Goal: Task Accomplishment & Management: Use online tool/utility

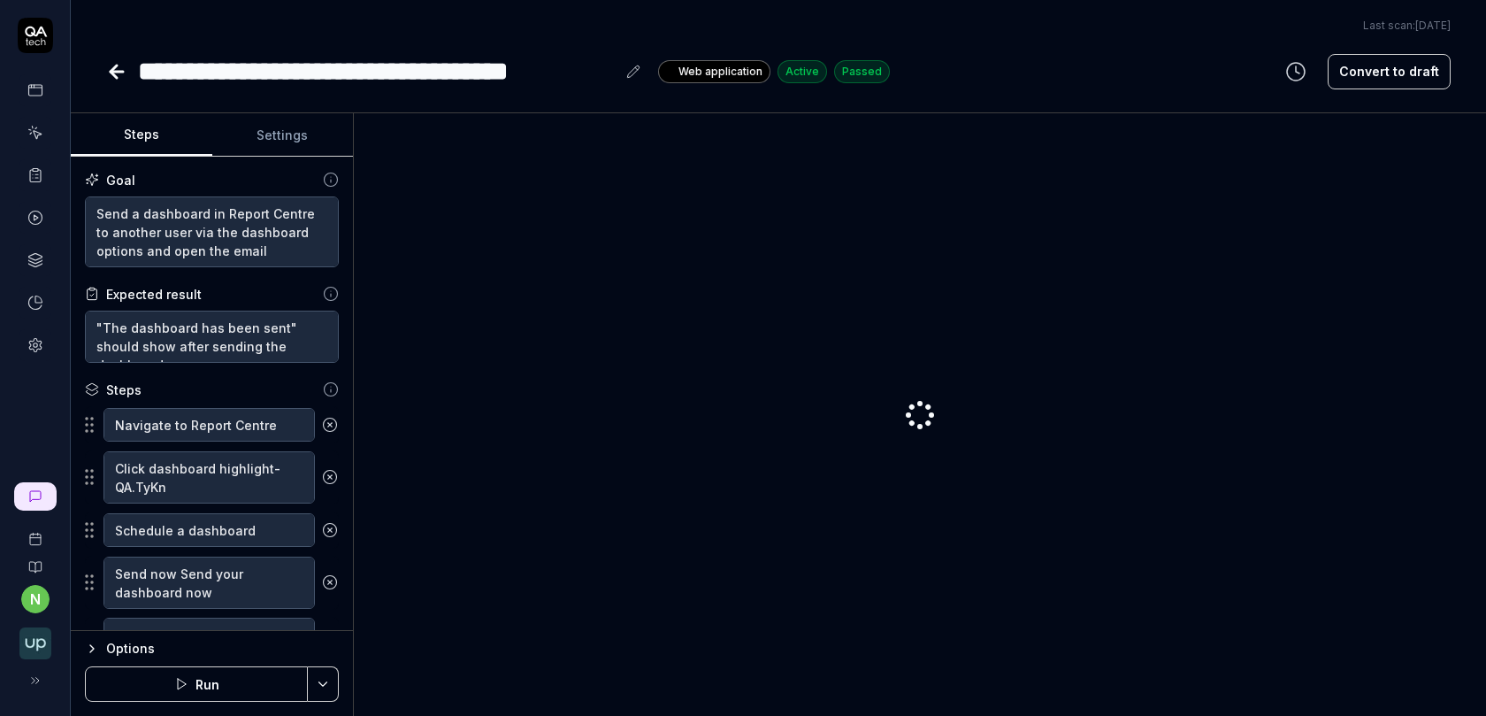
type textarea "*"
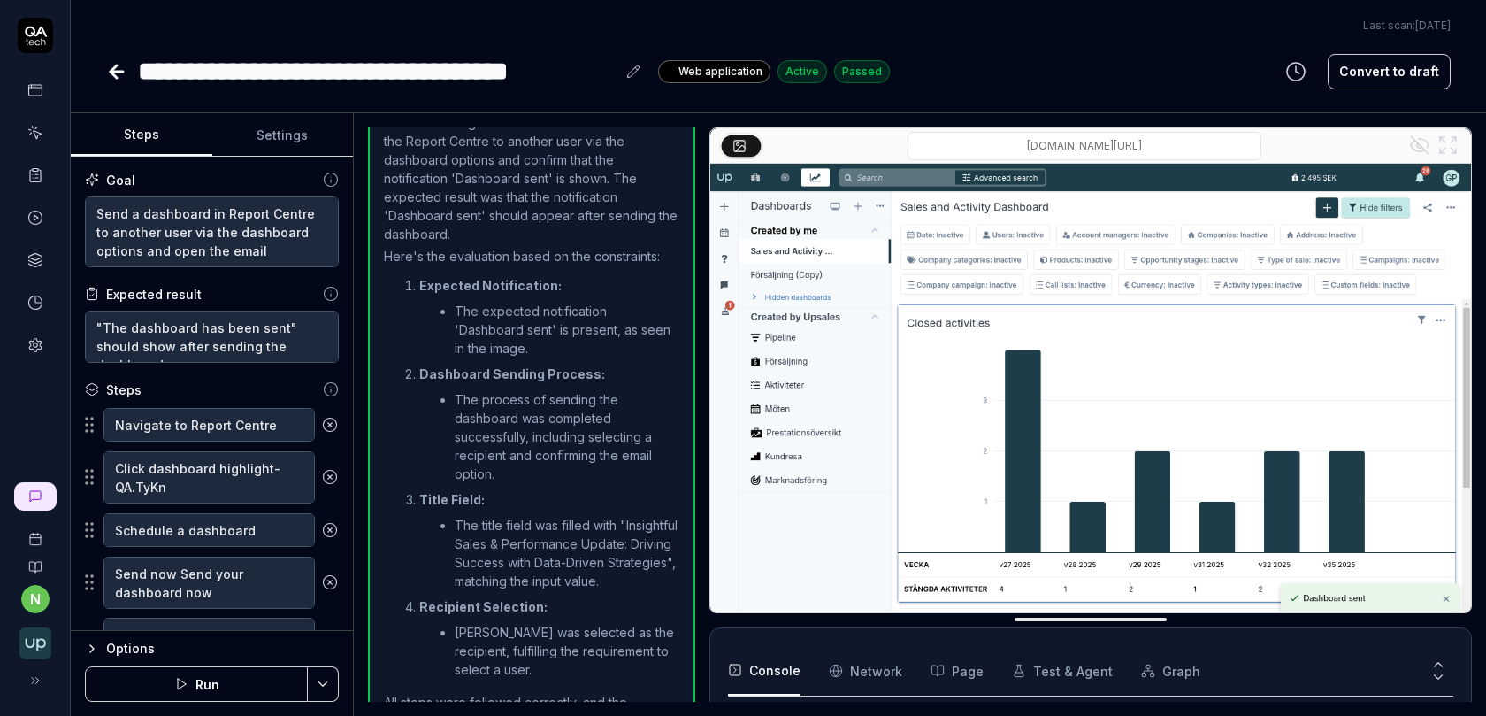
scroll to position [695, 0]
click at [38, 126] on icon at bounding box center [35, 133] width 16 height 16
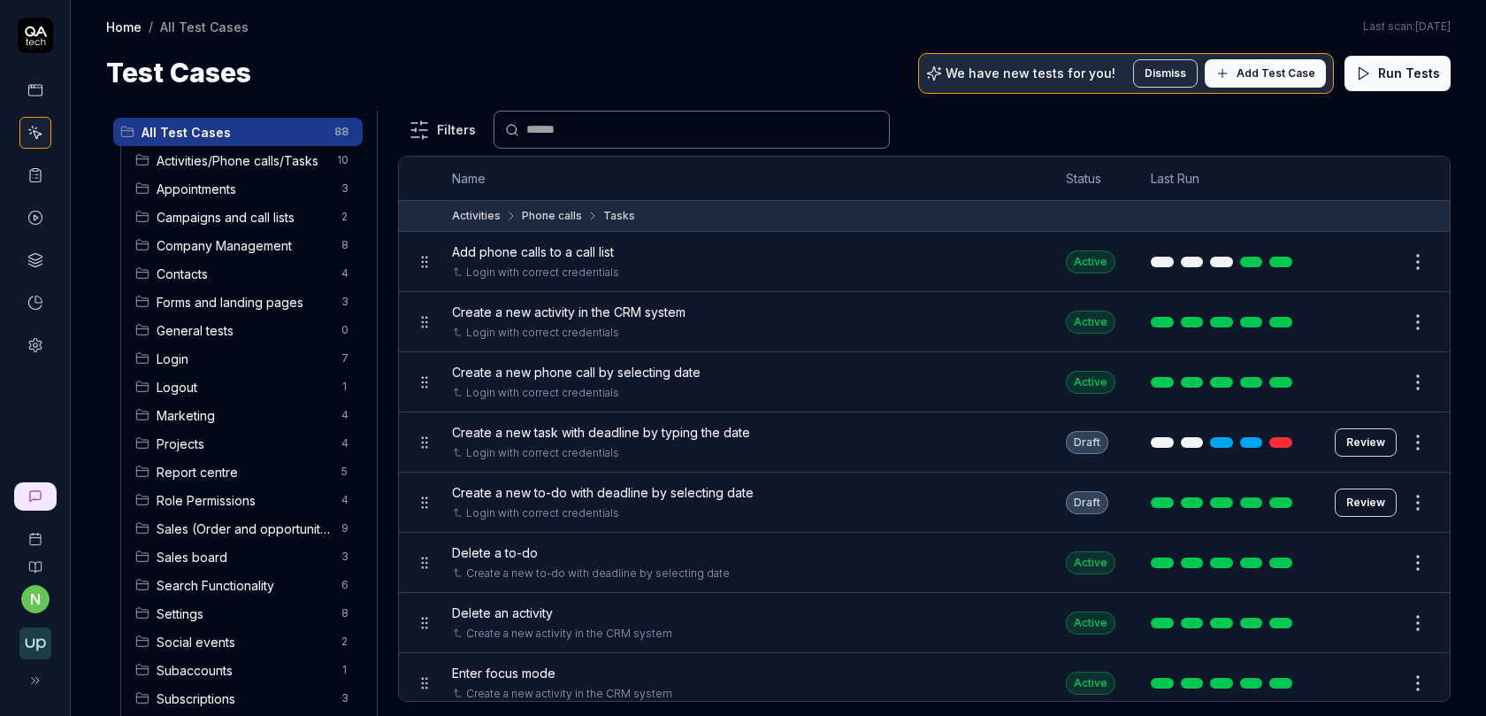
click at [1230, 73] on icon at bounding box center [1222, 73] width 14 height 14
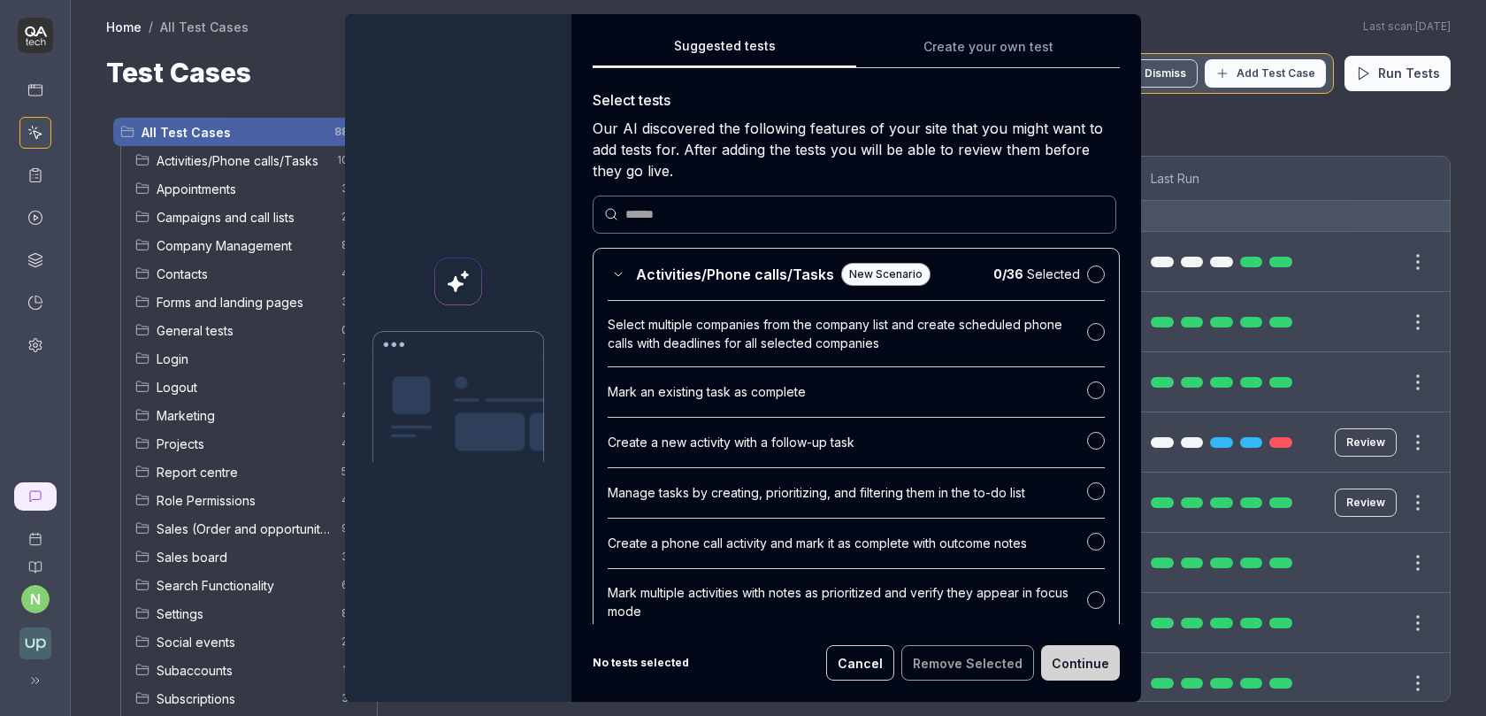
click at [672, 213] on input "text" at bounding box center [864, 214] width 479 height 19
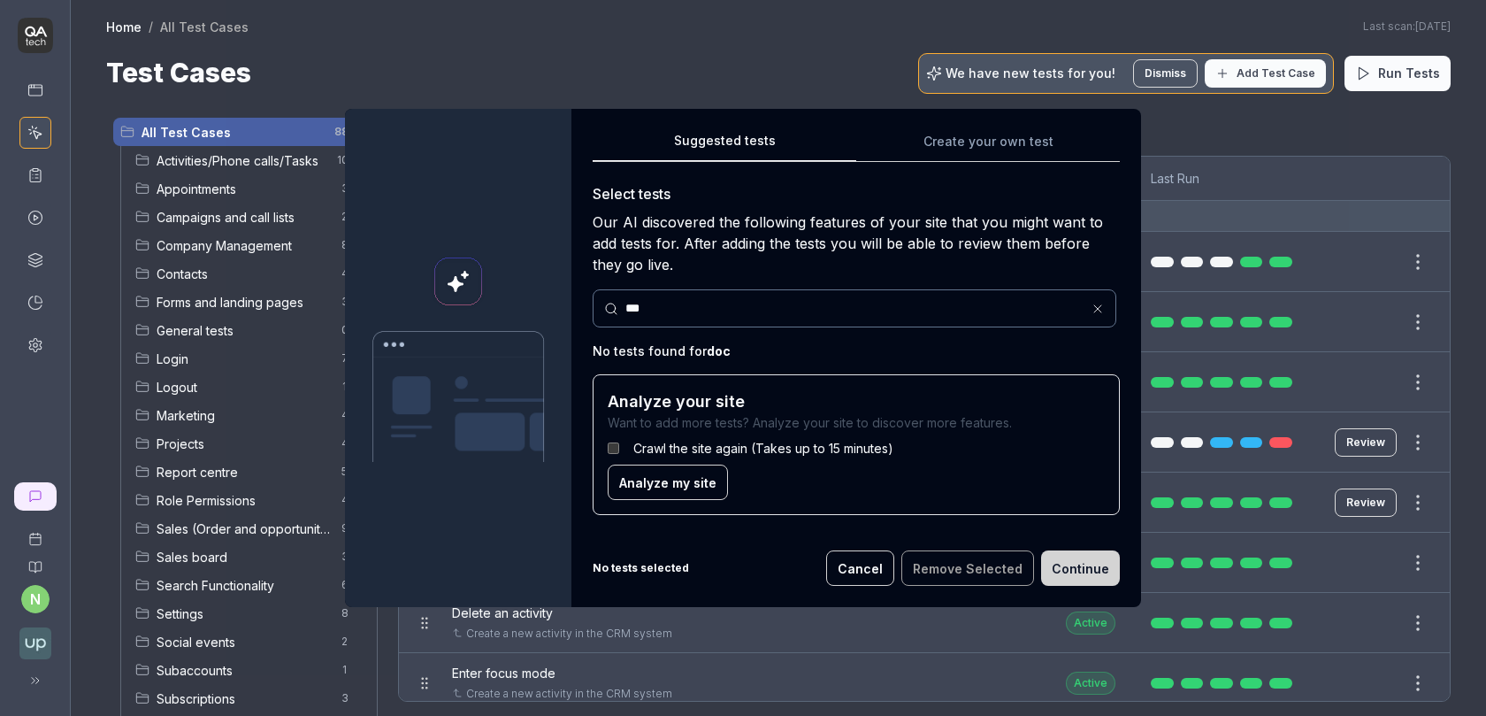
type input "****"
click at [977, 143] on div "Suggested tests Create your own test Select tests Our AI discovered the followi…" at bounding box center [856, 330] width 527 height 400
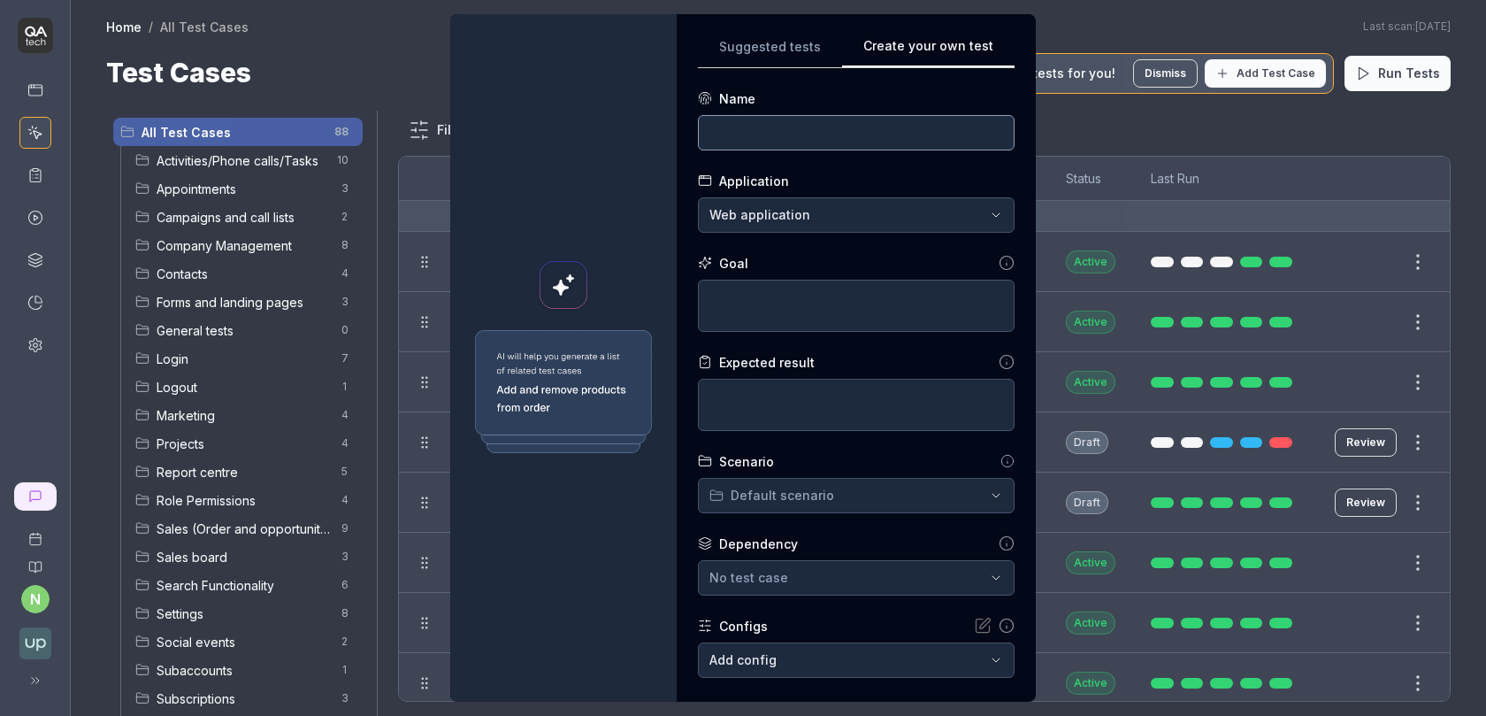
click at [824, 134] on input at bounding box center [856, 132] width 317 height 35
click at [779, 207] on div "**********" at bounding box center [743, 358] width 1486 height 716
click at [807, 117] on div "**********" at bounding box center [743, 358] width 1486 height 716
click at [807, 130] on input at bounding box center [856, 132] width 317 height 35
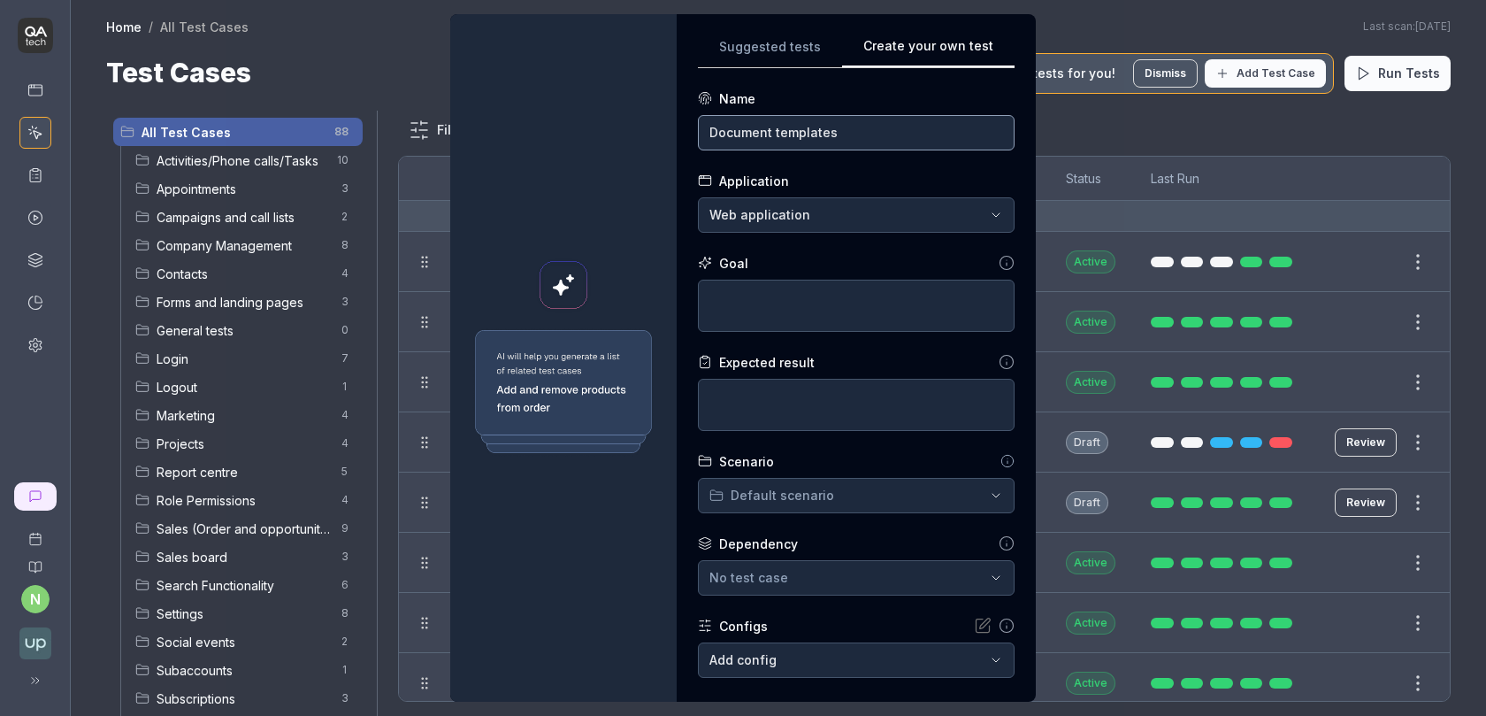
type input "Document templates"
click at [791, 319] on textarea at bounding box center [856, 306] width 317 height 52
type textarea "*"
type textarea "T"
type textarea "*"
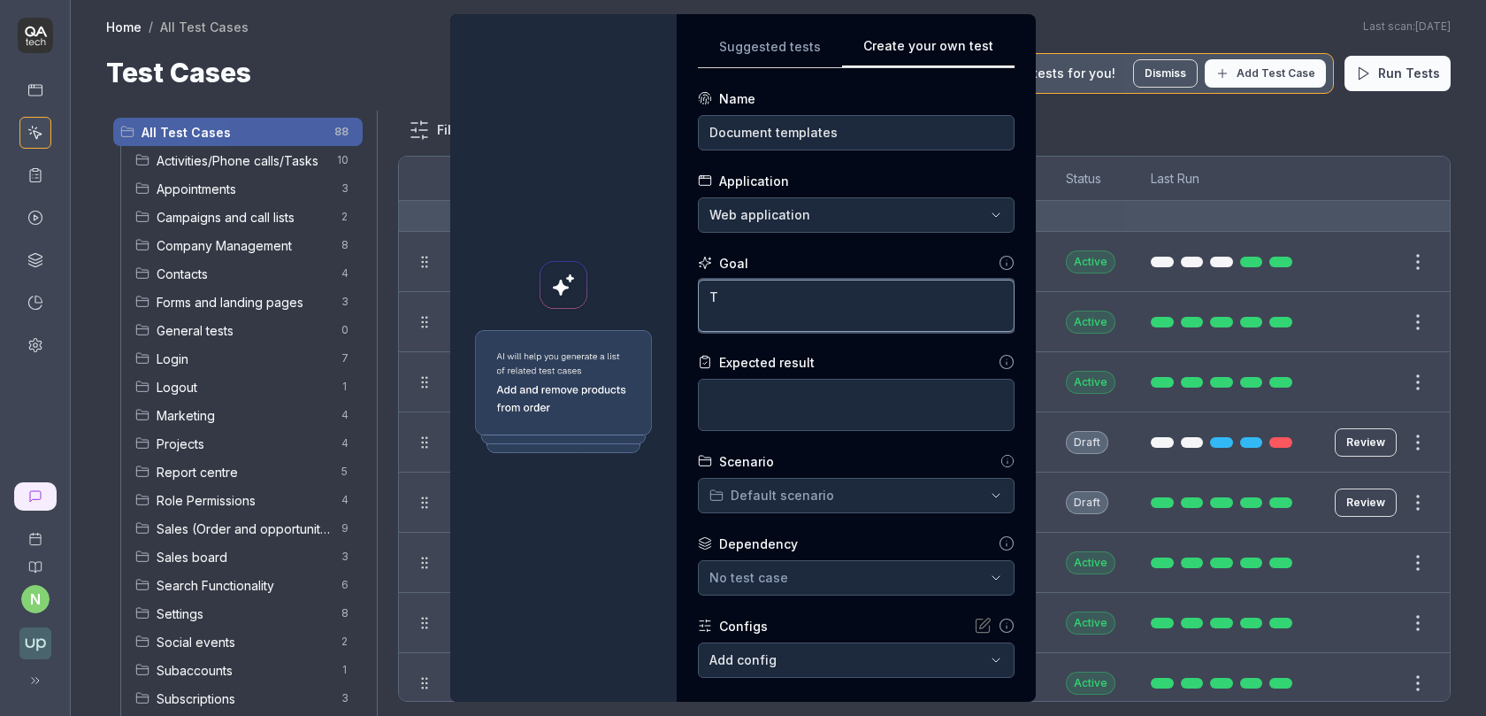
type textarea "Te"
type textarea "*"
type textarea "Tes"
type textarea "*"
type textarea "Test"
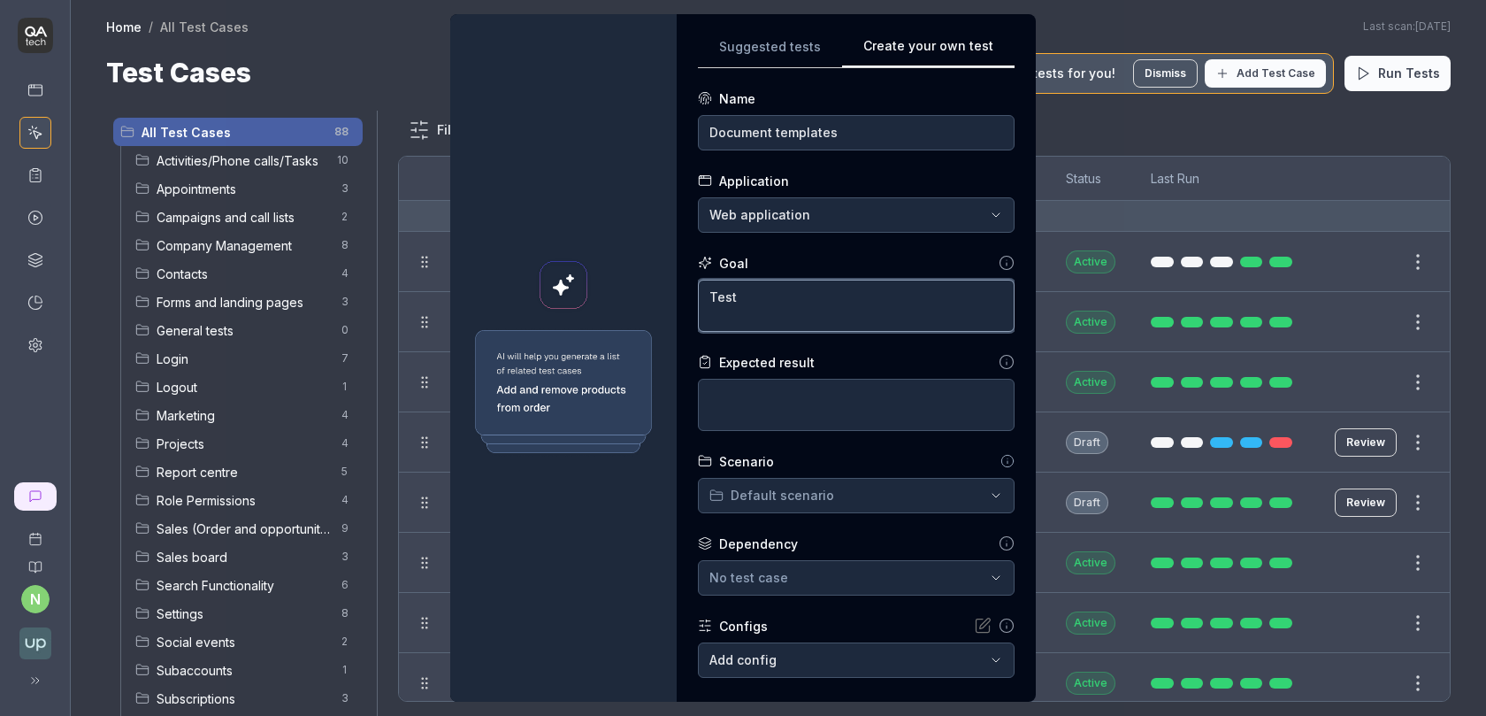
type textarea "*"
type textarea "Test"
type textarea "*"
type textarea "Test an"
type textarea "*"
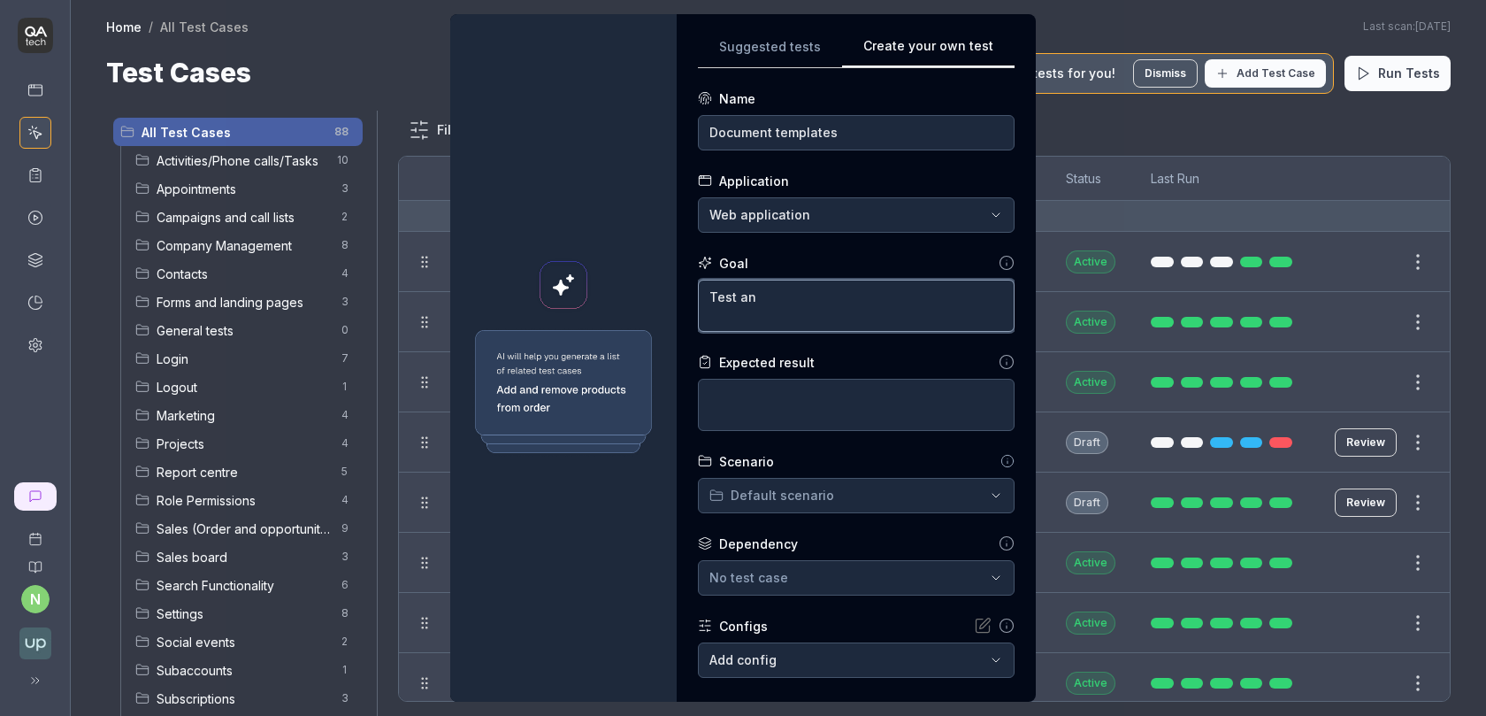
type textarea "Test and"
type textarea "*"
type textarea "Test and"
type textarea "*"
type textarea "Test and c"
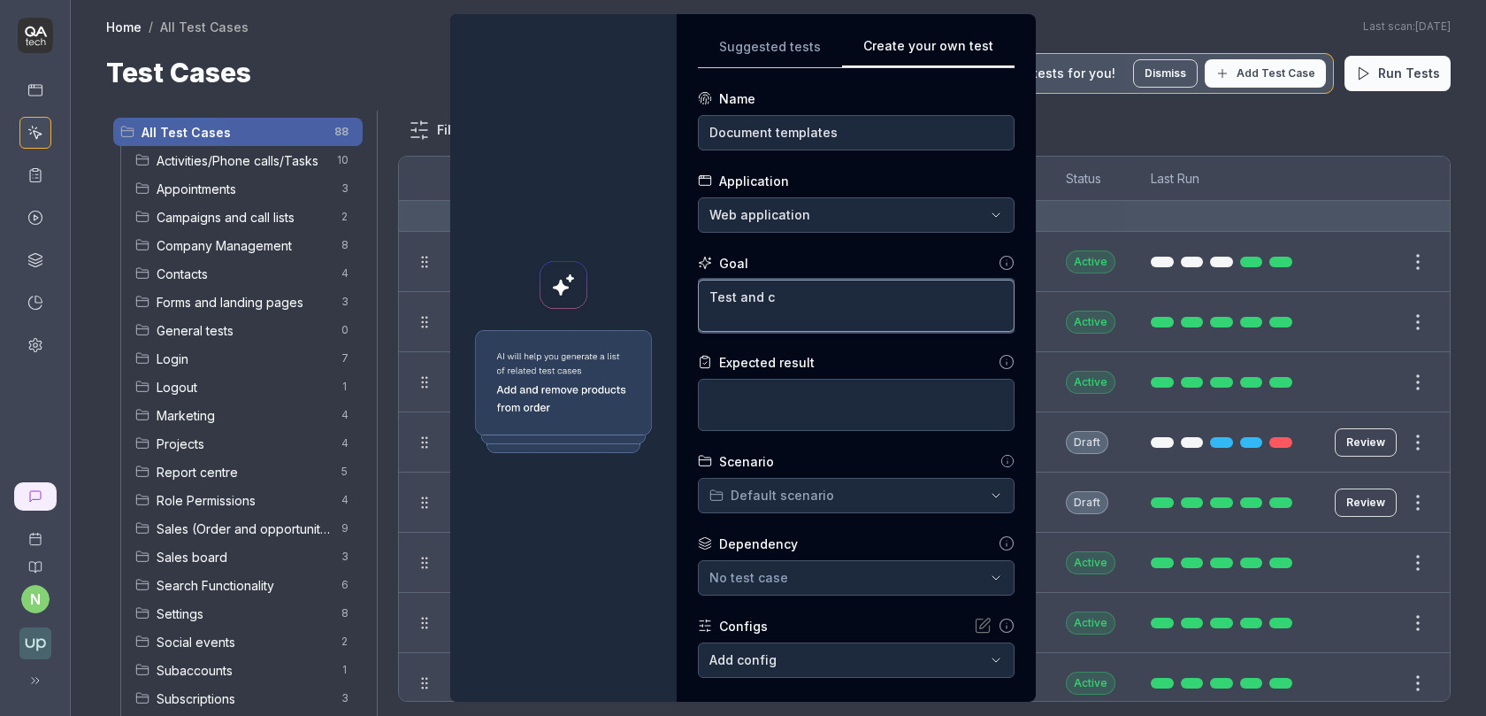
type textarea "*"
type textarea "Test and cr"
type textarea "*"
type textarea "Test and cre"
type textarea "*"
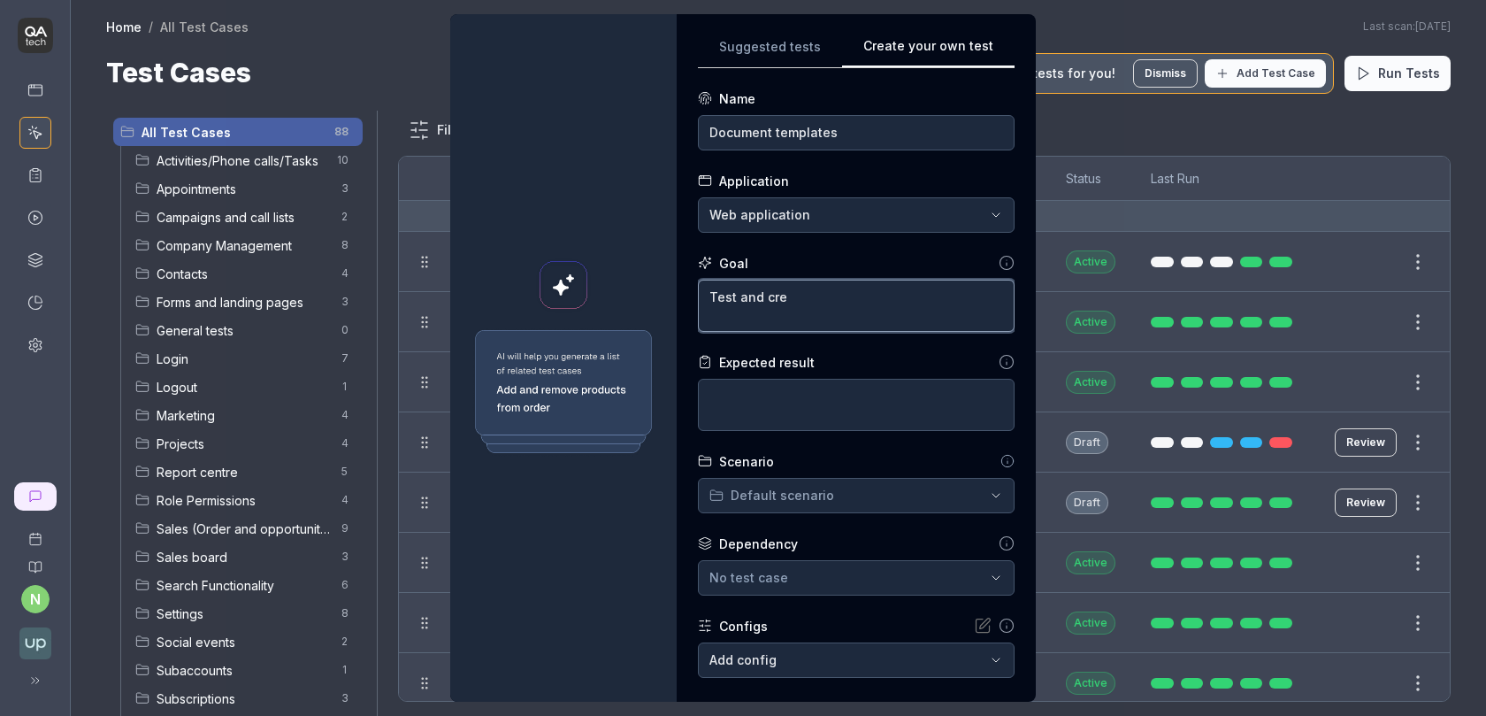
type textarea "Test and cr"
type textarea "*"
type textarea "C"
type textarea "*"
type textarea "Cr"
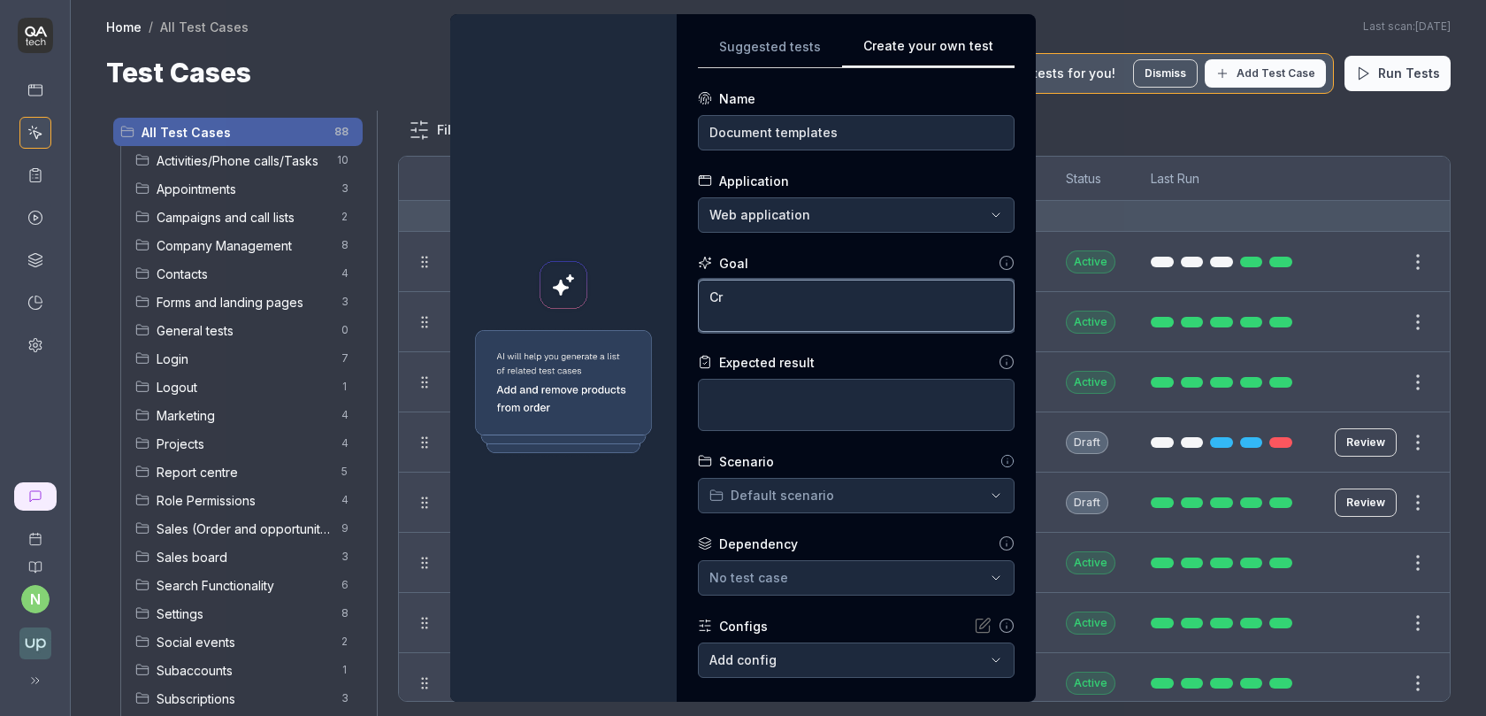
type textarea "*"
type textarea "Cre"
type textarea "*"
type textarea "Crea"
type textarea "*"
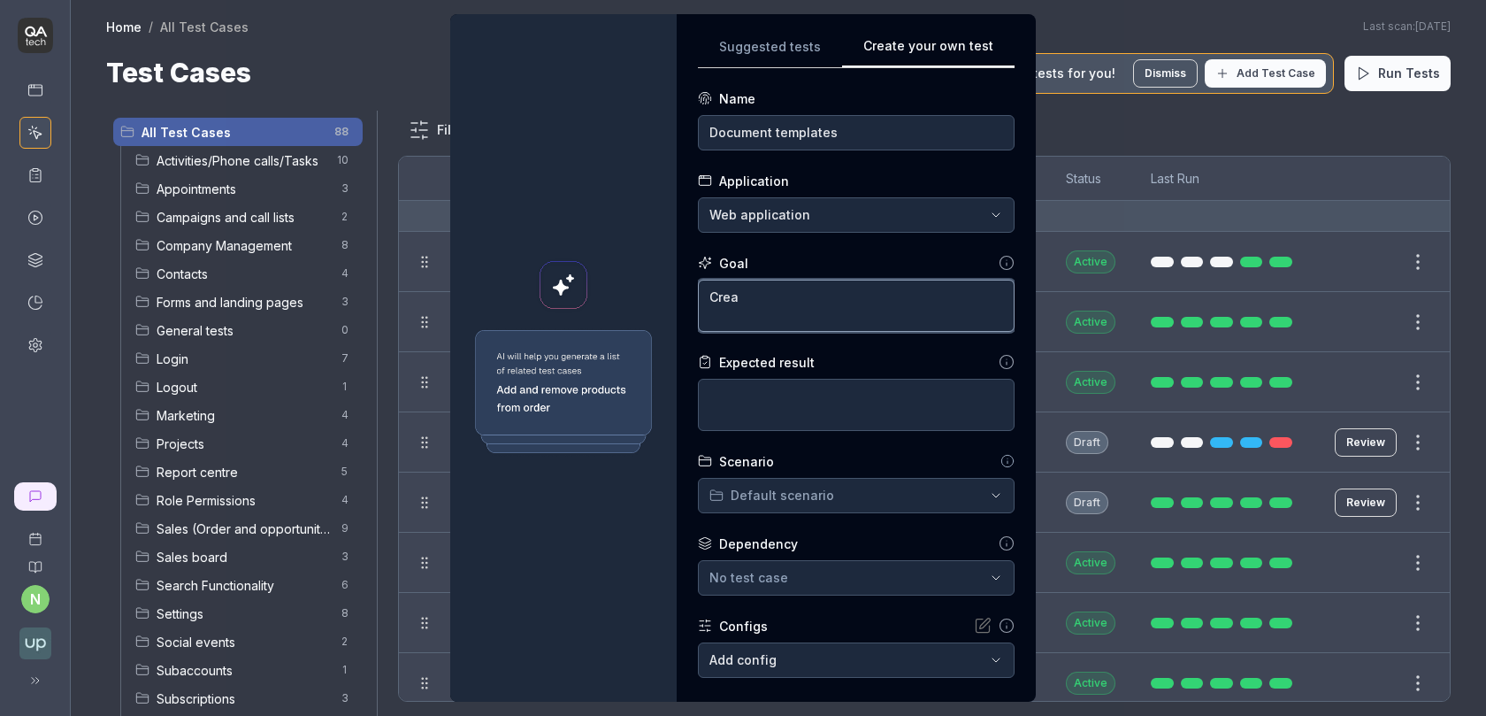
type textarea "Creat"
type textarea "*"
type textarea "Create"
type textarea "*"
type textarea "Create"
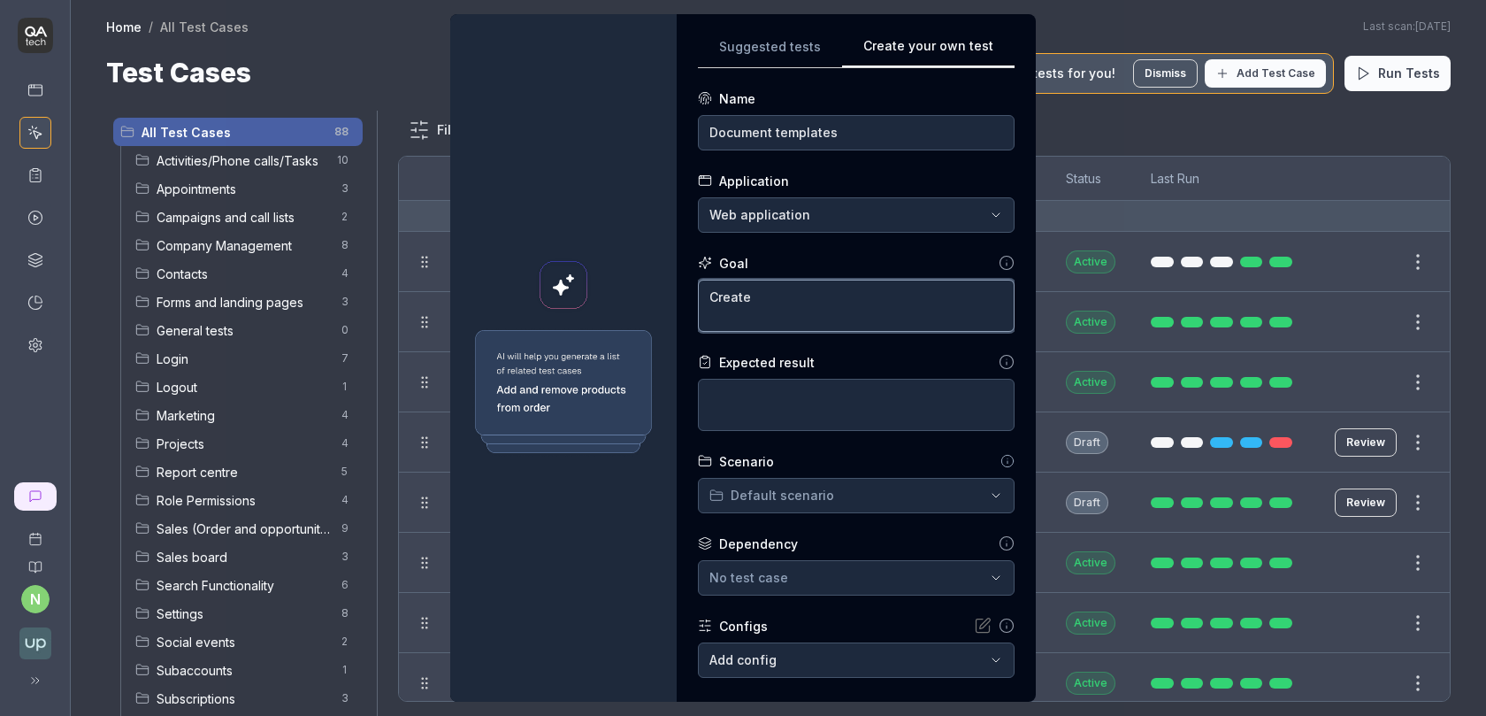
type textarea "*"
type textarea "Create a"
type textarea "*"
type textarea "Create and"
type textarea "*"
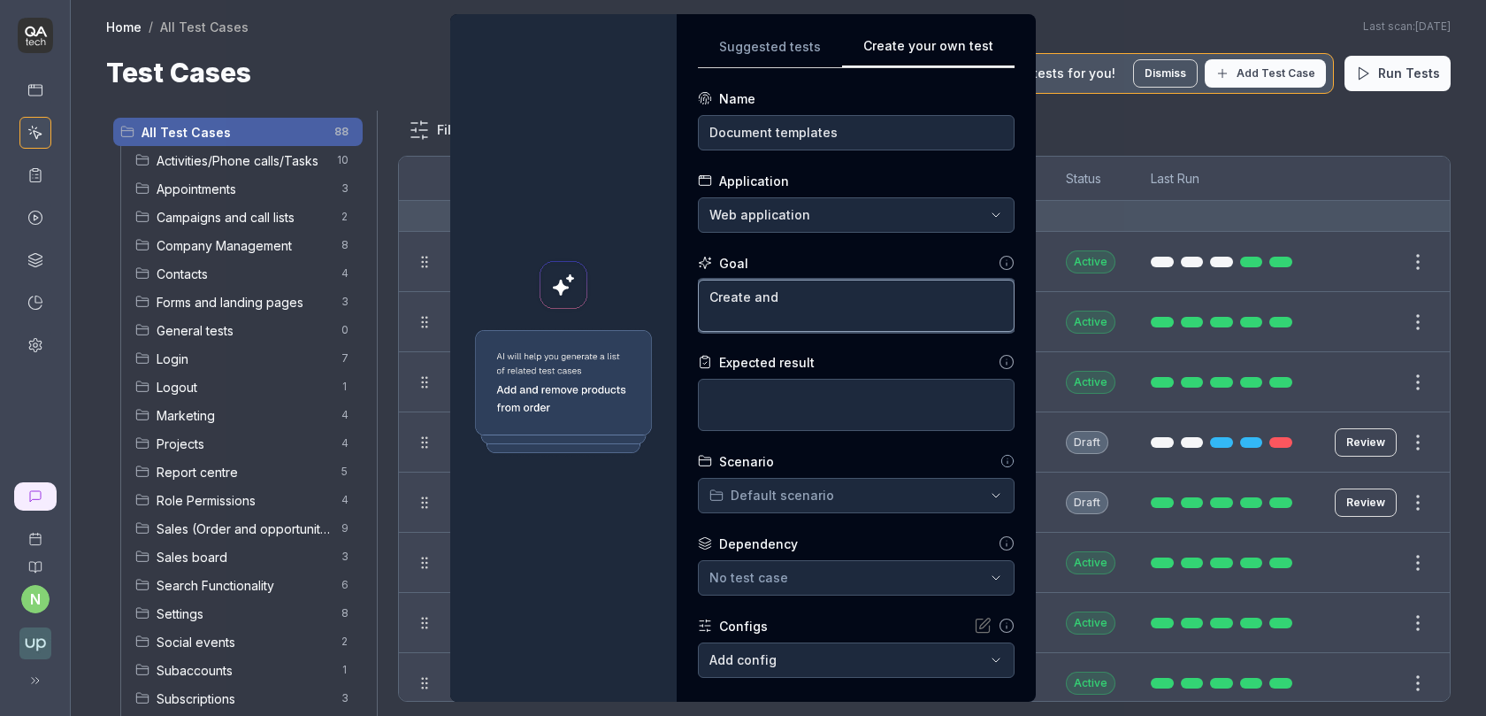
type textarea "Create and"
type textarea "*"
type textarea "Create and t"
type textarea "*"
type textarea "Create and te"
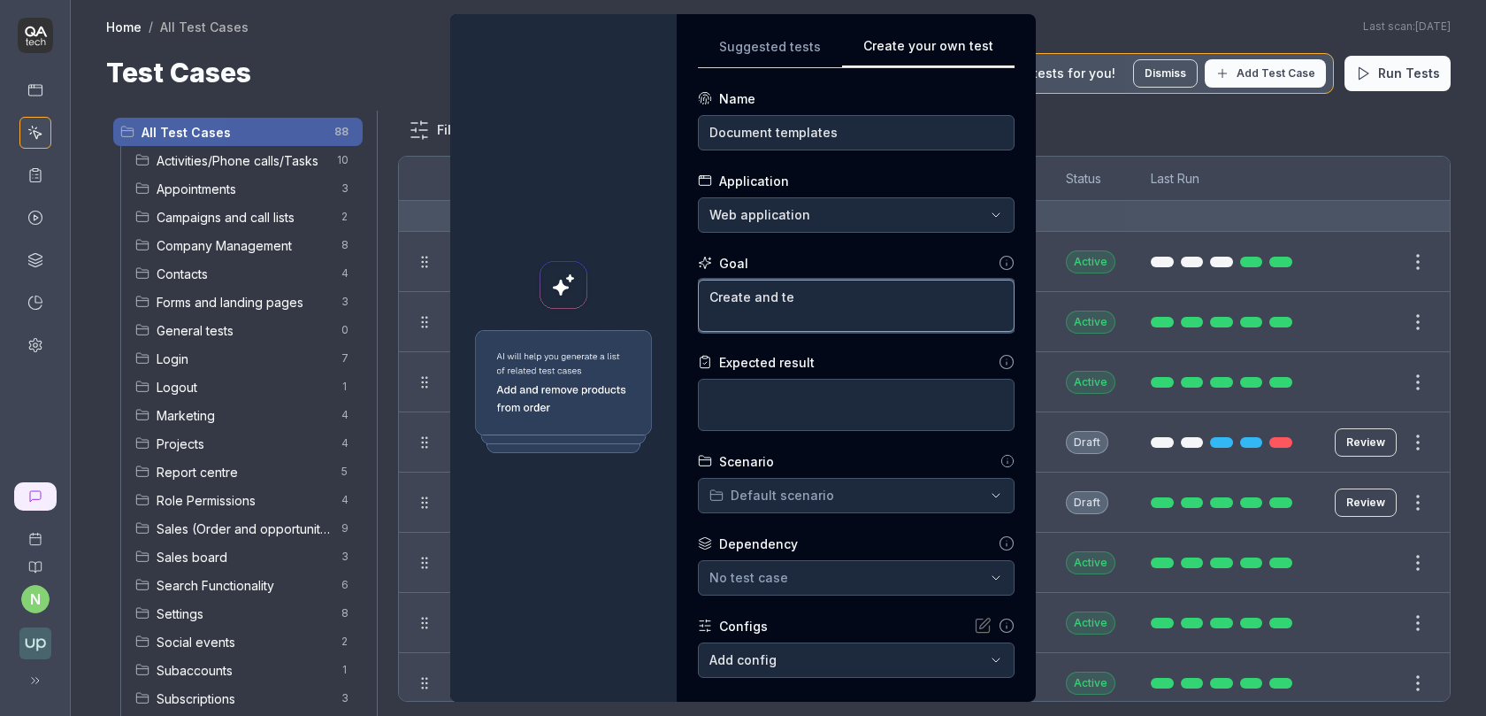
type textarea "*"
type textarea "Create and tes"
type textarea "*"
type textarea "Create and test"
type textarea "*"
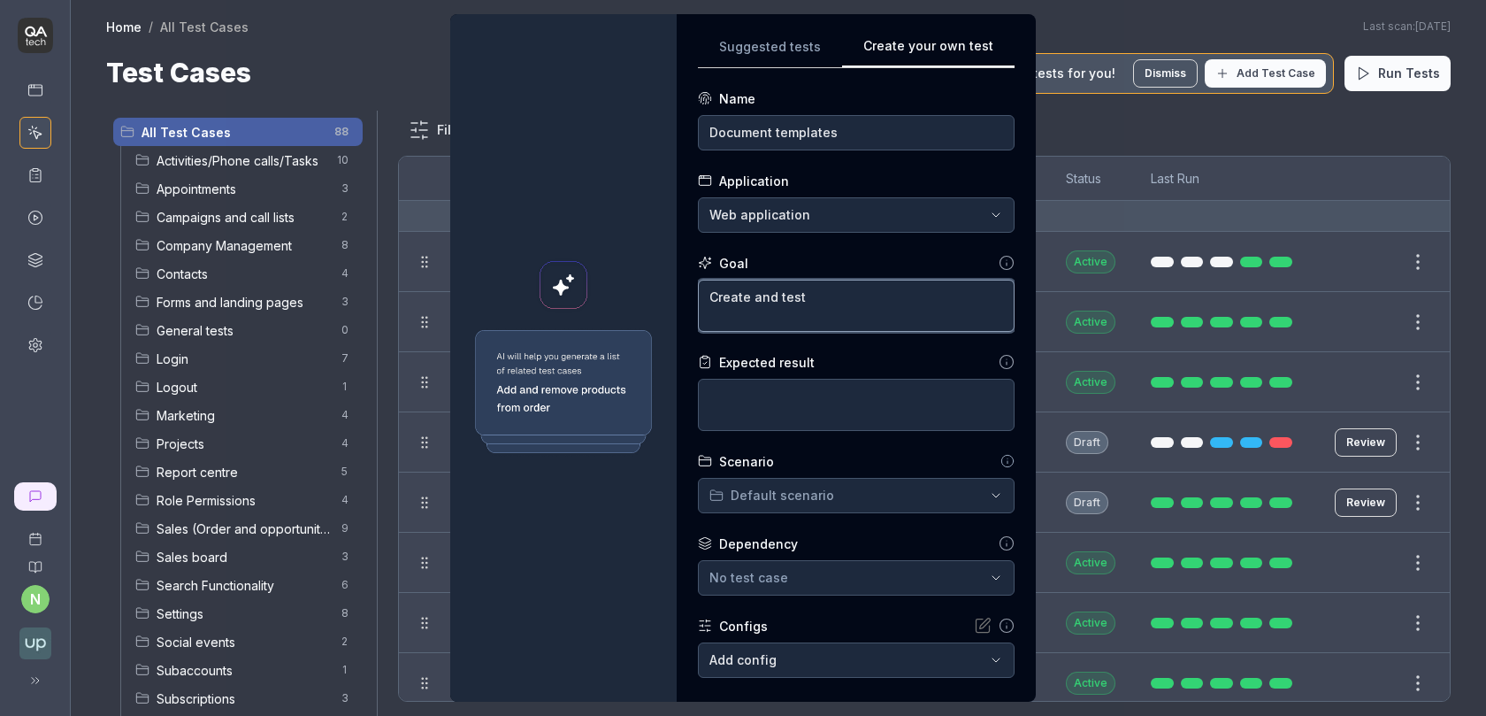
type textarea "Create and test"
type textarea "*"
type textarea "Create and test do"
type textarea "*"
type textarea "Create and test doc"
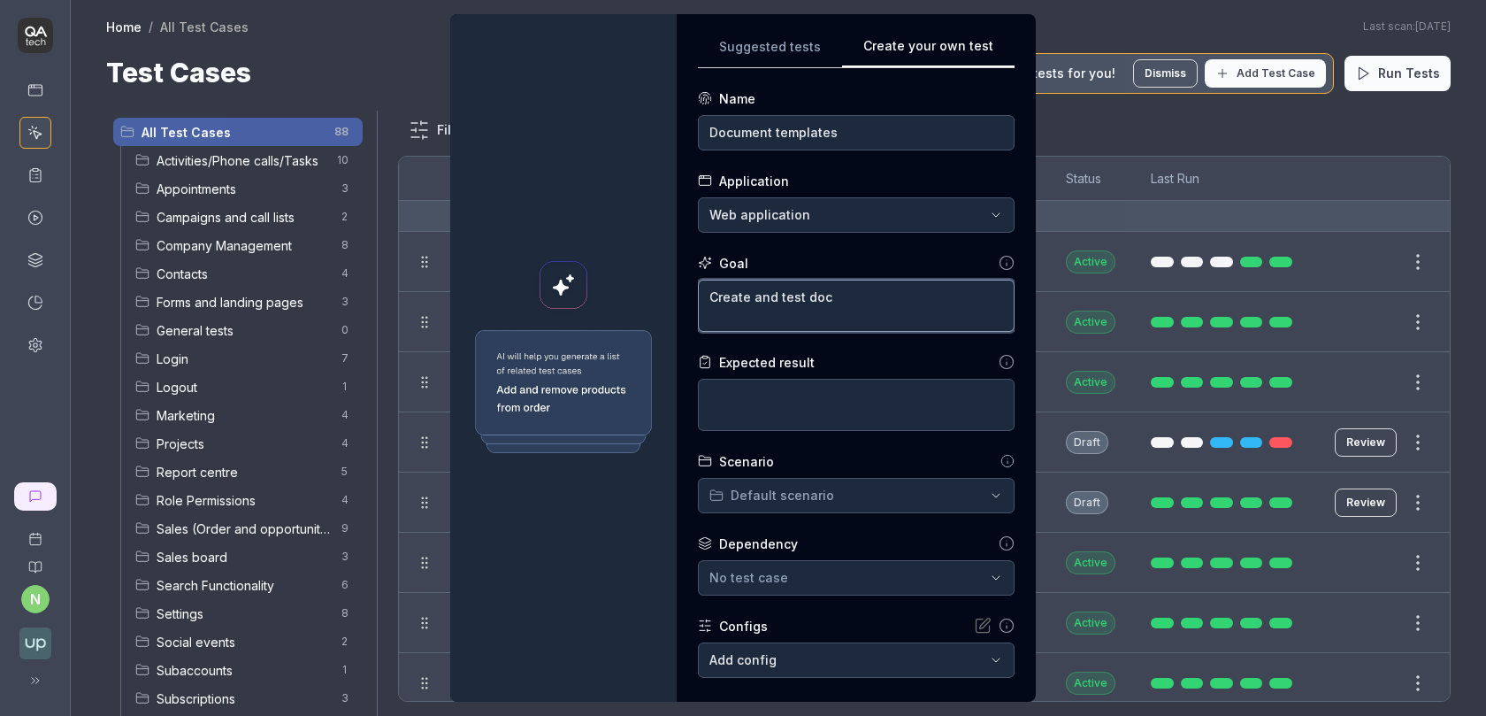
type textarea "*"
type textarea "Create and test docu"
type textarea "*"
type textarea "Create and test docum"
type textarea "*"
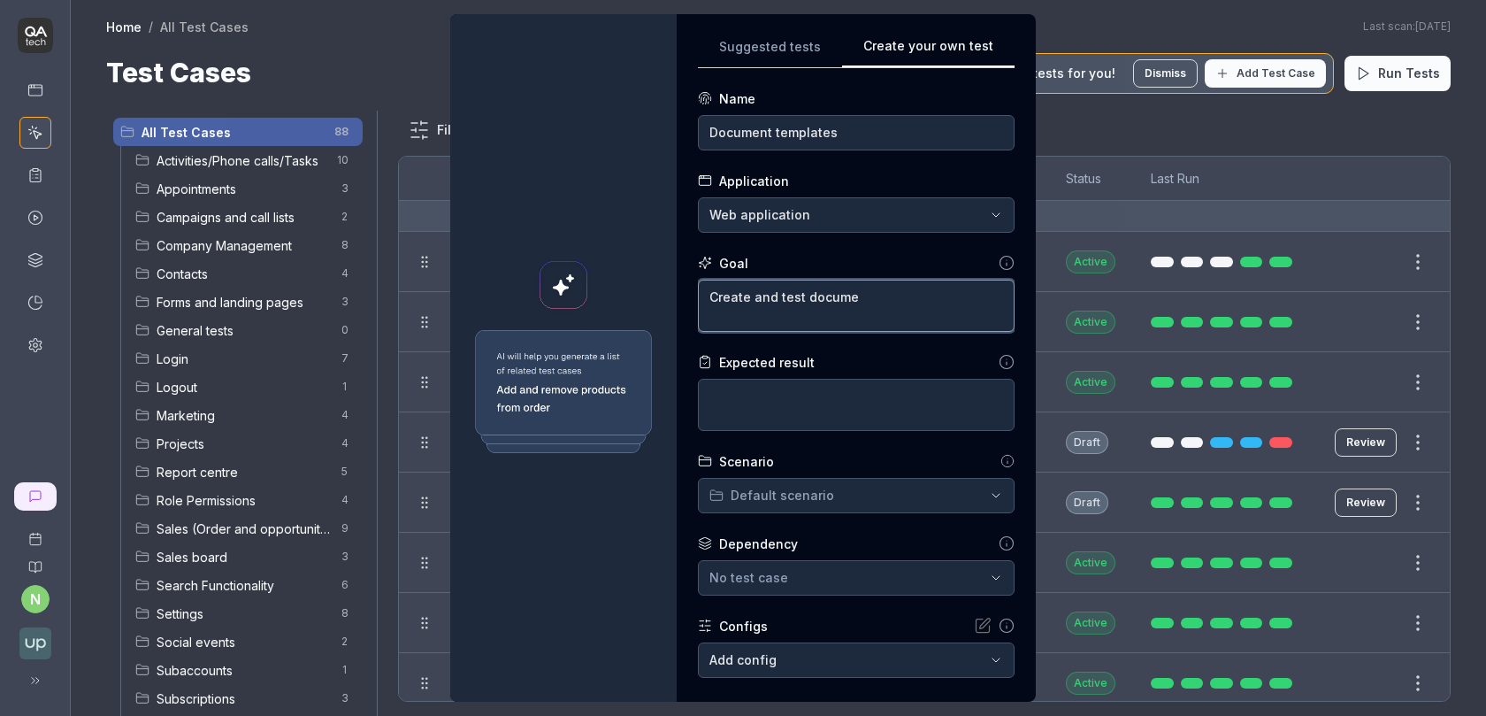
type textarea "Create and test documen"
type textarea "*"
type textarea "Create and test document"
type textarea "*"
type textarea "Create and test document"
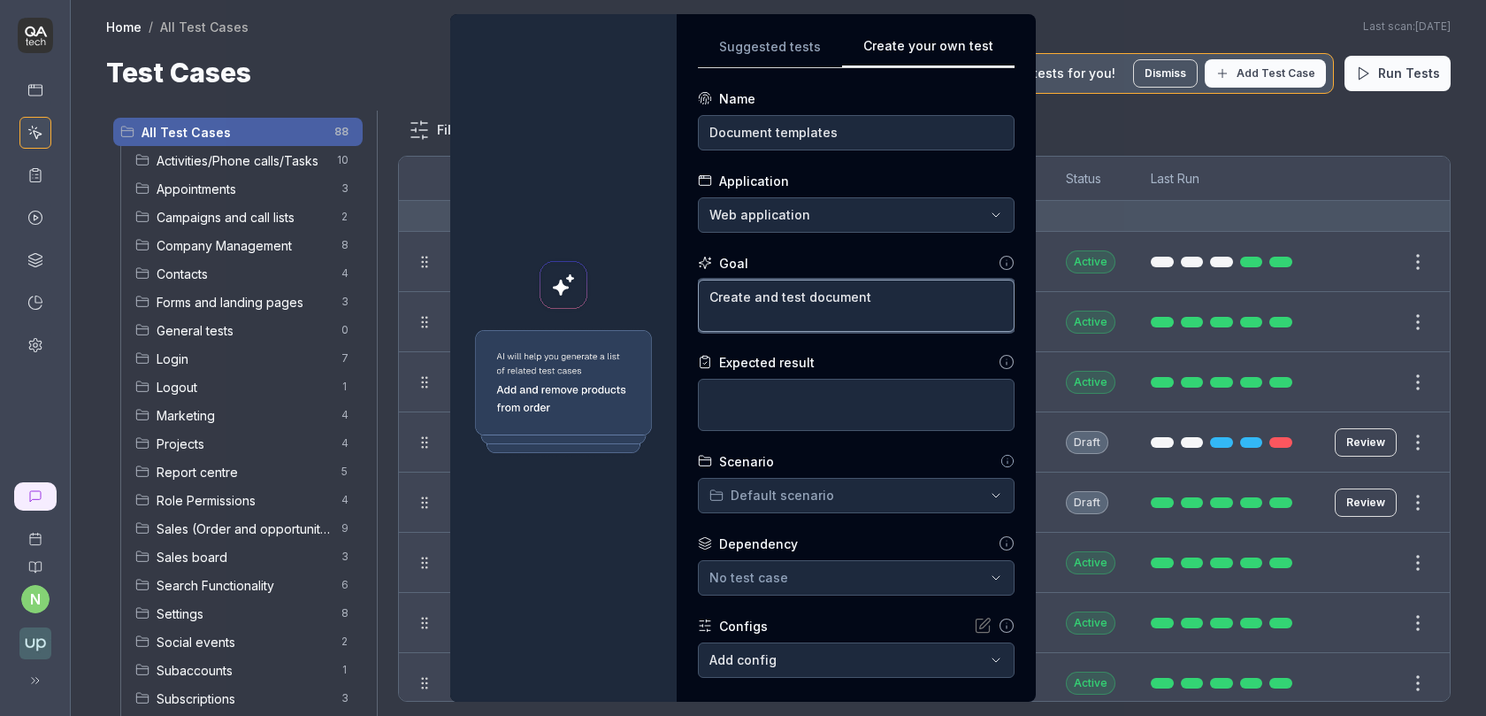
type textarea "*"
type textarea "Create and test document t"
type textarea "*"
type textarea "Create and test document te"
type textarea "*"
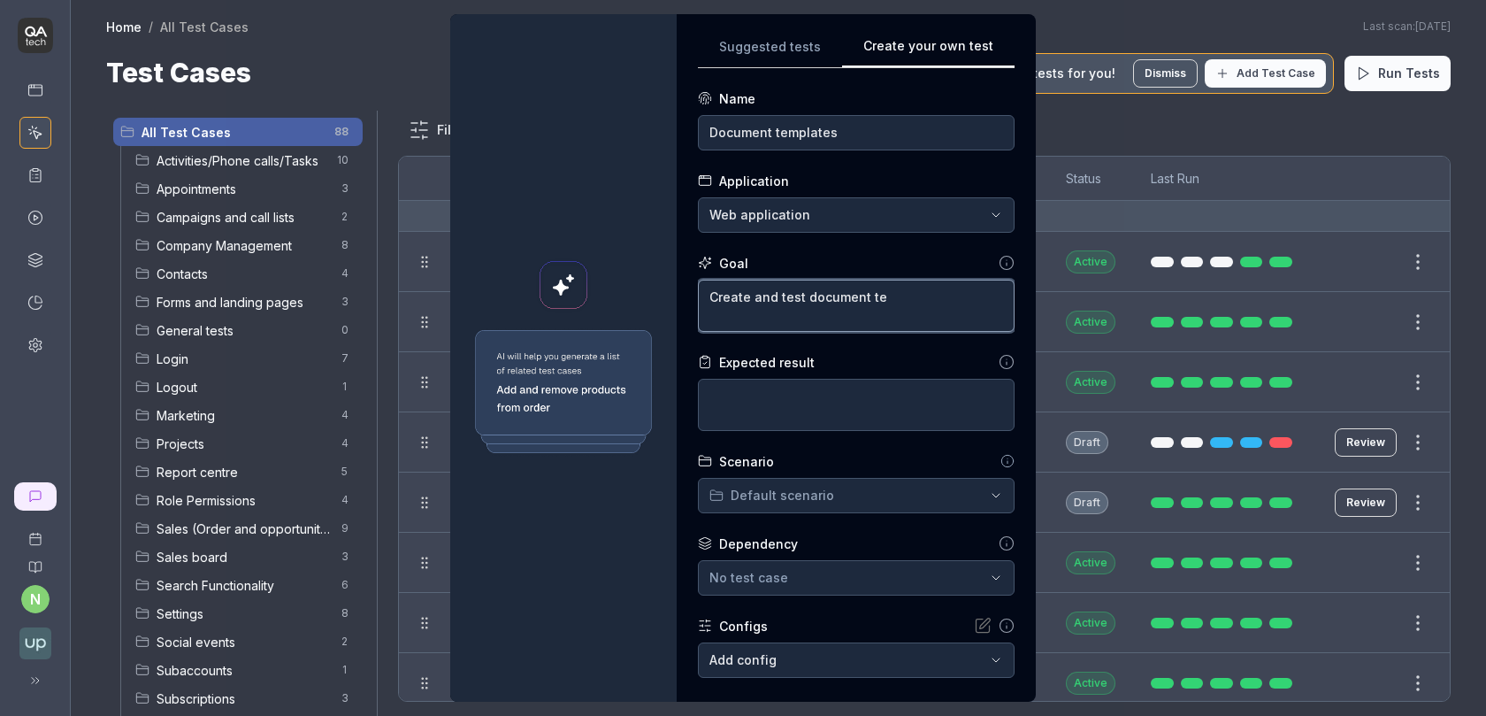
type textarea "Create and test document tem"
type textarea "*"
type textarea "Create and test document temp"
type textarea "*"
type textarea "Create and test document templa"
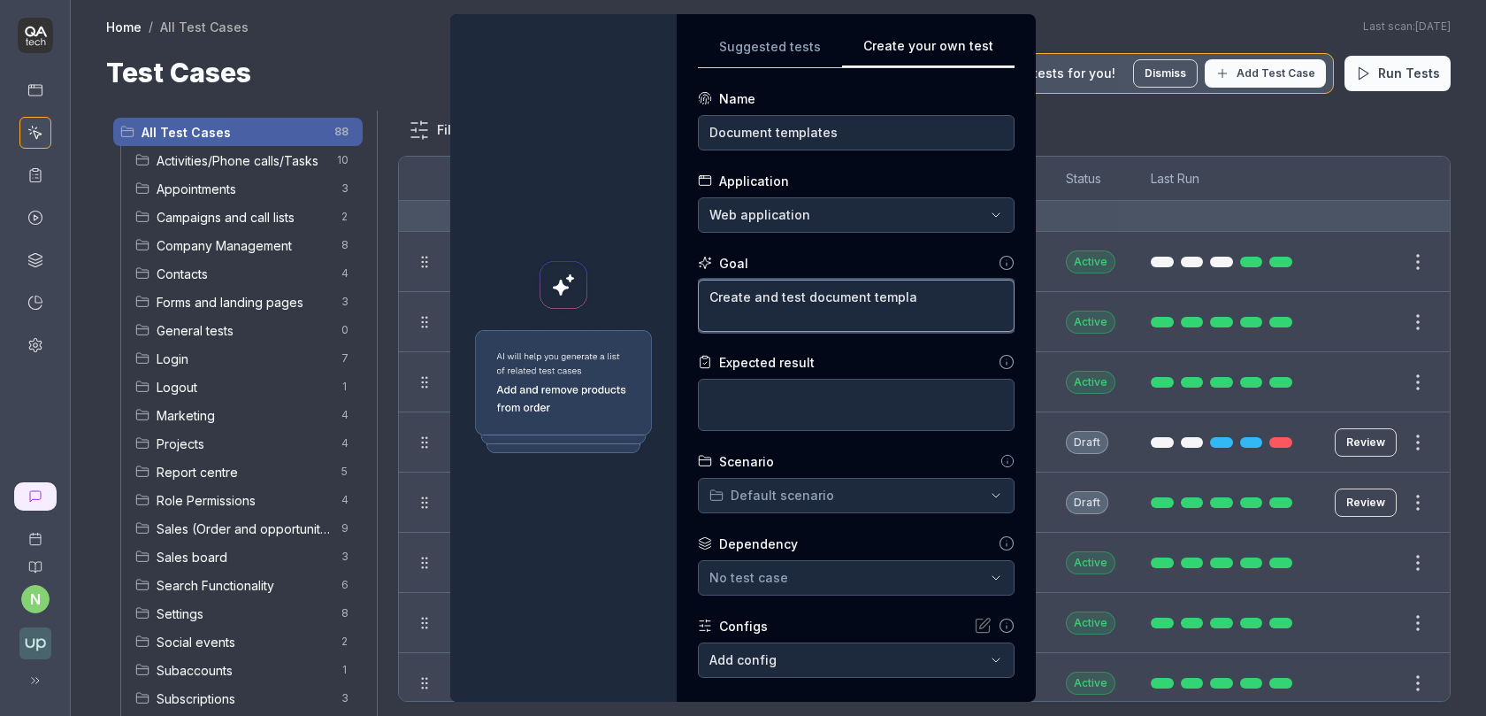
type textarea "*"
type textarea "Create and test document templat"
type textarea "*"
type textarea "Create and test document template"
type textarea "*"
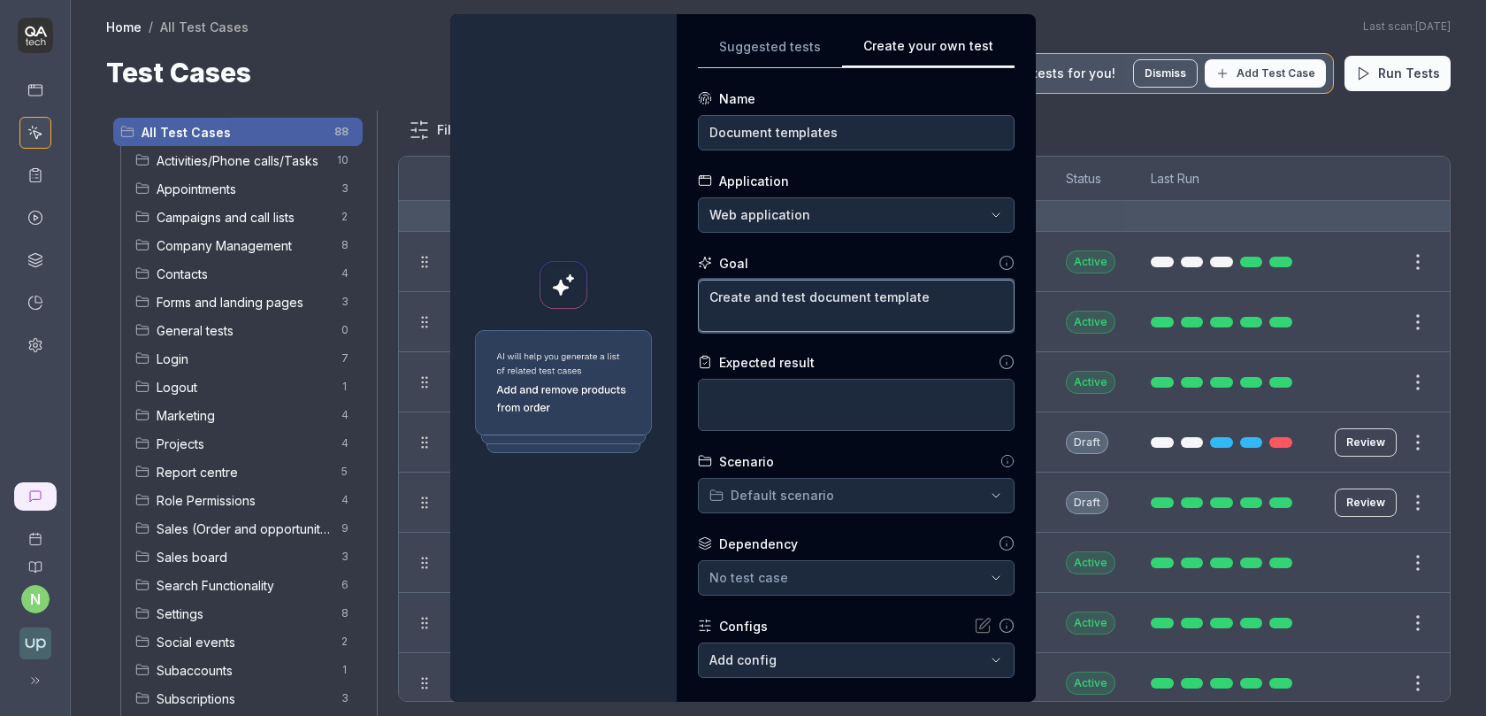
type textarea "Create and test document templates"
type textarea "*"
type textarea "Create and test document templates u"
type textarea "*"
type textarea "Create and test document templates un"
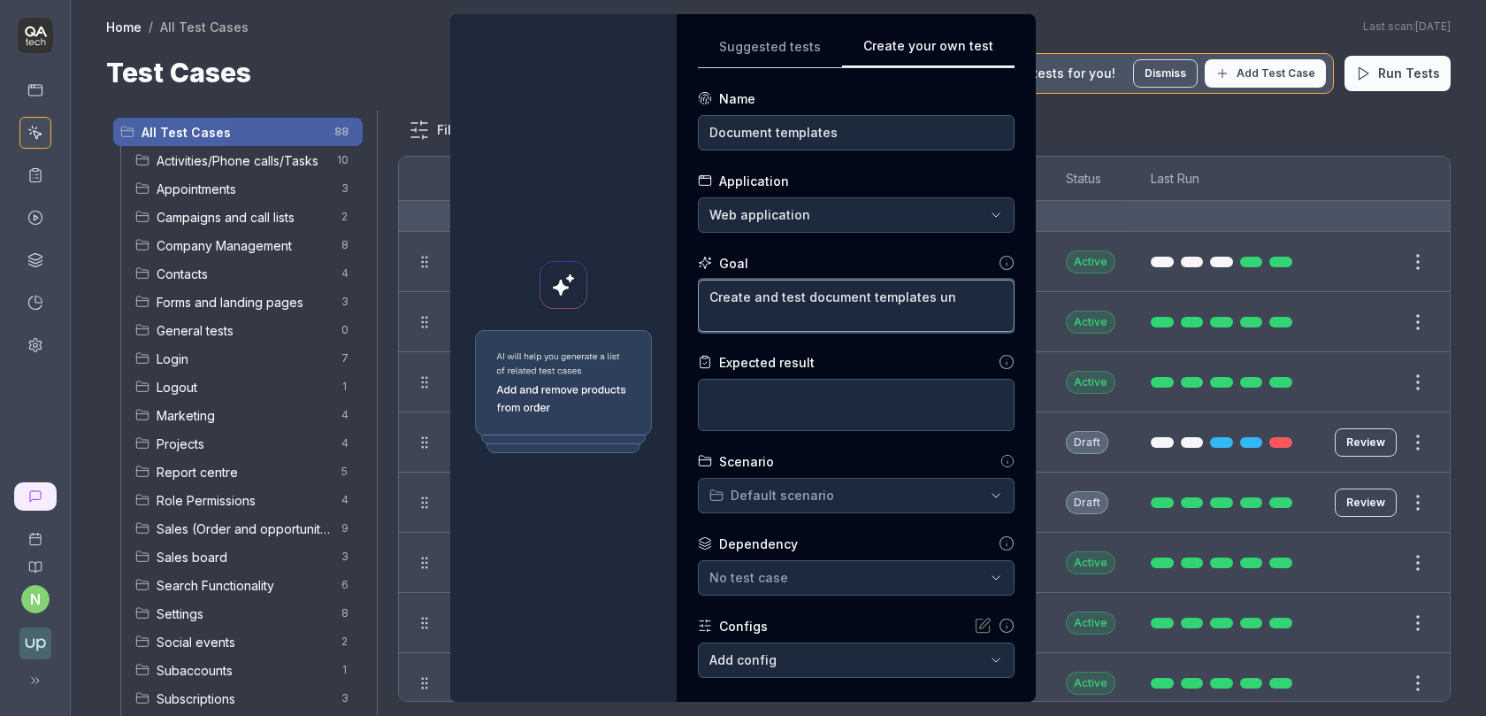
type textarea "*"
type textarea "Create and test document templates und"
type textarea "*"
type textarea "Create and test document templates unde"
type textarea "*"
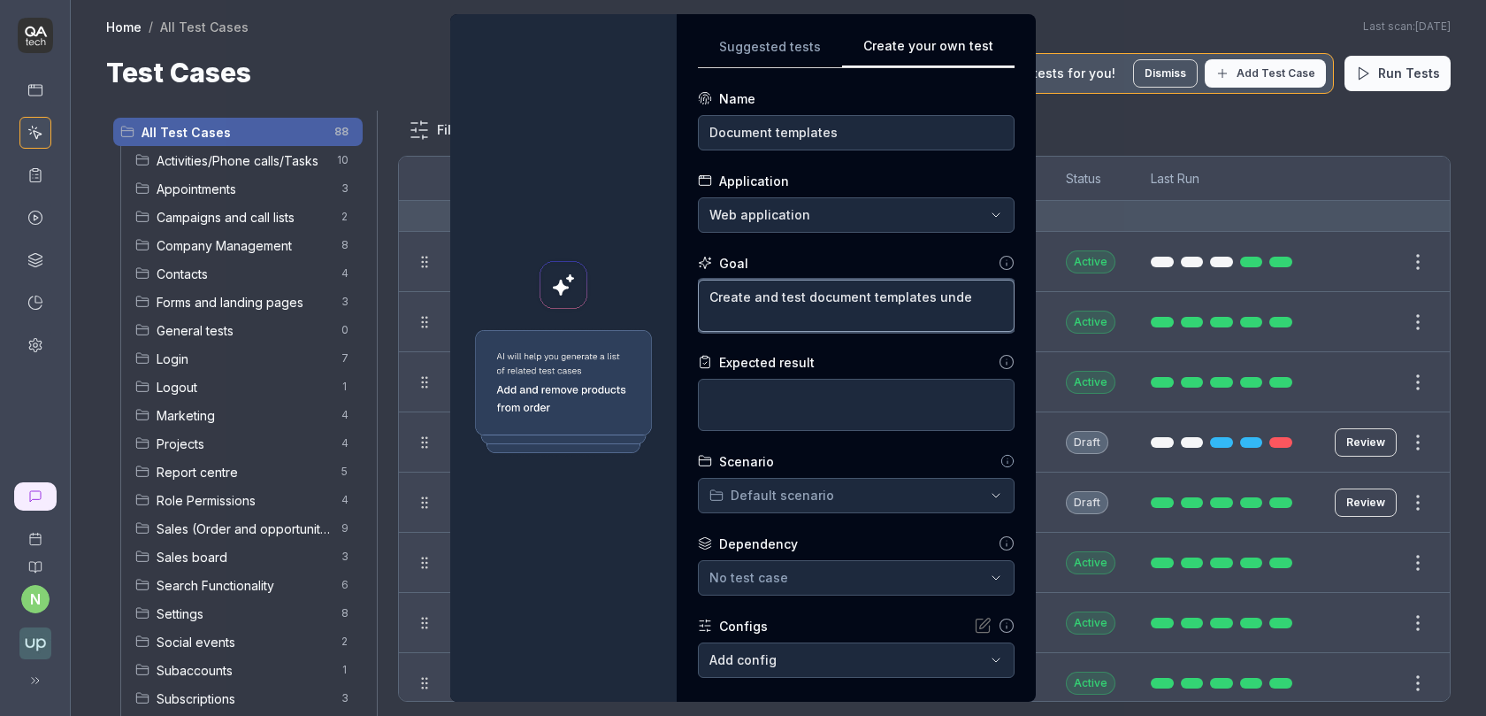
type textarea "Create and test document templates under"
type textarea "*"
type textarea "Create and test document templates under"
type textarea "*"
type textarea "Create and test document templates under s"
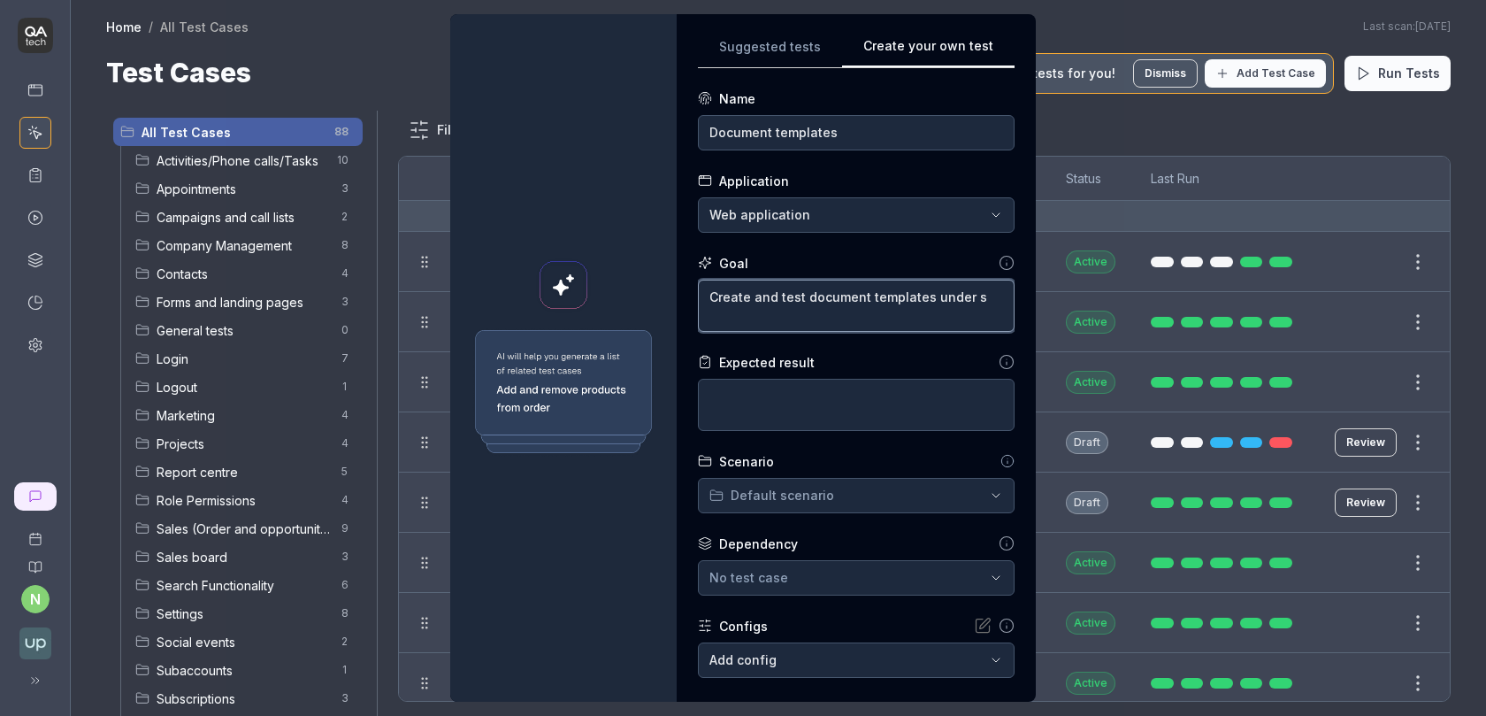
type textarea "*"
type textarea "Create and test document templates under se"
type textarea "*"
type textarea "Create and test document templates under set"
type textarea "*"
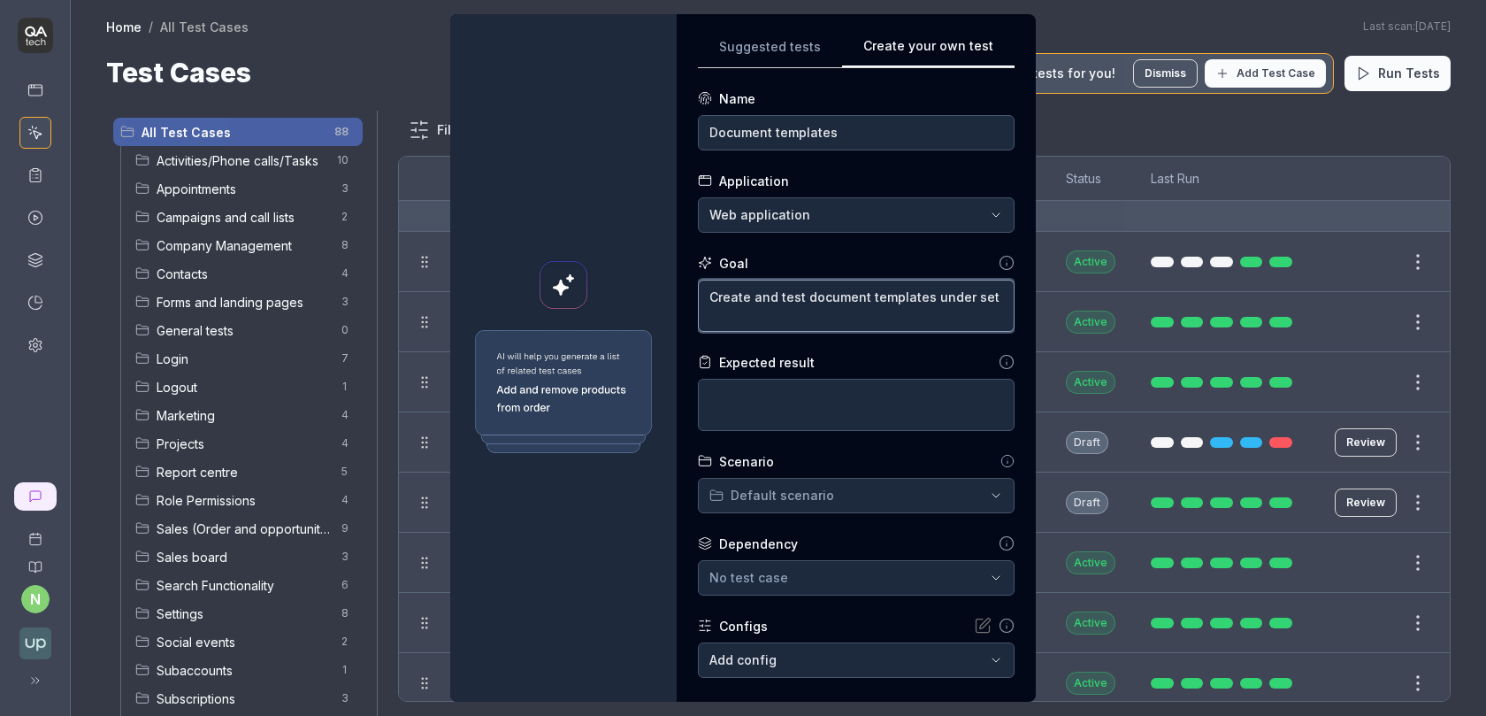
type textarea "Create and test document templates under sett"
type textarea "*"
type textarea "Create and test document templates under setti"
type textarea "*"
type textarea "Create and test document templates under settin"
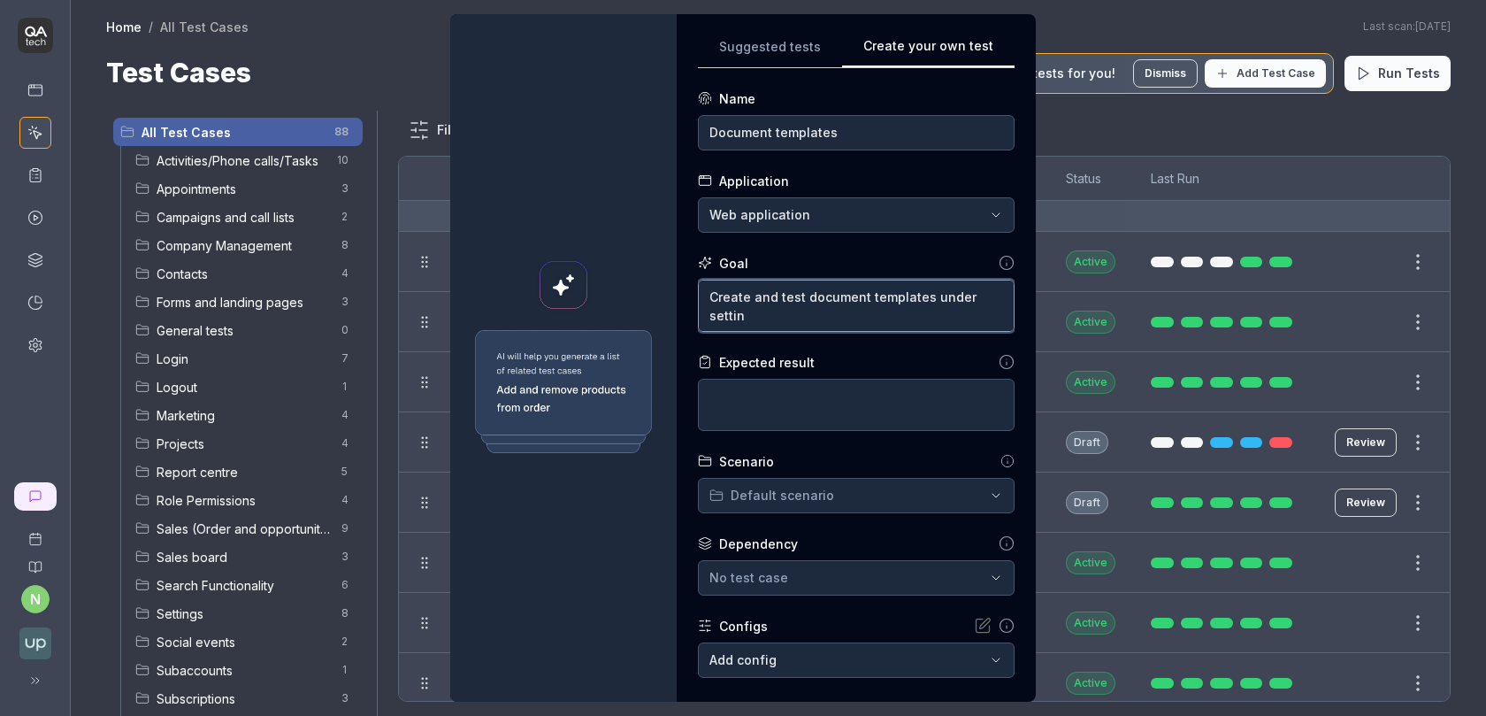
type textarea "*"
type textarea "Create and test document templates under setting"
type textarea "*"
type textarea "Create and test document templates under settings"
click at [815, 407] on textarea at bounding box center [856, 405] width 317 height 52
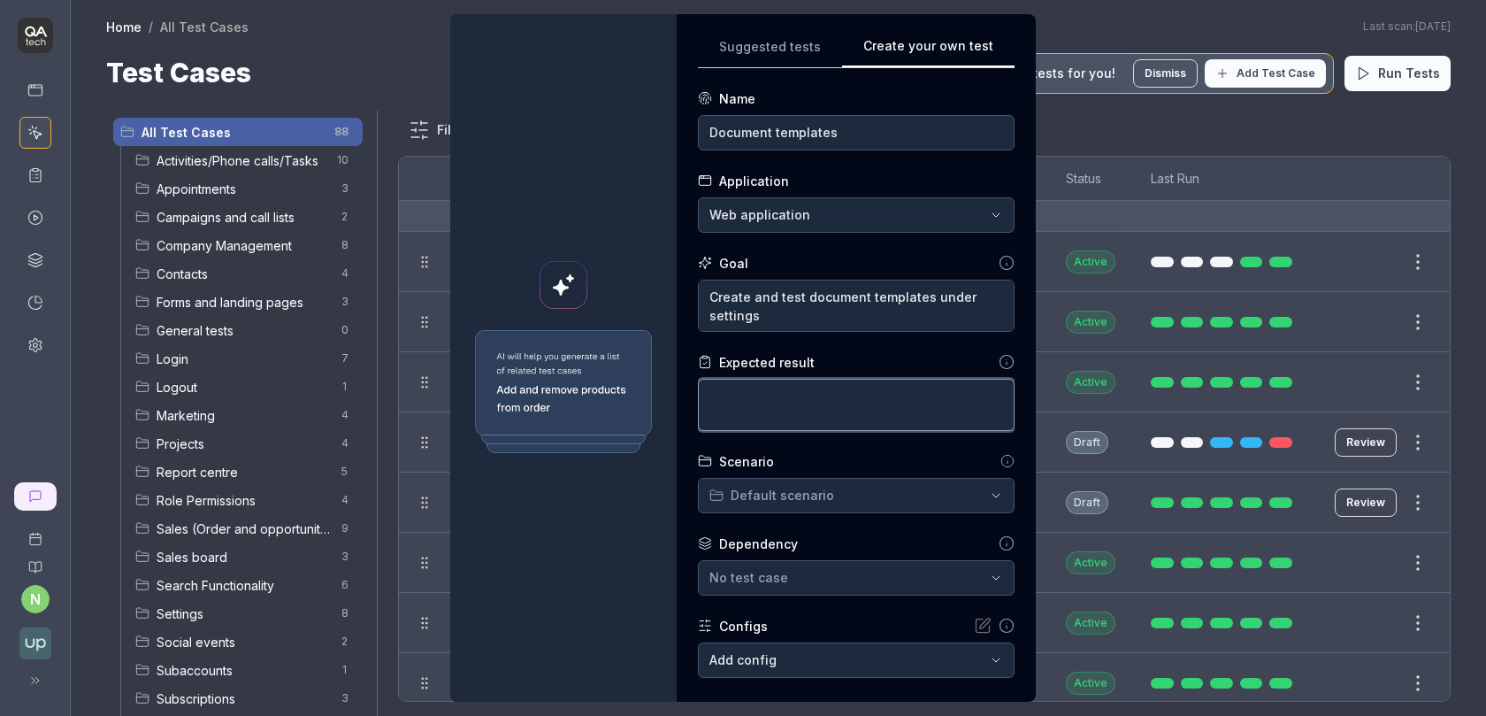
type textarea "*"
type textarea "A"
type textarea "*"
type textarea "A"
type textarea "*"
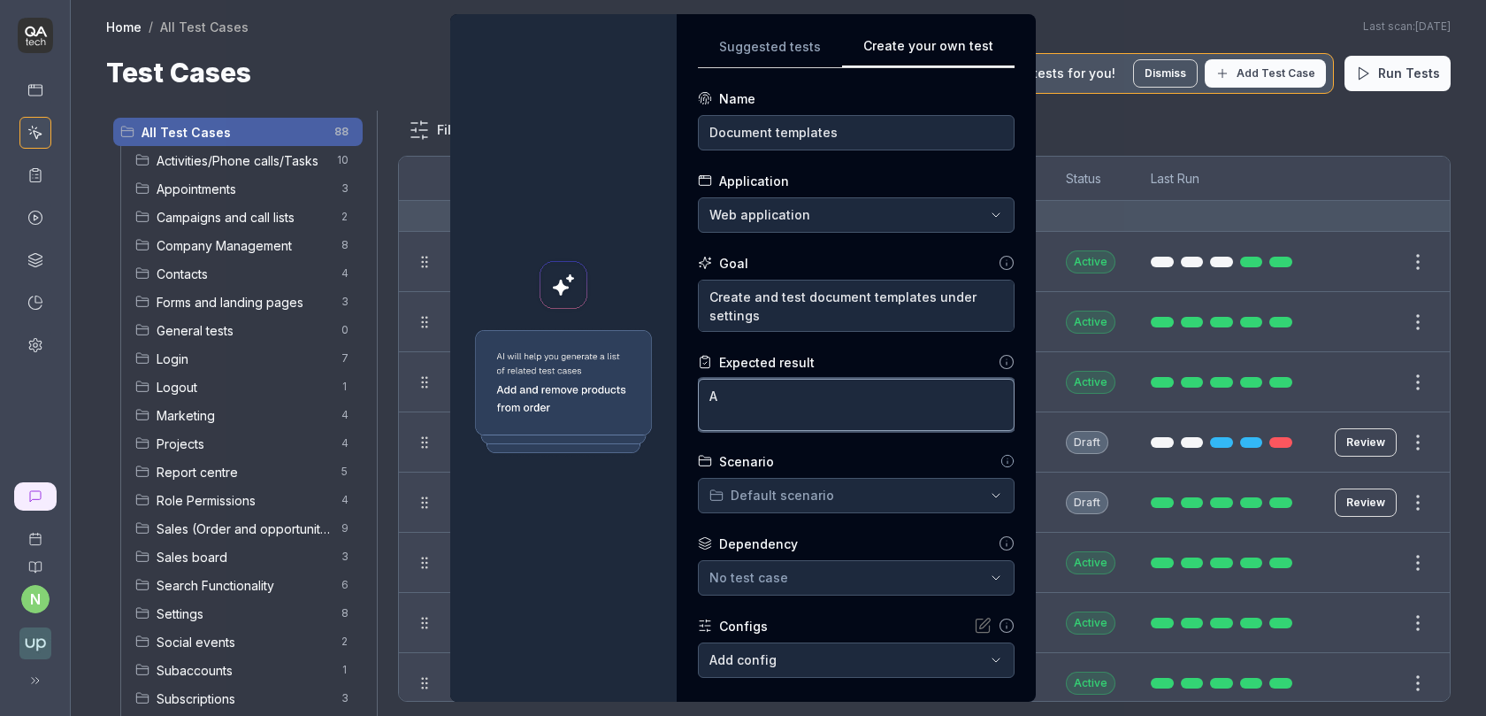
type textarea "A"
type textarea "*"
type textarea "A"
type textarea "*"
type textarea "A ta"
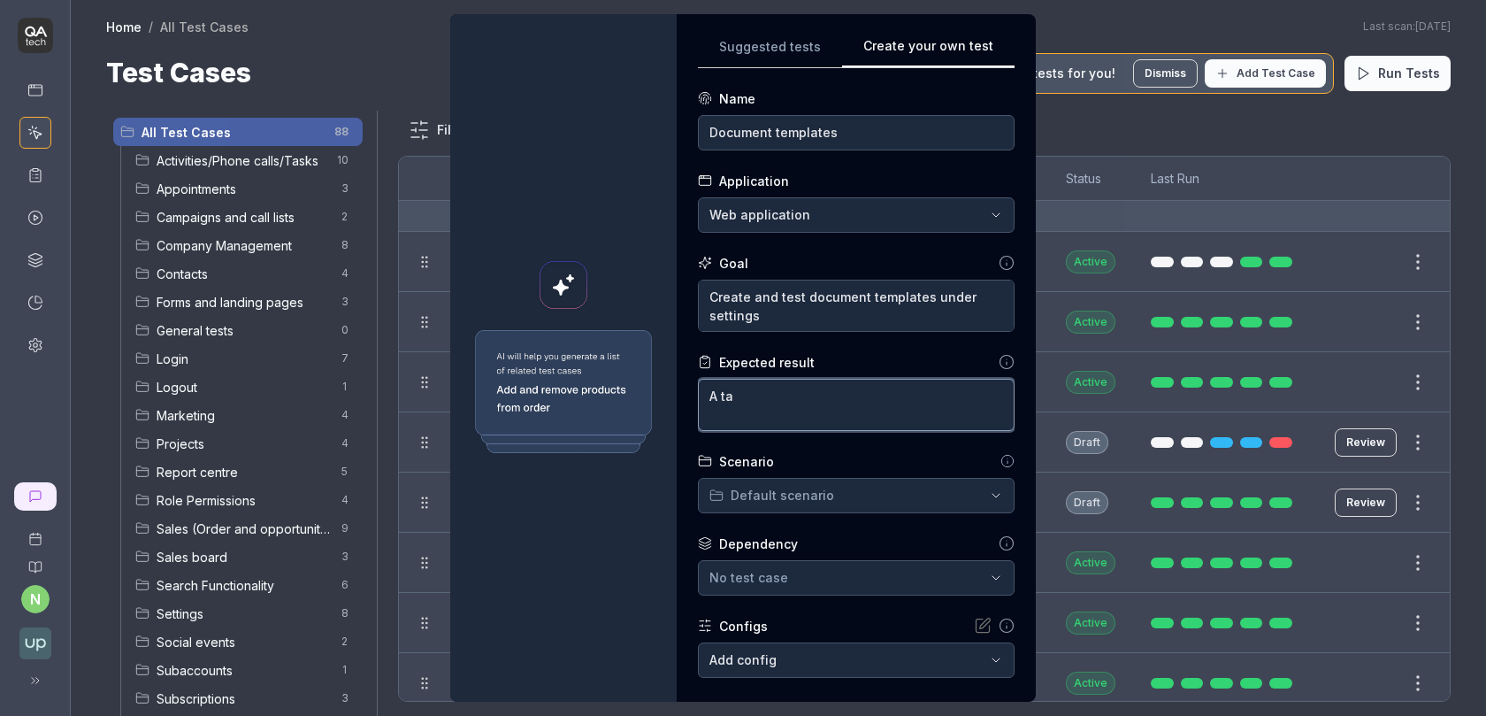
type textarea "*"
type textarea "A t"
type textarea "*"
type textarea "A te"
type textarea "*"
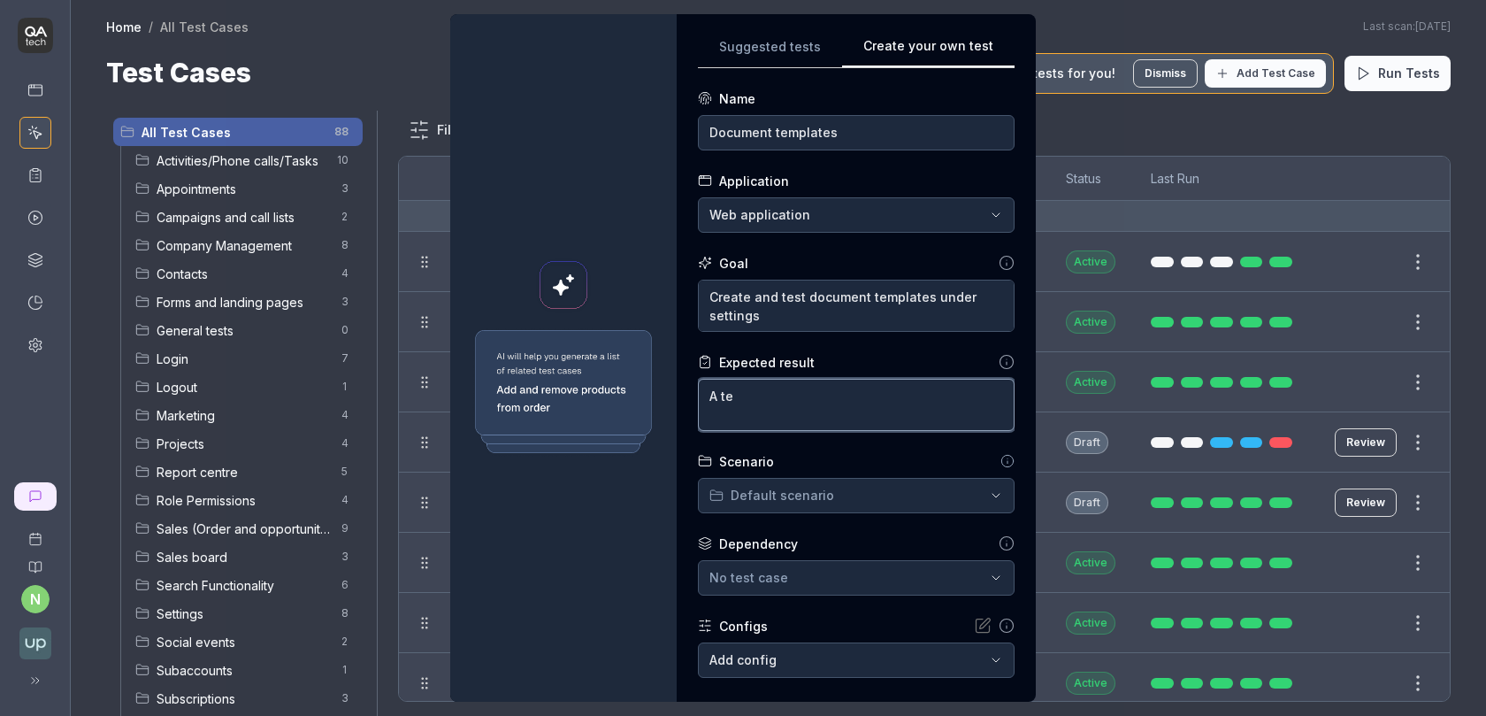
type textarea "A tea"
type textarea "*"
type textarea "A team"
type textarea "*"
type textarea "A teamp"
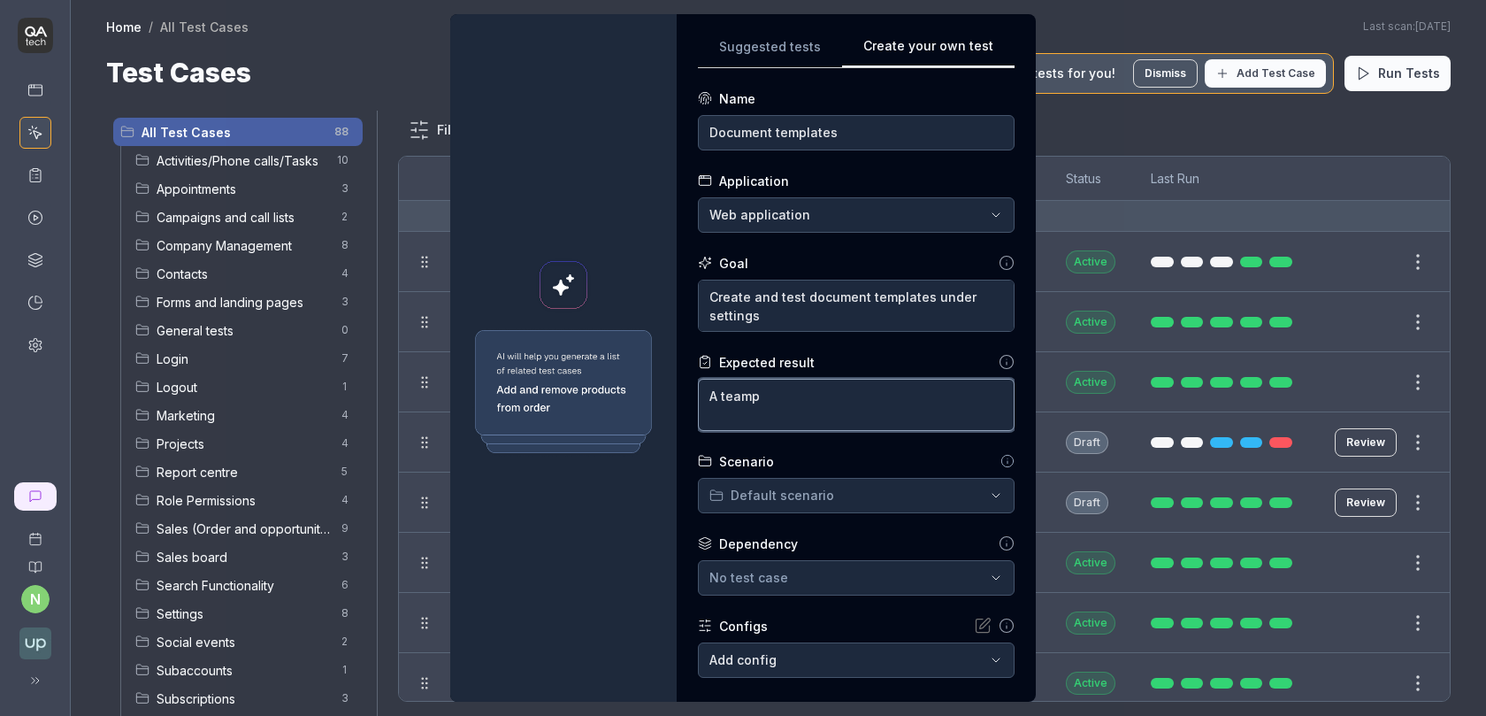
type textarea "*"
type textarea "A team"
type textarea "*"
type textarea "A tea"
type textarea "*"
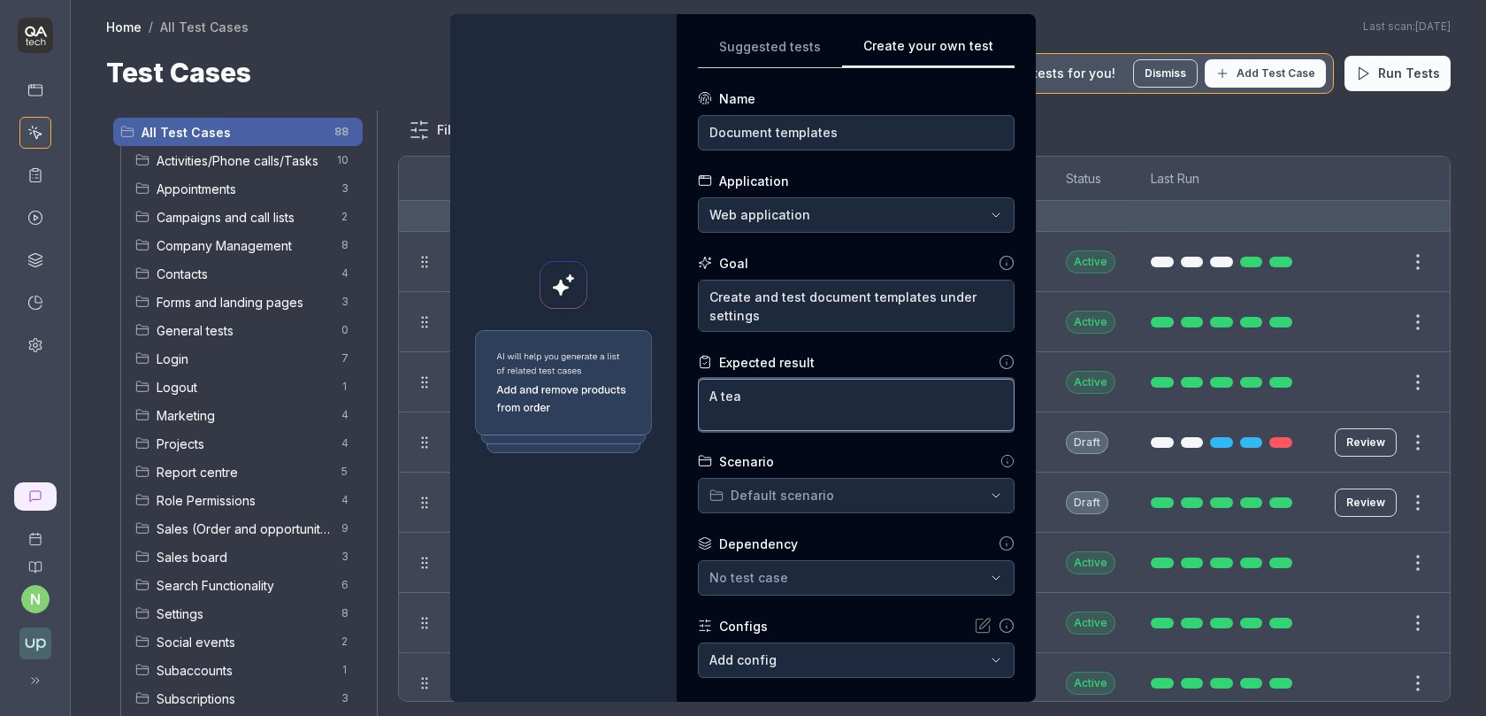
type textarea "A te"
type textarea "*"
type textarea "A tem"
type textarea "*"
type textarea "A temp"
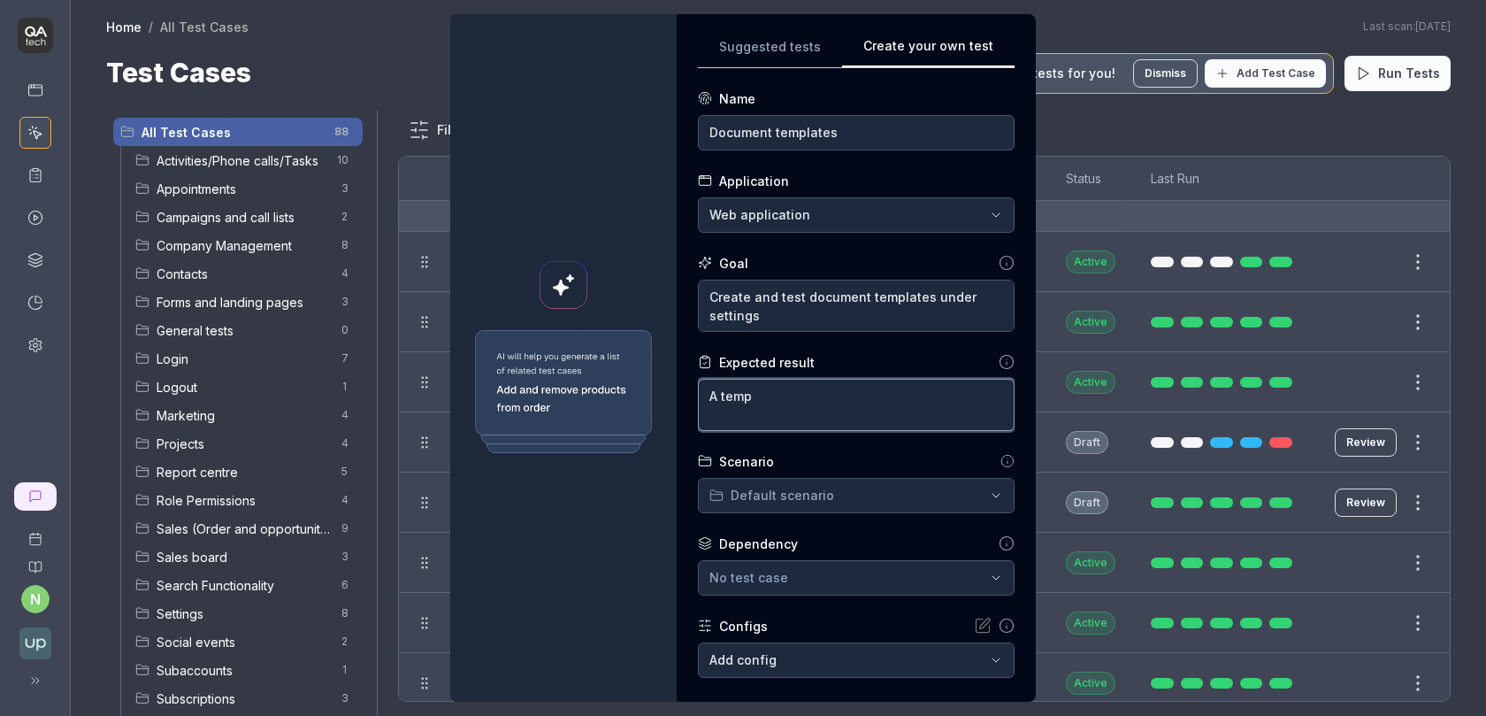
type textarea "*"
type textarea "A templ"
type textarea "*"
type textarea "A templa"
type textarea "*"
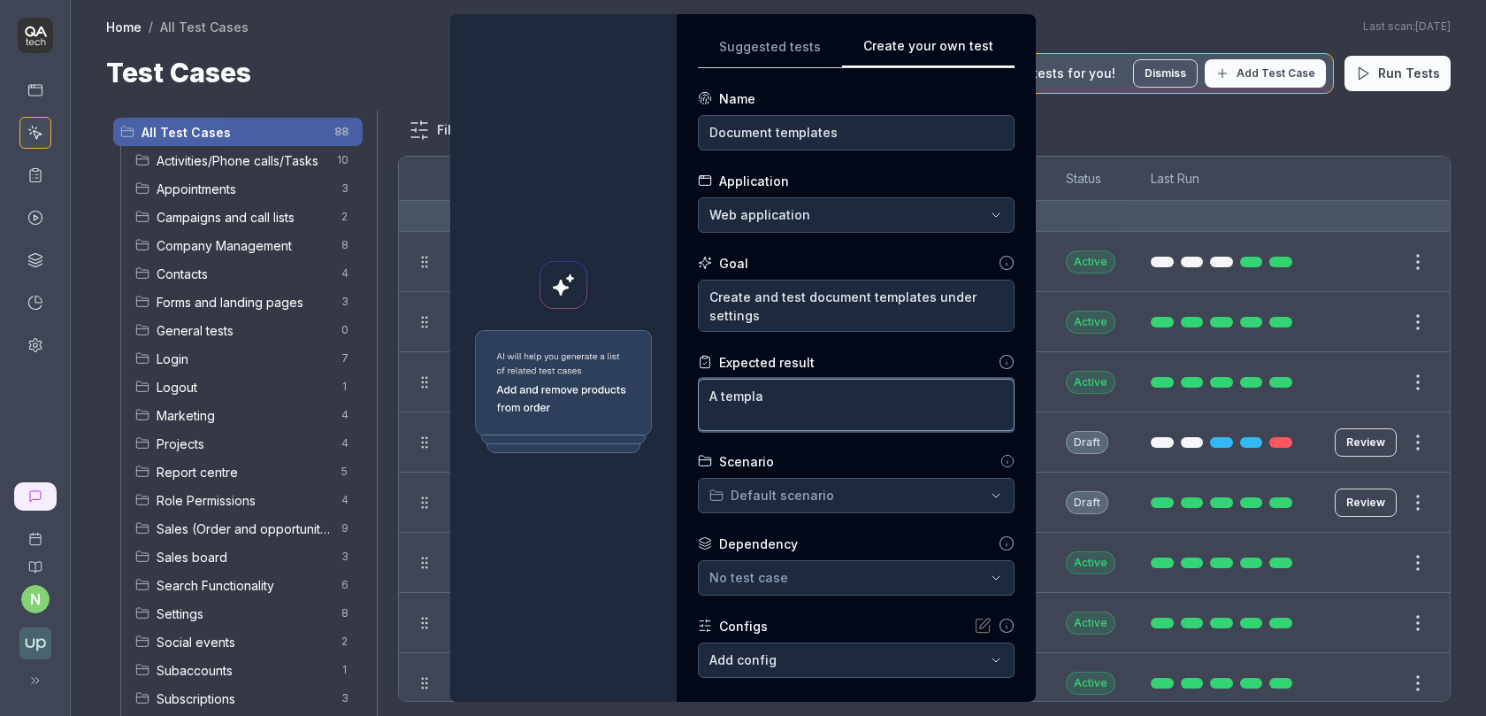
type textarea "A [DEMOGRAPHIC_DATA]"
type textarea "*"
type textarea "A template"
type textarea "*"
type textarea "A template"
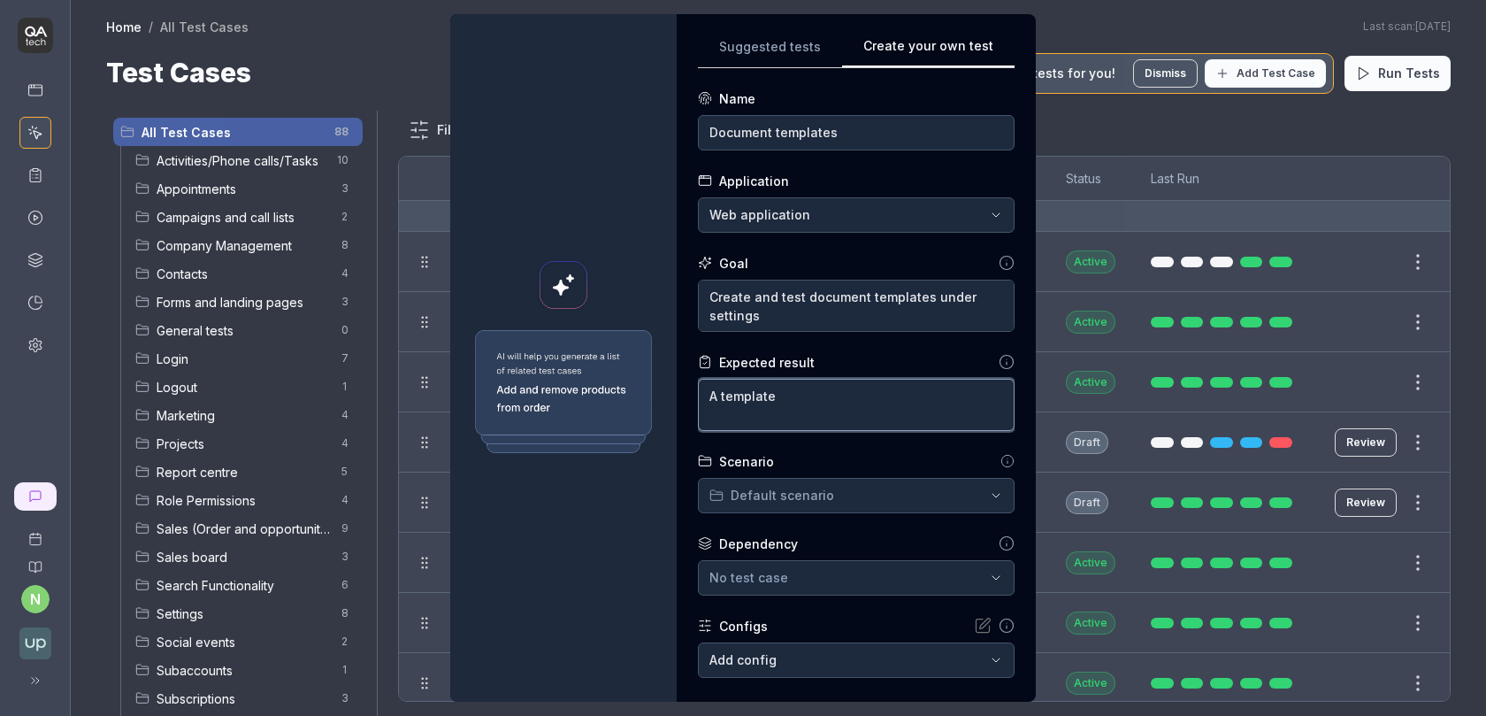
type textarea "*"
type textarea "A template s"
type textarea "*"
type textarea "A template sh"
type textarea "*"
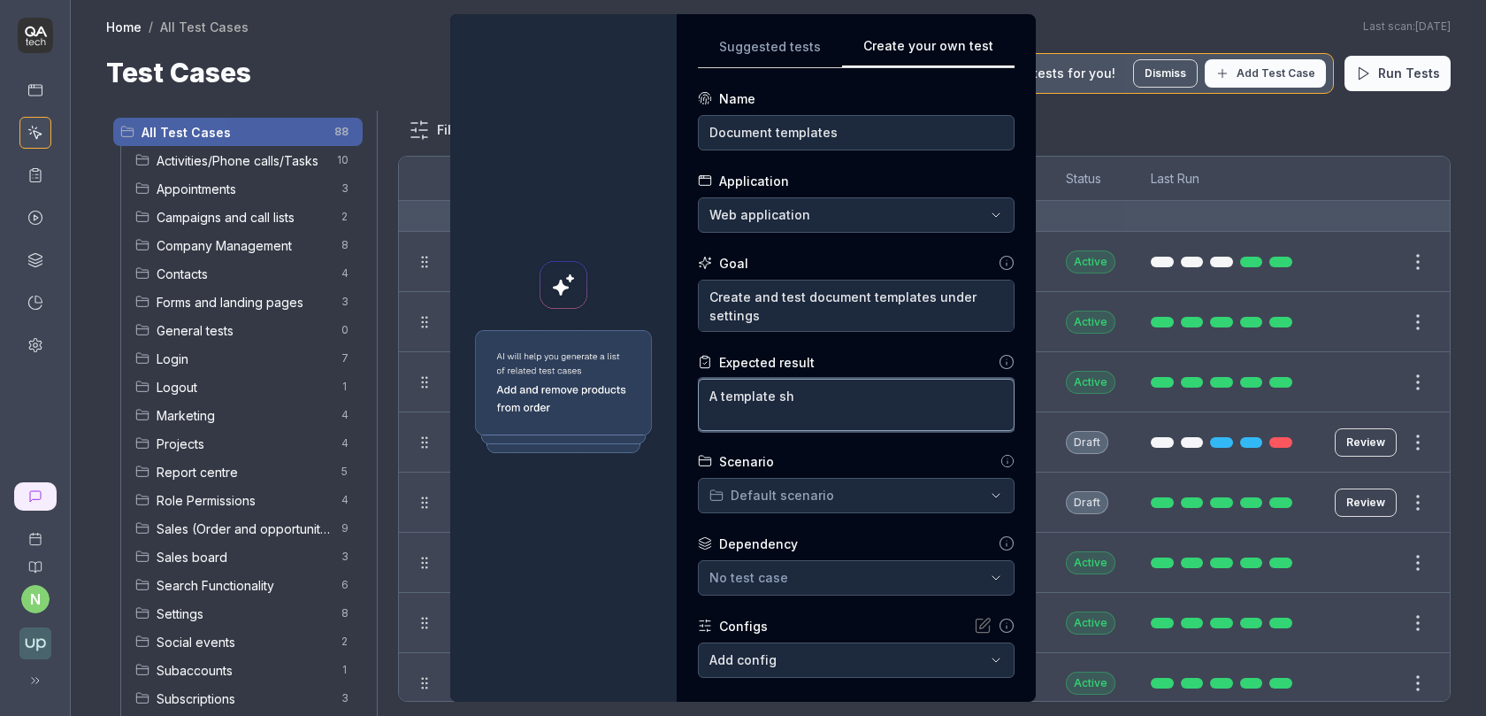
type textarea "A template sho"
type textarea "*"
type textarea "A template shou"
type textarea "*"
type textarea "A template shoul"
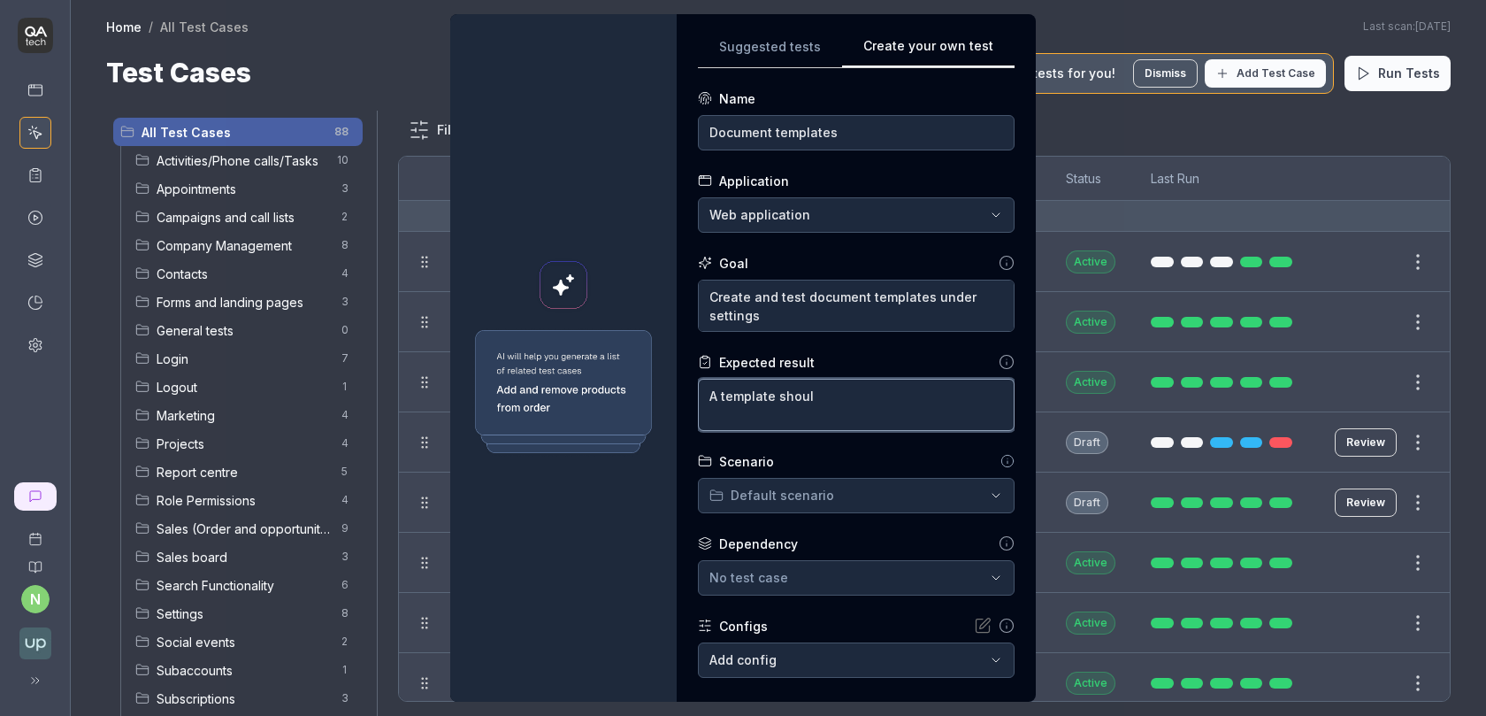
type textarea "*"
type textarea "A template should"
type textarea "*"
type textarea "A template should"
type textarea "*"
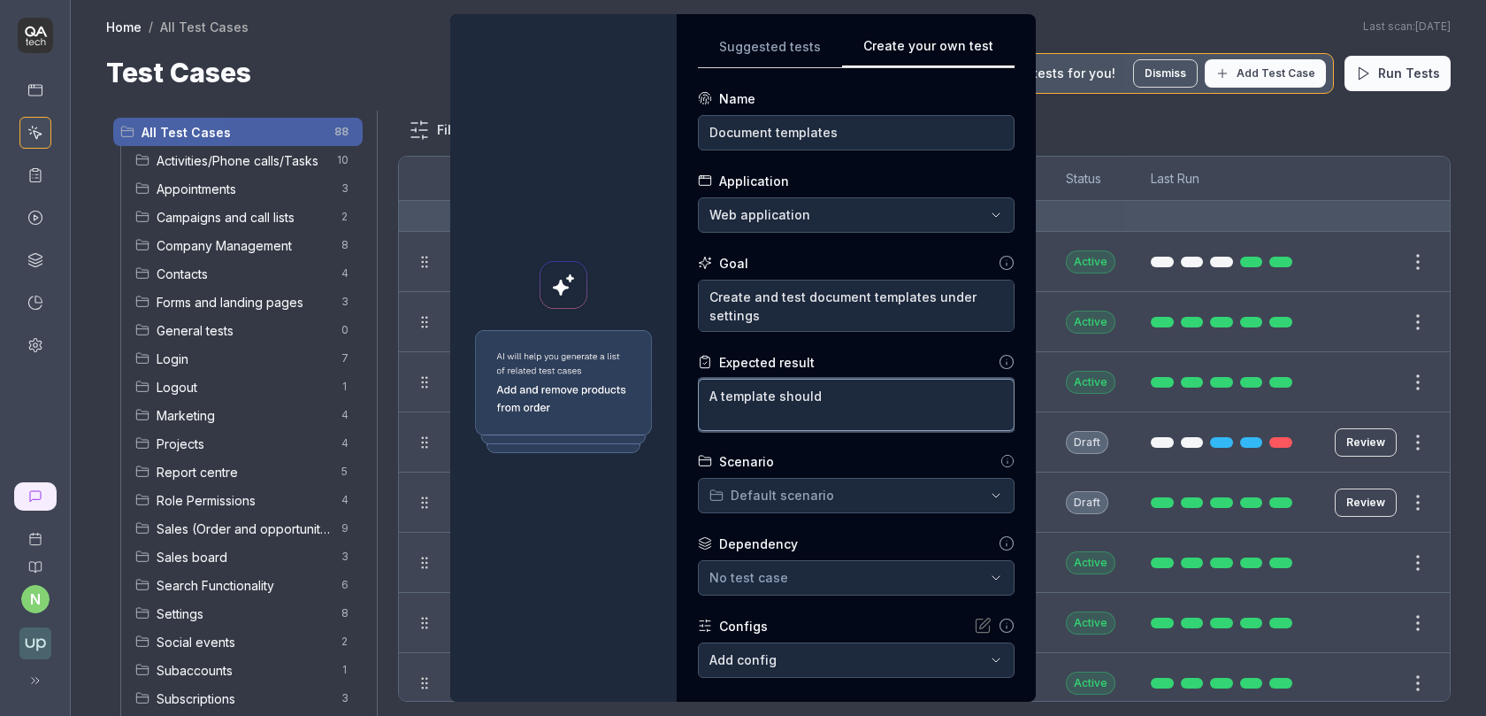
type textarea "A template should b"
type textarea "*"
type textarea "A template should be"
type textarea "*"
type textarea "A template should be c"
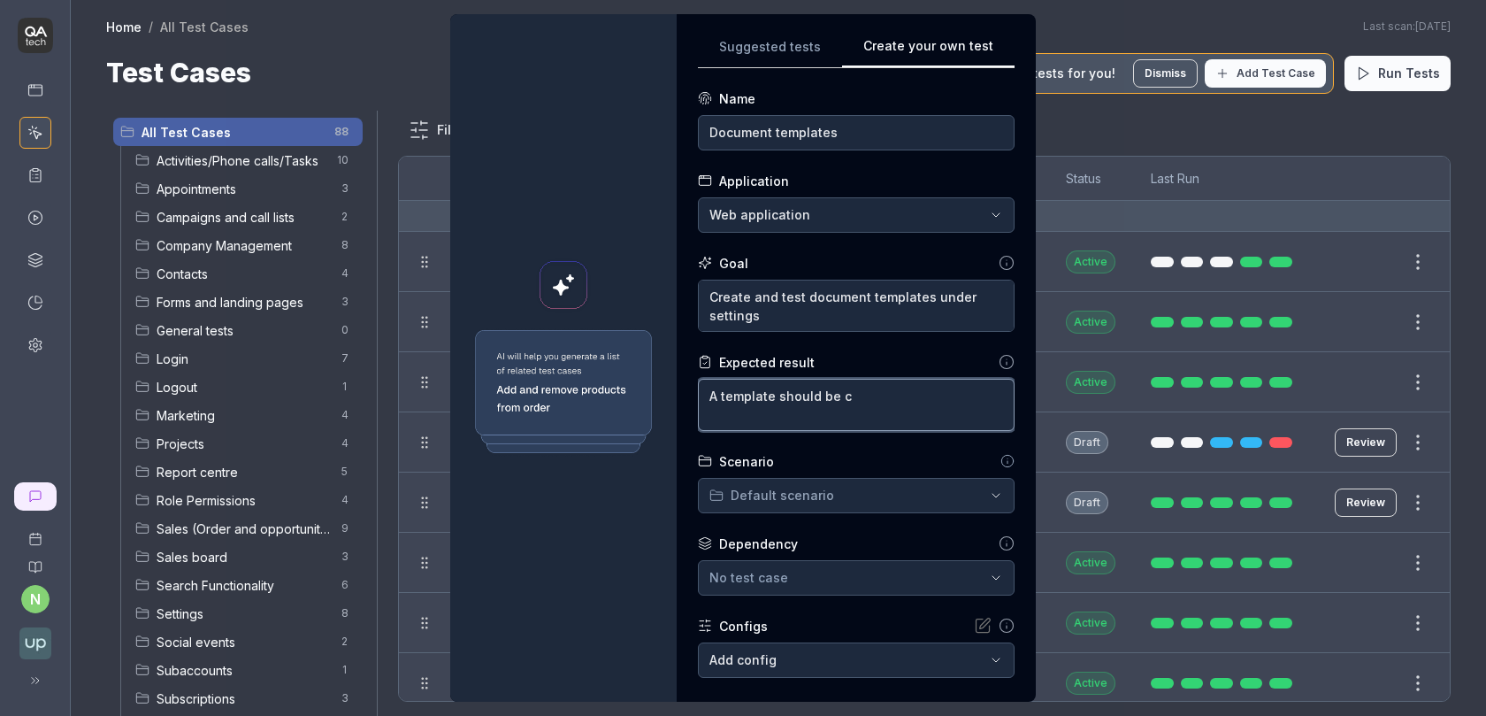
type textarea "*"
type textarea "A template should be cr"
type textarea "*"
type textarea "A template should be cre"
type textarea "*"
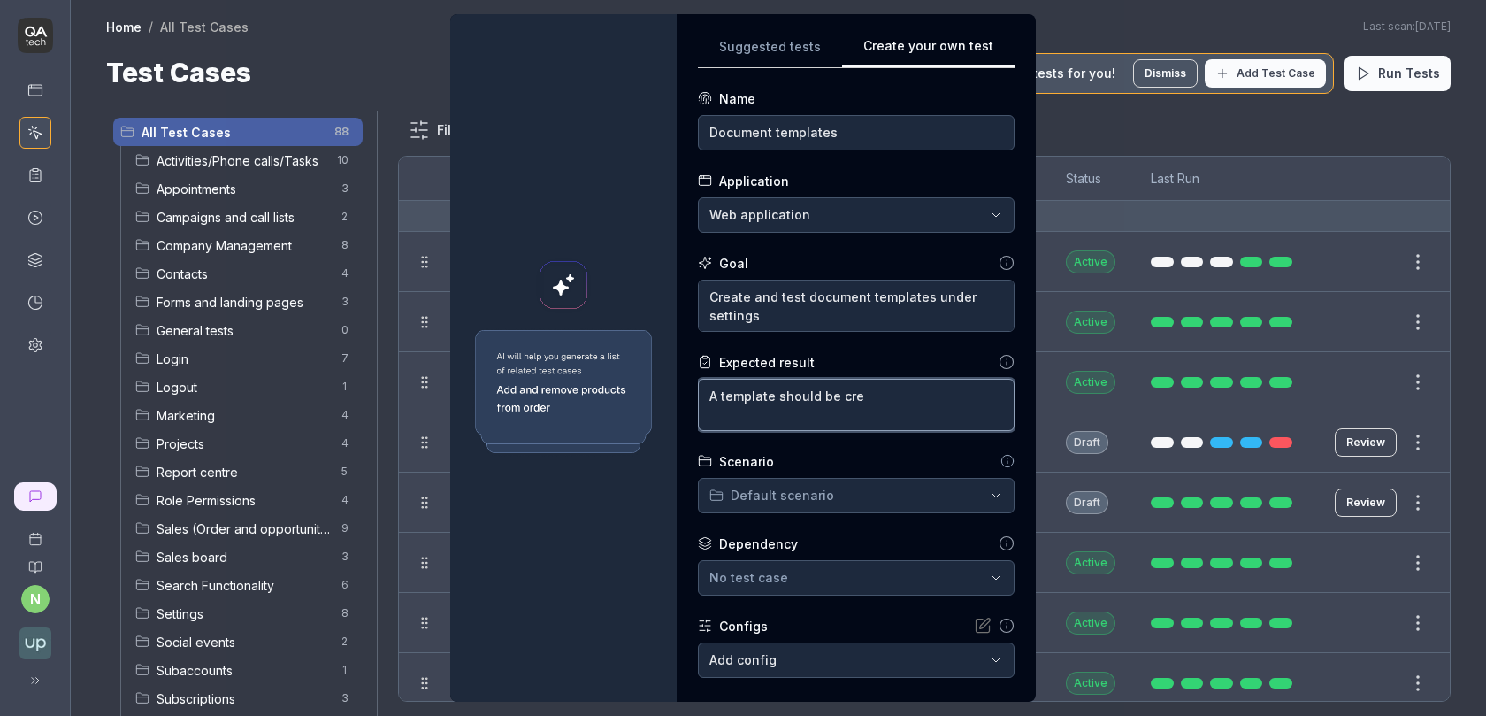
type textarea "A template should be crea"
type textarea "*"
type textarea "A template should be create"
type textarea "*"
type textarea "A template should be created"
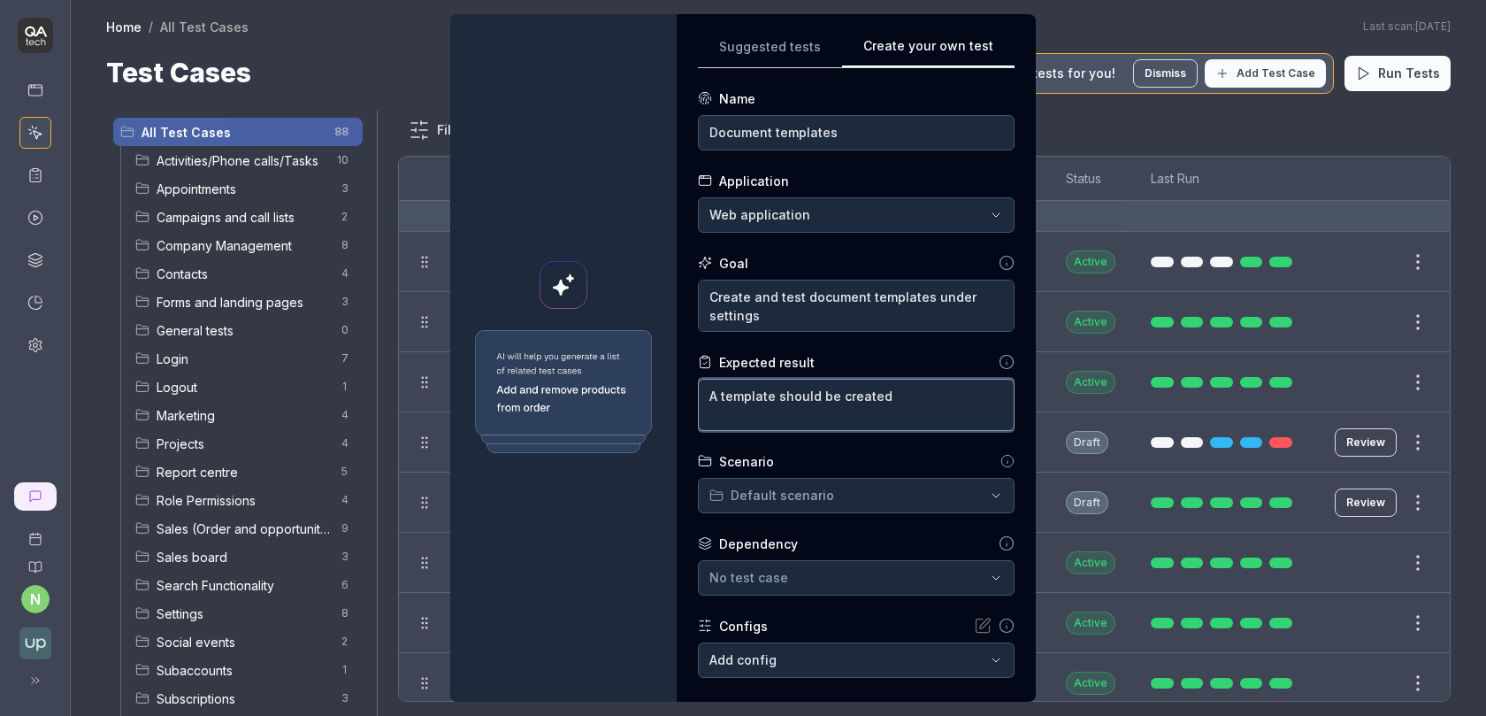
type textarea "*"
type textarea "A template should be created"
type textarea "*"
type textarea "A template should be created a"
type textarea "*"
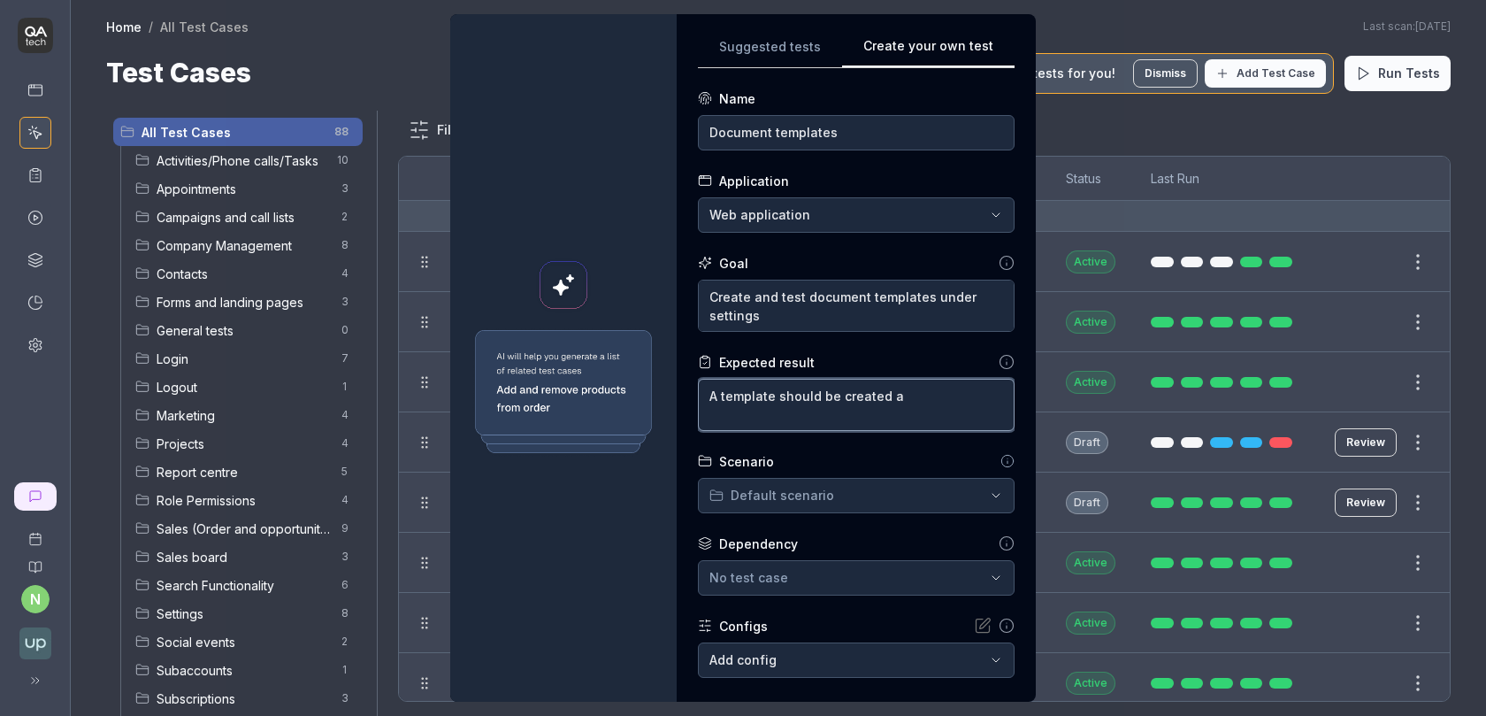
type textarea "A template should be created an"
type textarea "*"
type textarea "A template should be created and"
type textarea "*"
type textarea "A template should be created and"
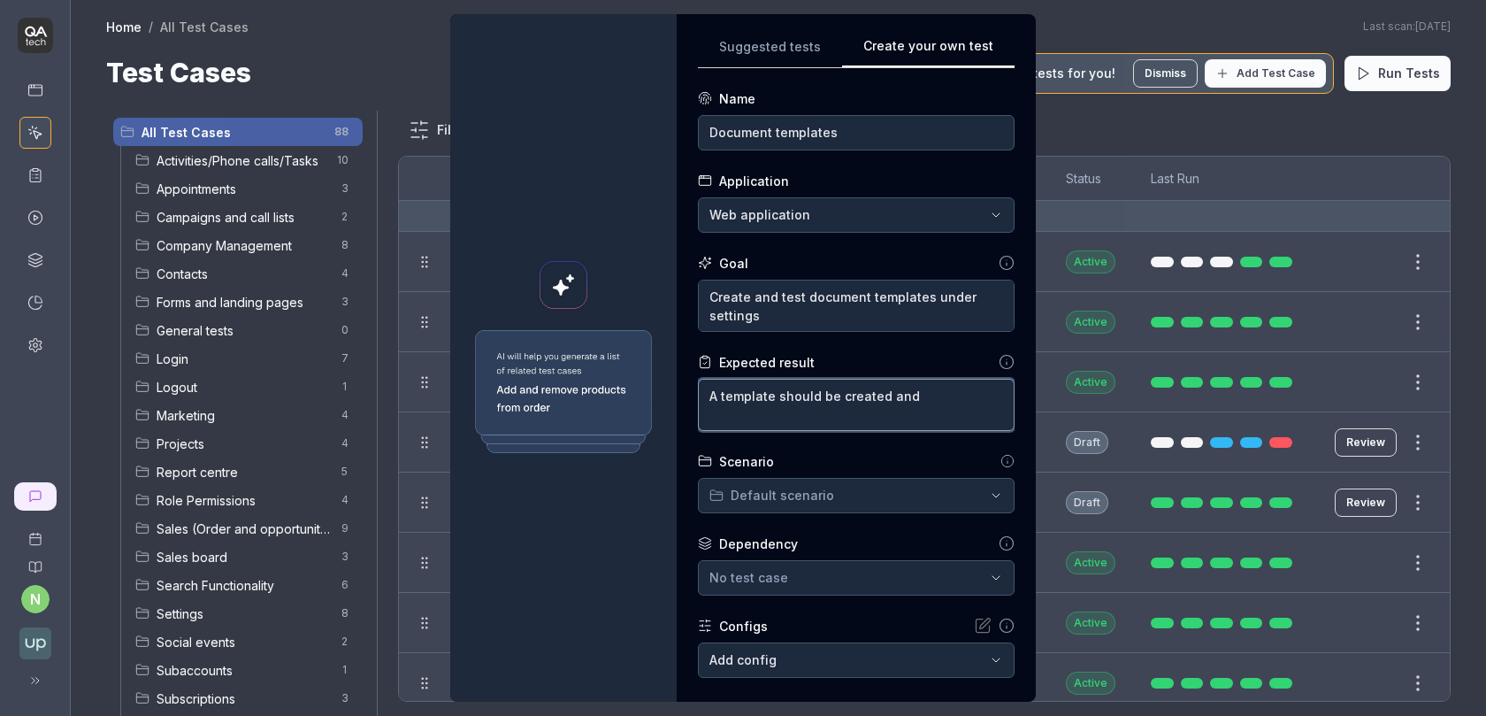
type textarea "*"
type textarea "A template should be created and p"
type textarea "*"
type textarea "A template should be created and pr"
type textarea "*"
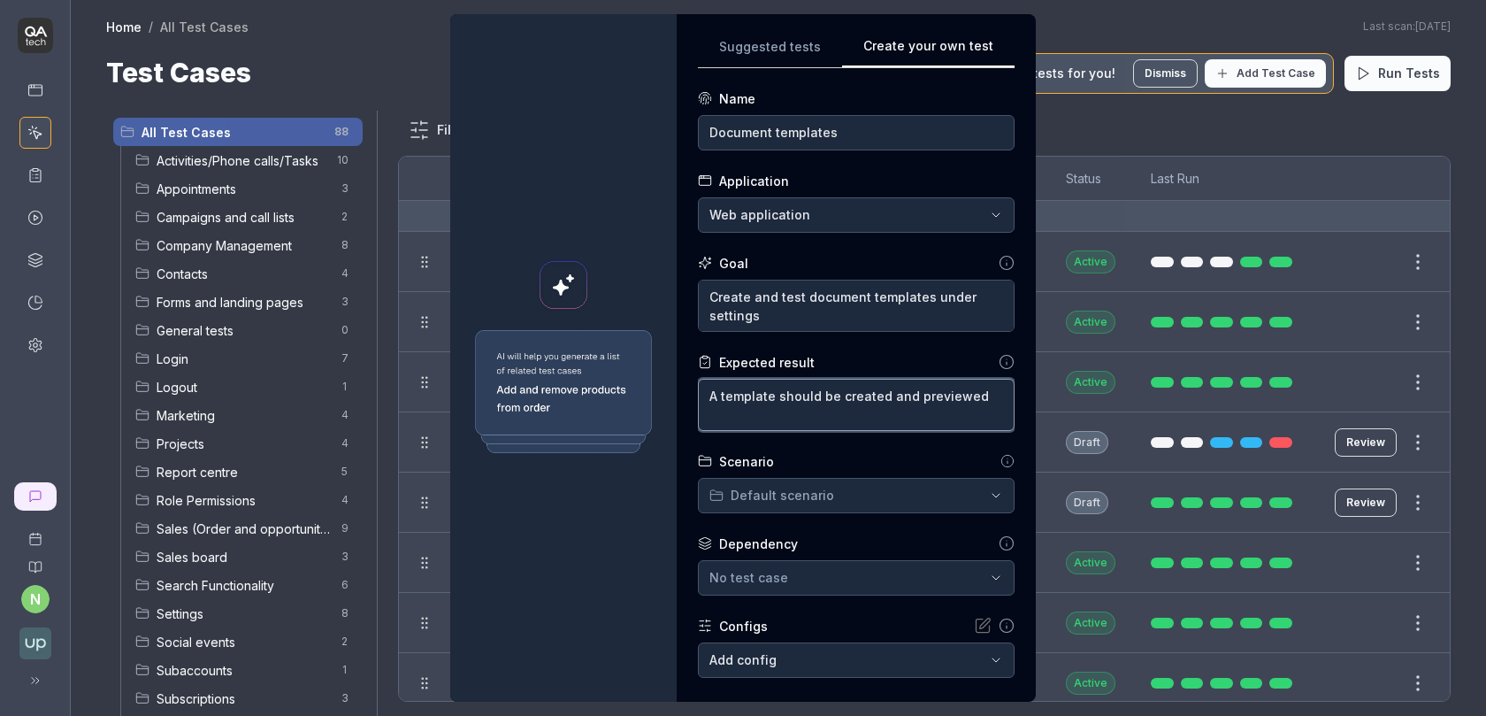
click at [885, 390] on textarea "A template should be created and previewed" at bounding box center [856, 405] width 317 height 52
click at [849, 499] on div "**********" at bounding box center [743, 358] width 1486 height 716
click at [966, 452] on div "**********" at bounding box center [743, 358] width 1486 height 716
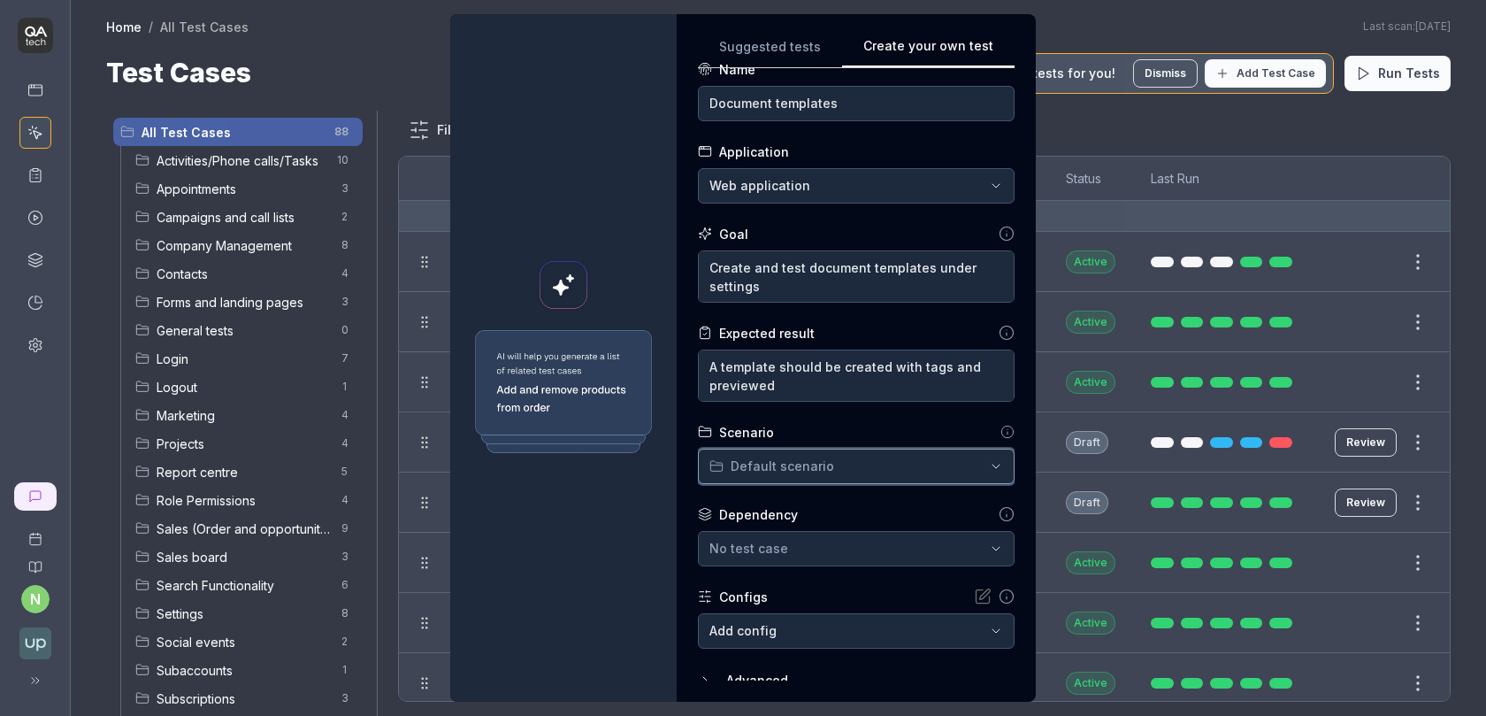
scroll to position [95, 0]
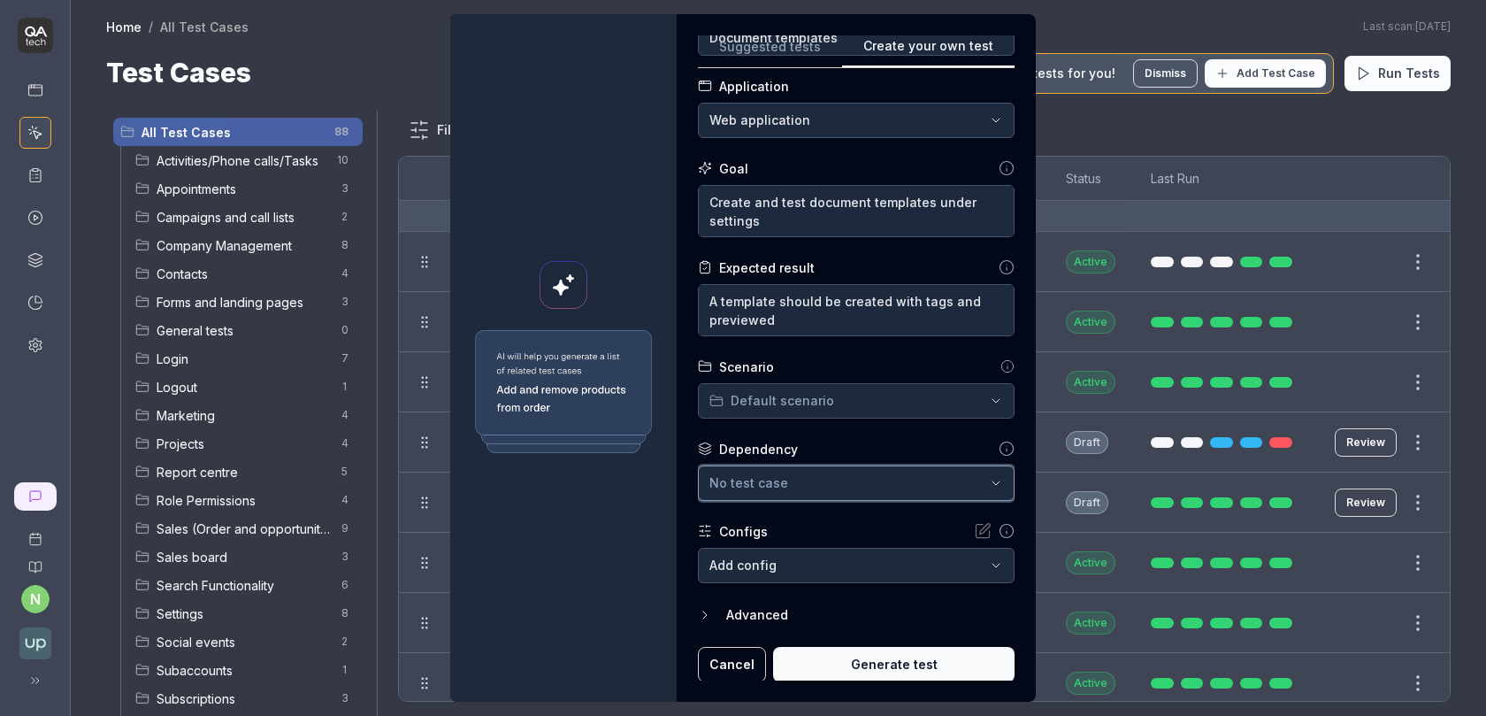
click at [822, 474] on div "No test case" at bounding box center [847, 482] width 276 height 19
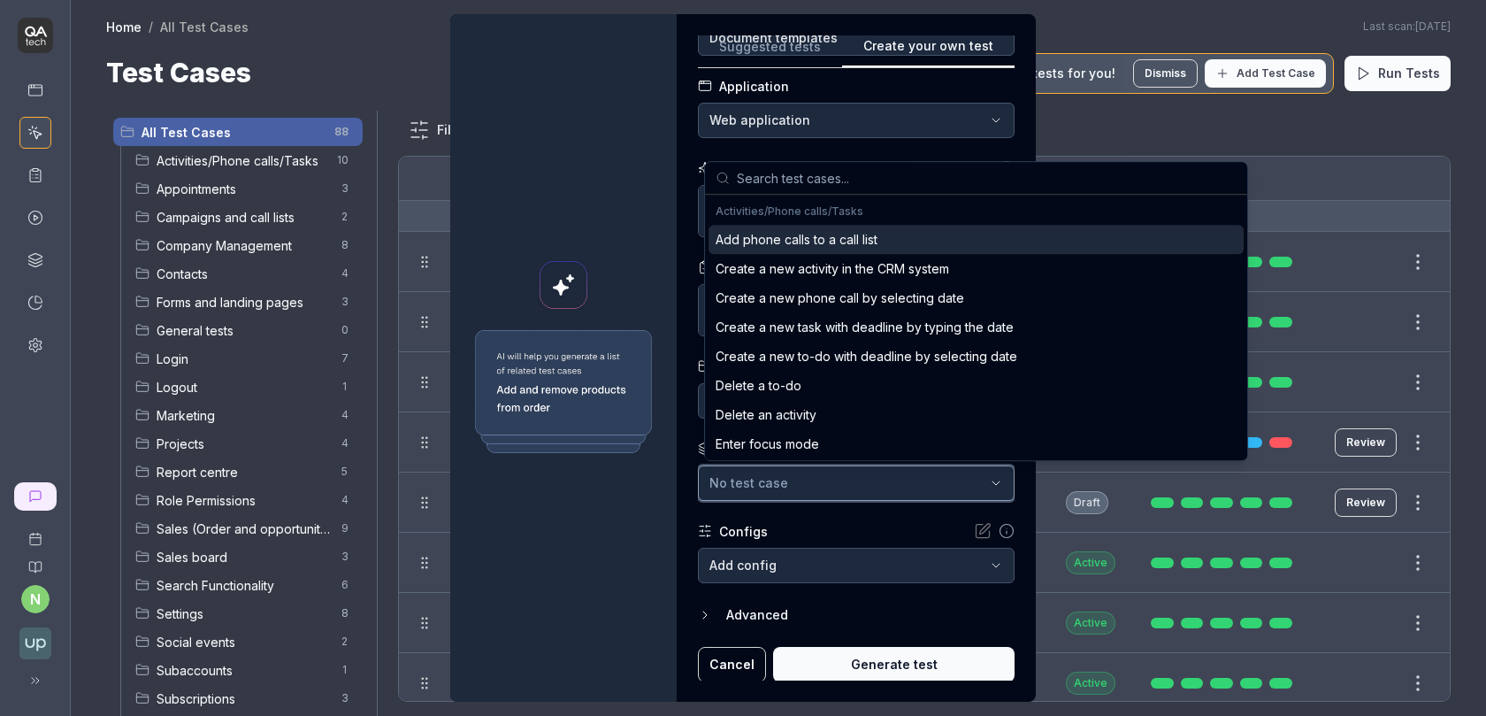
click at [819, 488] on div "No test case" at bounding box center [847, 482] width 276 height 19
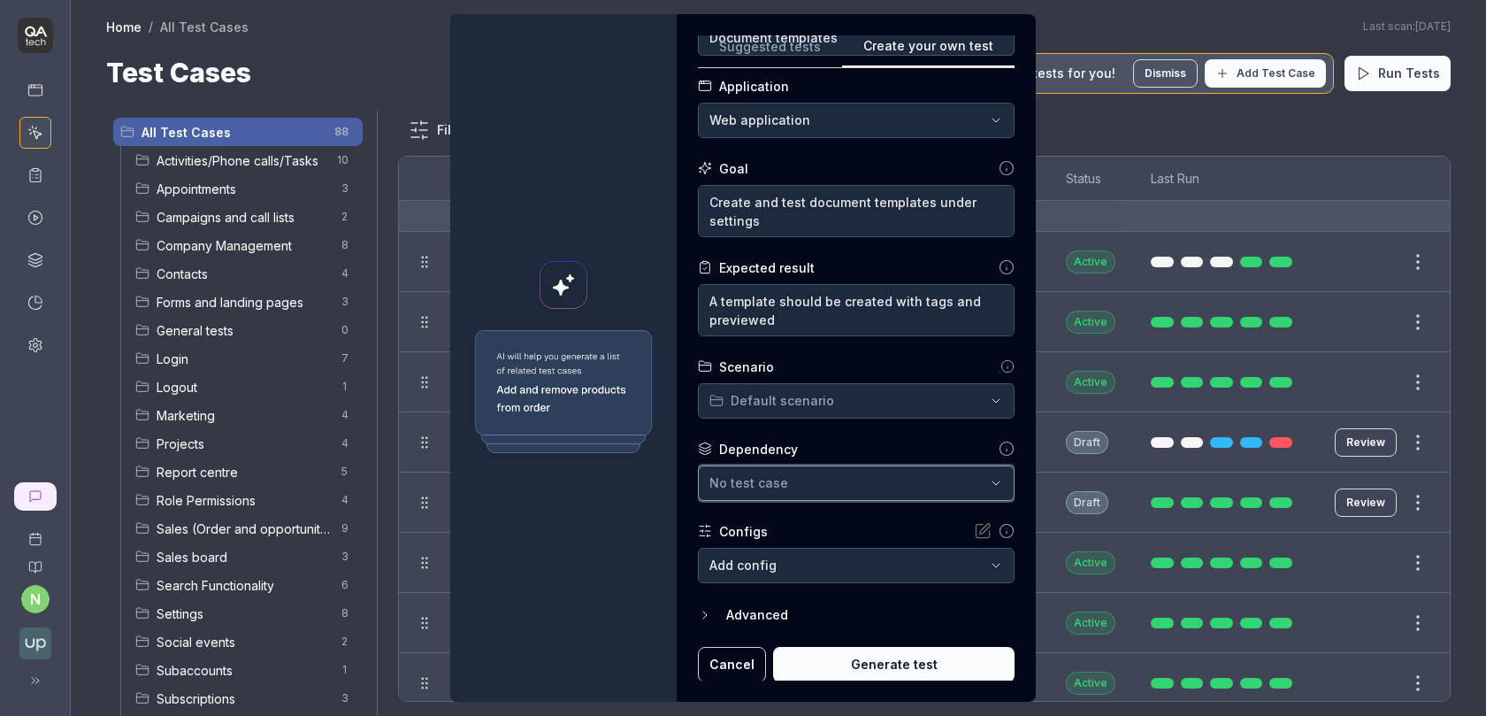
click at [819, 488] on div "No test case" at bounding box center [847, 482] width 276 height 19
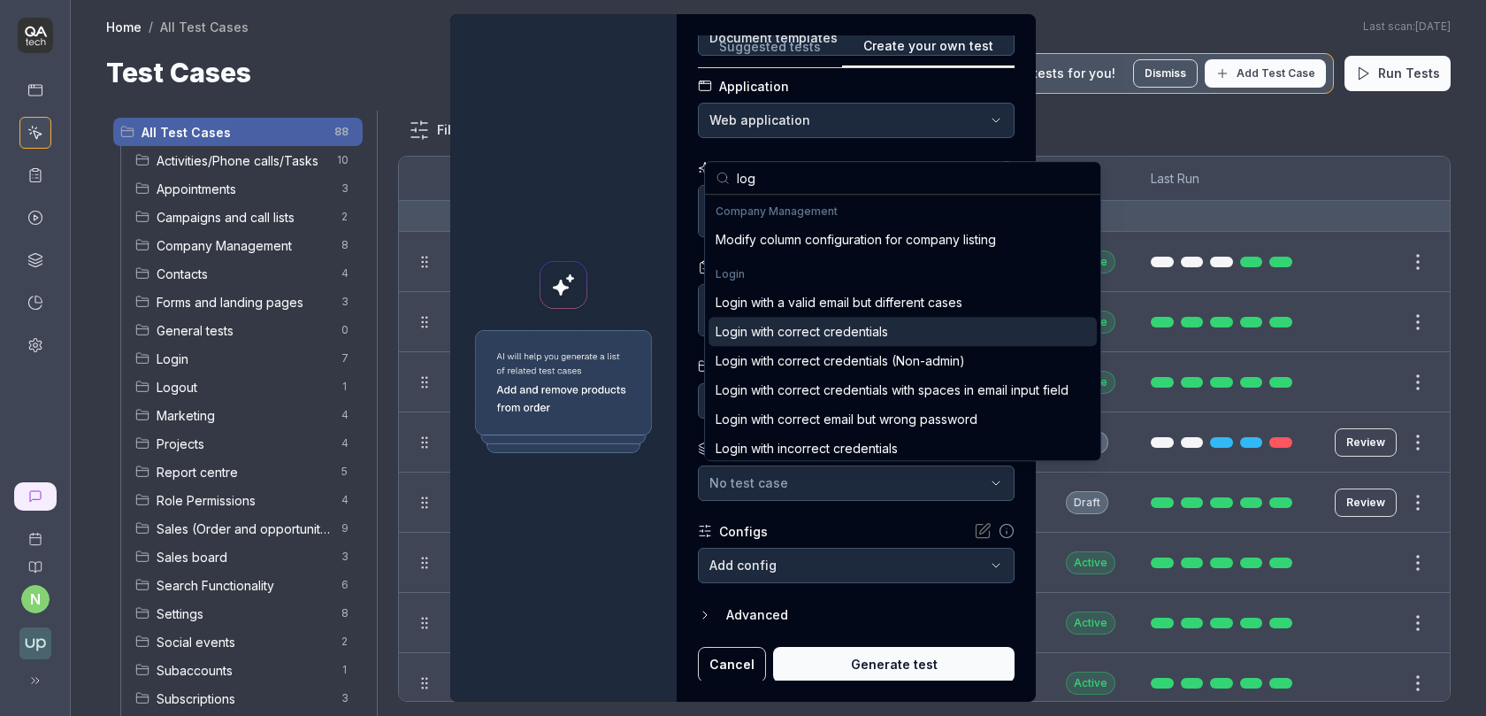
click at [843, 329] on div "Login with correct credentials" at bounding box center [802, 331] width 172 height 19
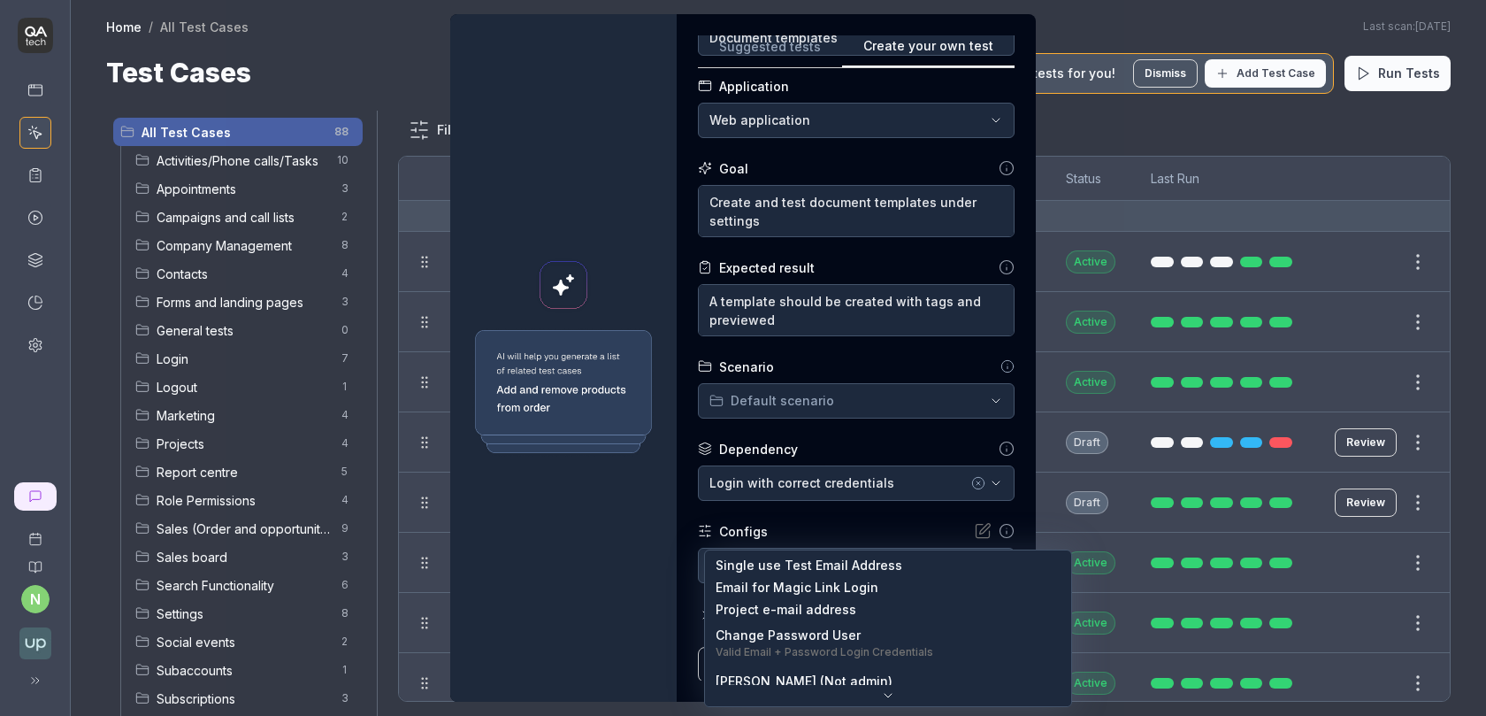
click at [837, 573] on body "n Home / All Test Cases Home / All Test Cases Last scan: [DATE] Test Cases We h…" at bounding box center [743, 368] width 1486 height 737
click at [855, 525] on div "**********" at bounding box center [743, 358] width 1486 height 716
click at [851, 580] on body "n Home / All Test Cases Home / All Test Cases Last scan: [DATE] Test Cases We h…" at bounding box center [743, 368] width 1486 height 737
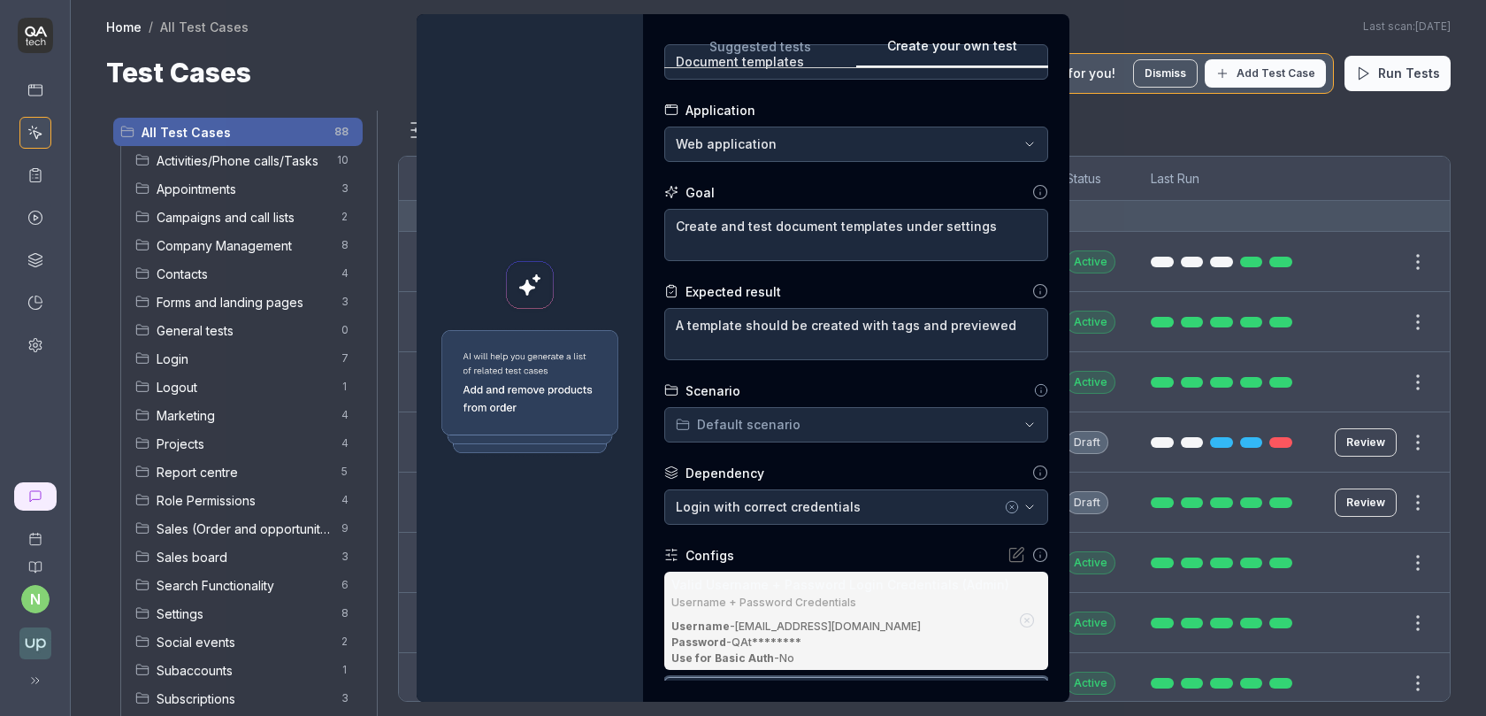
scroll to position [200, 0]
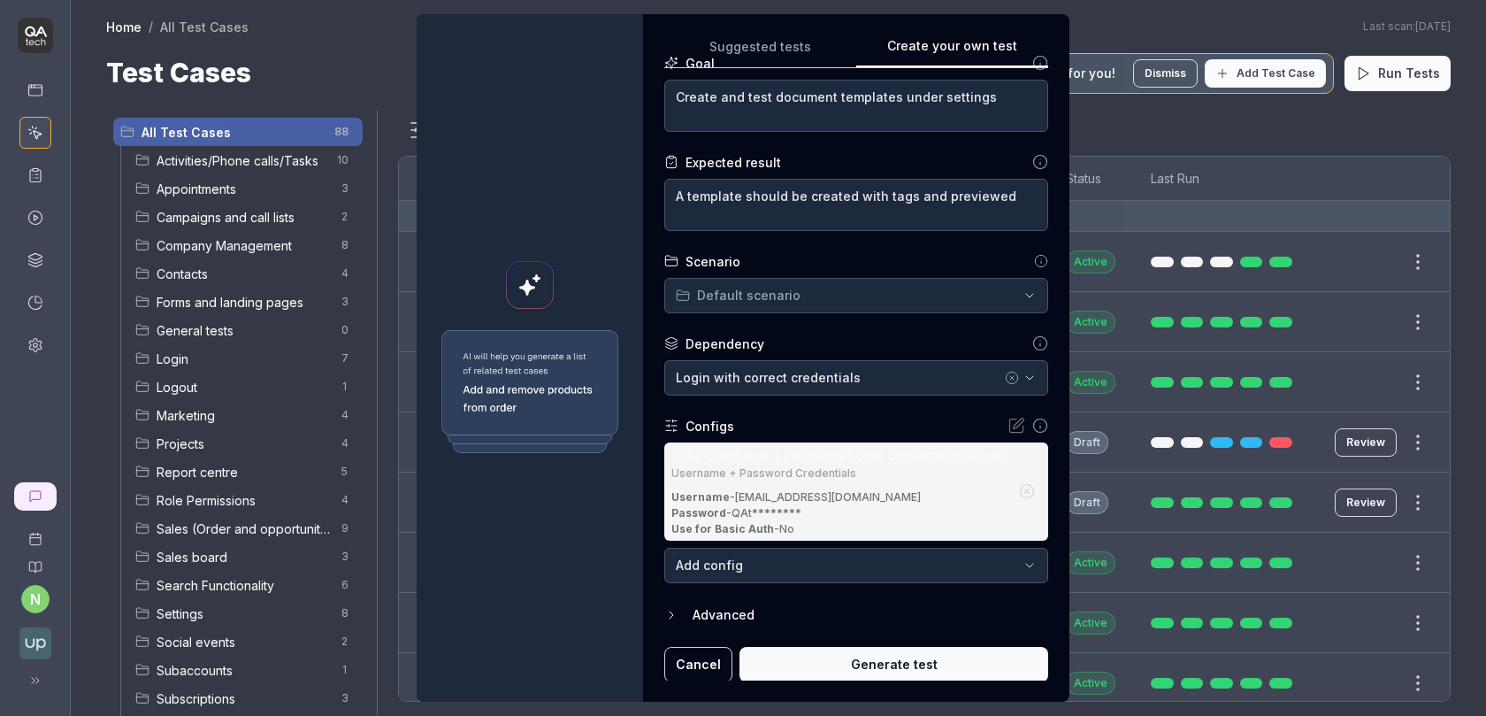
click at [924, 663] on button "Generate test" at bounding box center [893, 664] width 309 height 35
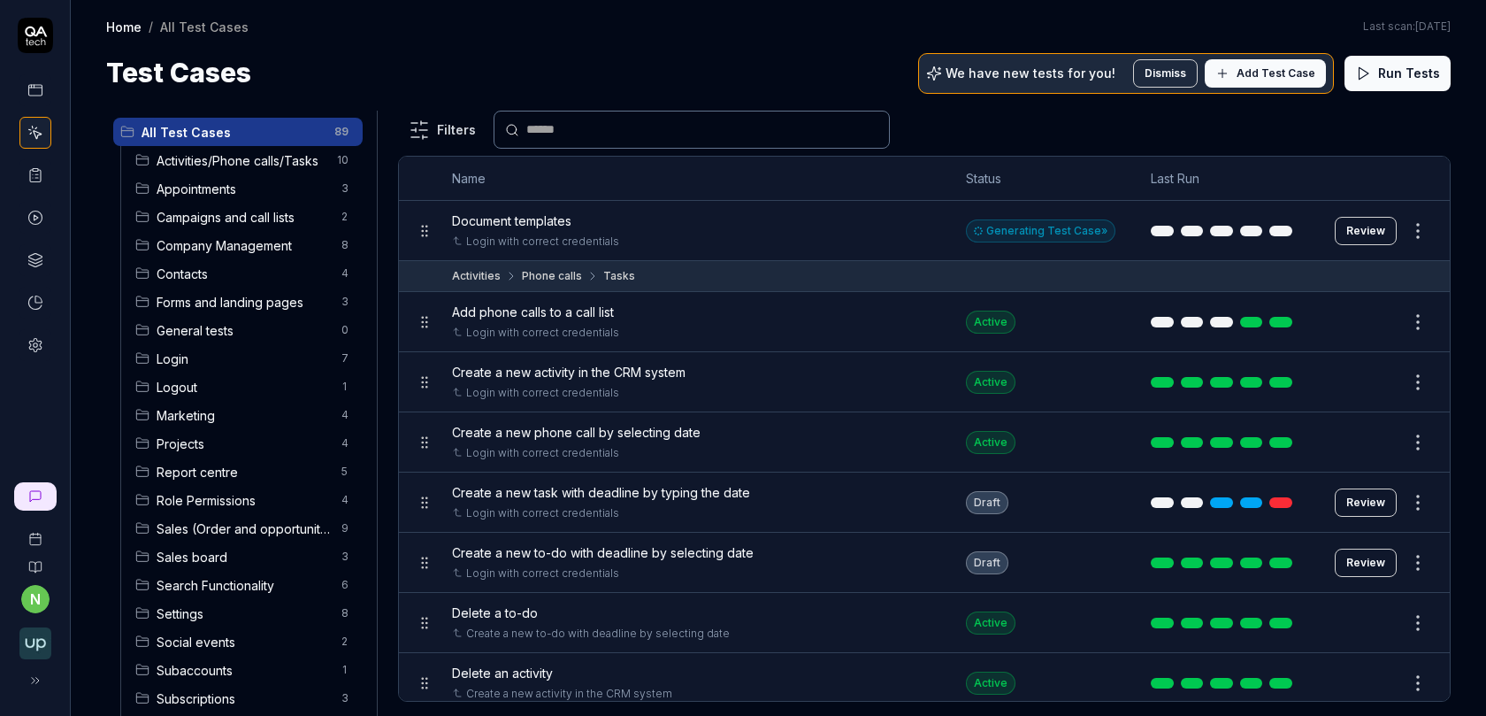
click at [1026, 234] on div "Generating Test Case »" at bounding box center [1040, 230] width 149 height 23
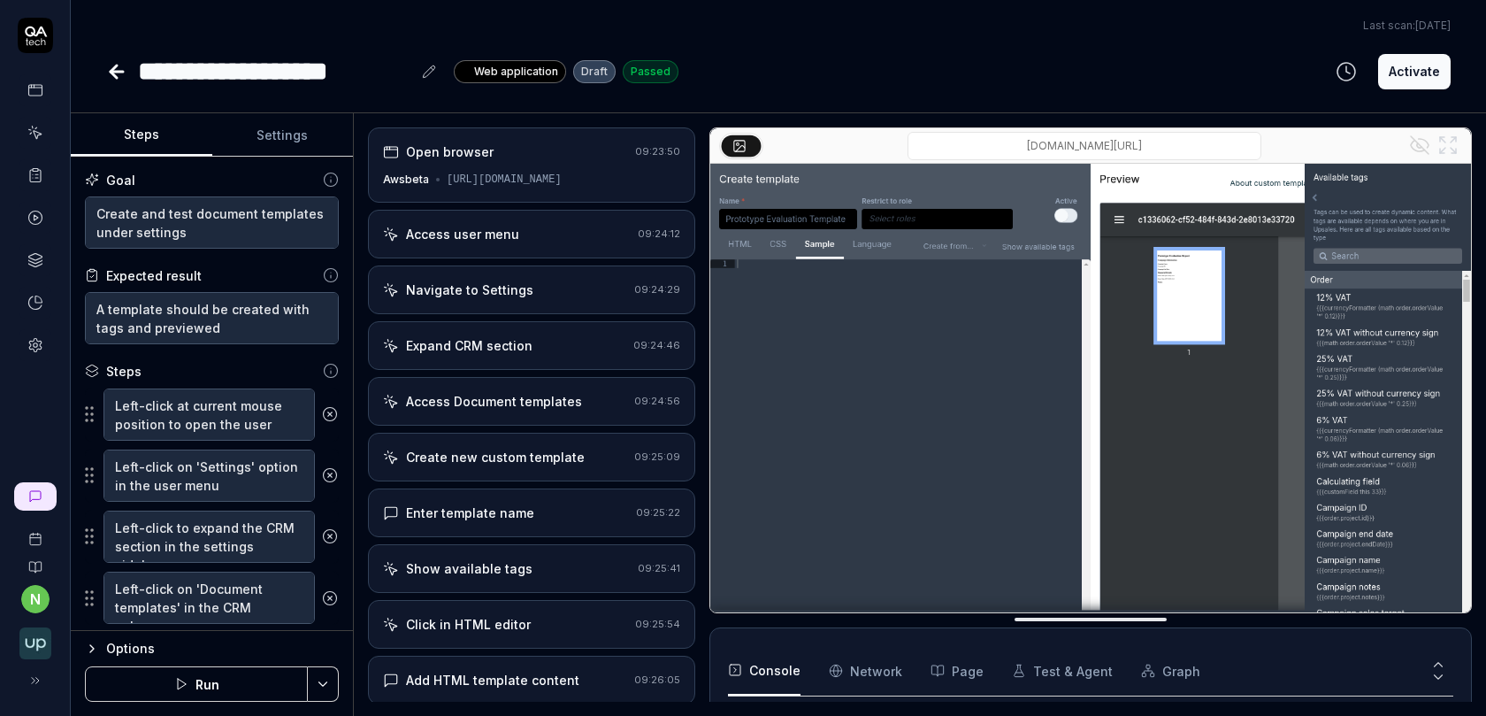
click at [502, 236] on div "Access user menu" at bounding box center [462, 234] width 113 height 19
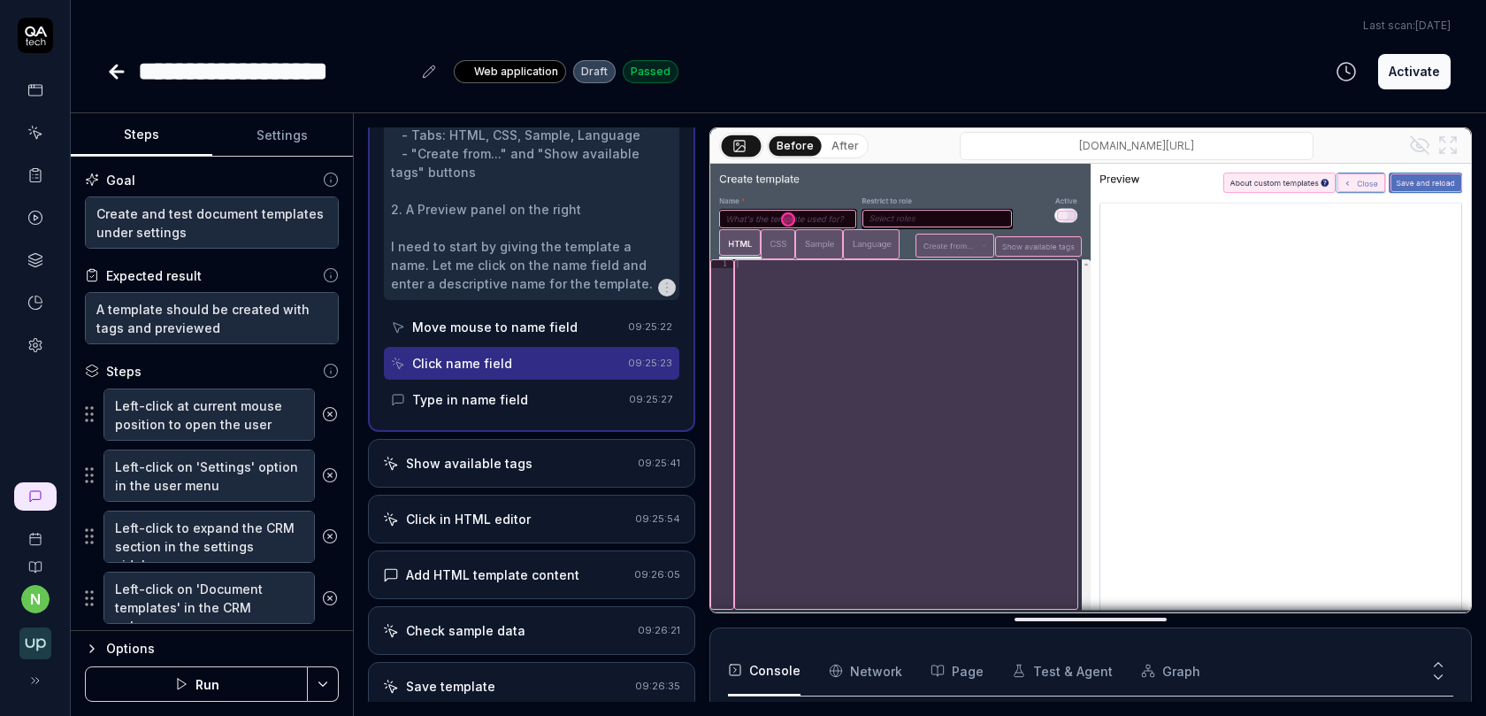
click at [331, 414] on icon at bounding box center [330, 414] width 16 height 16
click at [331, 467] on icon at bounding box center [330, 475] width 16 height 16
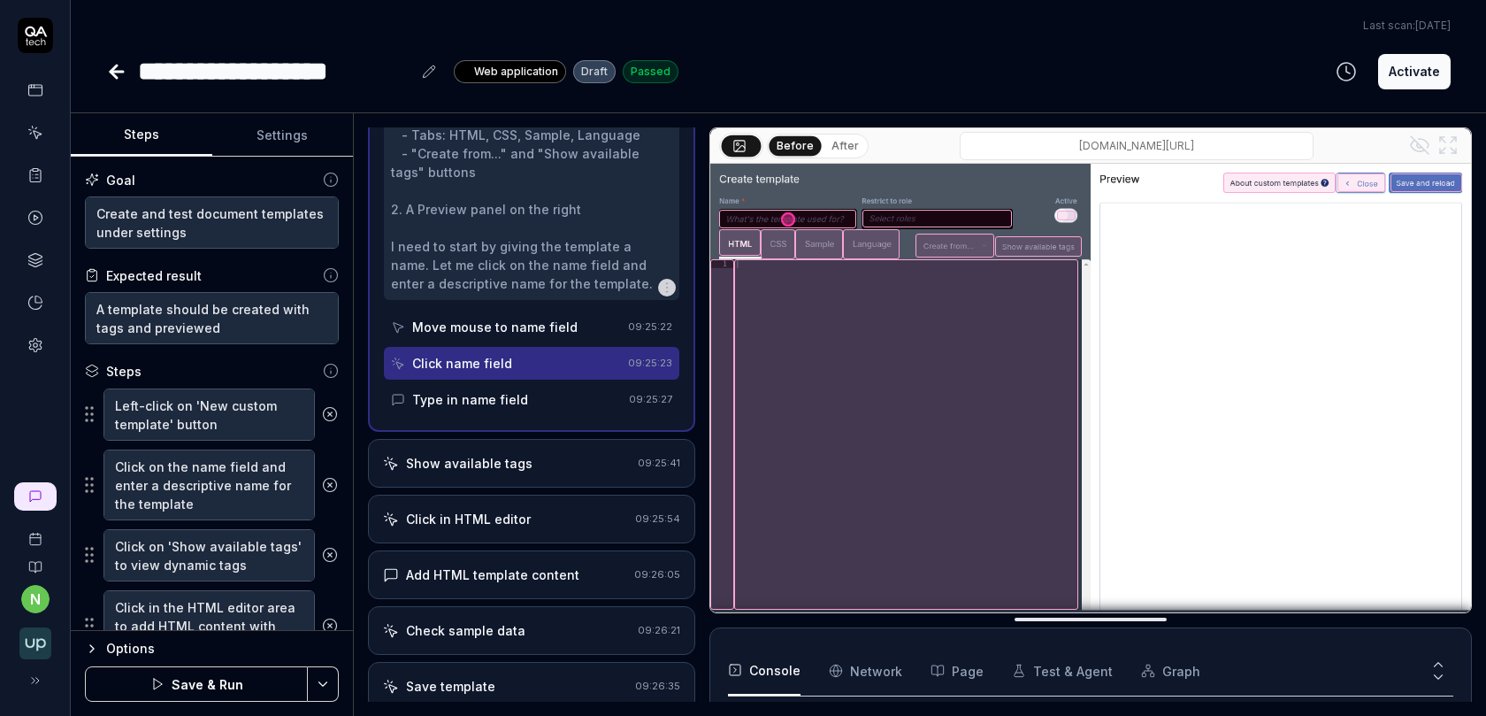
click at [331, 414] on icon at bounding box center [330, 414] width 16 height 16
click at [331, 477] on icon at bounding box center [330, 485] width 16 height 16
click at [331, 414] on icon at bounding box center [330, 414] width 16 height 16
click at [331, 477] on icon at bounding box center [330, 485] width 16 height 16
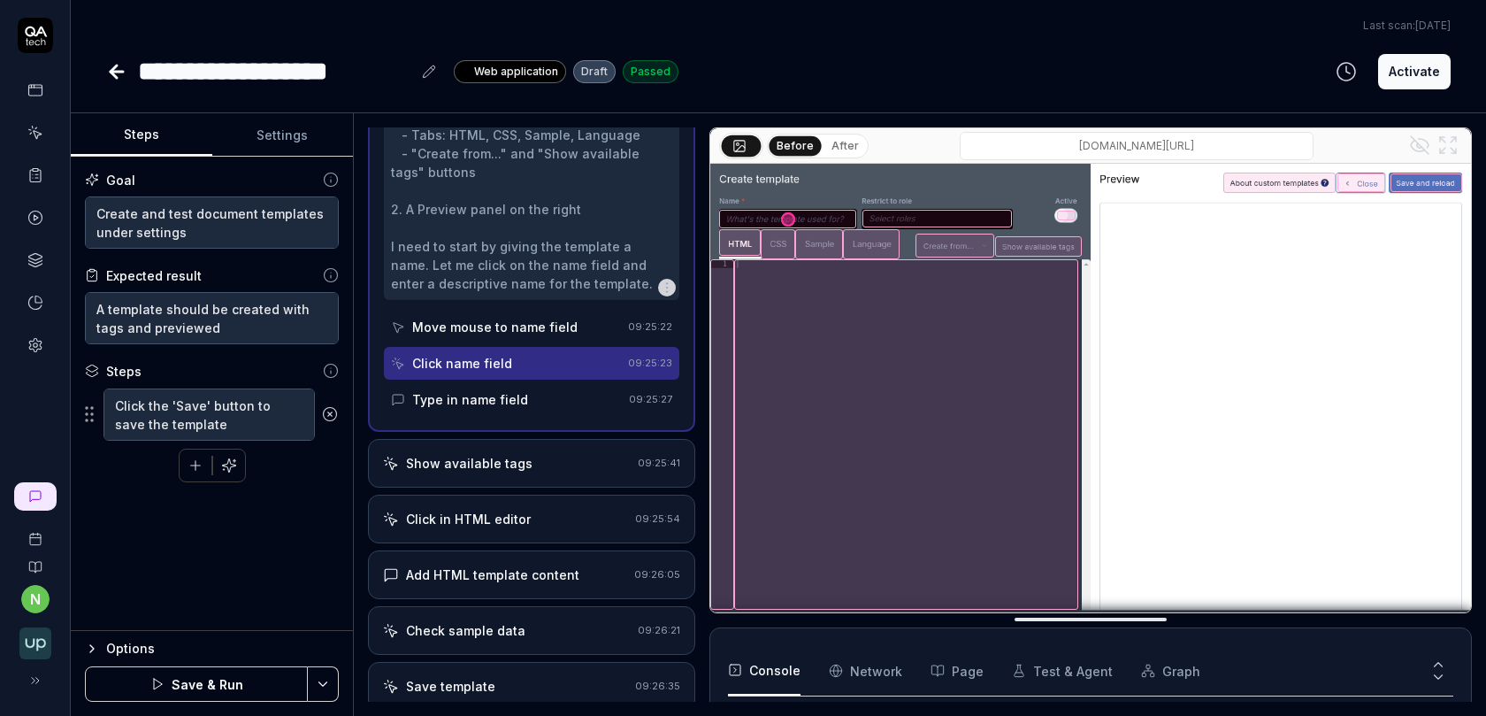
click at [331, 414] on icon at bounding box center [330, 414] width 16 height 16
click at [331, 414] on div "Click the 'Save' button to save the template To pick up a draggable item, press…" at bounding box center [212, 434] width 254 height 95
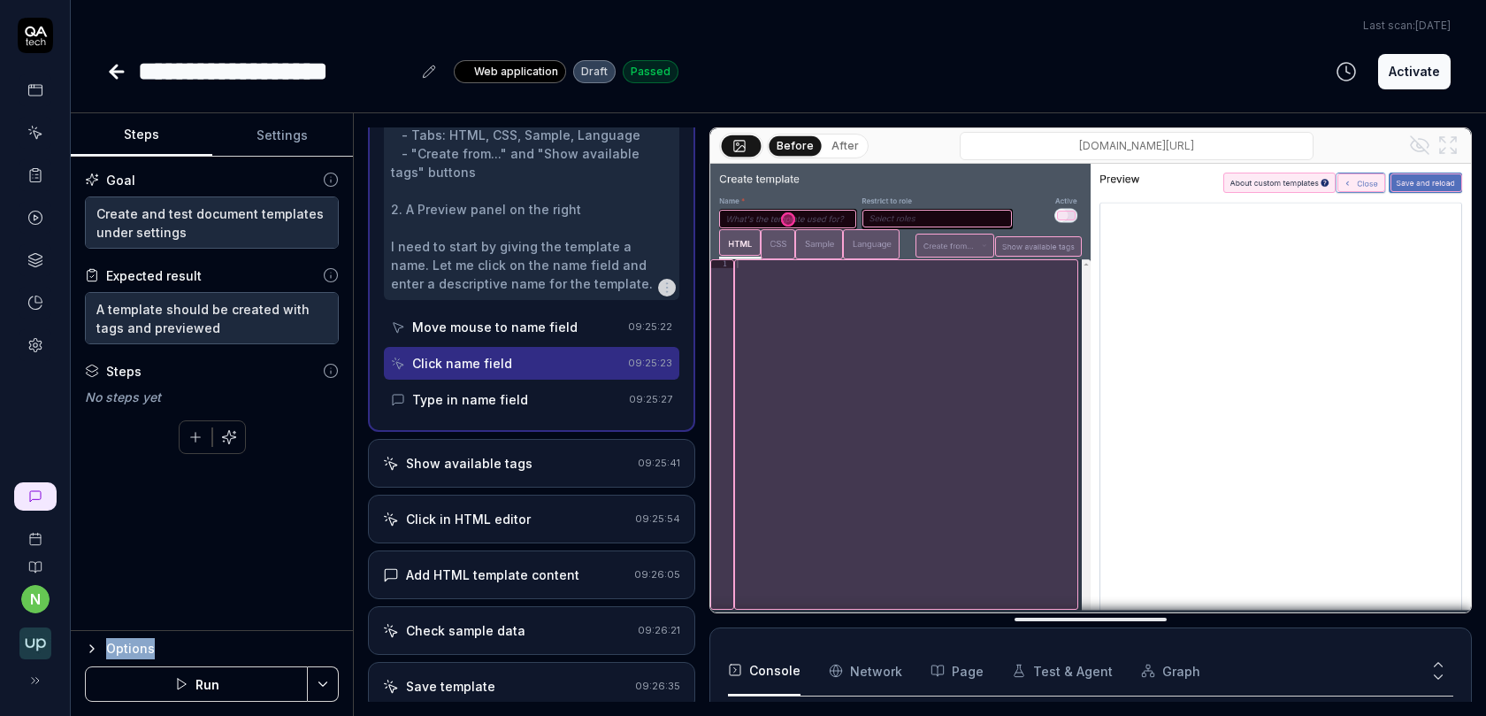
click at [198, 685] on button "Run" at bounding box center [196, 683] width 223 height 35
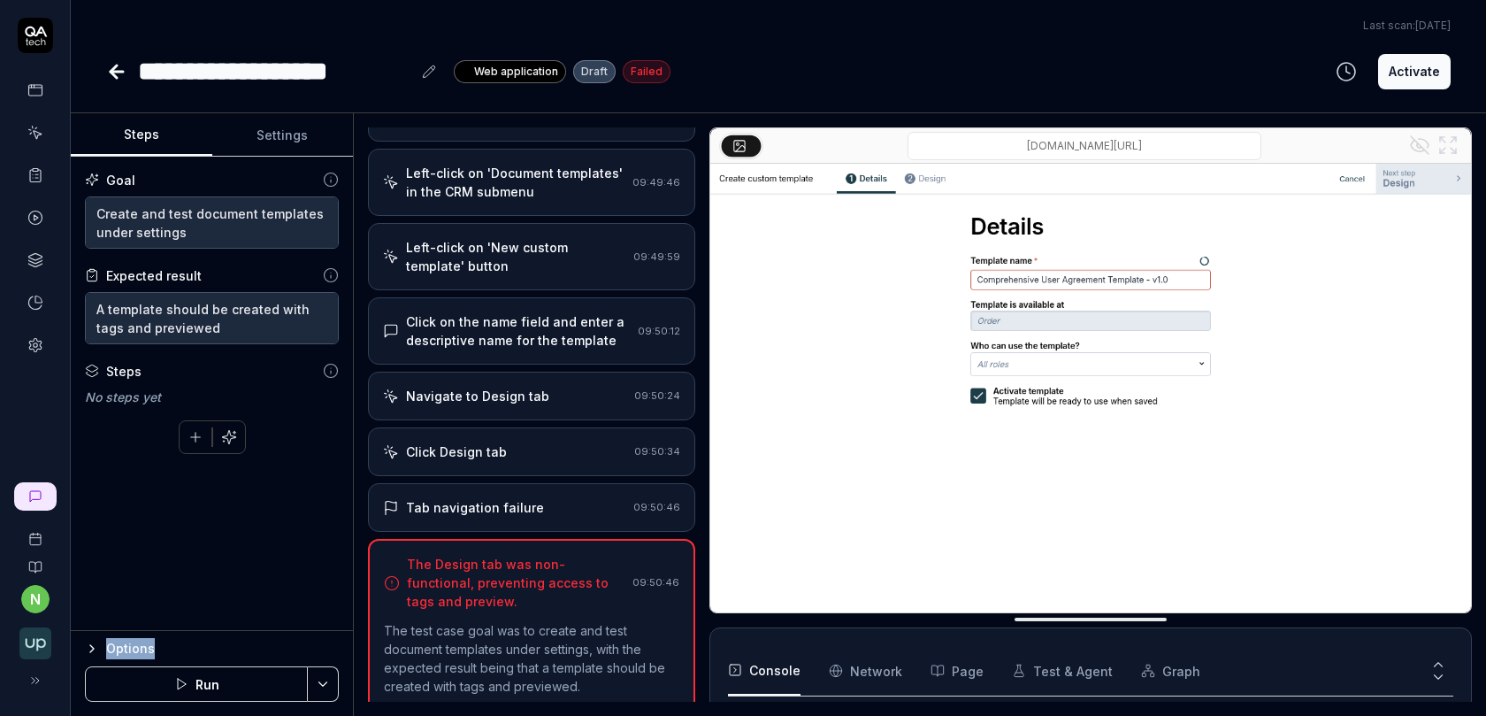
scroll to position [305, 0]
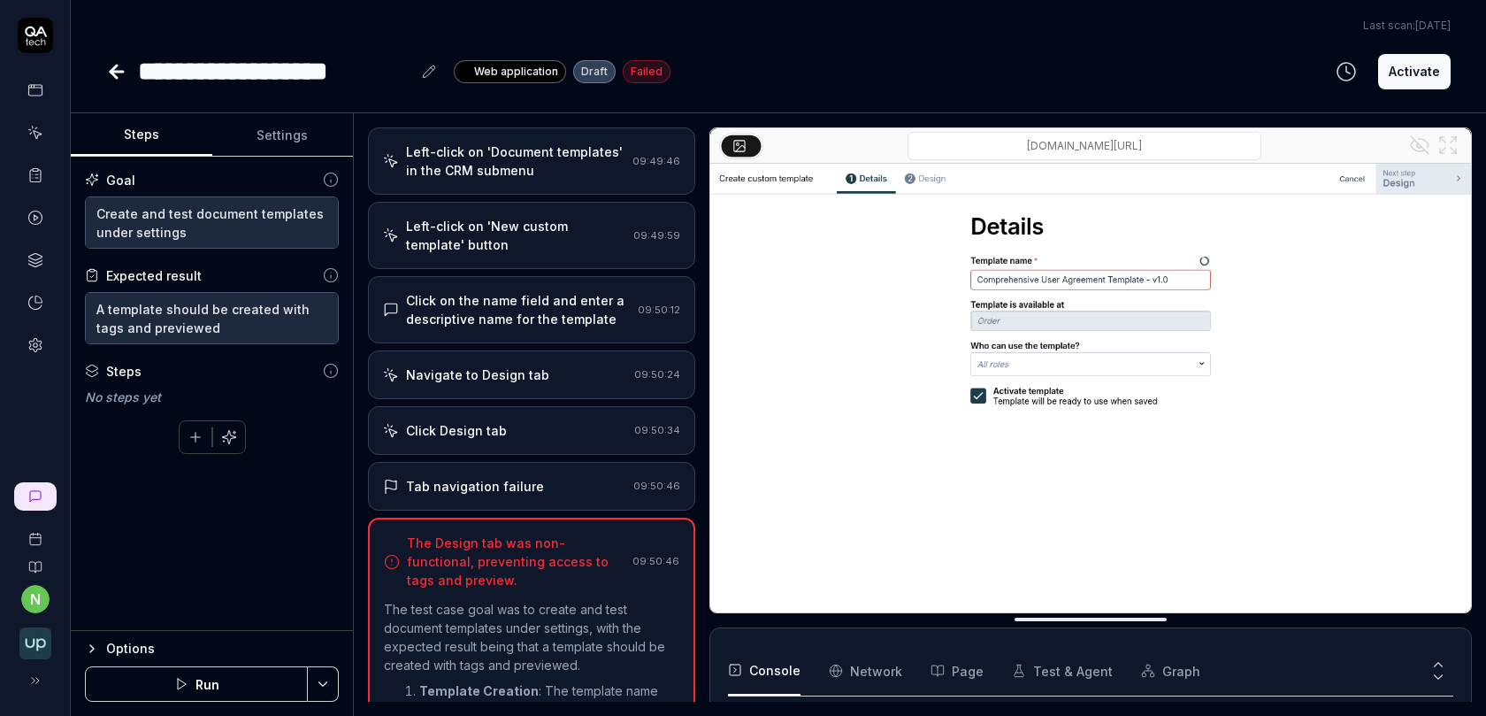
click at [508, 570] on div "The Design tab was non-functional, preventing access to tags and preview." at bounding box center [516, 561] width 218 height 56
click at [548, 497] on div "Tab navigation failure 09:50:46" at bounding box center [531, 486] width 327 height 49
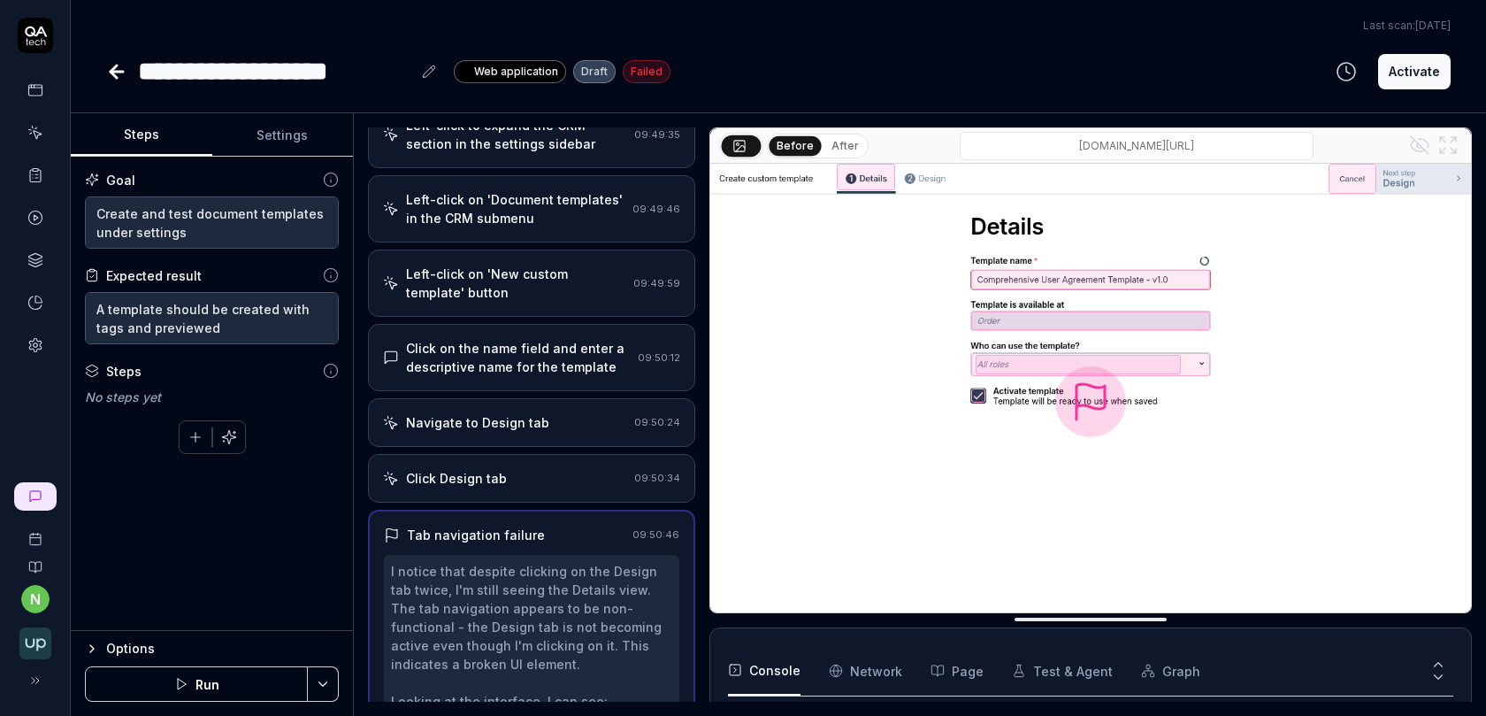
scroll to position [0, 0]
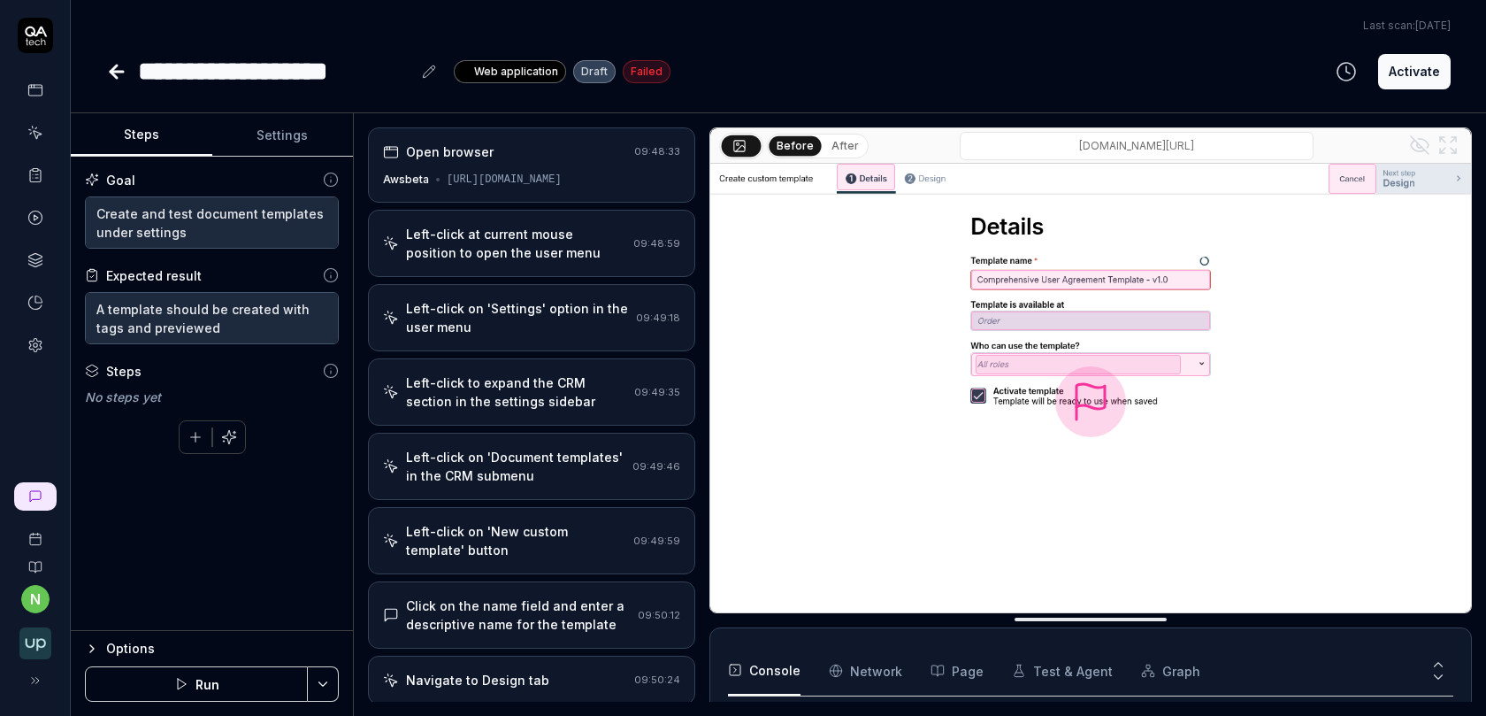
click at [560, 328] on div "Left-click on 'Settings' option in the user menu" at bounding box center [517, 317] width 223 height 37
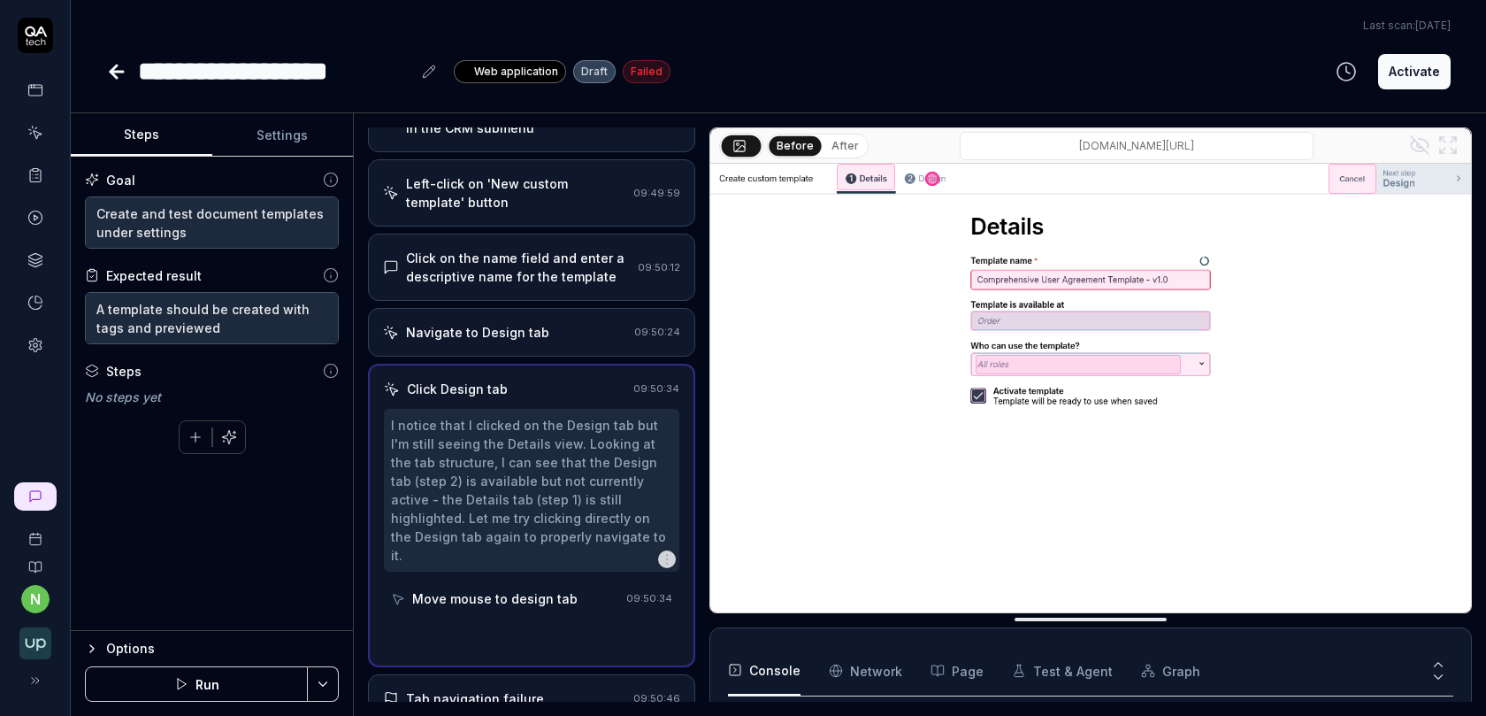
scroll to position [287, 0]
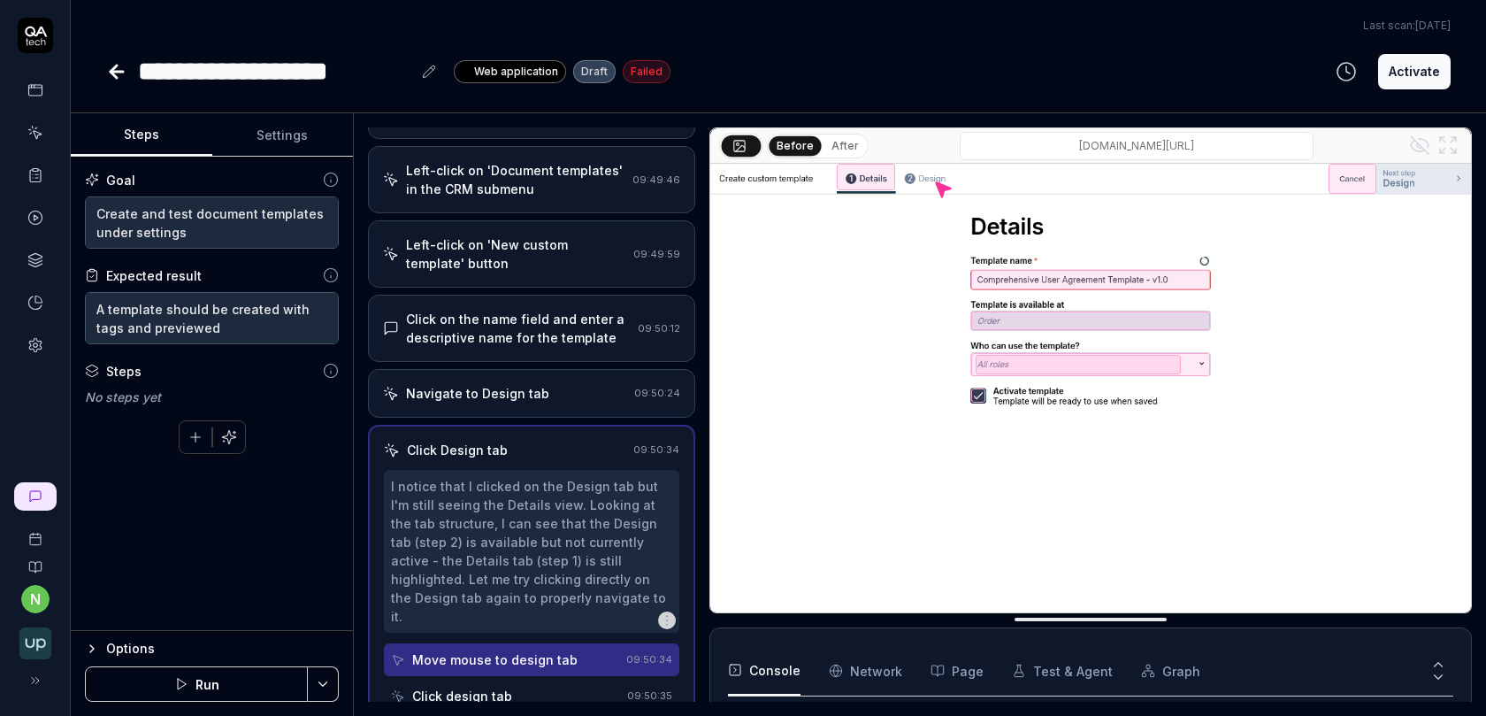
click at [184, 691] on button "Run" at bounding box center [196, 683] width 223 height 35
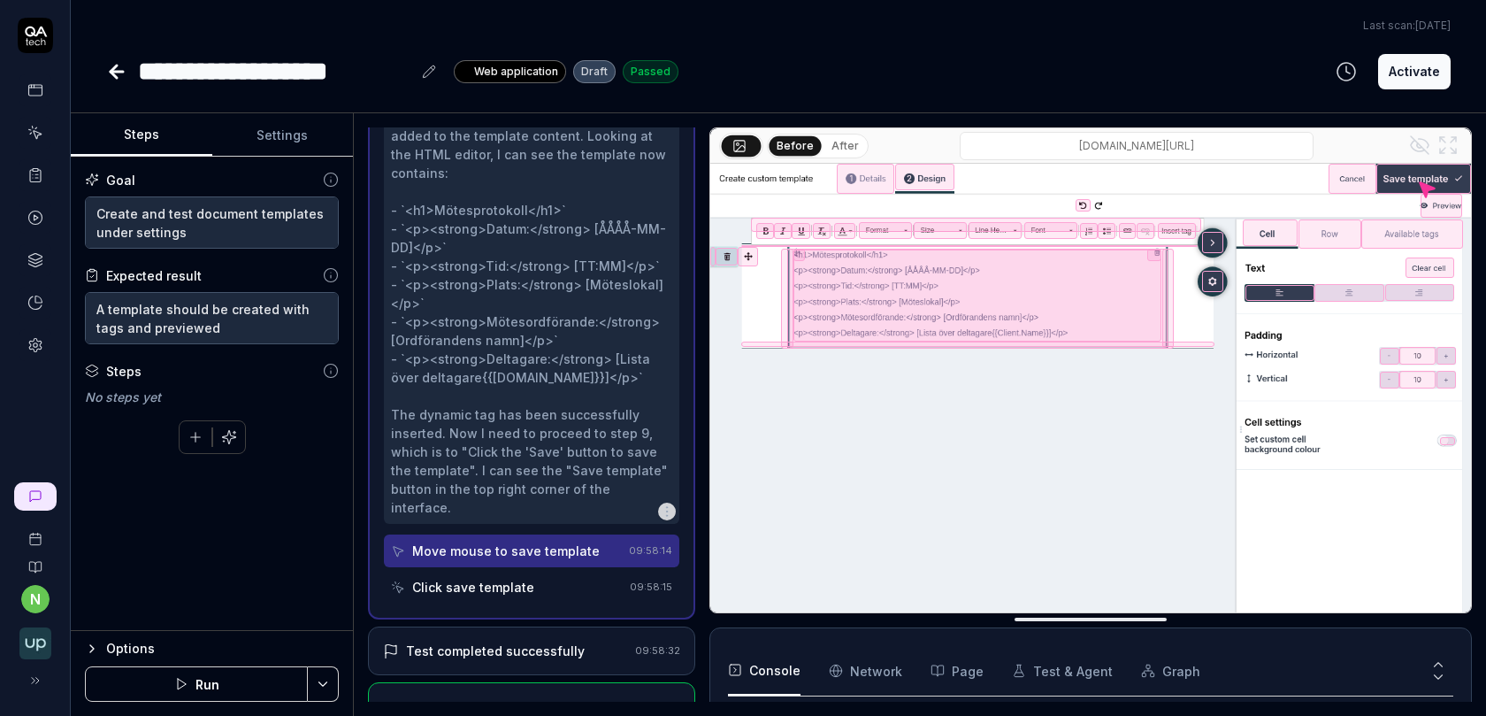
scroll to position [609, 0]
click at [507, 641] on div "Test completed successfully" at bounding box center [495, 650] width 179 height 19
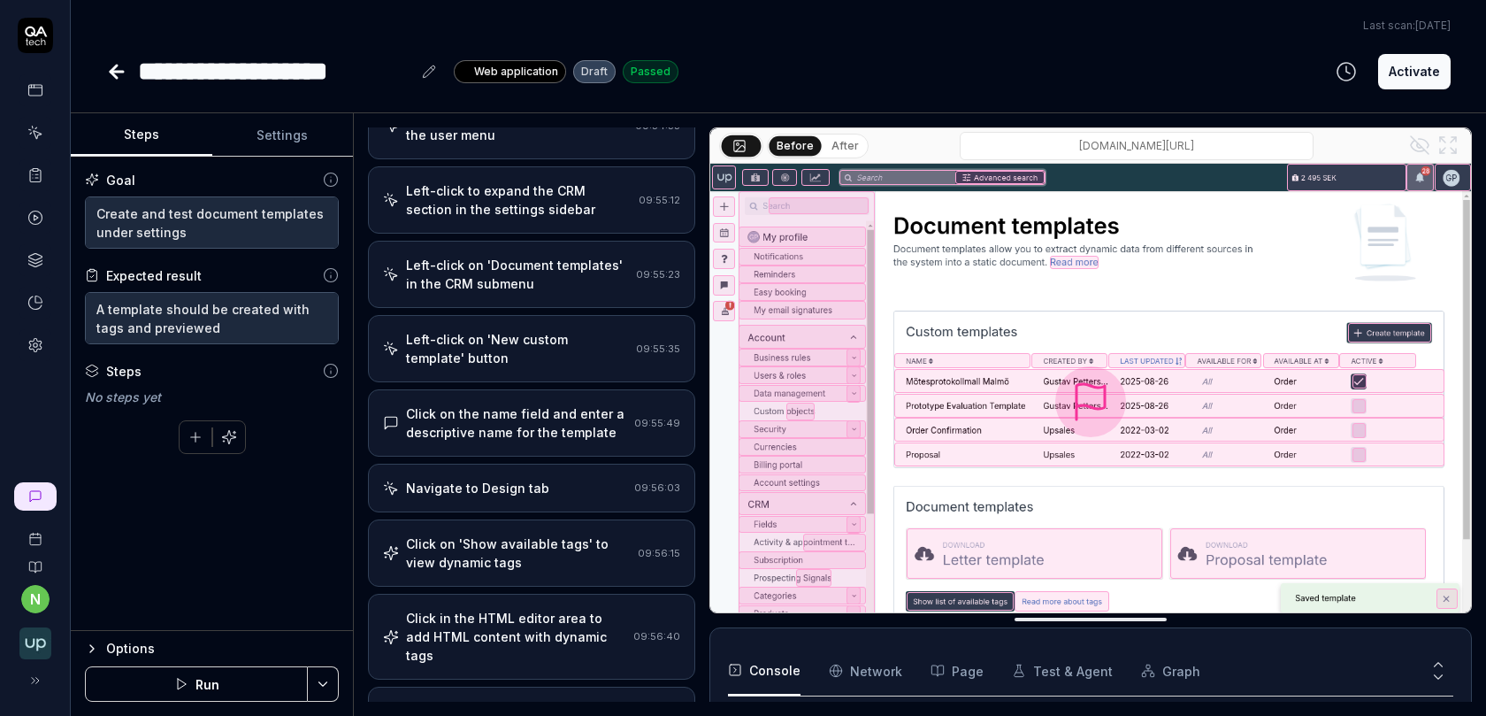
scroll to position [180, 0]
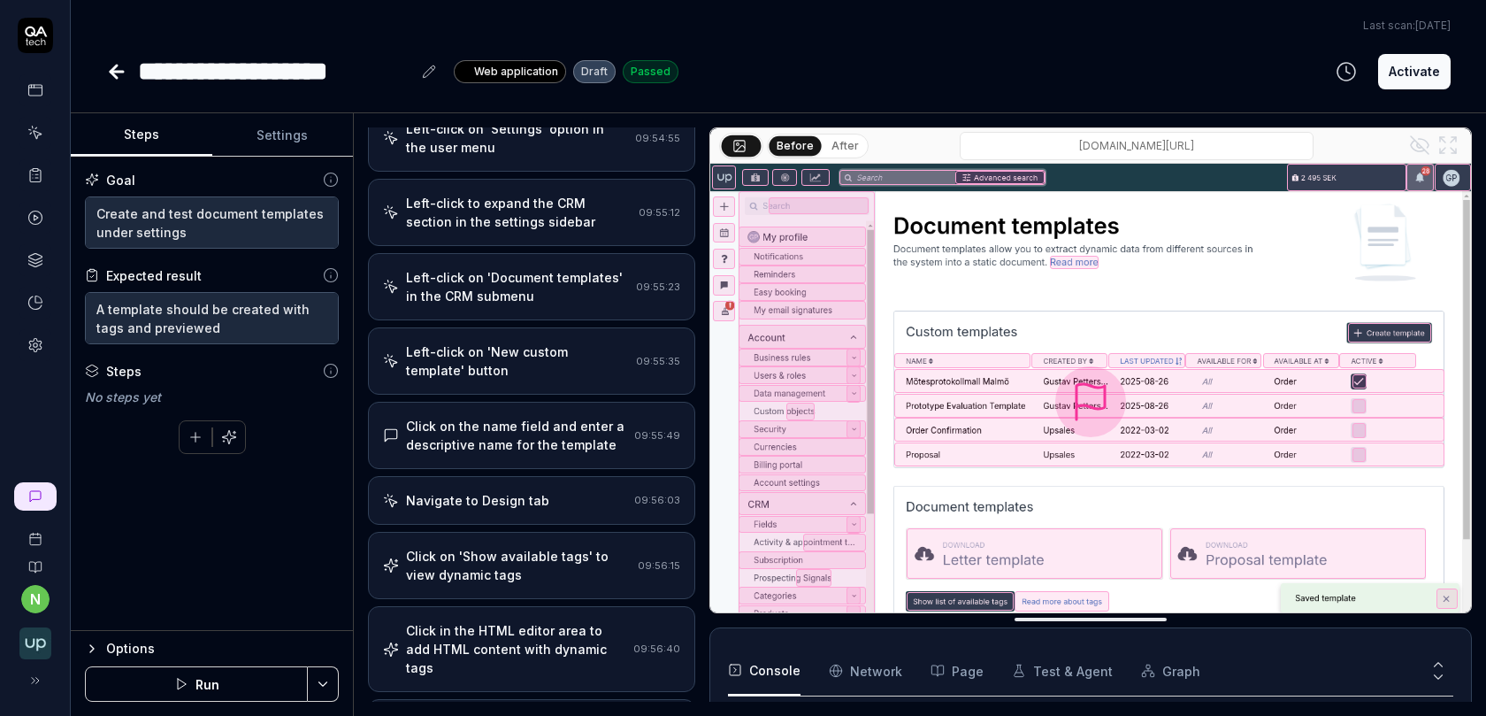
click at [546, 463] on div "Open browser 09:54:26 Awsbeta [URL][DOMAIN_NAME] Left-click at current mouse po…" at bounding box center [531, 414] width 327 height 574
click at [535, 491] on div "Navigate to Design tab" at bounding box center [477, 500] width 143 height 19
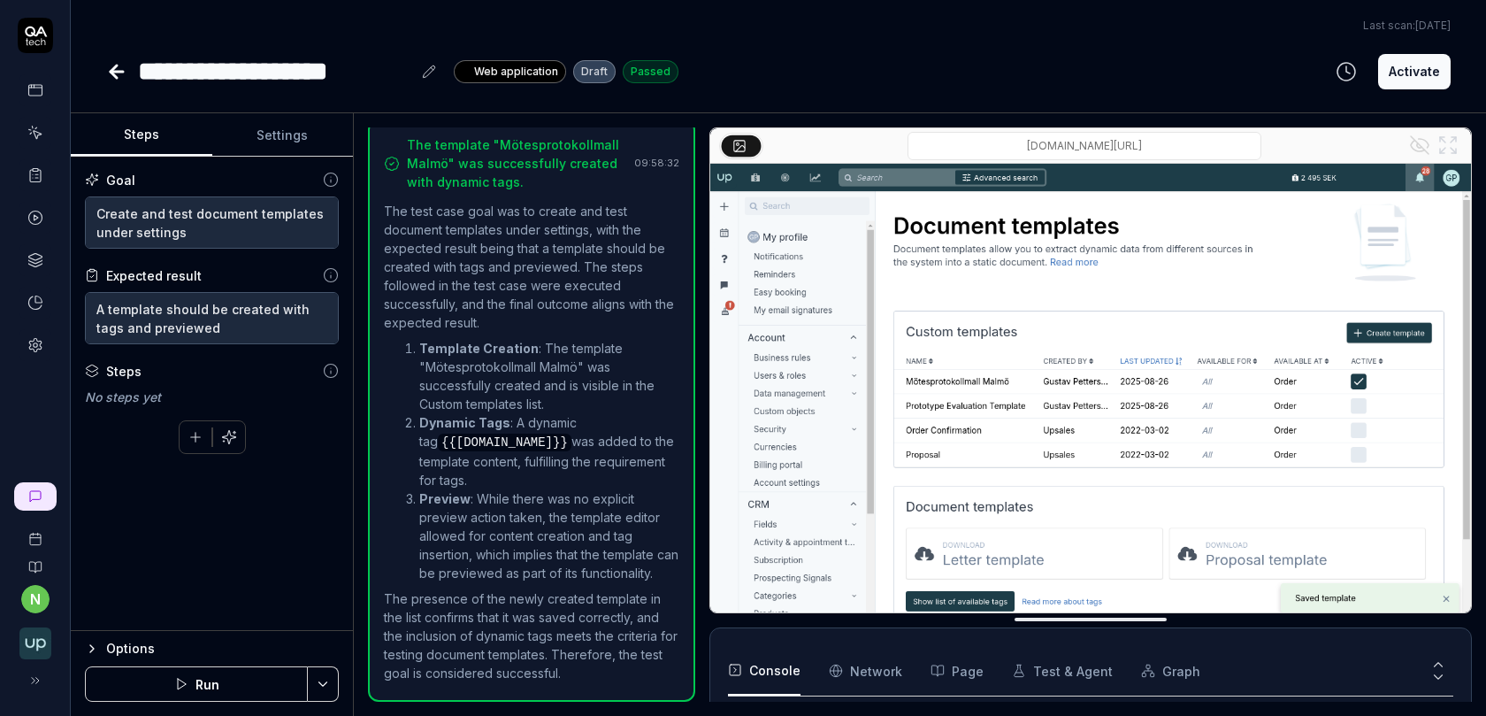
scroll to position [858, 0]
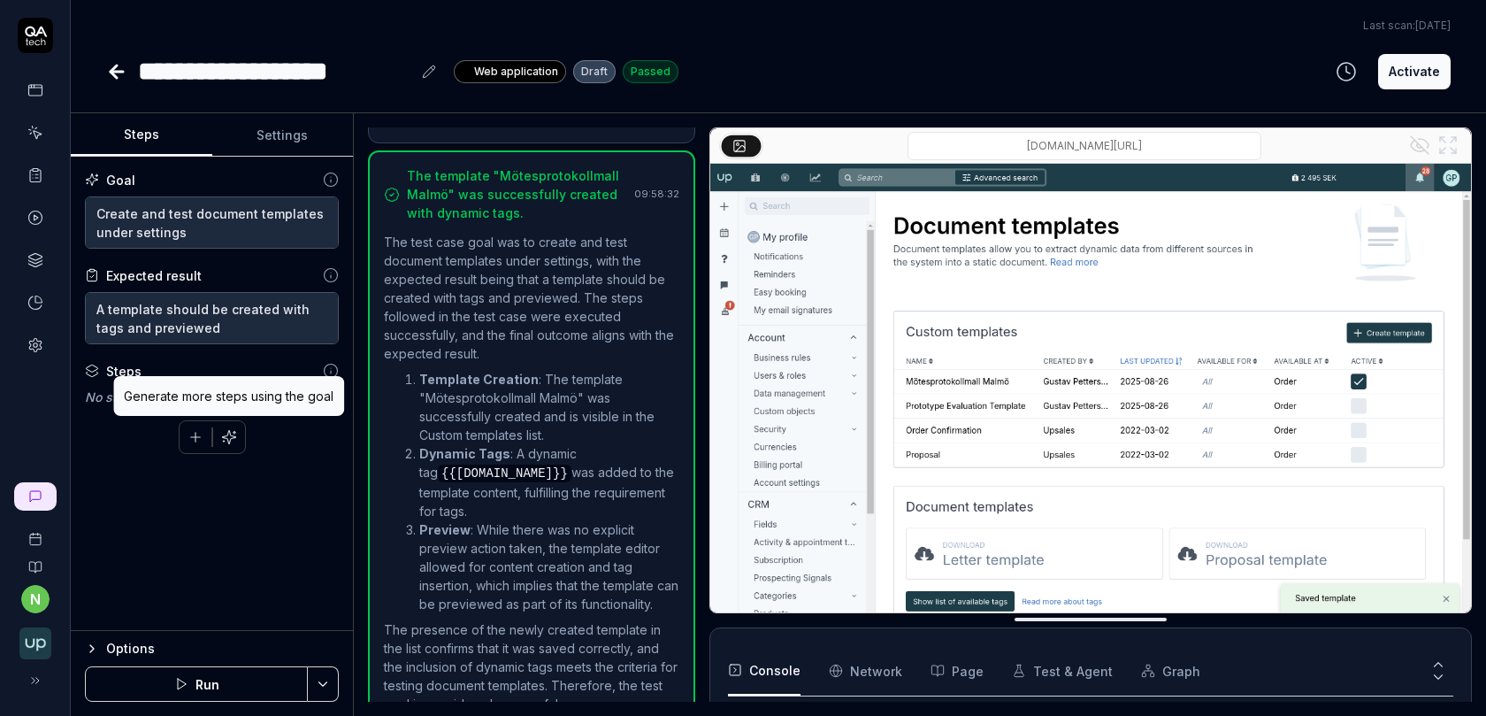
click at [225, 433] on icon "button" at bounding box center [228, 436] width 13 height 13
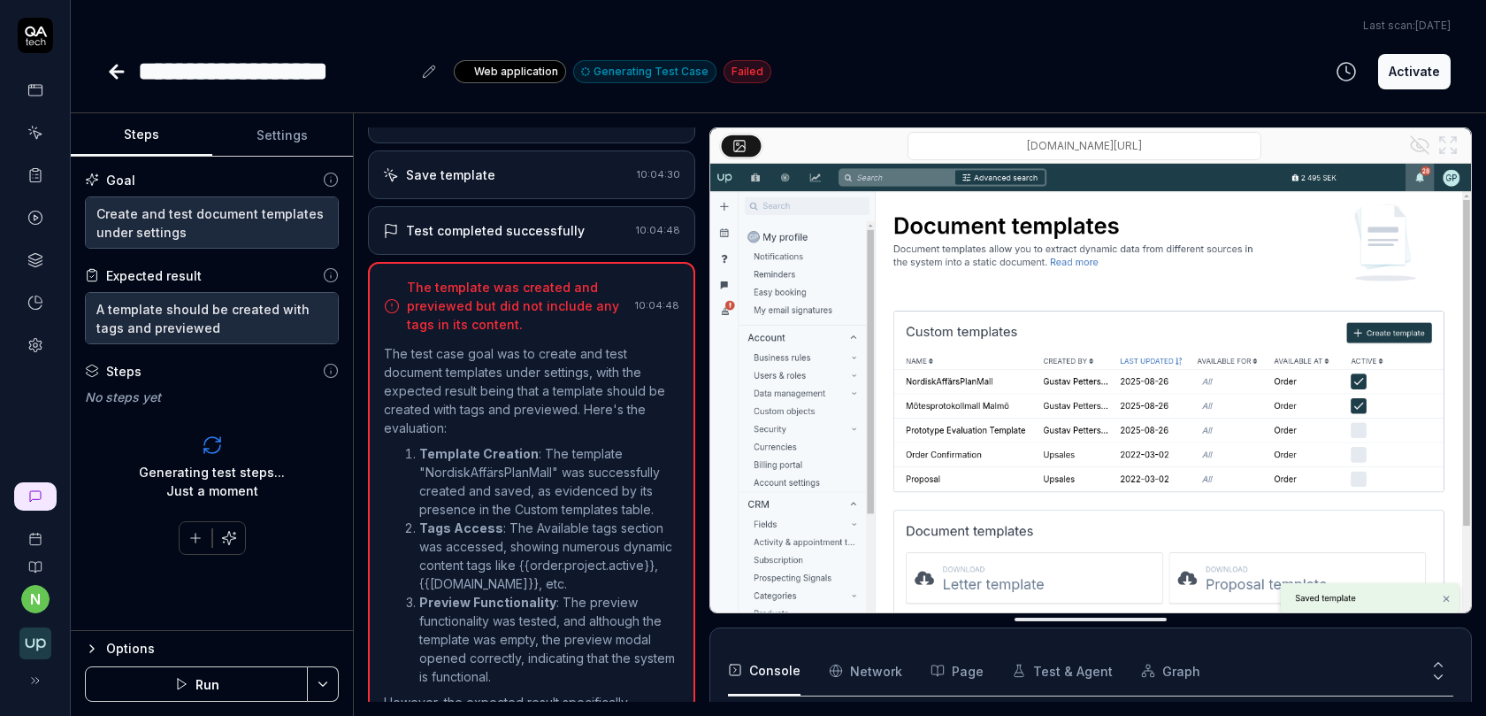
scroll to position [558, 0]
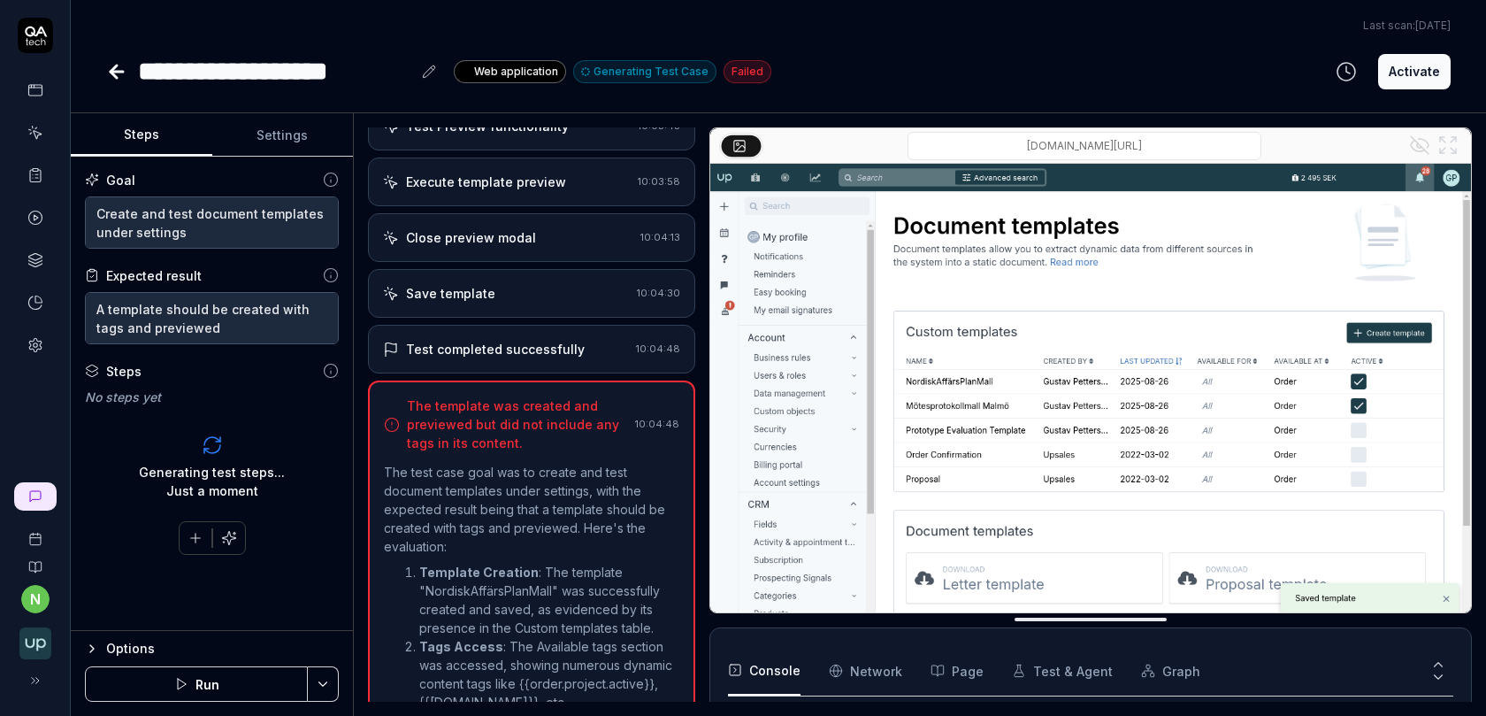
click at [531, 288] on div "Save template 10:04:30" at bounding box center [531, 293] width 327 height 49
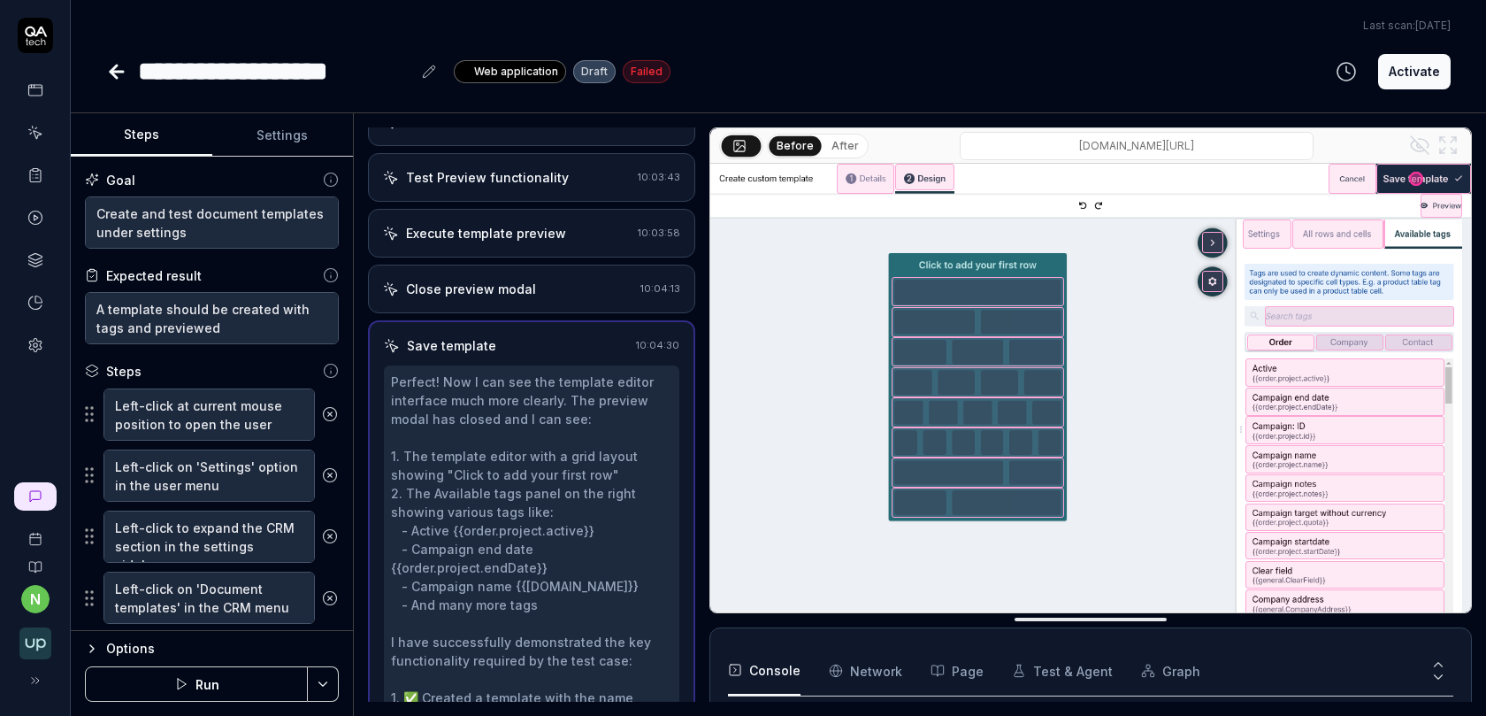
click at [495, 264] on div "Close preview modal 10:04:13" at bounding box center [531, 288] width 327 height 49
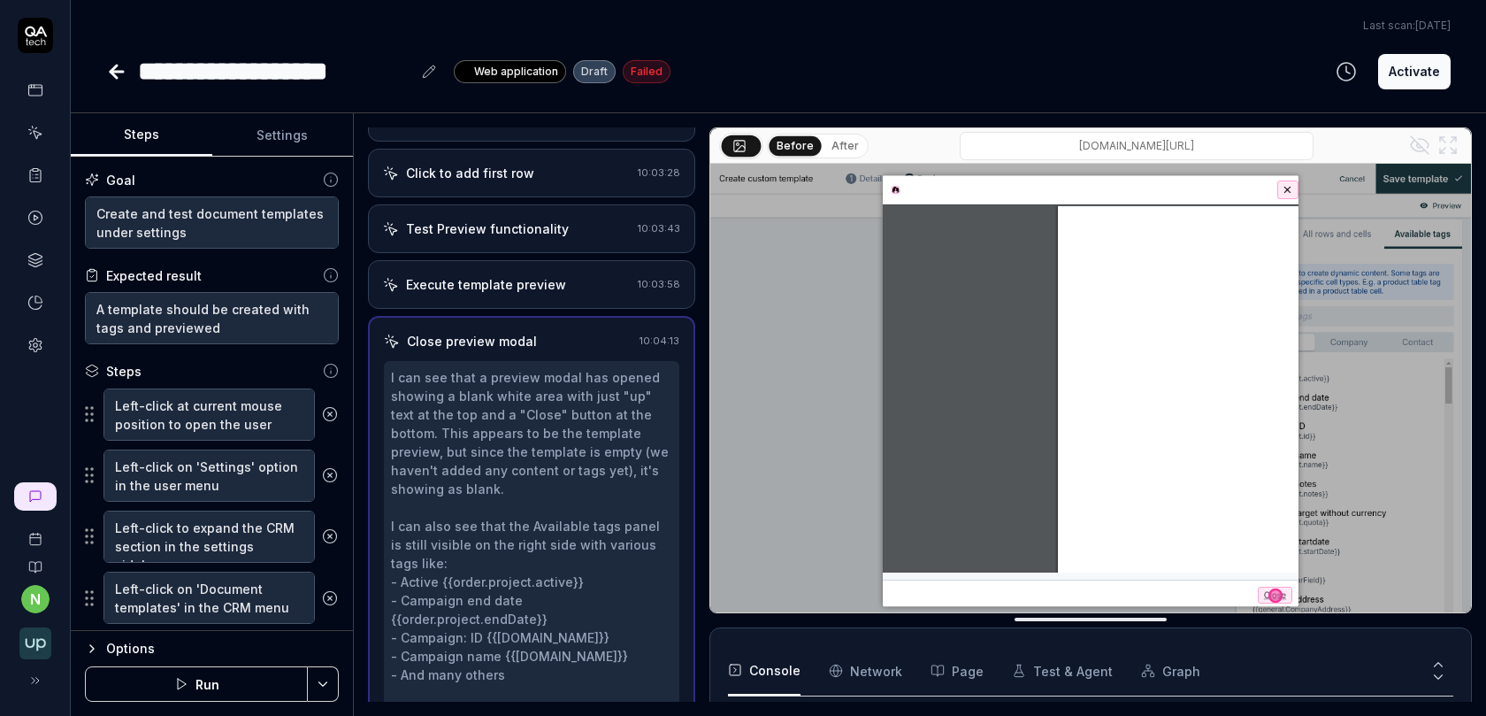
click at [496, 234] on div "Test Preview functionality 10:03:43" at bounding box center [531, 228] width 327 height 49
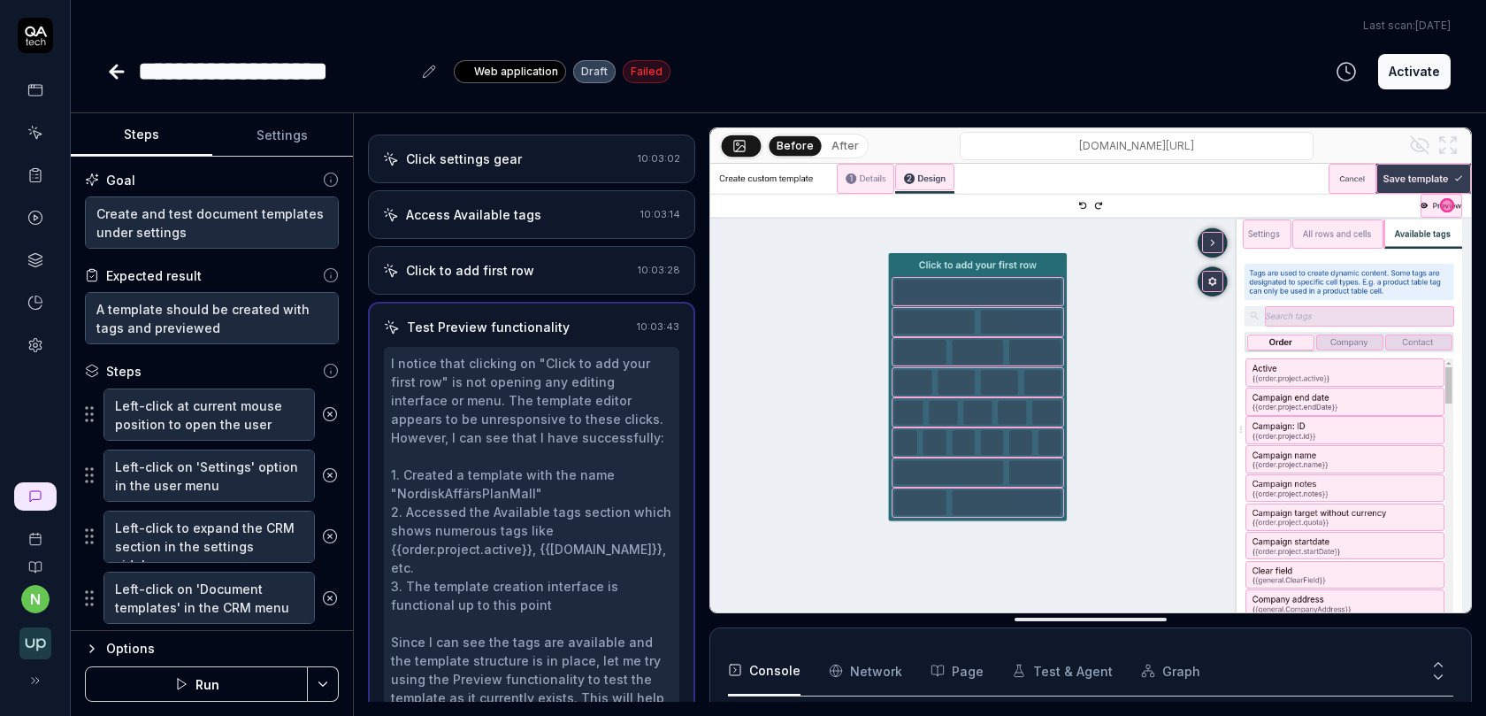
click at [484, 261] on div "Click to add first row" at bounding box center [470, 270] width 128 height 19
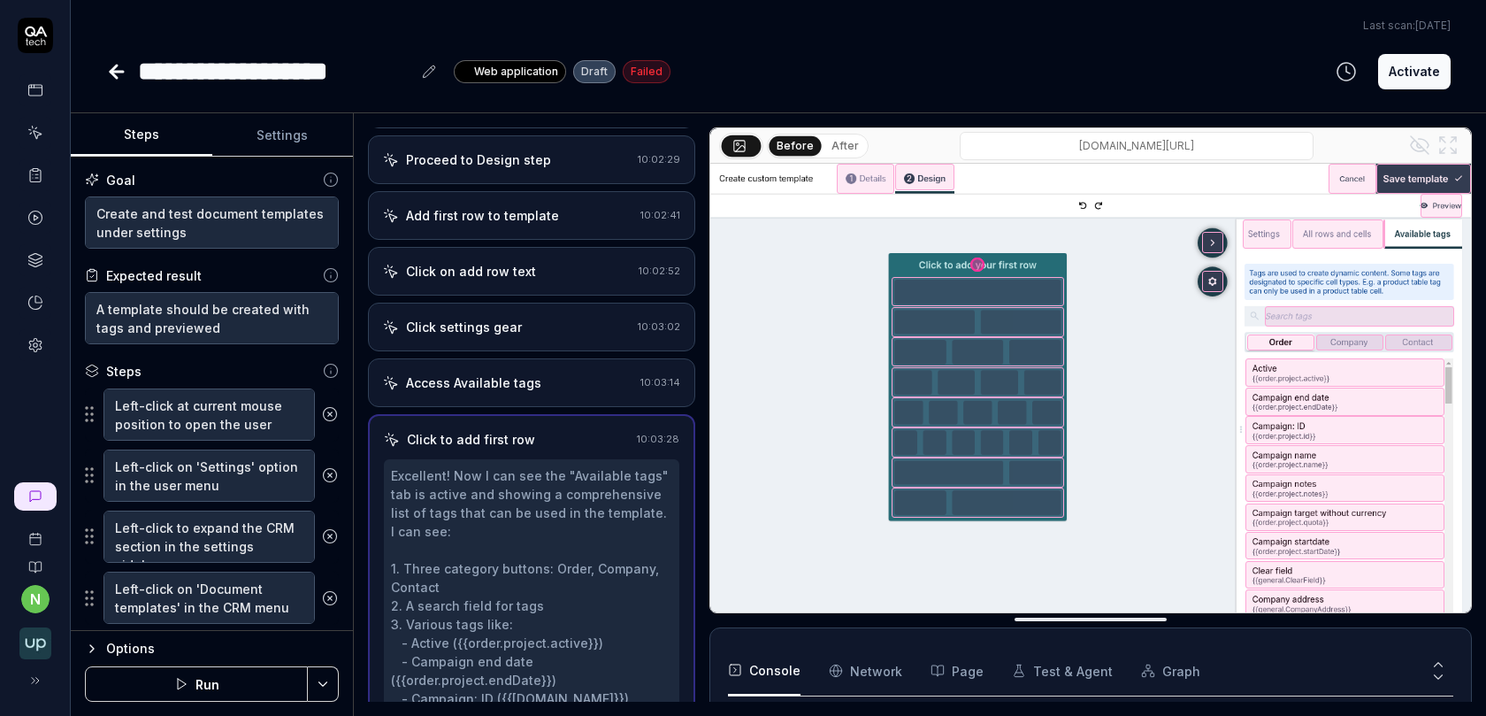
click at [478, 265] on div "Click on add row text" at bounding box center [471, 271] width 130 height 19
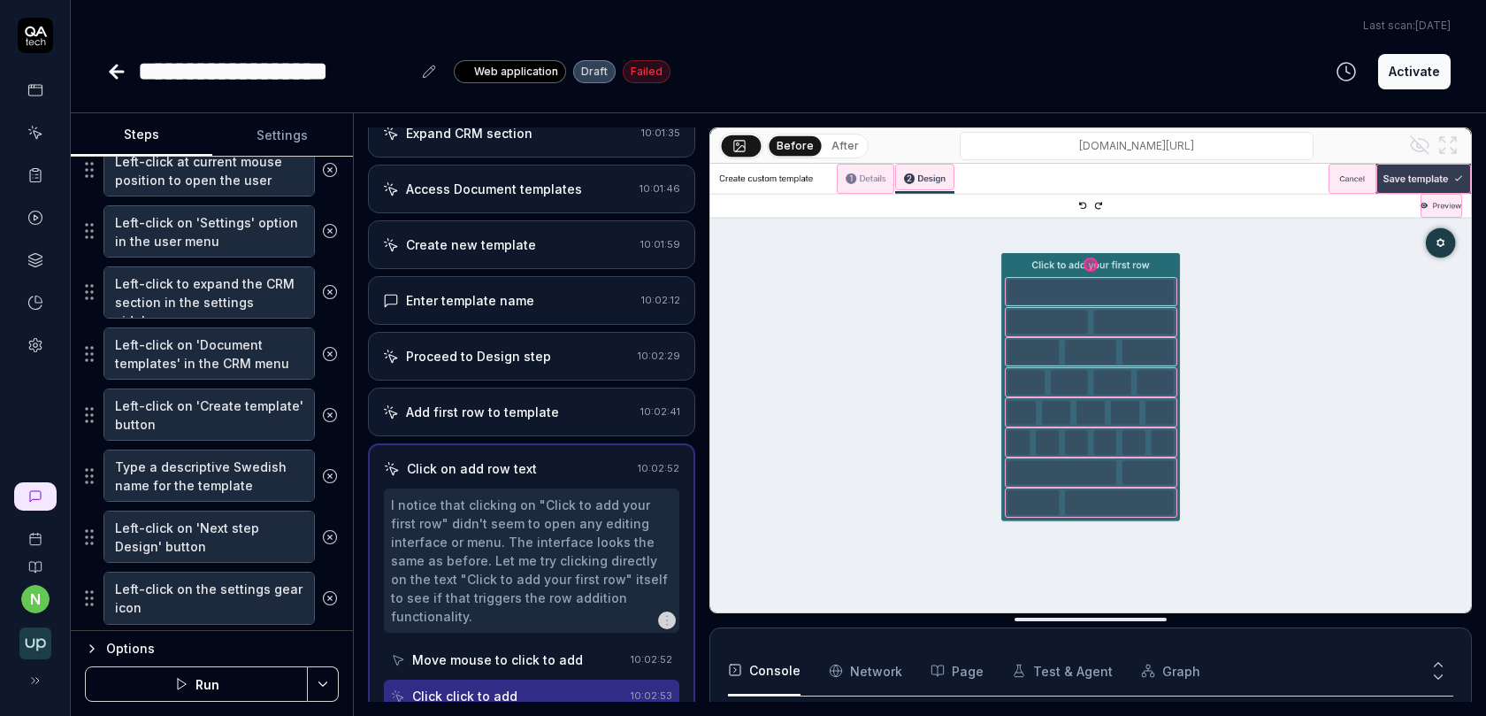
scroll to position [0, 0]
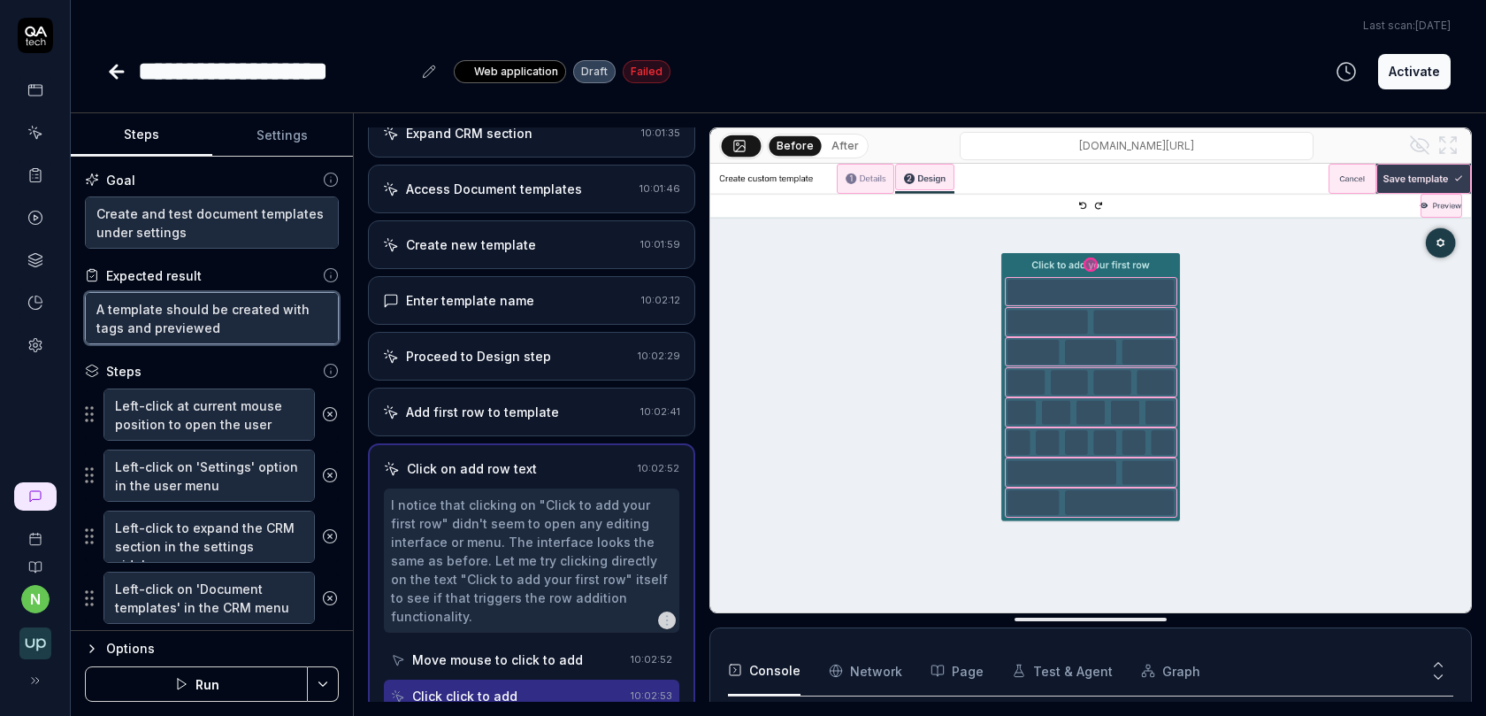
drag, startPoint x: 96, startPoint y: 308, endPoint x: 282, endPoint y: 369, distance: 195.5
click at [282, 369] on div "Goal Create and test document templates under settings Expected result A templa…" at bounding box center [212, 394] width 282 height 474
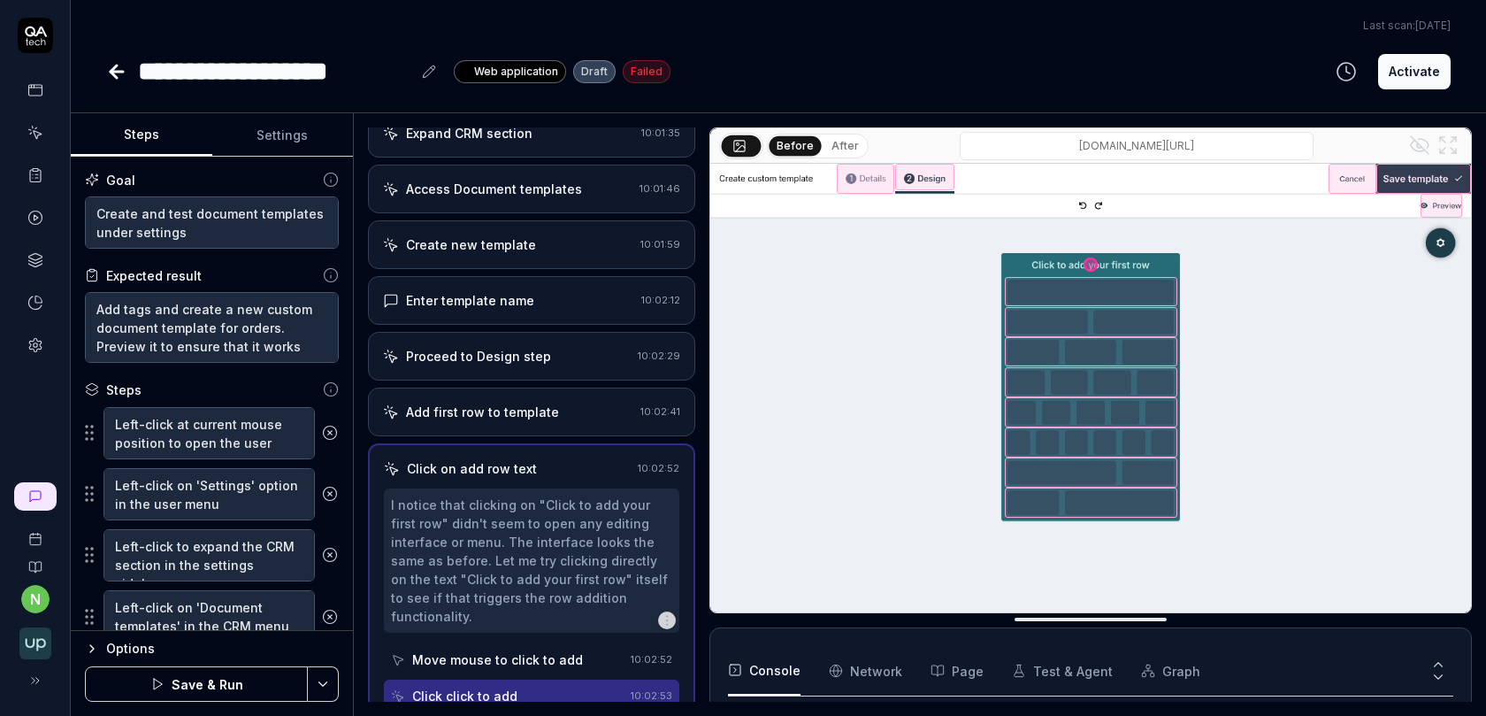
click at [333, 435] on icon at bounding box center [330, 433] width 16 height 16
click at [333, 486] on icon at bounding box center [330, 494] width 16 height 16
click at [333, 435] on icon at bounding box center [330, 433] width 16 height 16
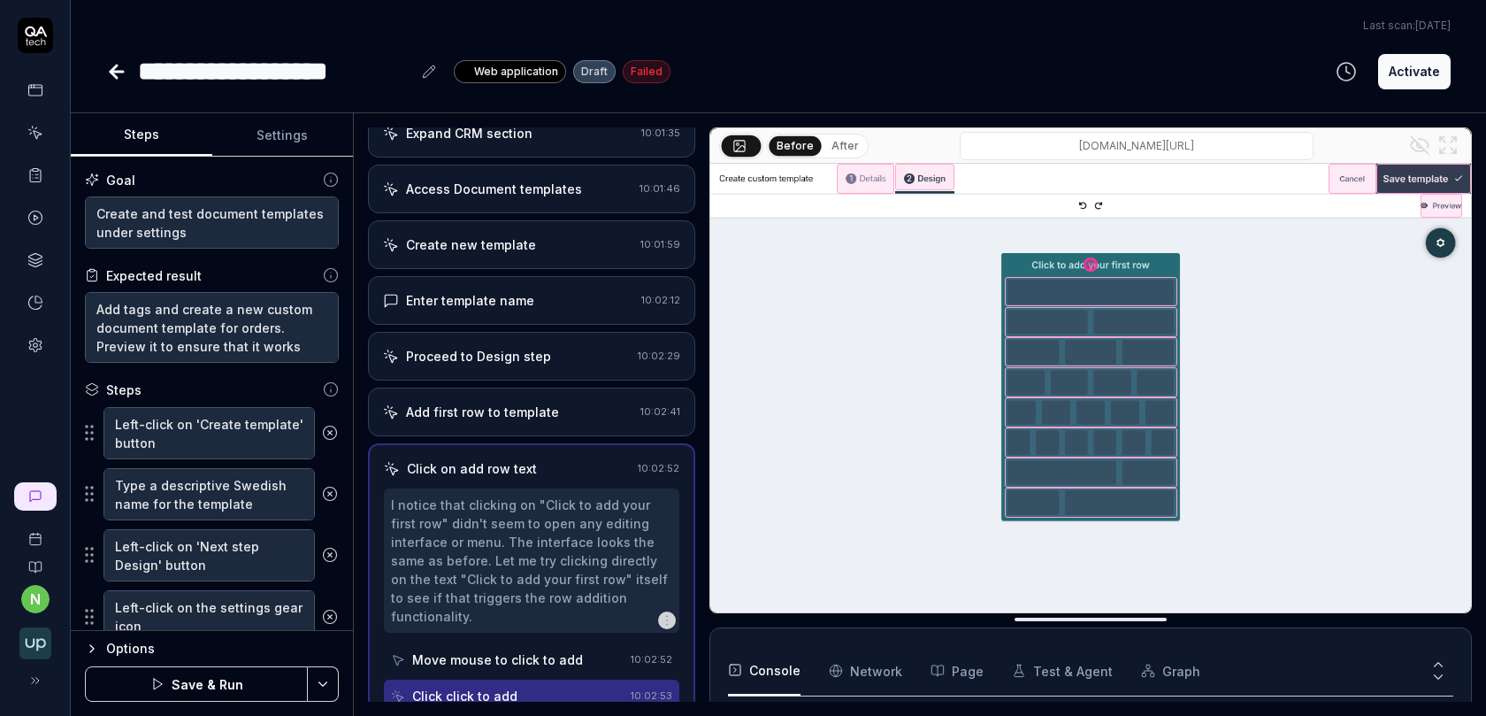
click at [333, 486] on icon at bounding box center [330, 494] width 16 height 16
click at [333, 547] on icon at bounding box center [330, 555] width 16 height 16
click at [333, 435] on icon at bounding box center [330, 433] width 16 height 16
click at [333, 468] on button at bounding box center [330, 485] width 30 height 35
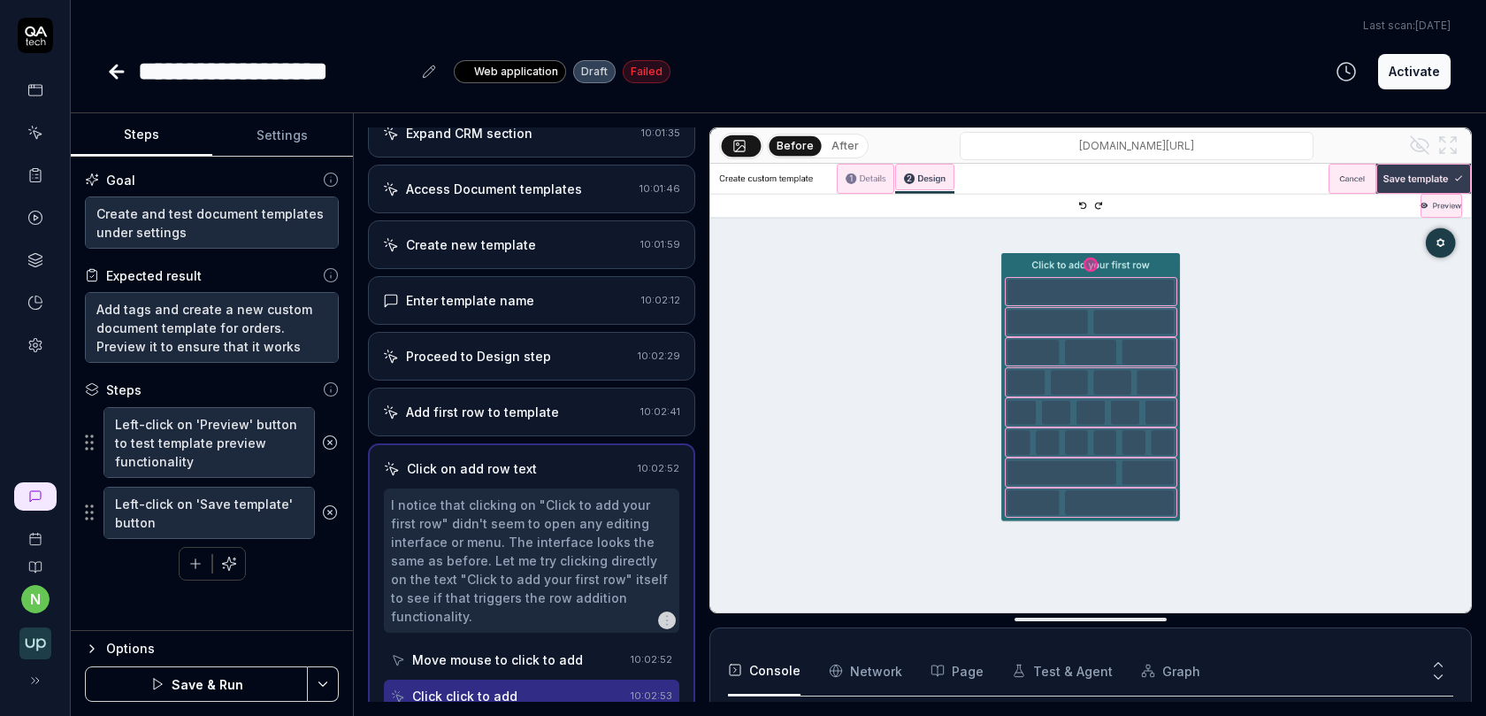
click at [333, 435] on icon at bounding box center [330, 442] width 16 height 16
click at [333, 504] on icon at bounding box center [330, 512] width 16 height 16
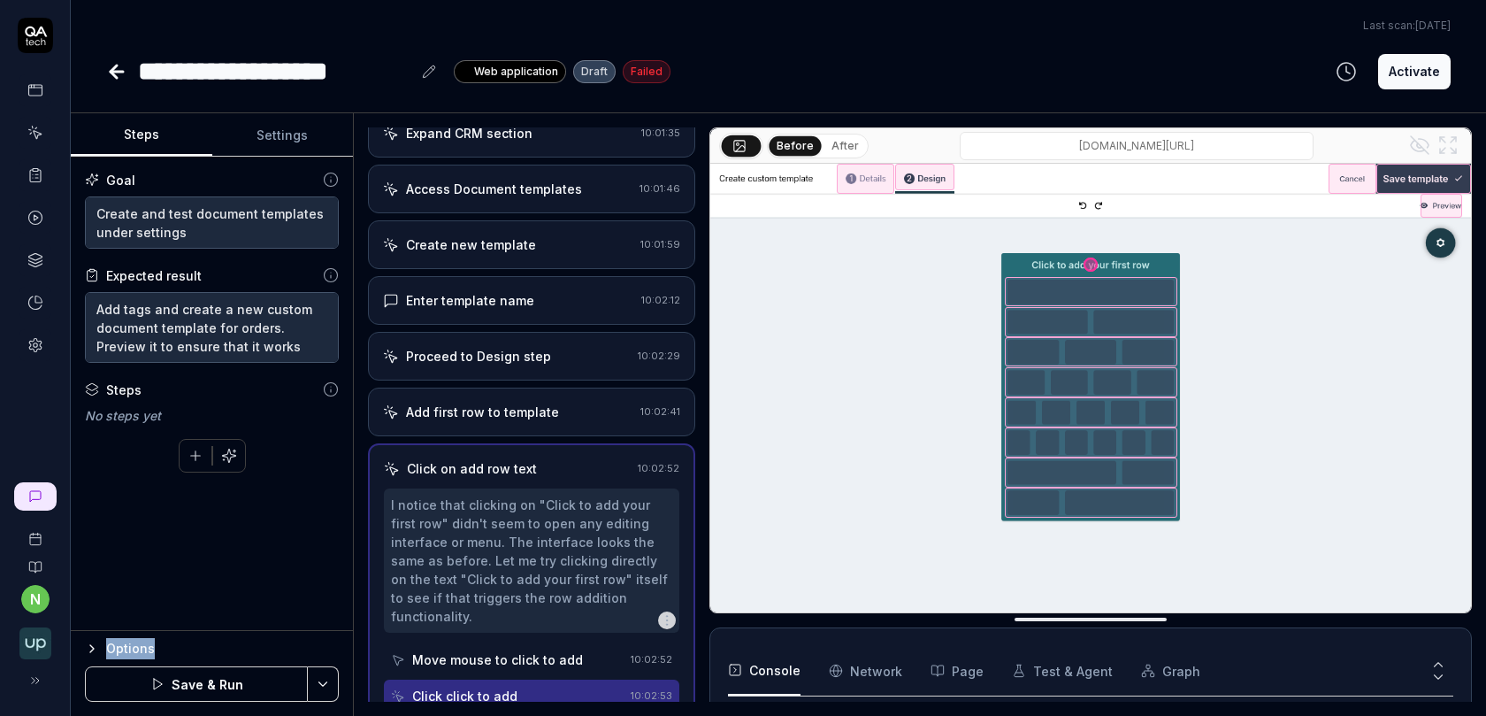
click at [333, 435] on div "To pick up a draggable item, press the space bar. While dragging, use the arrow…" at bounding box center [212, 452] width 254 height 41
click at [263, 521] on div "Goal Create and test document templates under settings Expected result Add tags…" at bounding box center [212, 394] width 282 height 474
click at [257, 684] on button "Save & Run" at bounding box center [196, 683] width 223 height 35
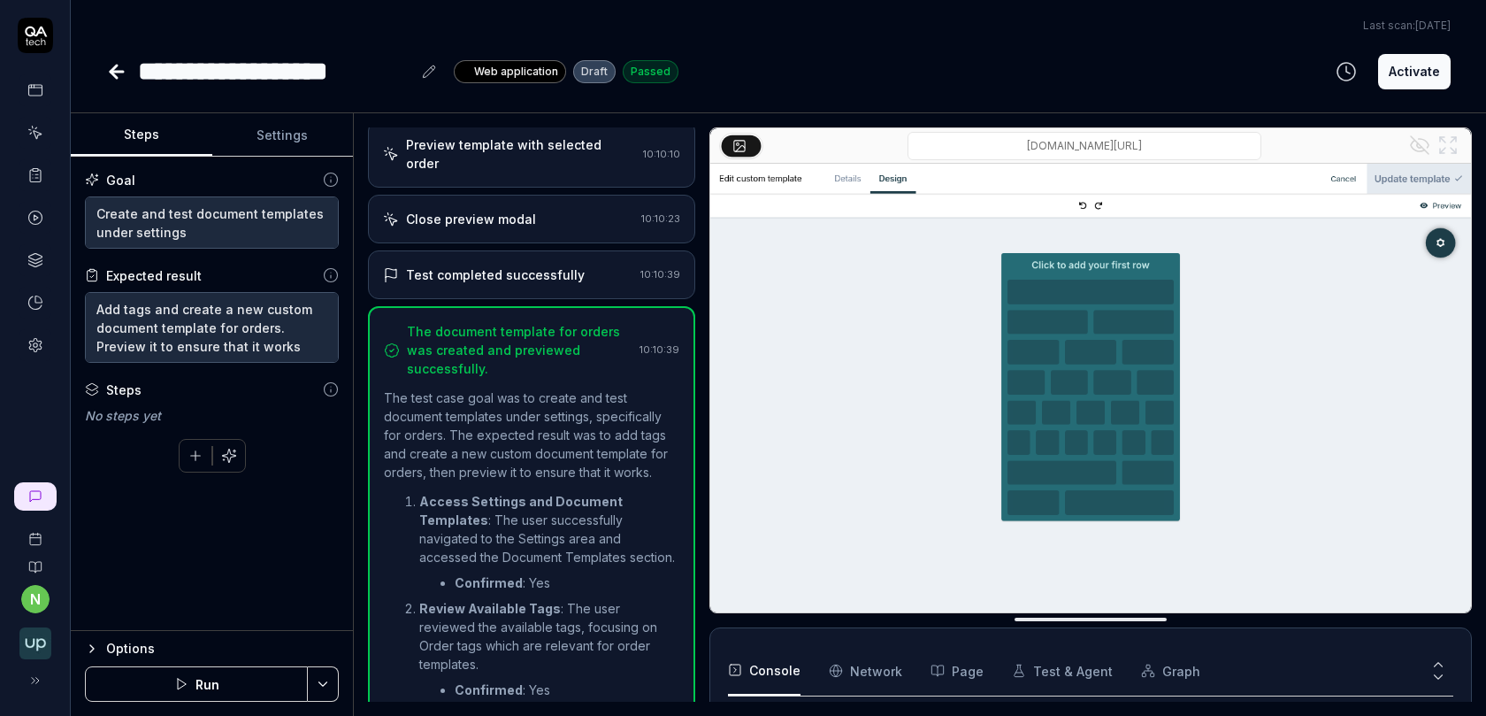
scroll to position [630, 0]
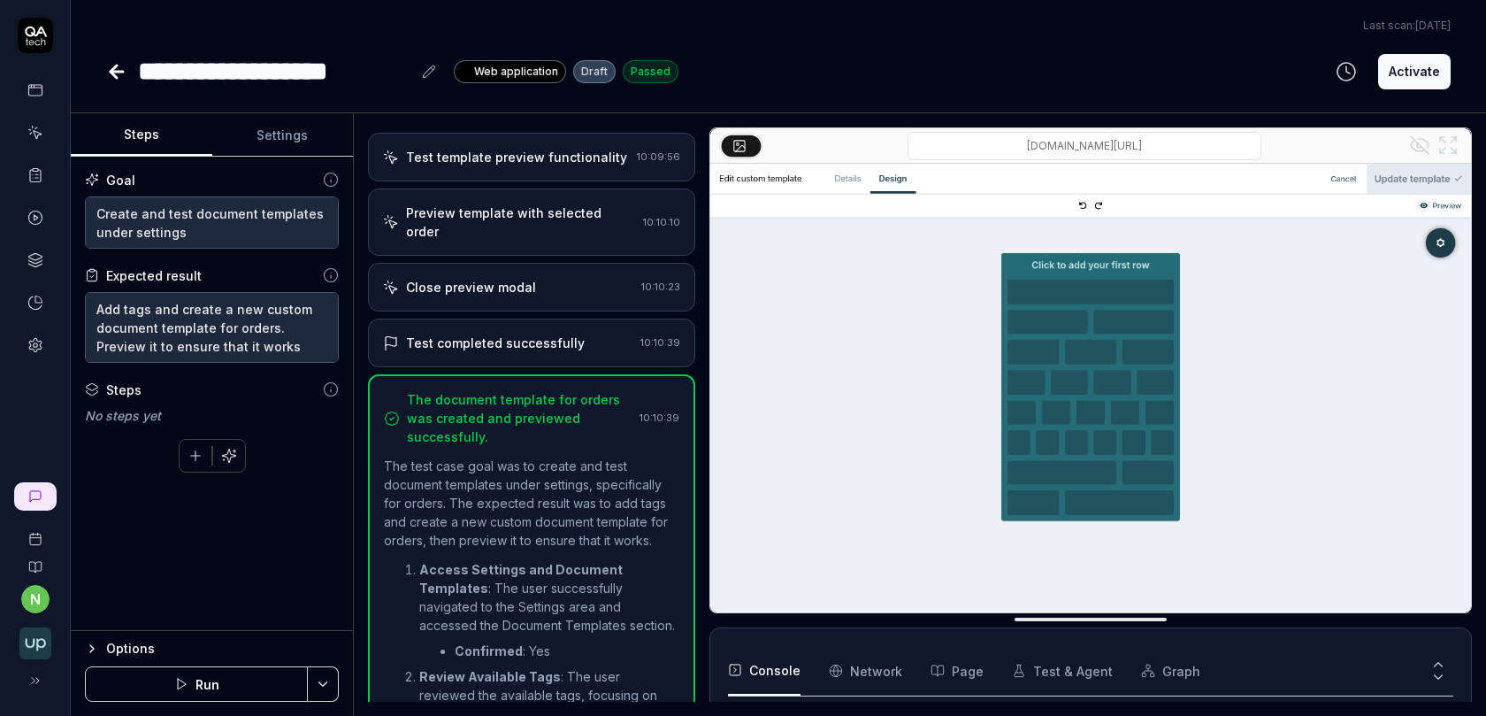
click at [519, 318] on div "Test completed successfully 10:10:39" at bounding box center [531, 342] width 327 height 49
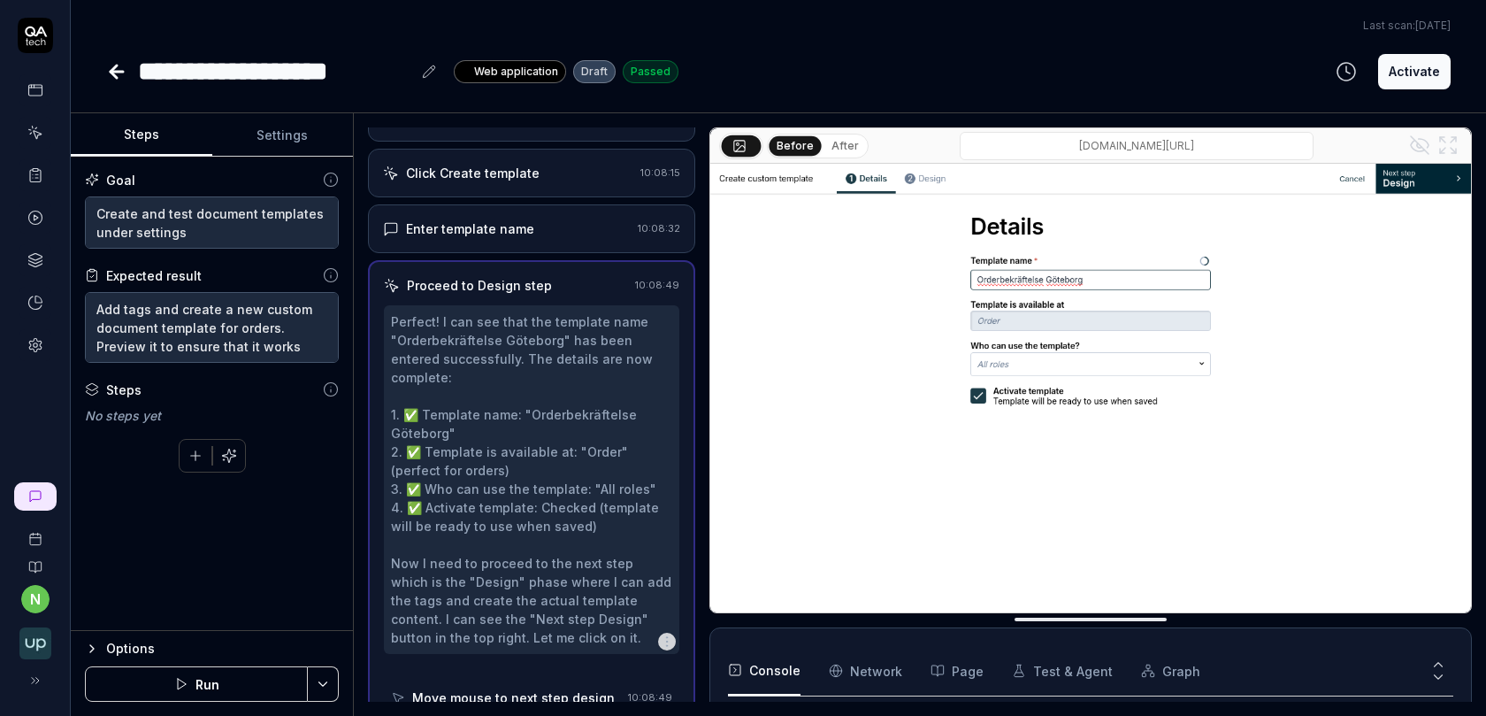
scroll to position [526, 0]
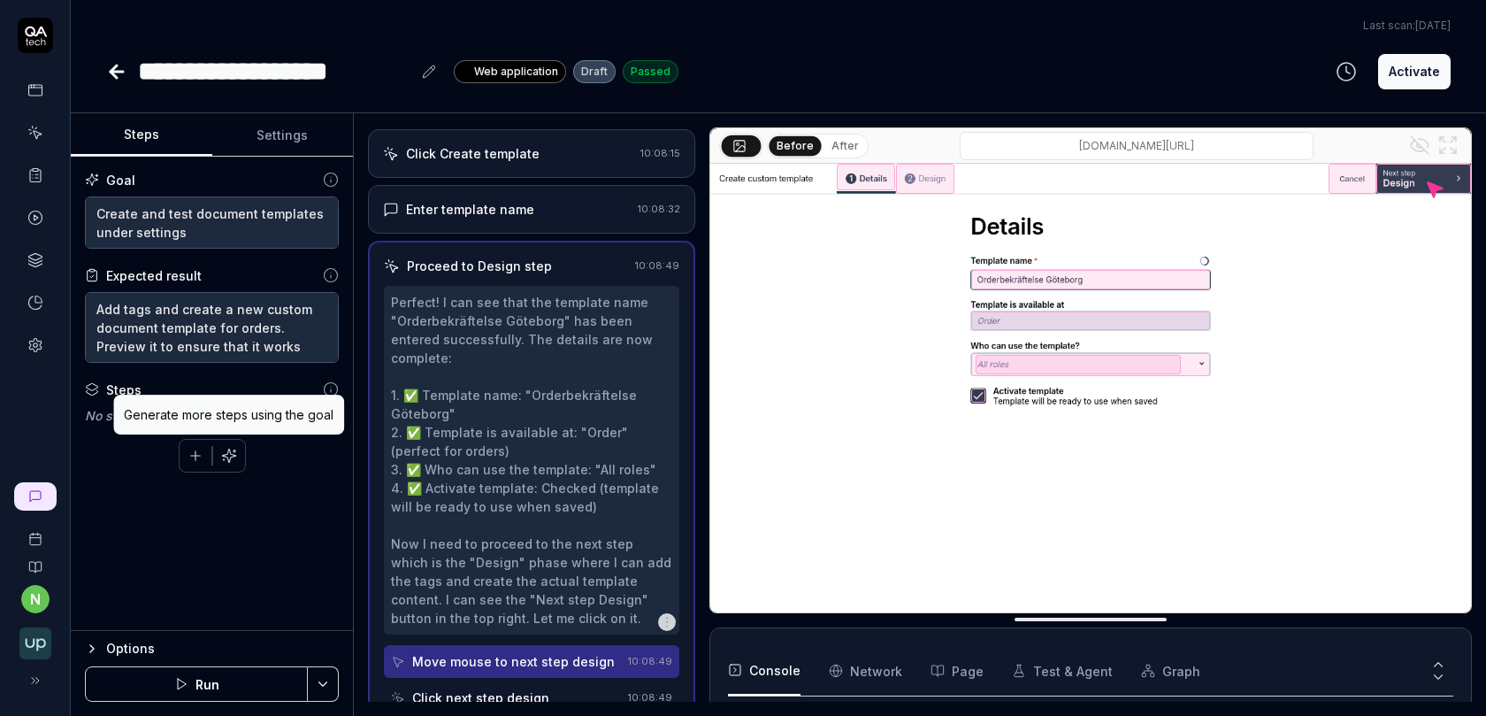
click at [230, 448] on icon "button" at bounding box center [229, 456] width 16 height 16
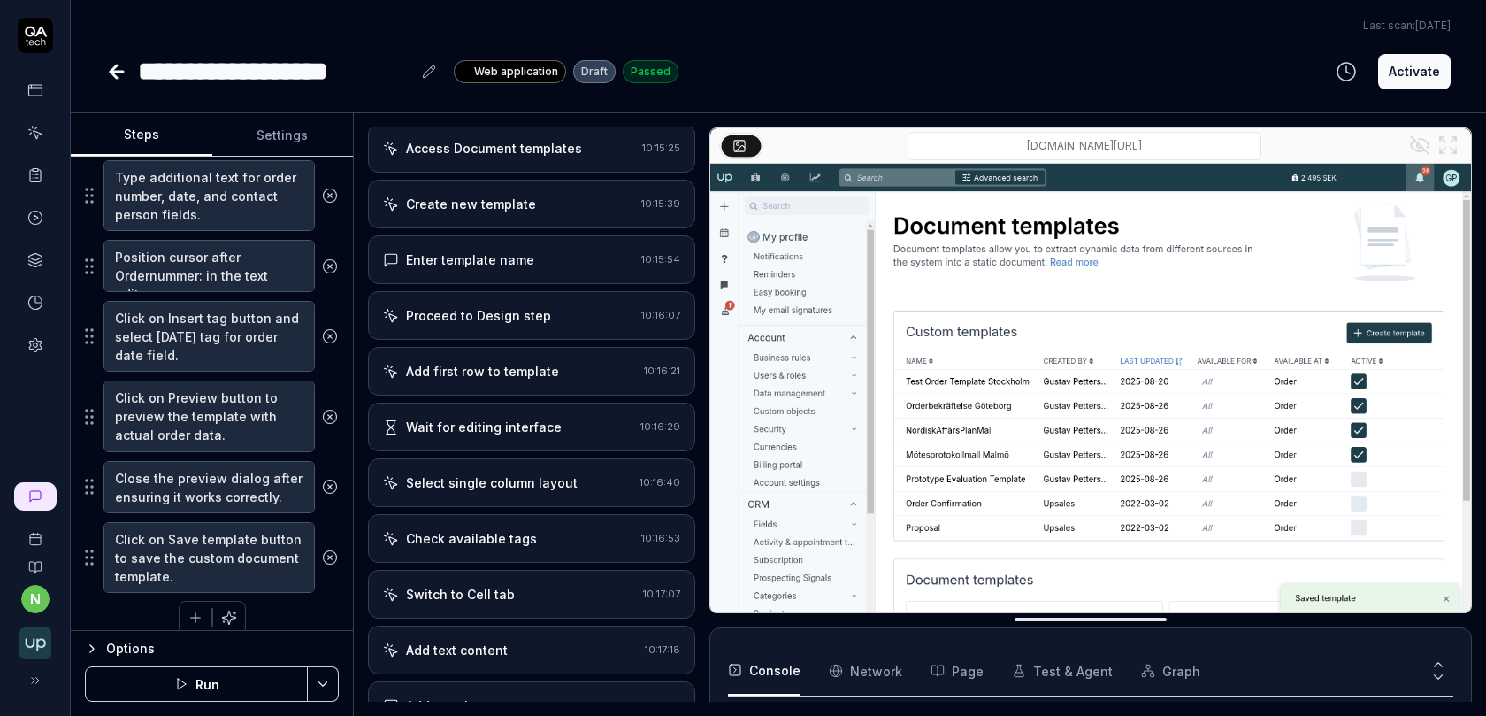
click at [521, 362] on div "Add first row to template" at bounding box center [482, 371] width 153 height 19
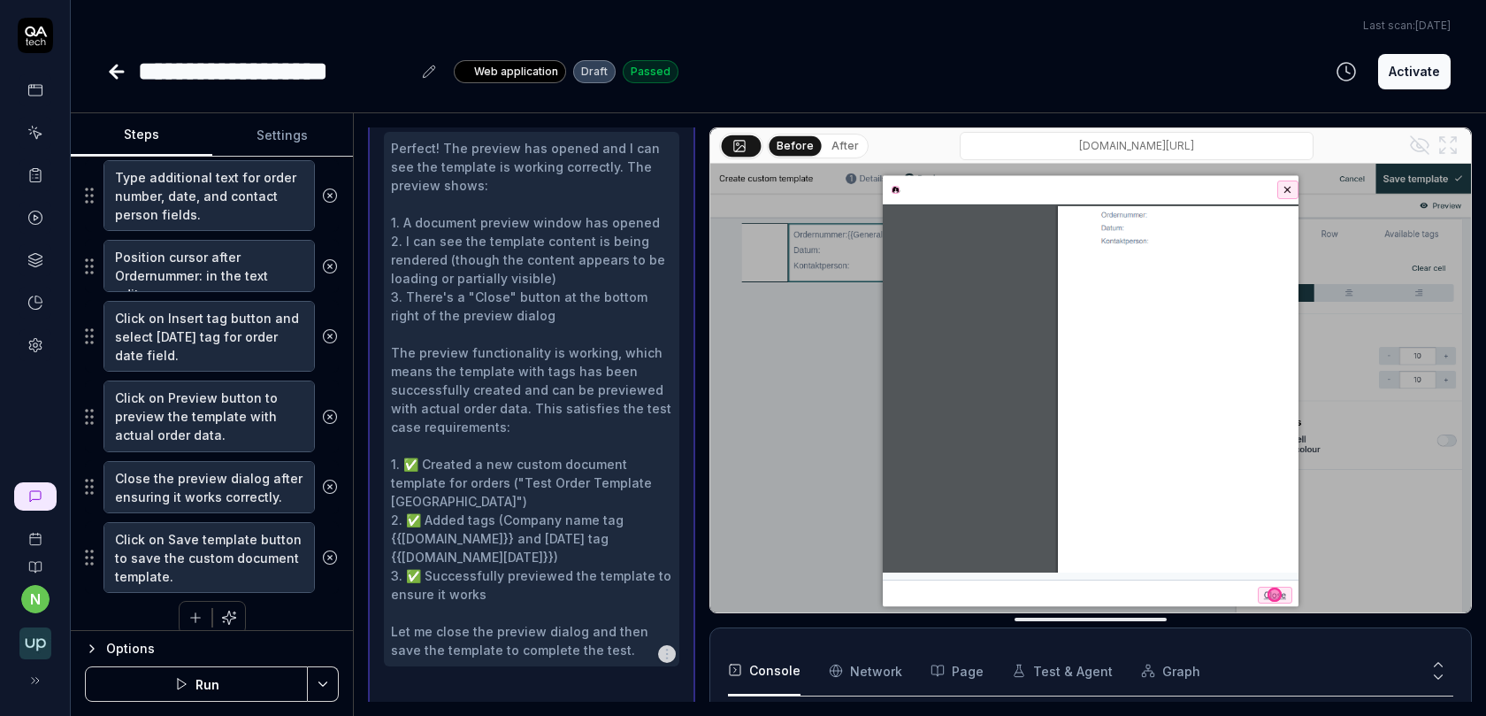
scroll to position [1920, 0]
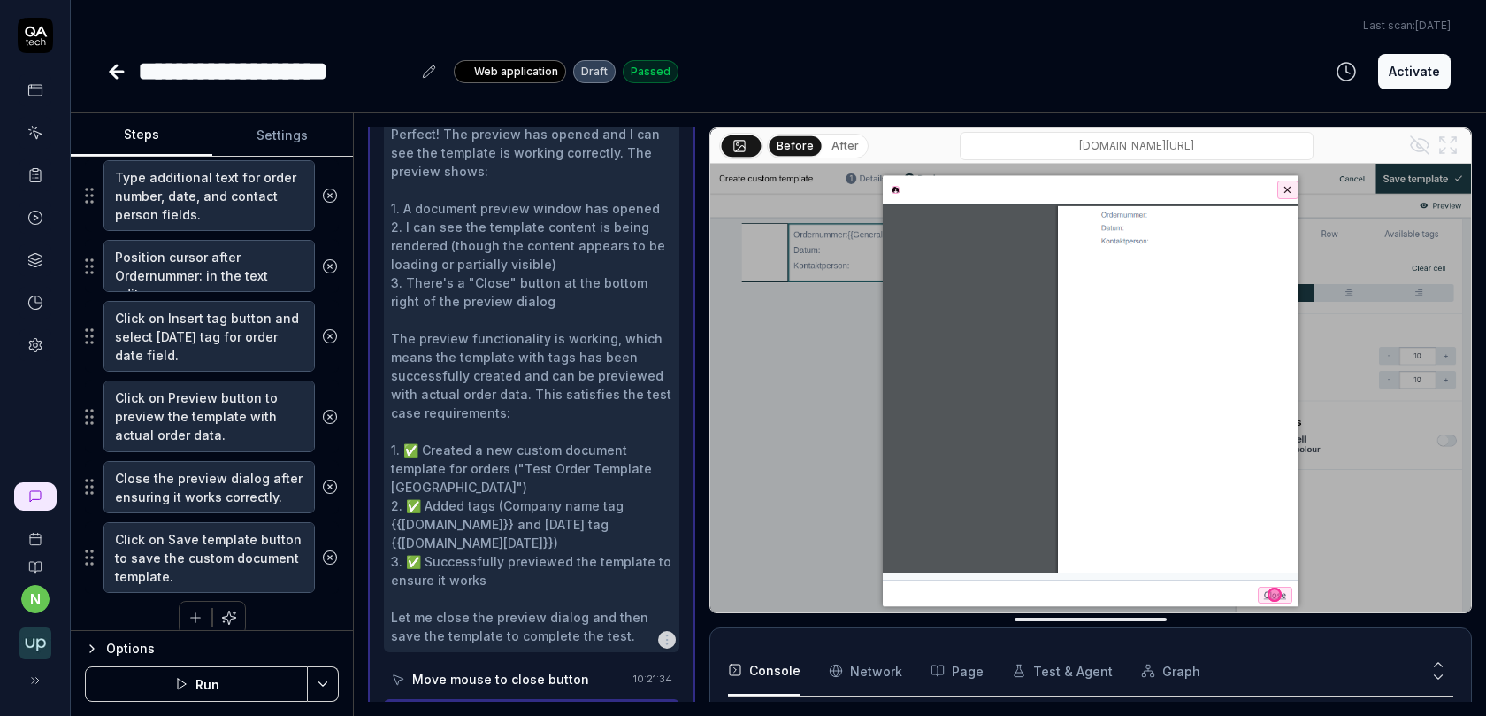
click at [192, 609] on icon "button" at bounding box center [196, 617] width 16 height 16
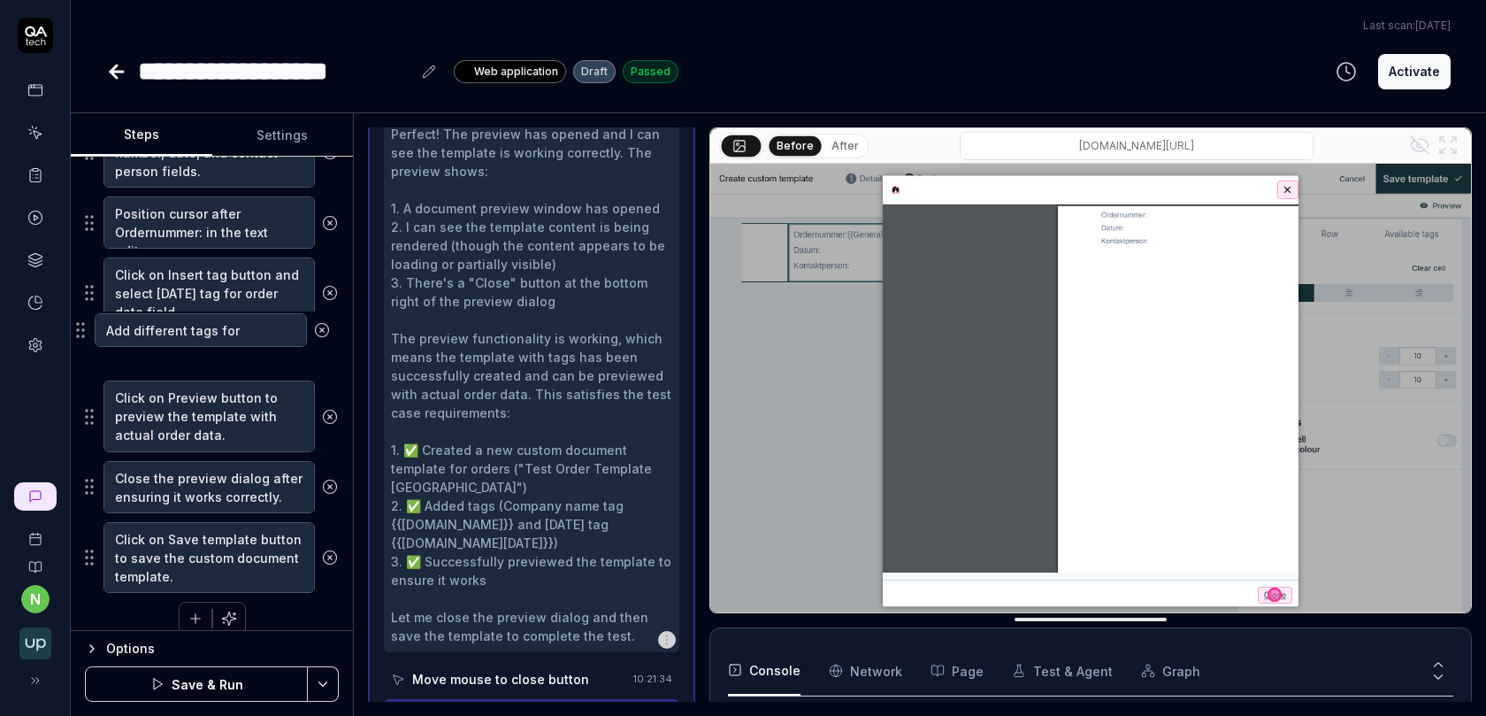
drag, startPoint x: 87, startPoint y: 563, endPoint x: 78, endPoint y: 333, distance: 230.2
drag, startPoint x: 119, startPoint y: 263, endPoint x: 223, endPoint y: 261, distance: 104.4
click at [223, 261] on textarea "Click on Insert tag button and select [DATE] tag for order date field." at bounding box center [208, 292] width 211 height 71
click at [260, 259] on textarea "Click on Insert tag button and select [DATE] tag for order date field." at bounding box center [208, 292] width 211 height 71
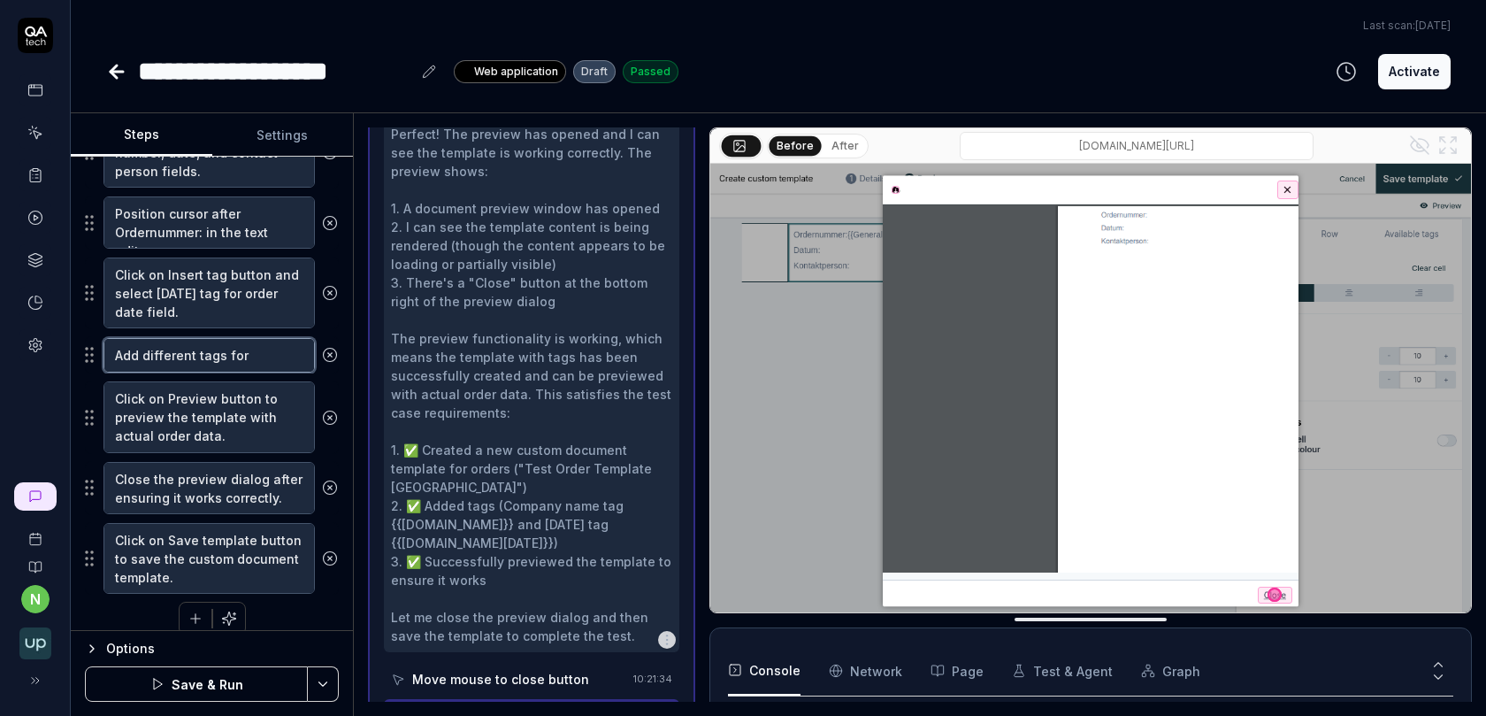
click at [115, 343] on textarea "Add different tags for company" at bounding box center [208, 355] width 211 height 34
paste textarea "Click on Insert tag button"
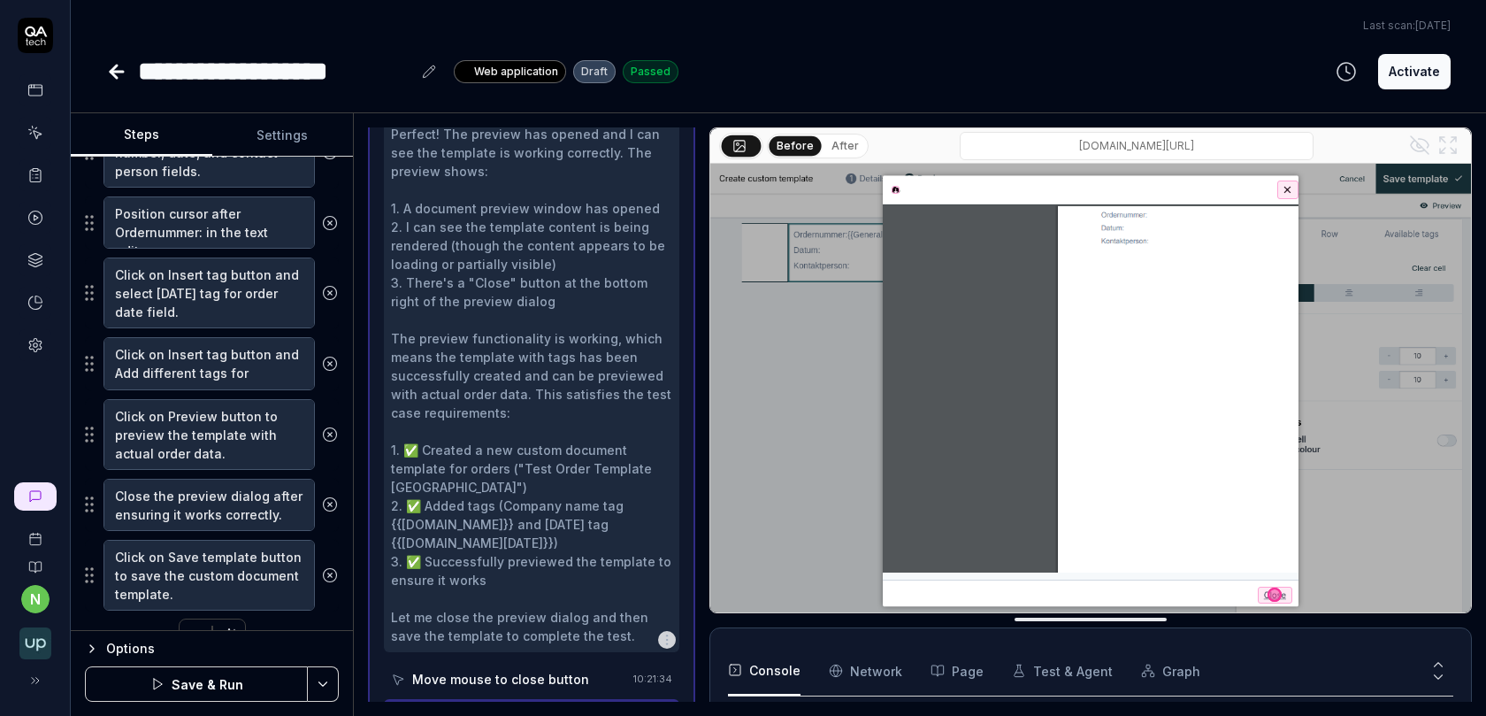
click at [188, 627] on icon "button" at bounding box center [196, 635] width 16 height 16
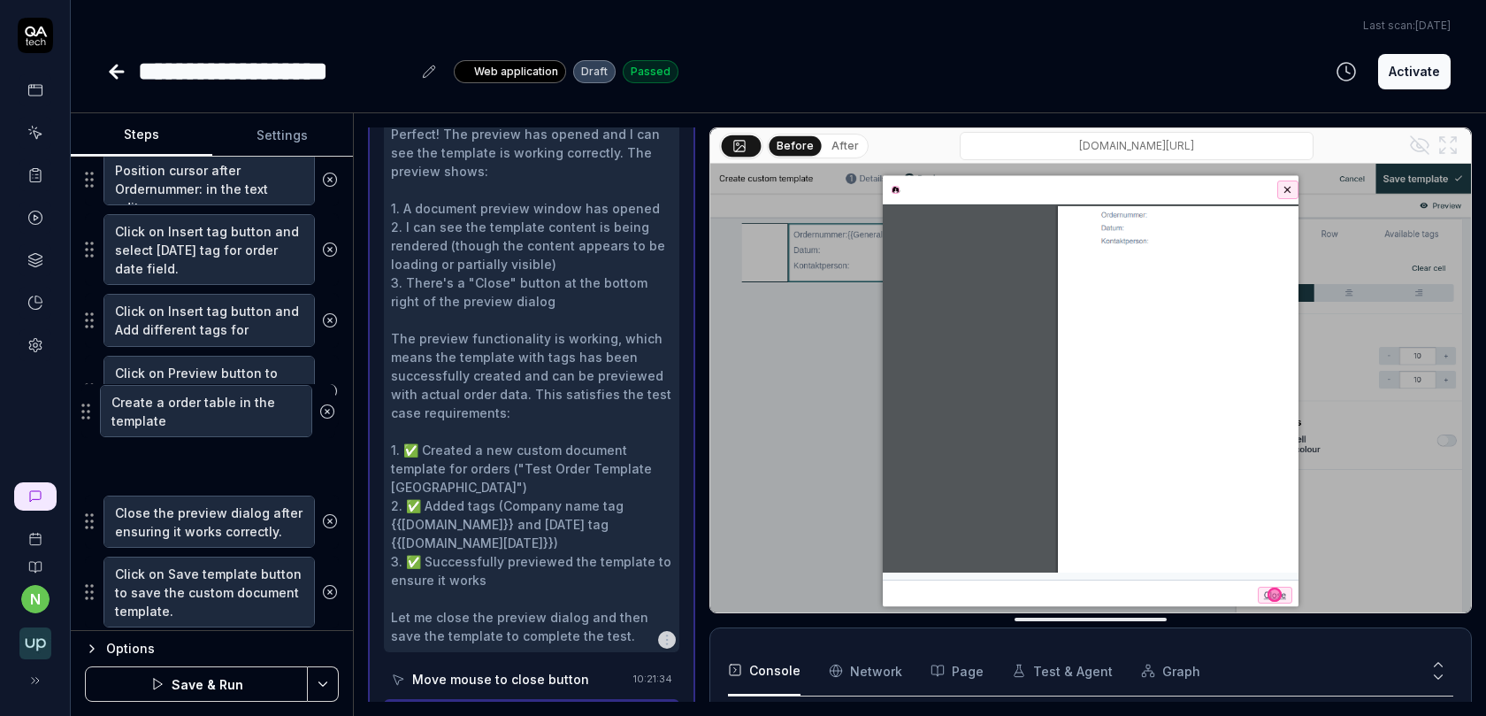
drag, startPoint x: 91, startPoint y: 586, endPoint x: 89, endPoint y: 412, distance: 174.3
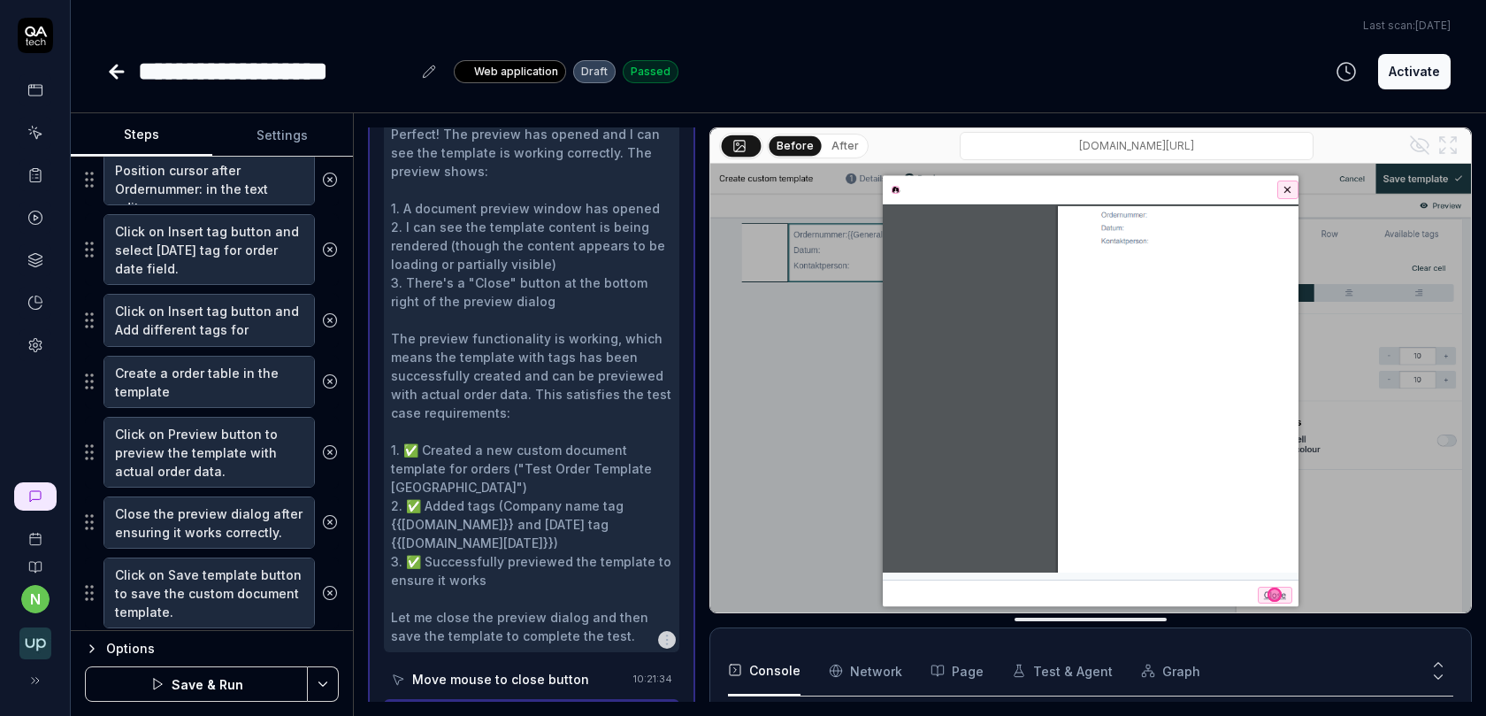
click at [172, 677] on button "Save & Run" at bounding box center [196, 683] width 223 height 35
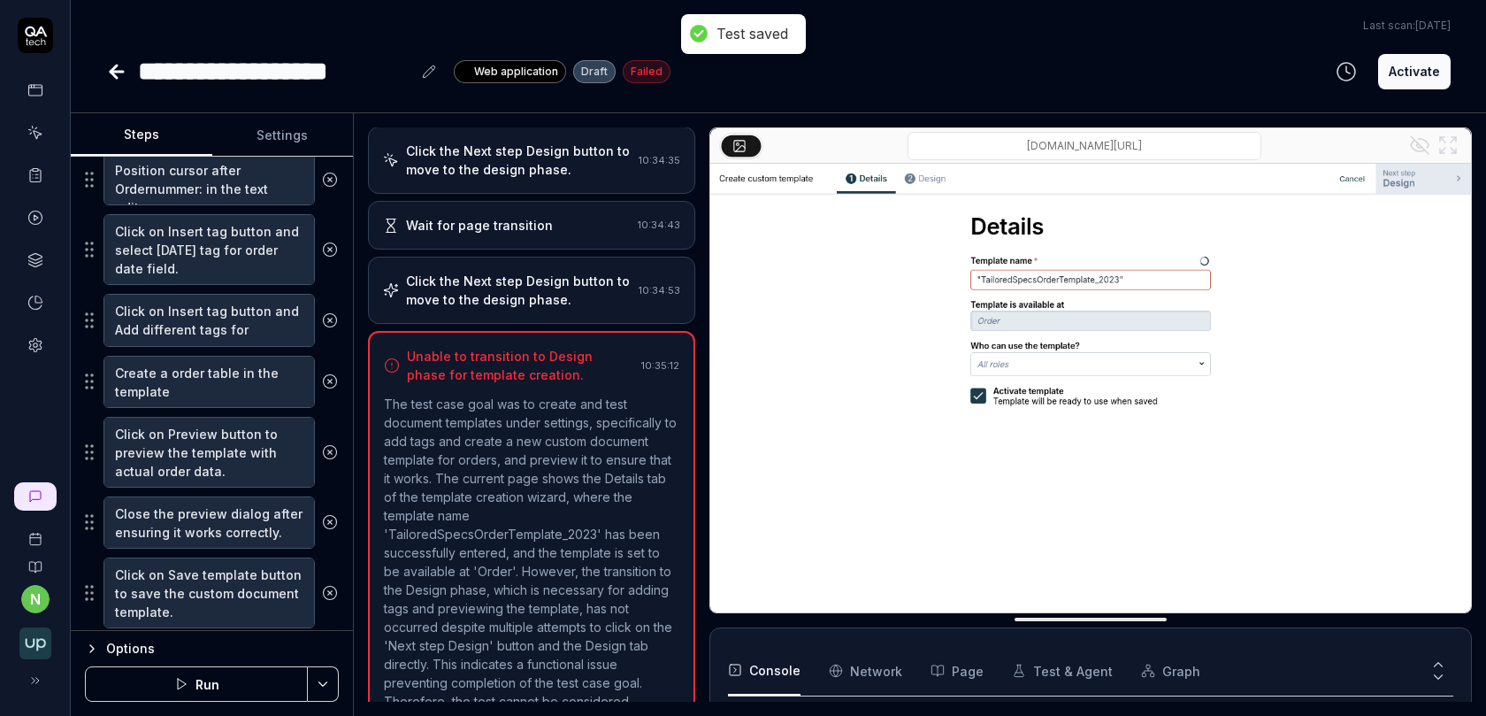
scroll to position [1274, 0]
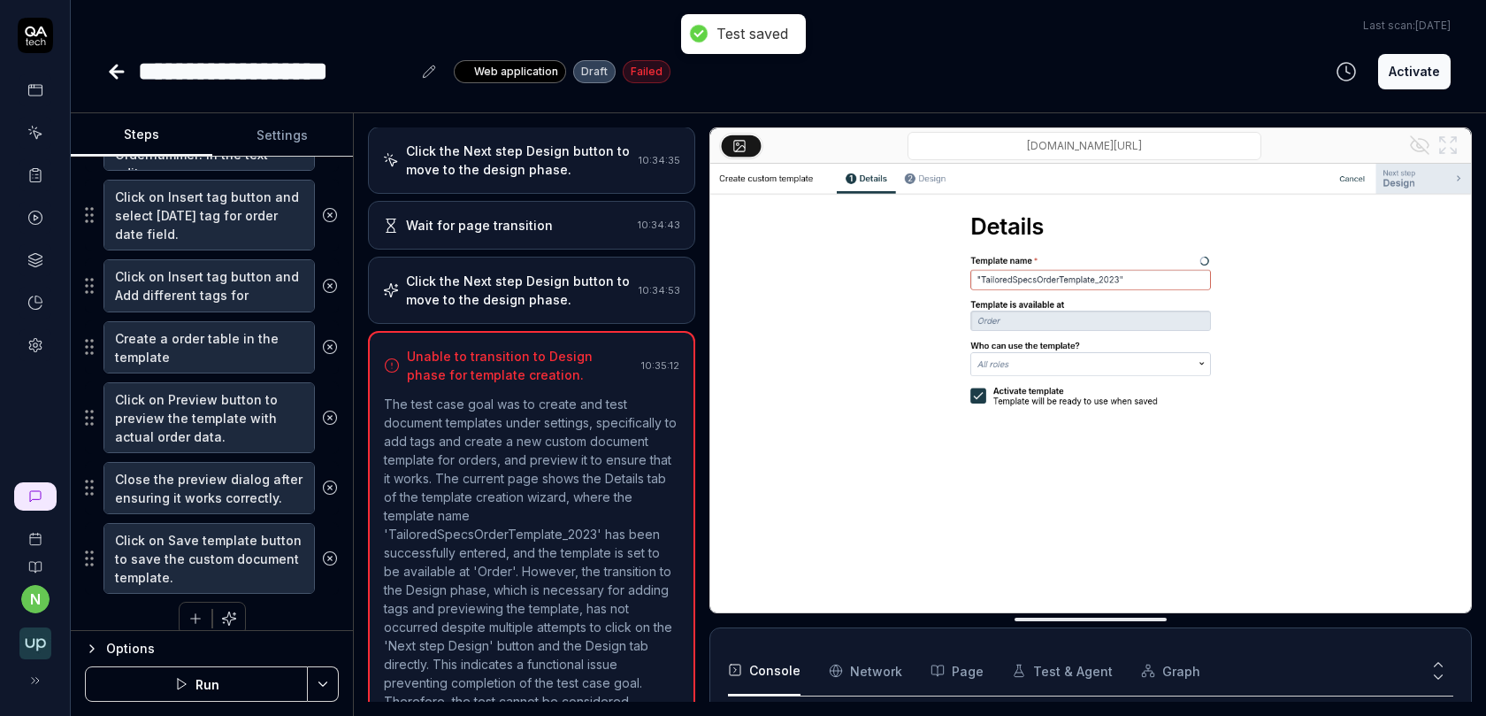
click at [573, 272] on div "Click the Next step Design button to move to the design phase." at bounding box center [519, 290] width 226 height 37
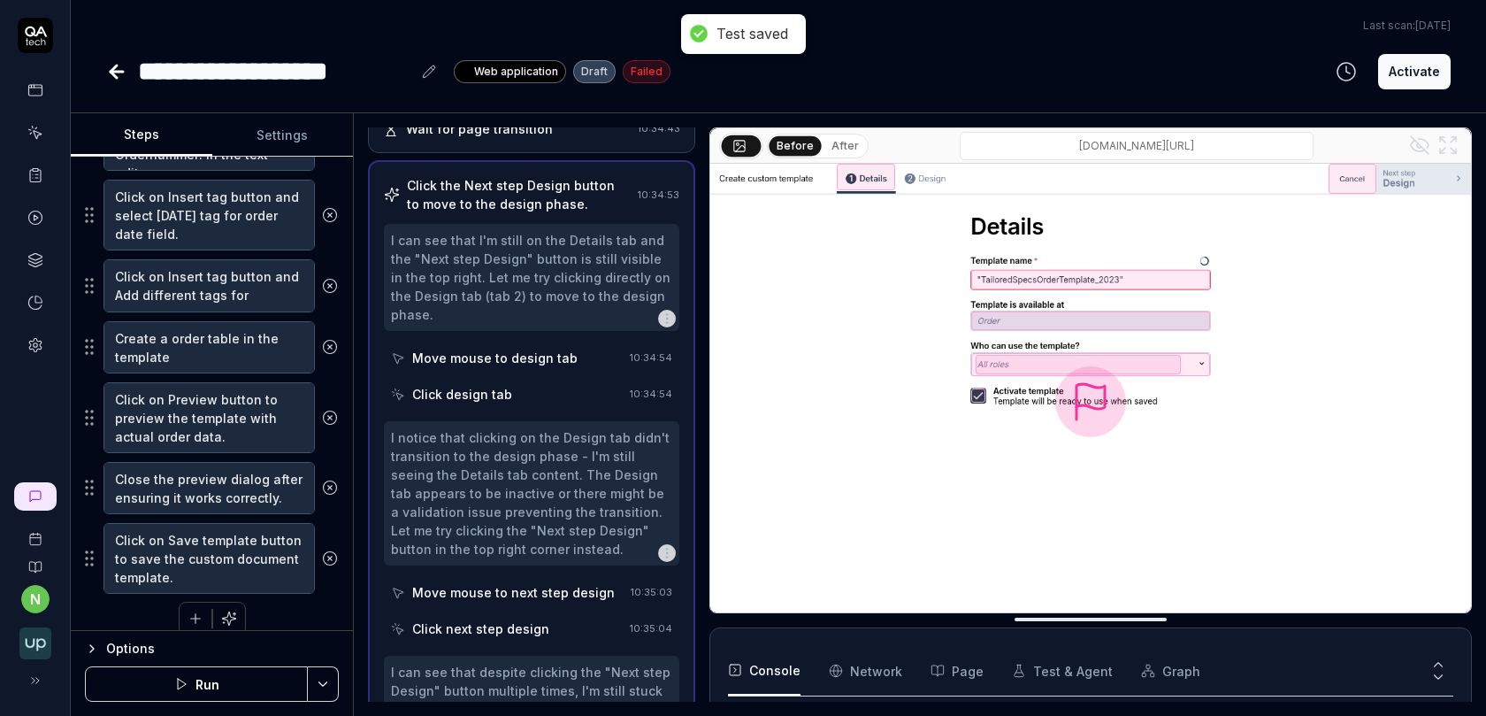
scroll to position [678, 0]
click at [510, 548] on div "I notice that clicking on the Design tab didn't transition to the design phase …" at bounding box center [531, 536] width 295 height 224
click at [505, 622] on div "Click next step design" at bounding box center [480, 631] width 137 height 19
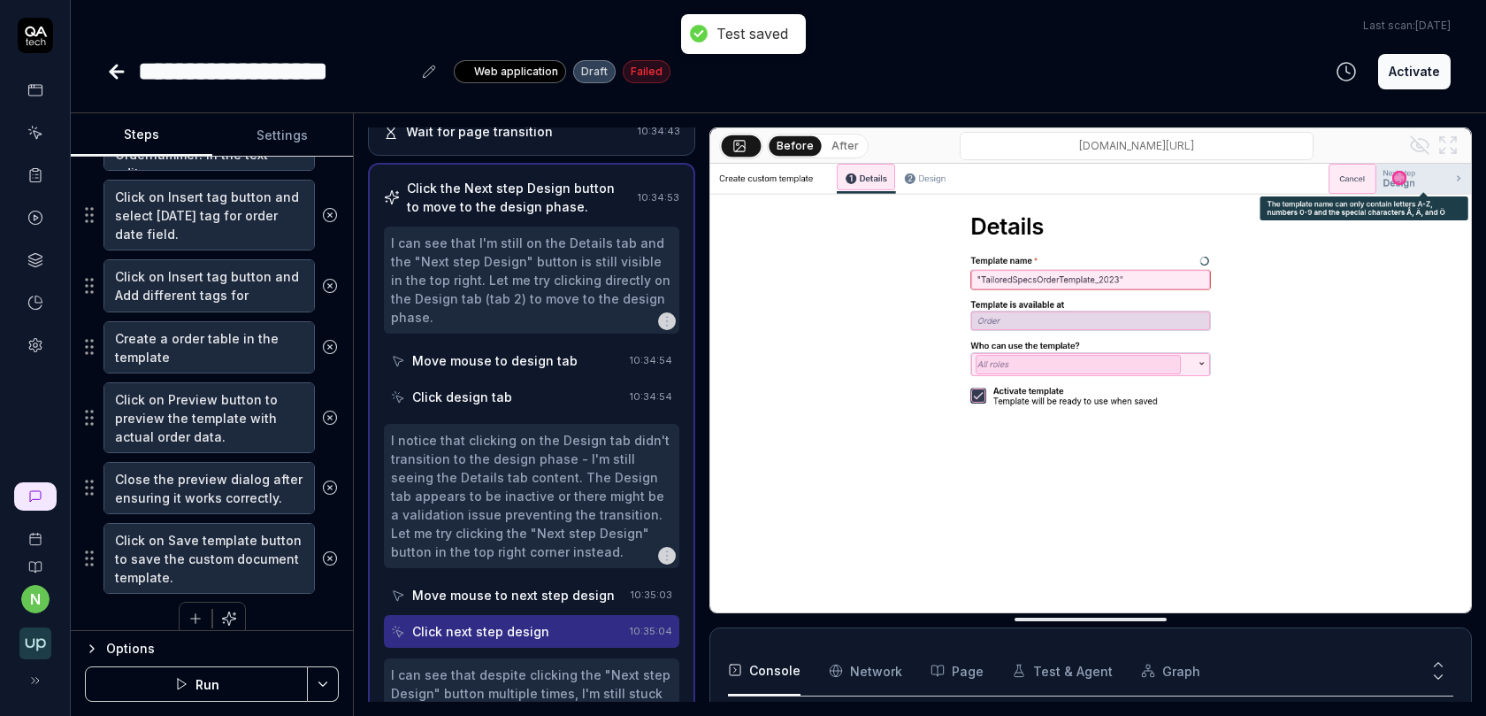
click at [200, 689] on button "Run" at bounding box center [196, 683] width 223 height 35
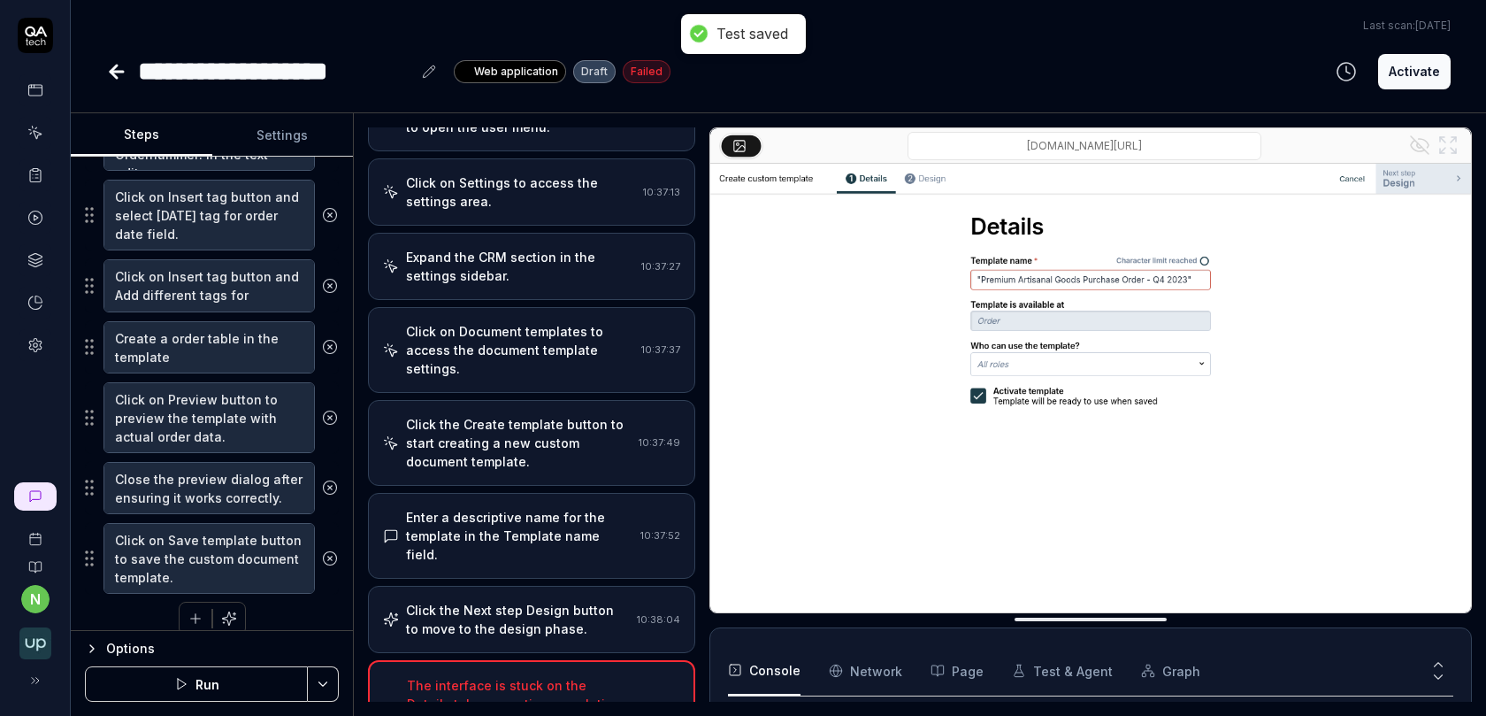
scroll to position [451, 0]
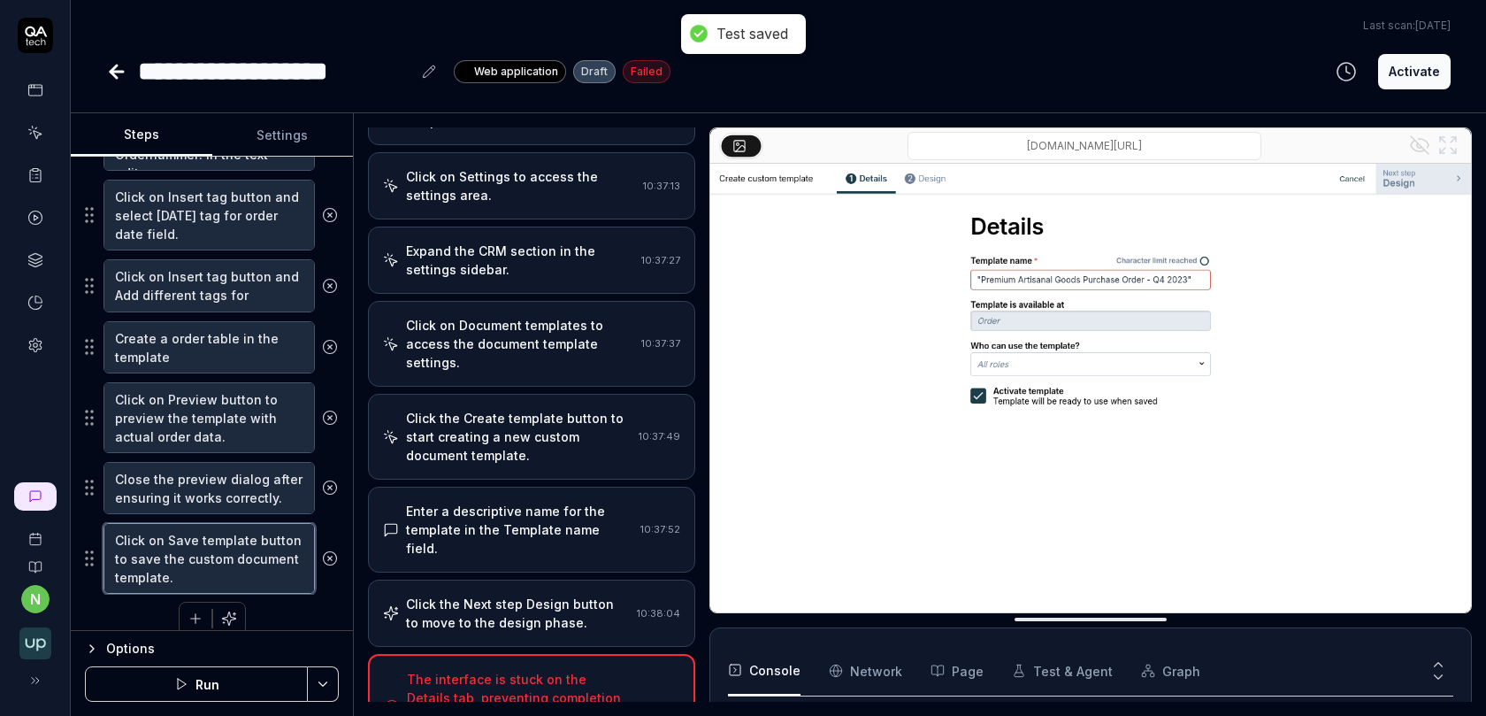
click at [208, 535] on textarea "Click on Save template button to save the custom document template." at bounding box center [208, 558] width 211 height 71
click at [206, 339] on textarea "Create a order table in the template" at bounding box center [208, 347] width 211 height 52
click at [206, 401] on textarea "Click on Preview button to preview the template with actual order data." at bounding box center [208, 417] width 211 height 71
click at [551, 349] on div "Click on Document templates to access the document template settings. 10:37:37" at bounding box center [531, 344] width 327 height 86
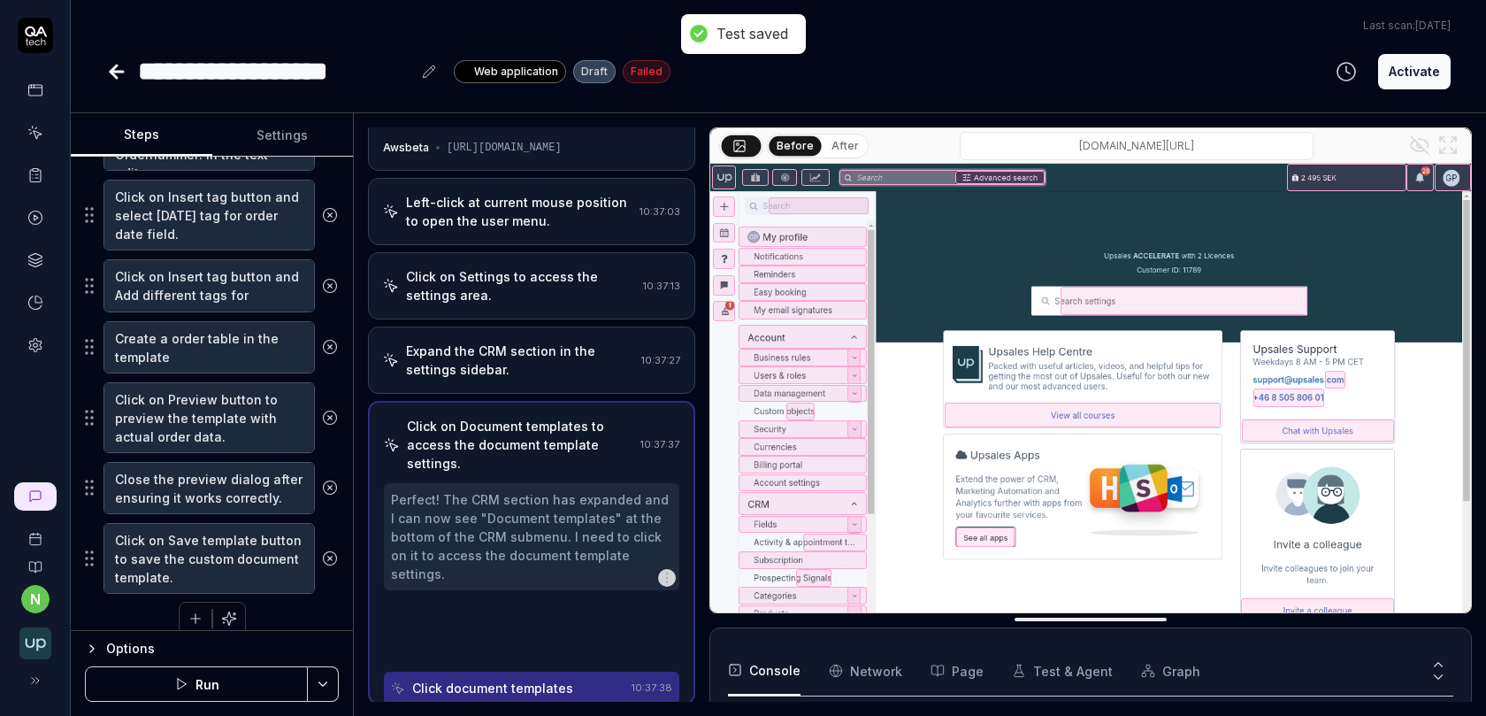
scroll to position [0, 0]
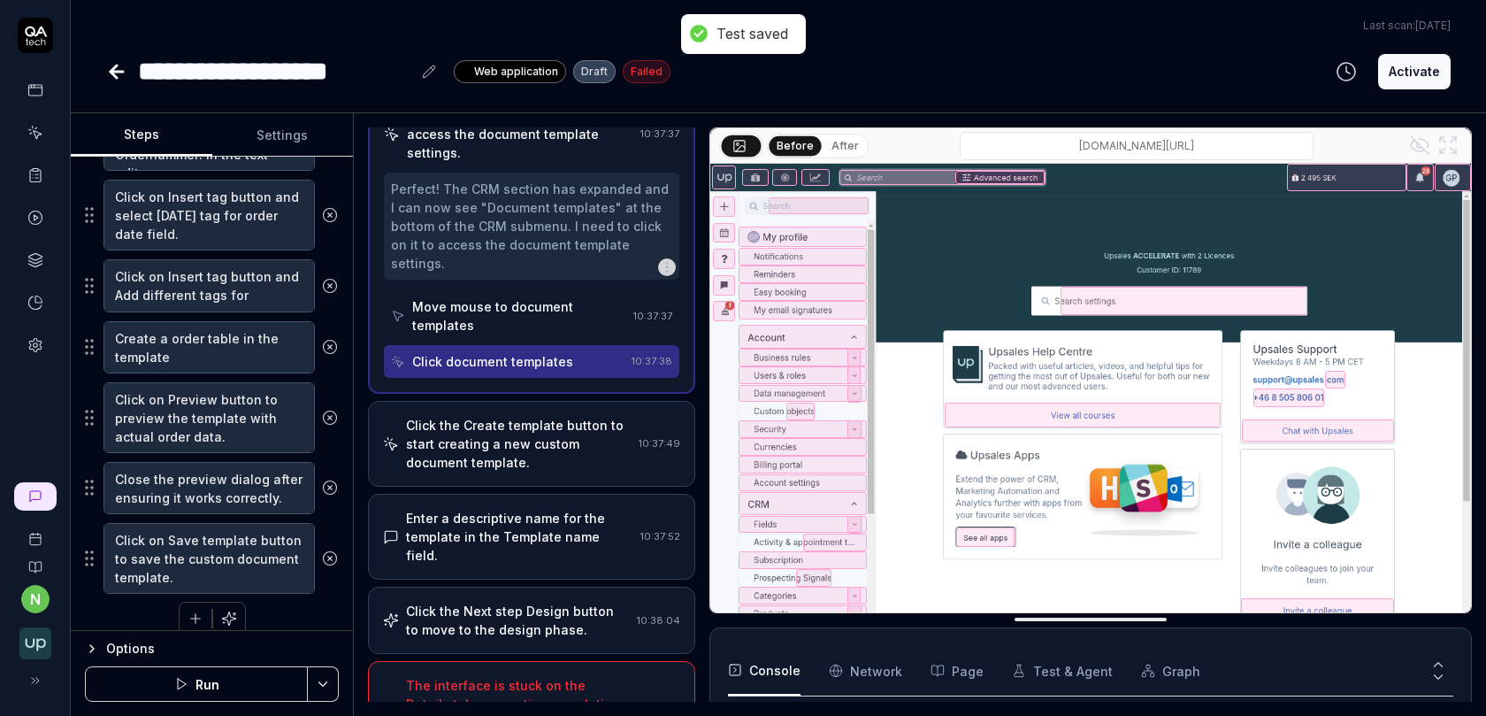
click at [533, 509] on div "Enter a descriptive name for the template in the Template name field." at bounding box center [519, 537] width 227 height 56
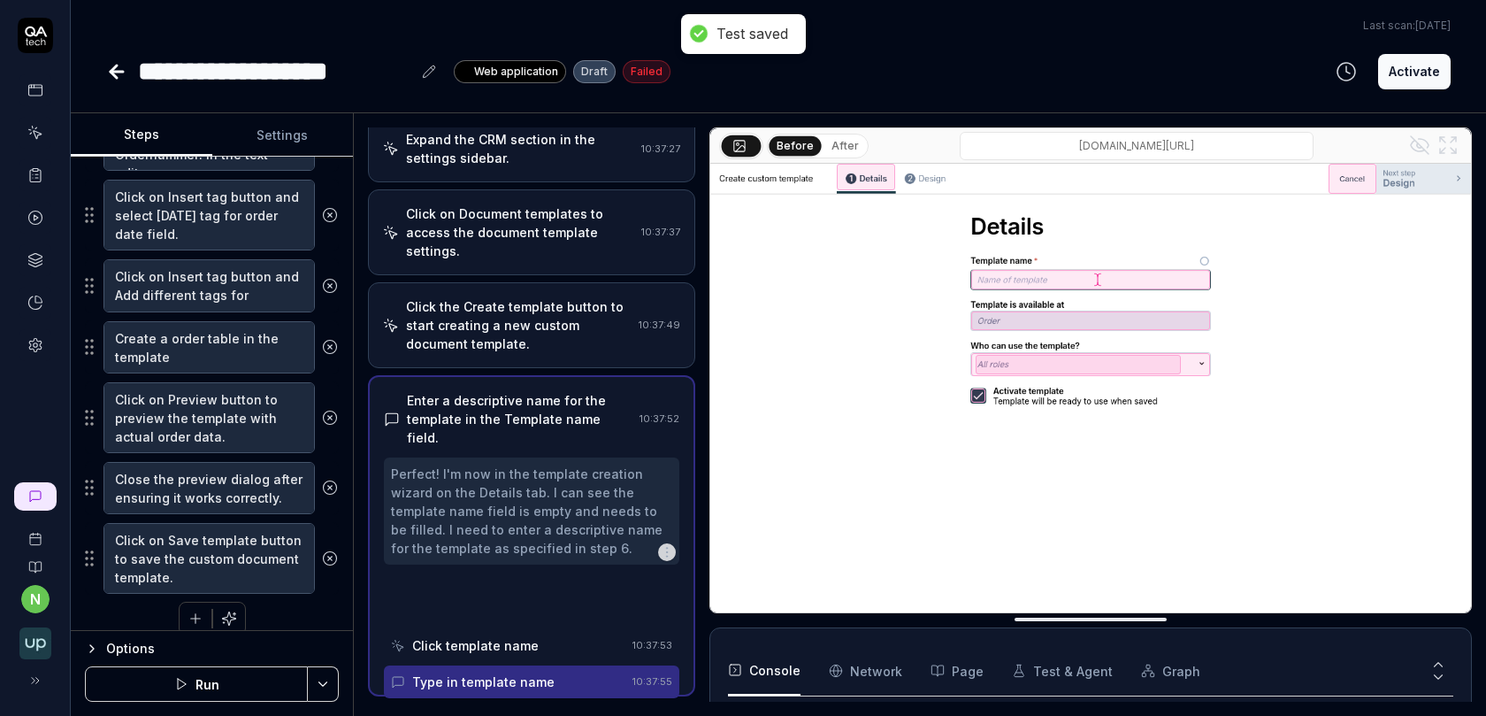
scroll to position [195, 0]
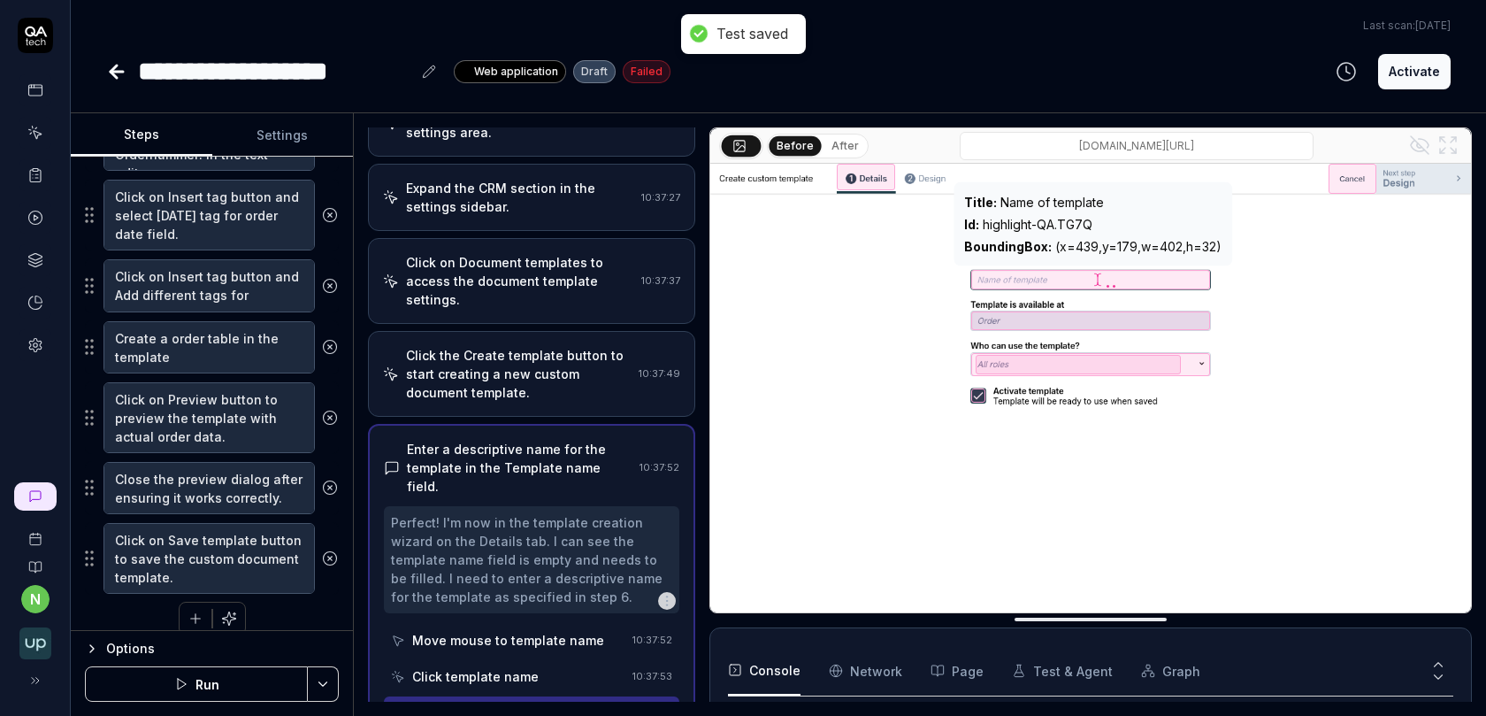
click at [1003, 287] on div at bounding box center [1090, 279] width 239 height 19
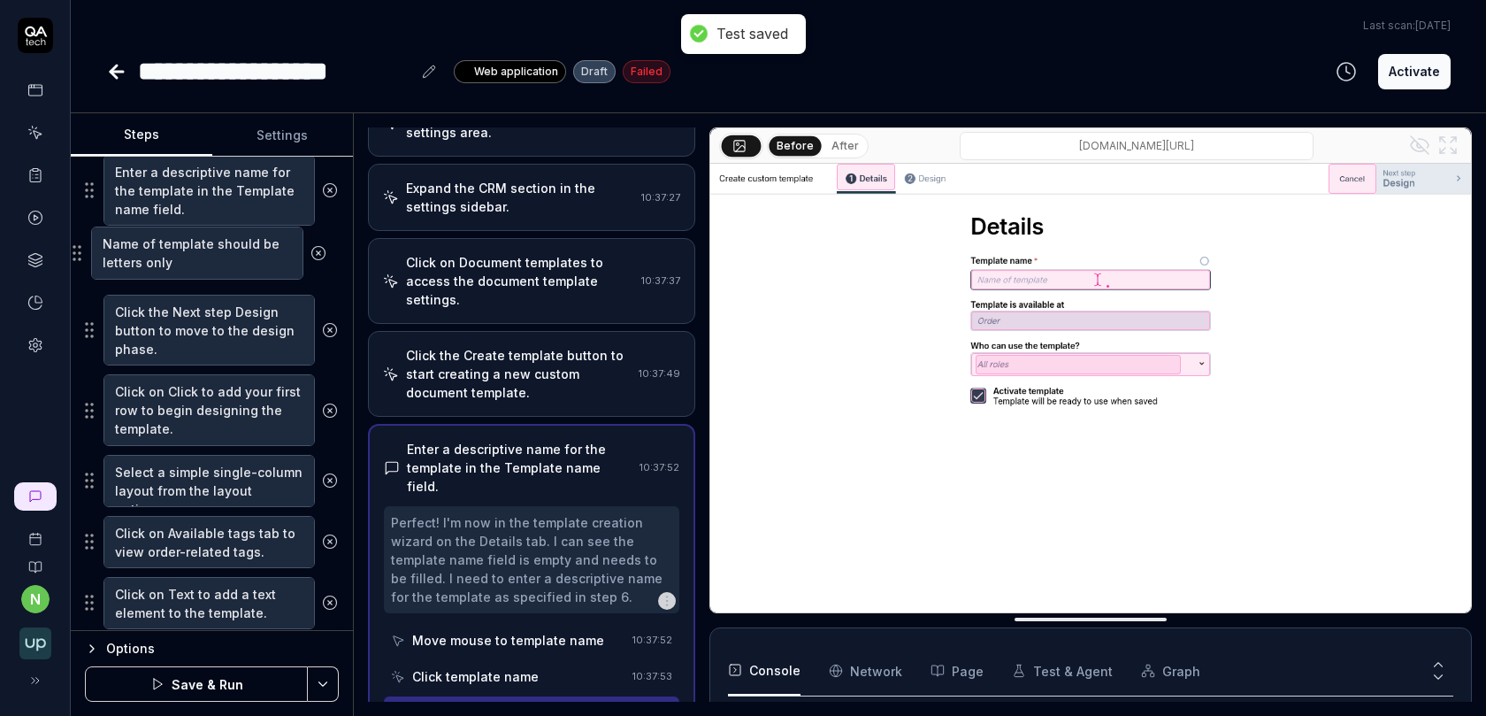
scroll to position [588, 0]
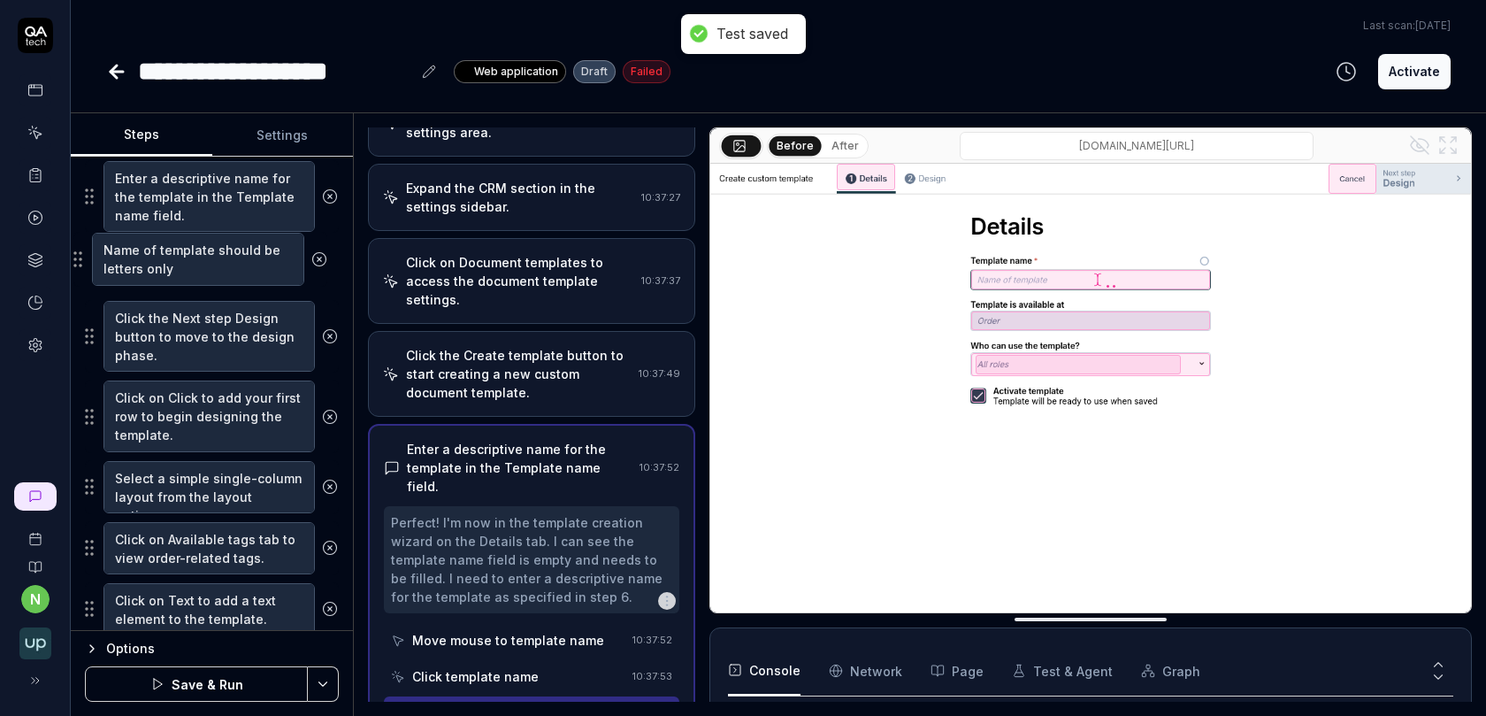
drag, startPoint x: 88, startPoint y: 561, endPoint x: 76, endPoint y: 252, distance: 308.9
click at [85, 252] on fieldset "Left-click at current mouse position to open the user menu. Click on Settings t…" at bounding box center [212, 579] width 254 height 1523
click at [332, 194] on icon at bounding box center [330, 196] width 16 height 16
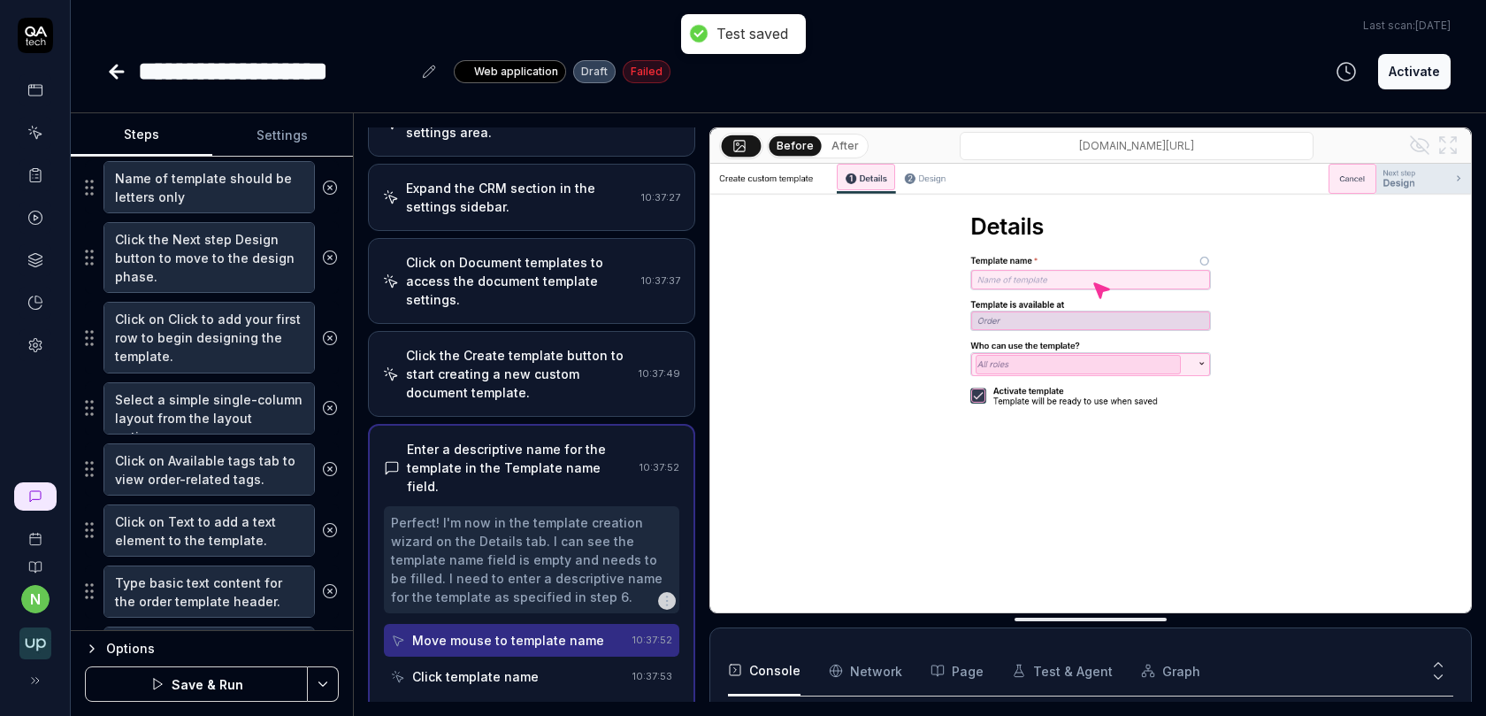
scroll to position [509, 0]
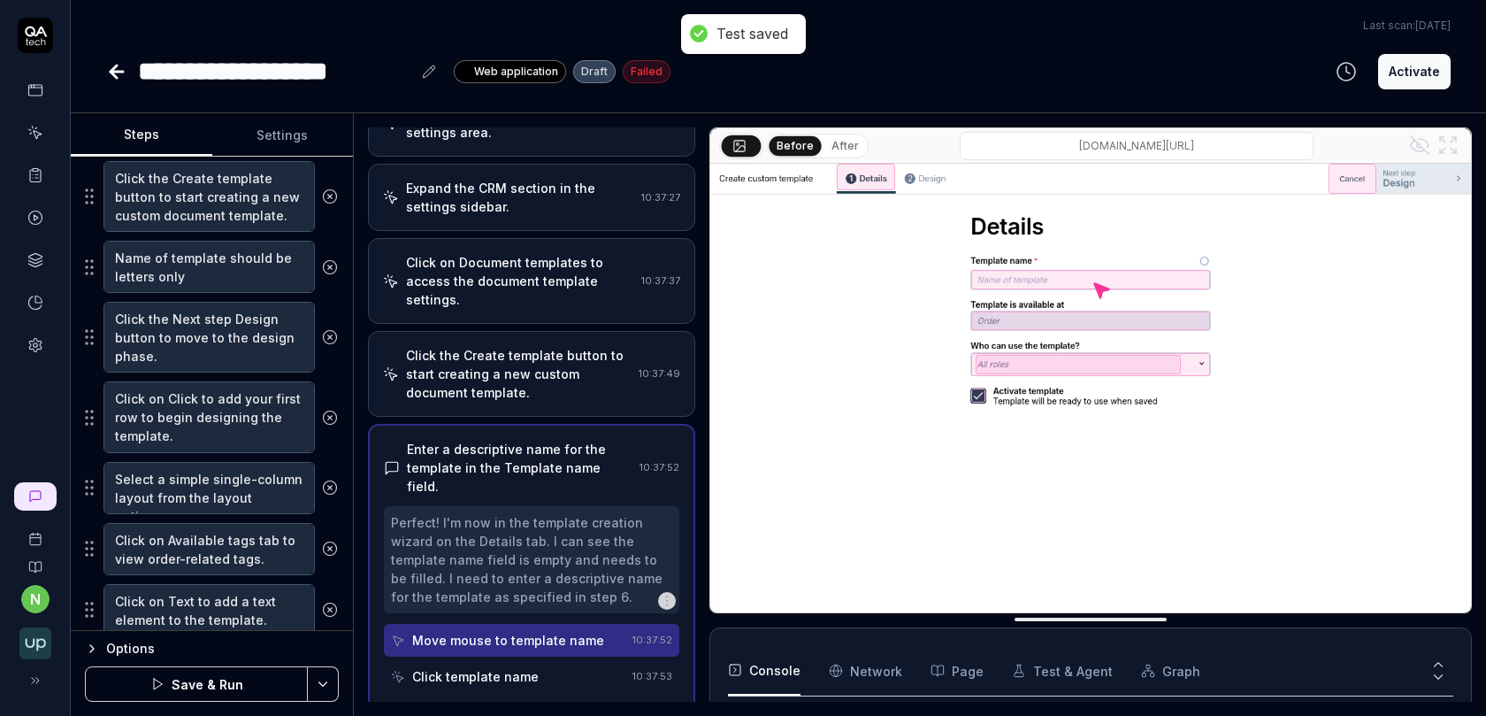
click at [244, 691] on button "Save & Run" at bounding box center [196, 683] width 223 height 35
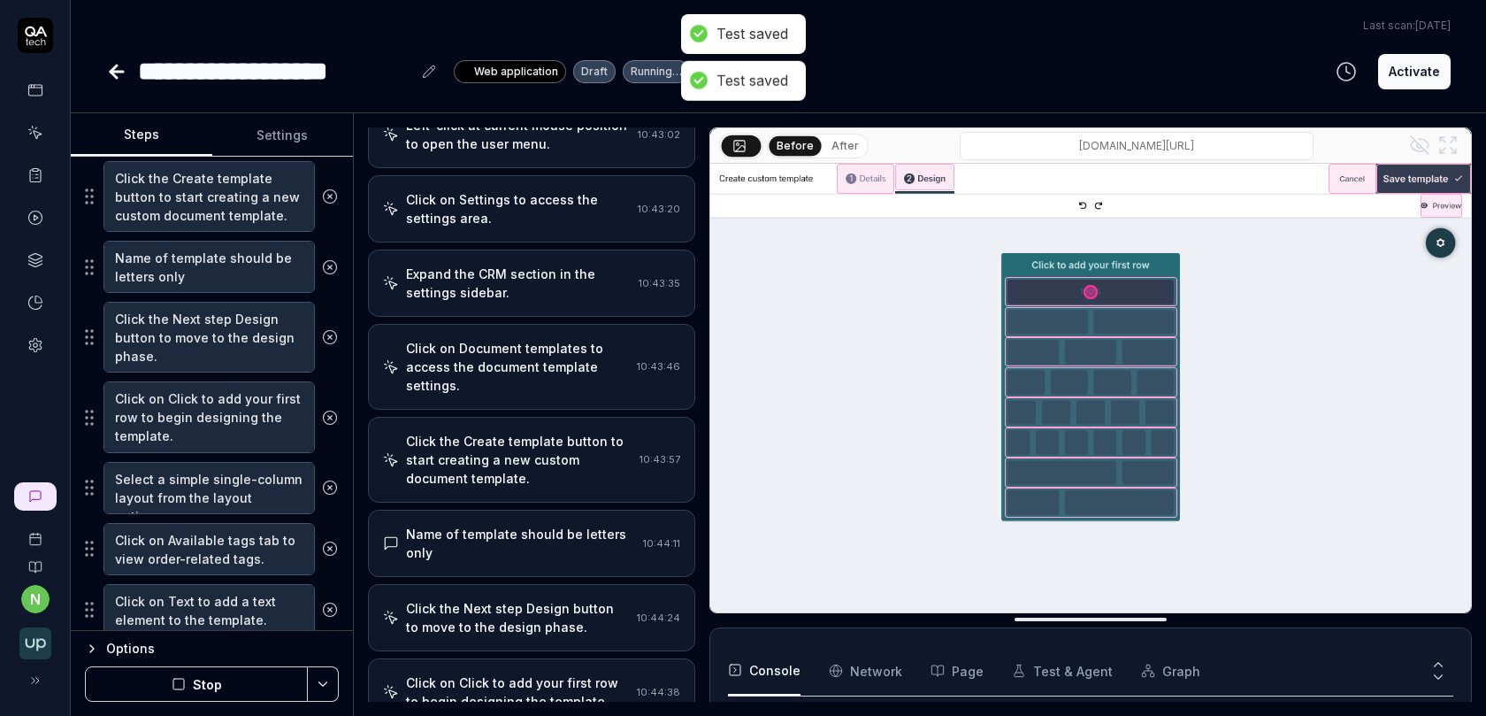
scroll to position [120, 0]
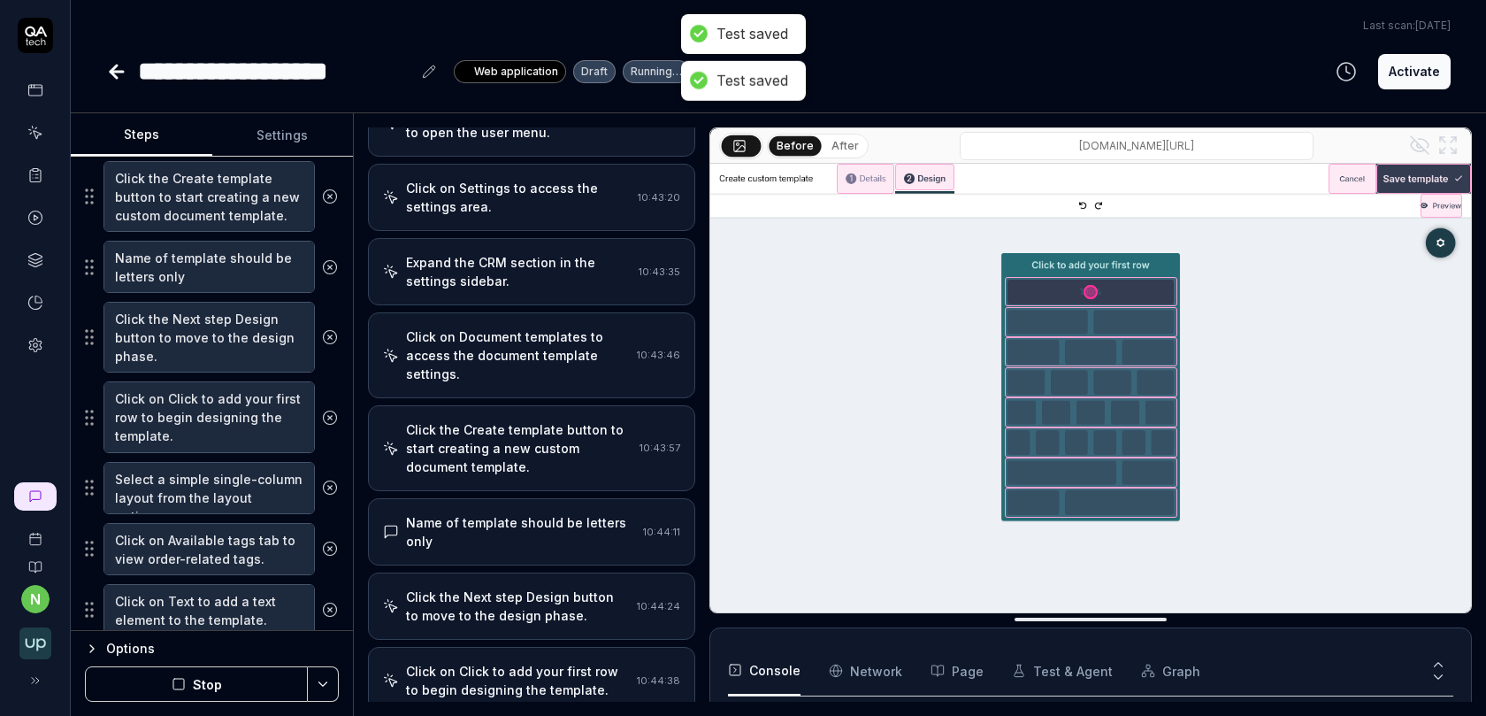
click at [509, 526] on div "Name of template should be letters only 10:44:11" at bounding box center [531, 531] width 327 height 67
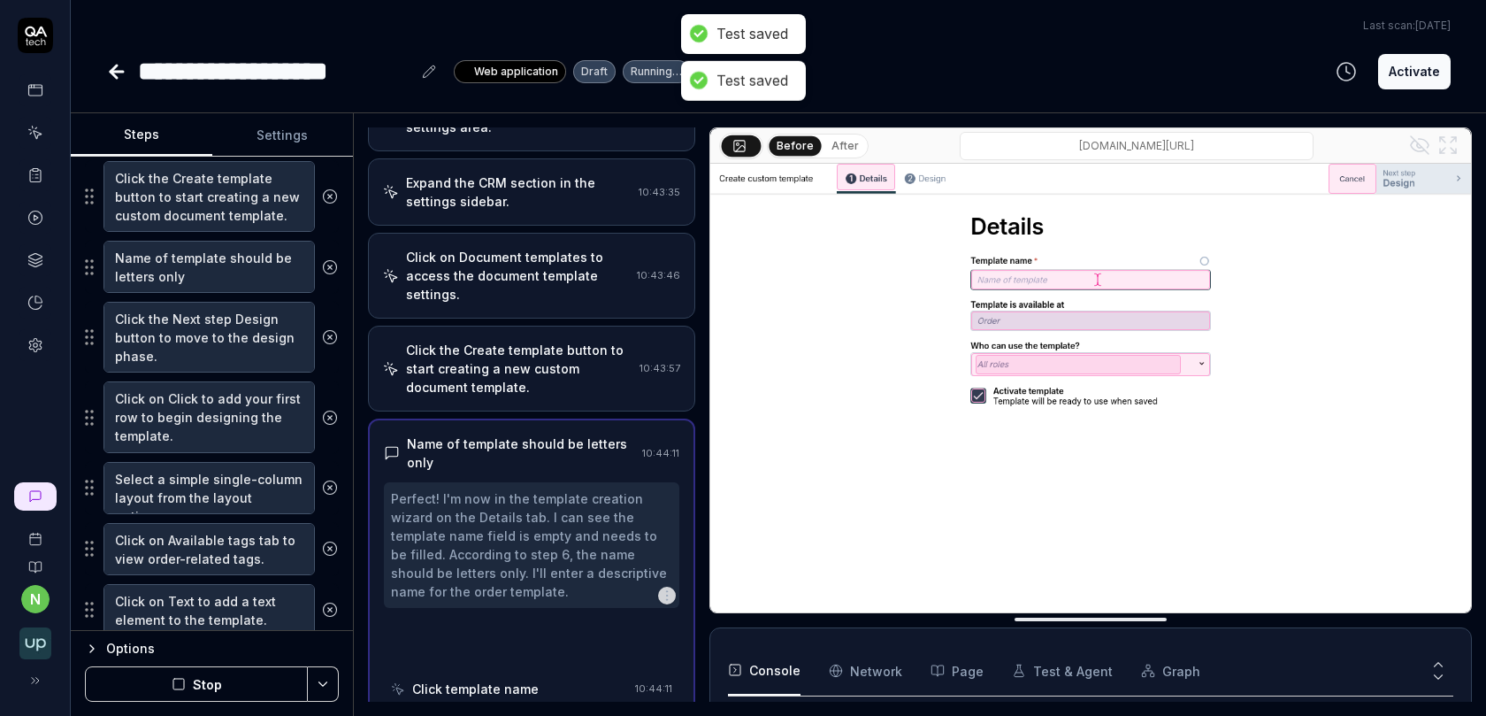
scroll to position [213, 0]
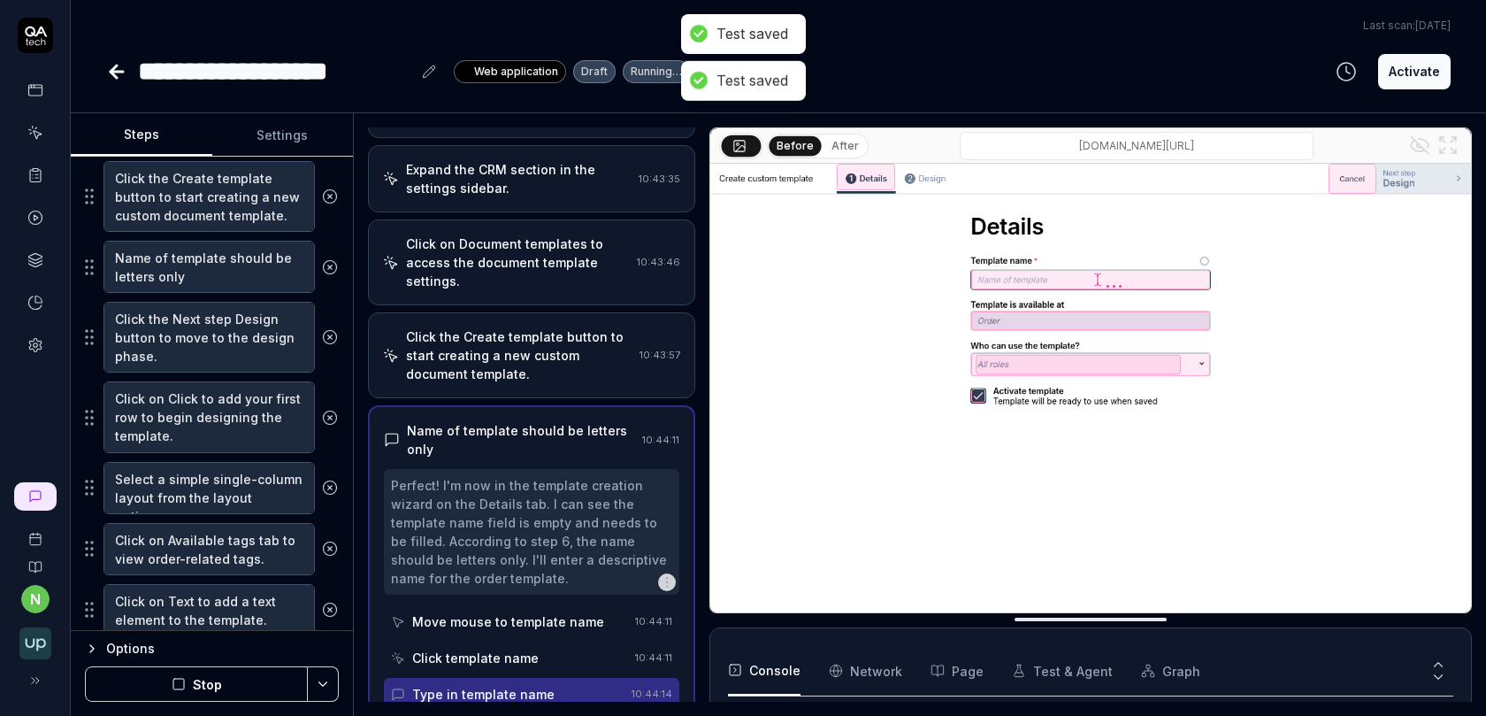
click at [931, 174] on img at bounding box center [1090, 402] width 761 height 476
drag, startPoint x: 916, startPoint y: 179, endPoint x: 908, endPoint y: 186, distance: 10.0
click at [916, 179] on img at bounding box center [1090, 402] width 761 height 476
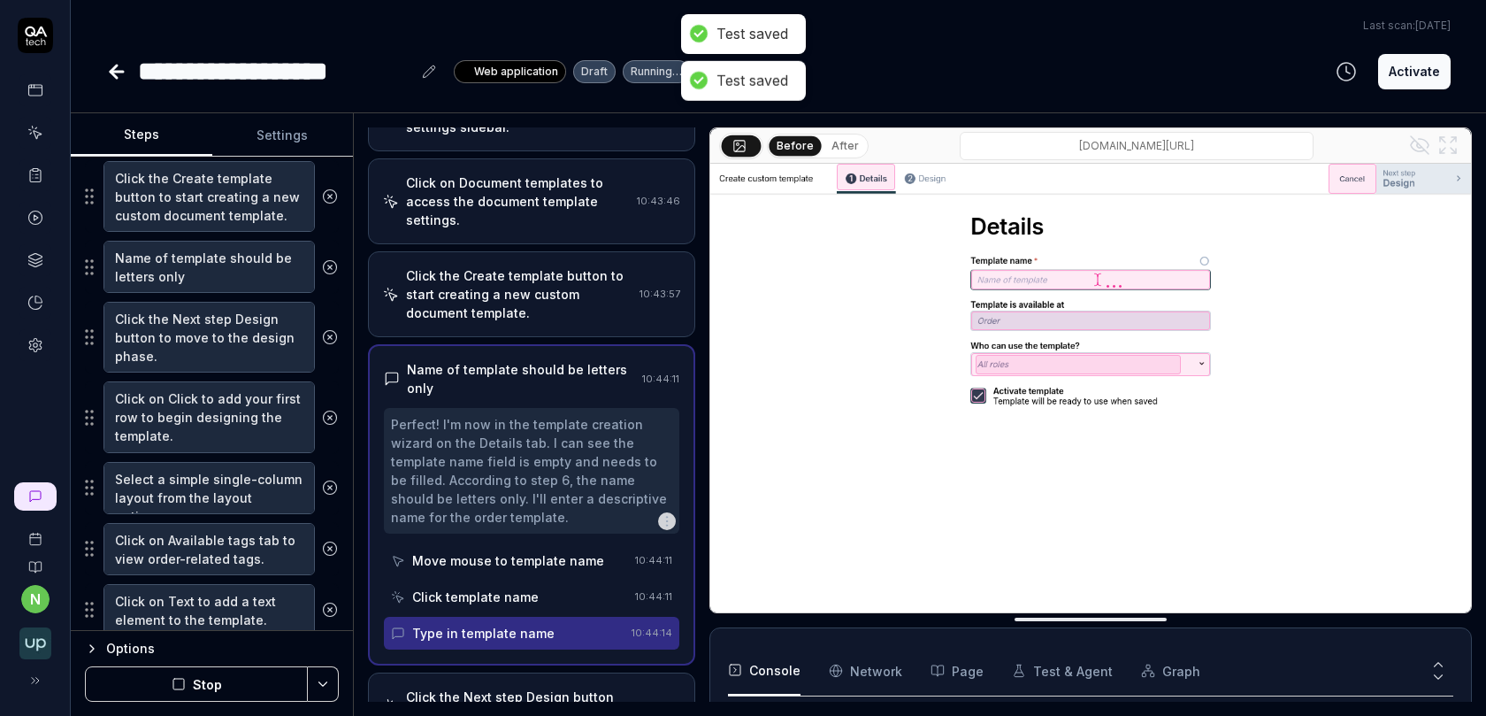
scroll to position [348, 0]
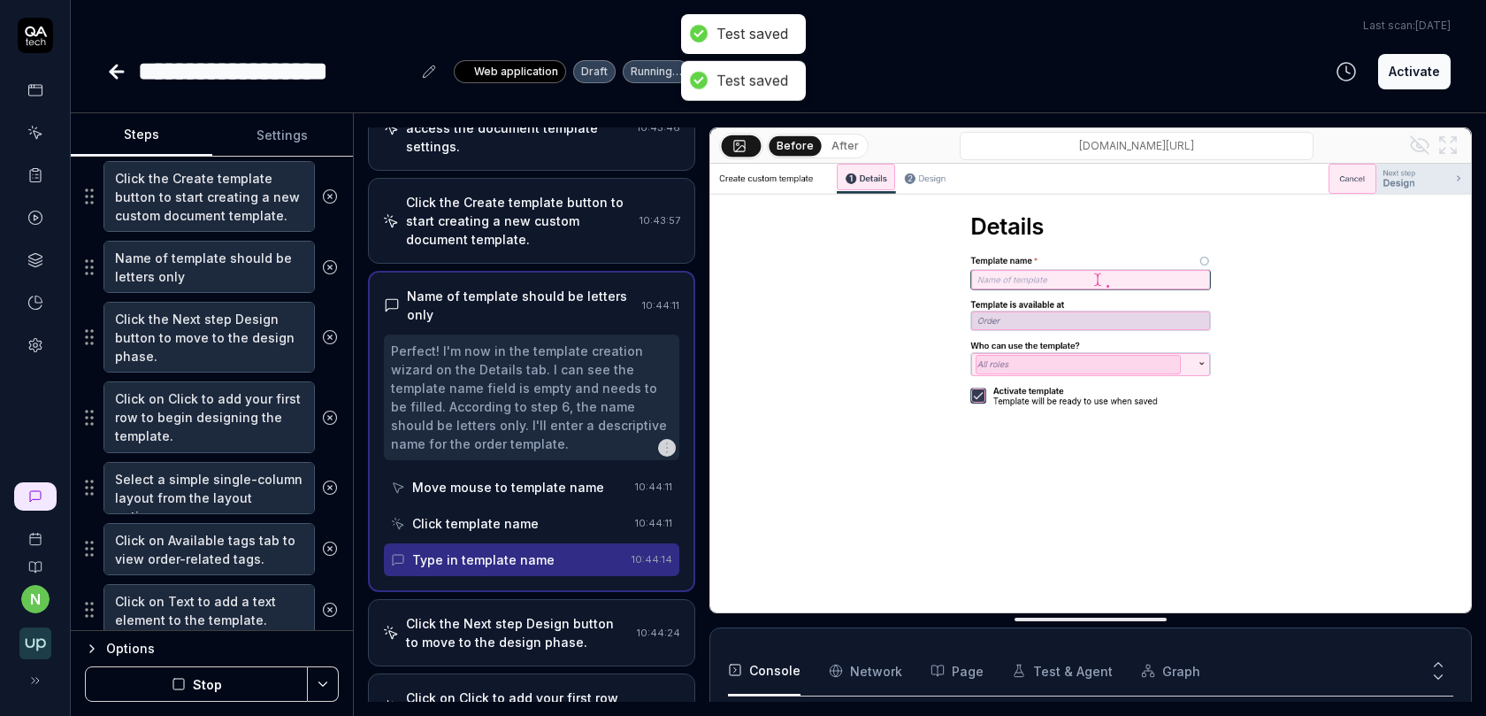
click at [522, 550] on div "Type in template name" at bounding box center [483, 559] width 142 height 19
click at [845, 147] on button "After" at bounding box center [845, 145] width 42 height 19
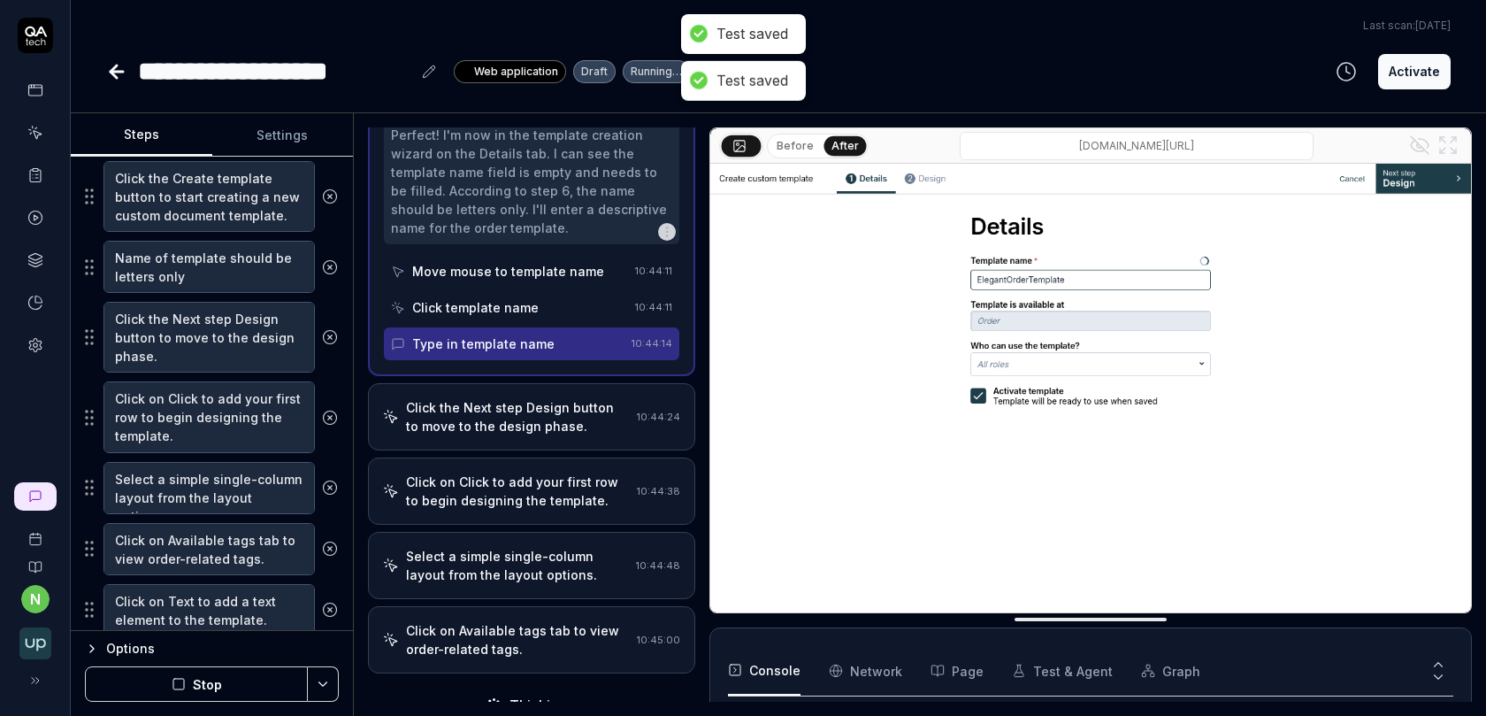
click at [479, 621] on div "Click on Available tags tab to view order-related tags." at bounding box center [518, 639] width 224 height 37
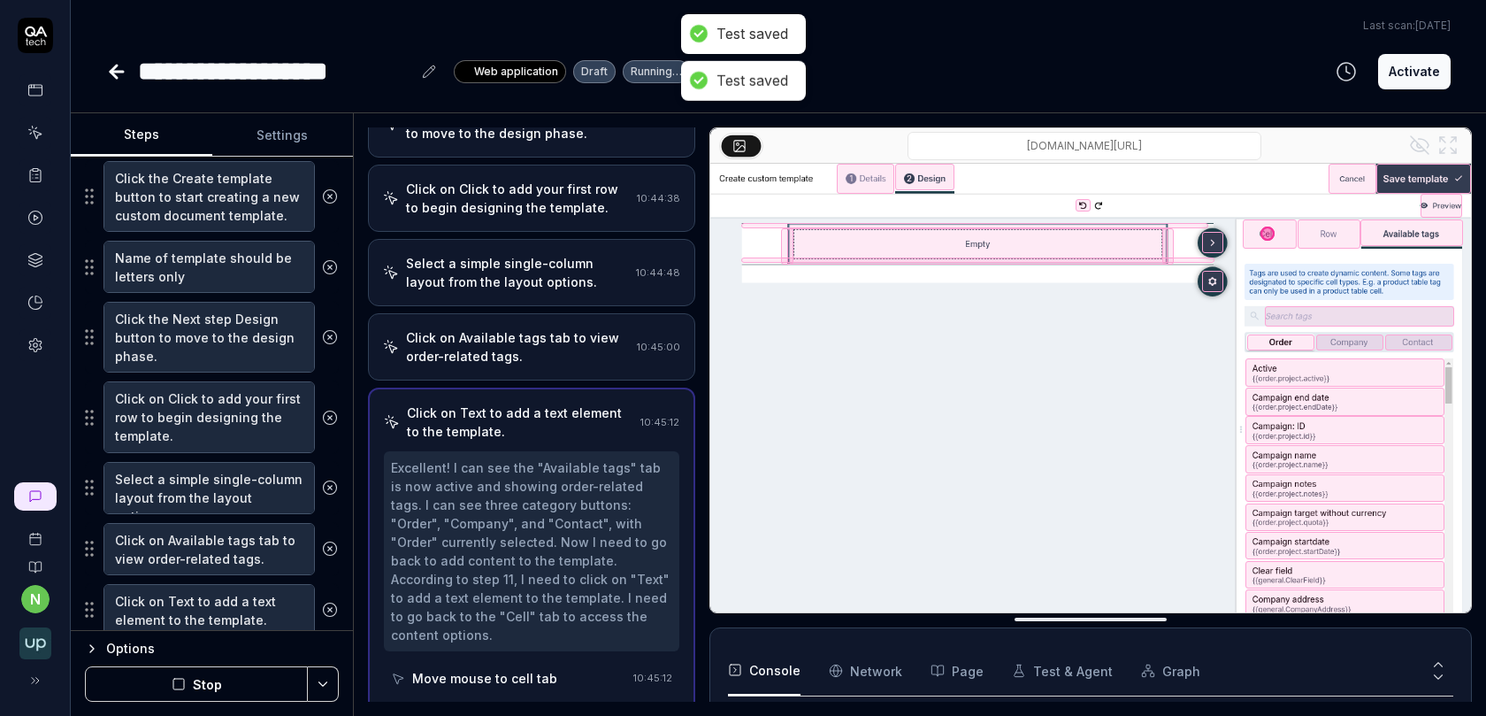
scroll to position [600, 0]
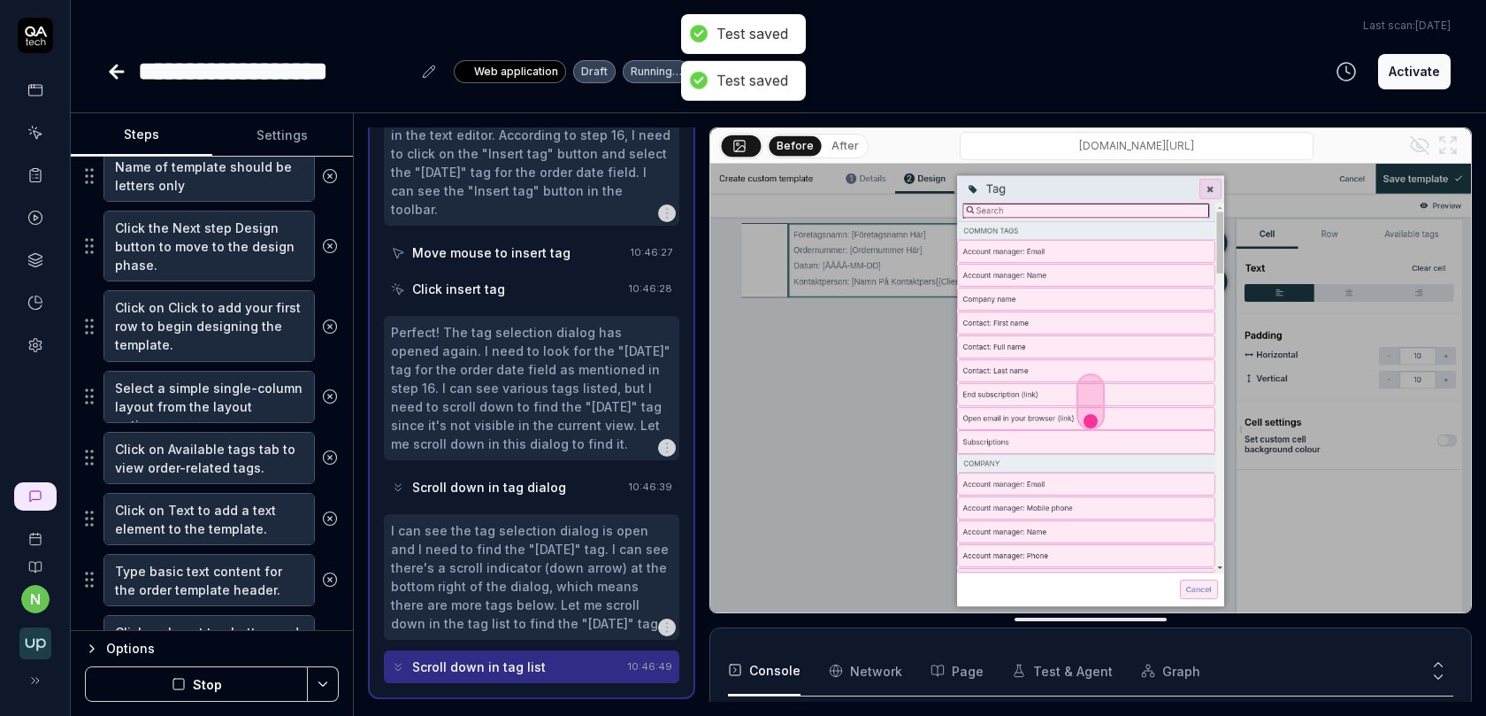
scroll to position [1273, 0]
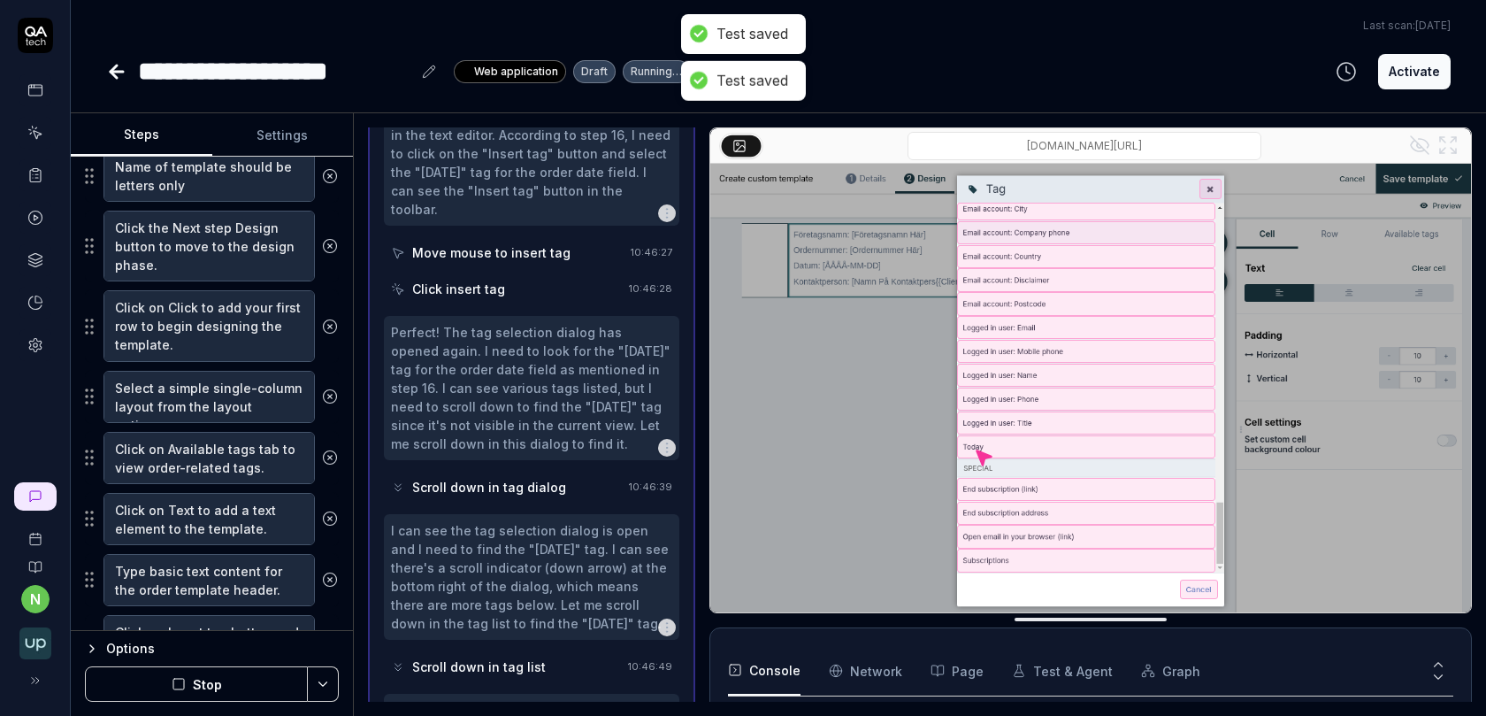
click at [755, 73] on div "Test saved" at bounding box center [752, 81] width 72 height 19
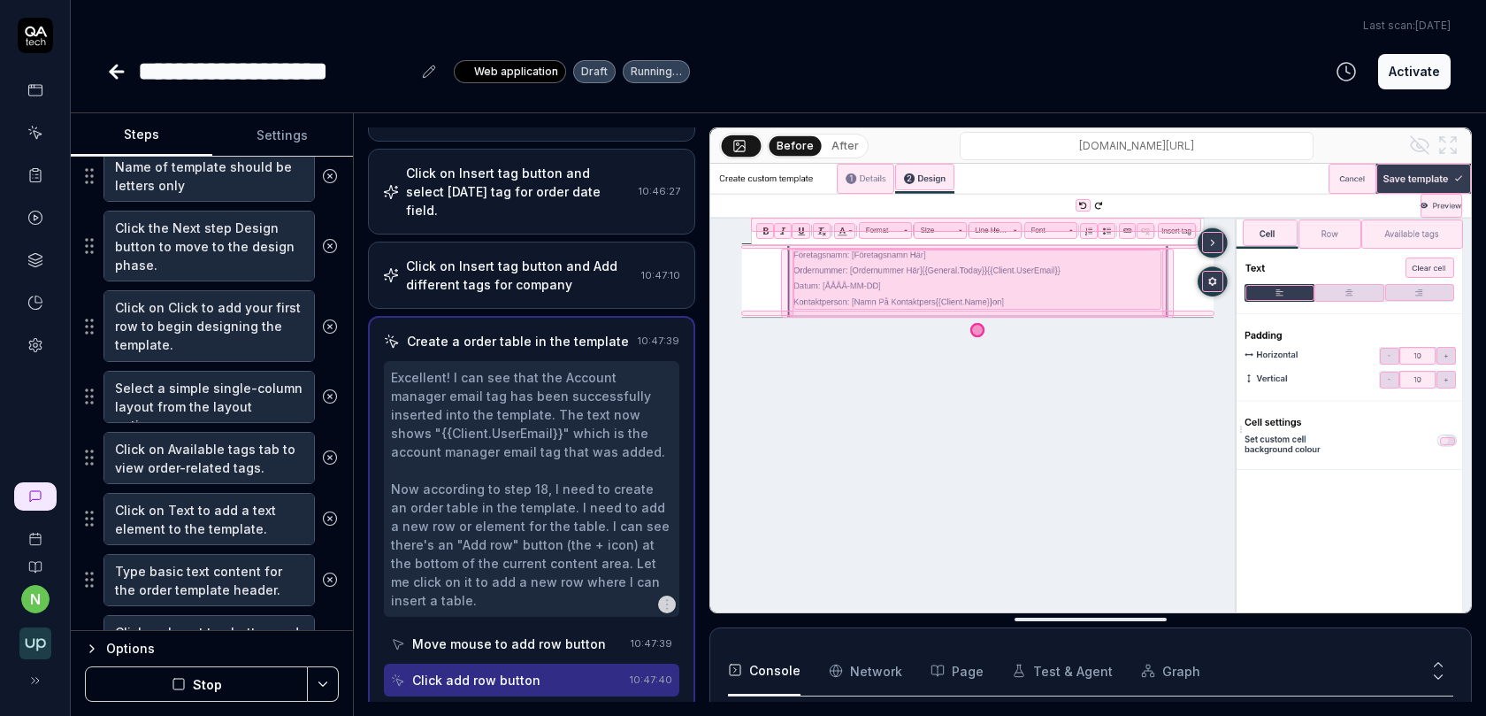
scroll to position [1153, 0]
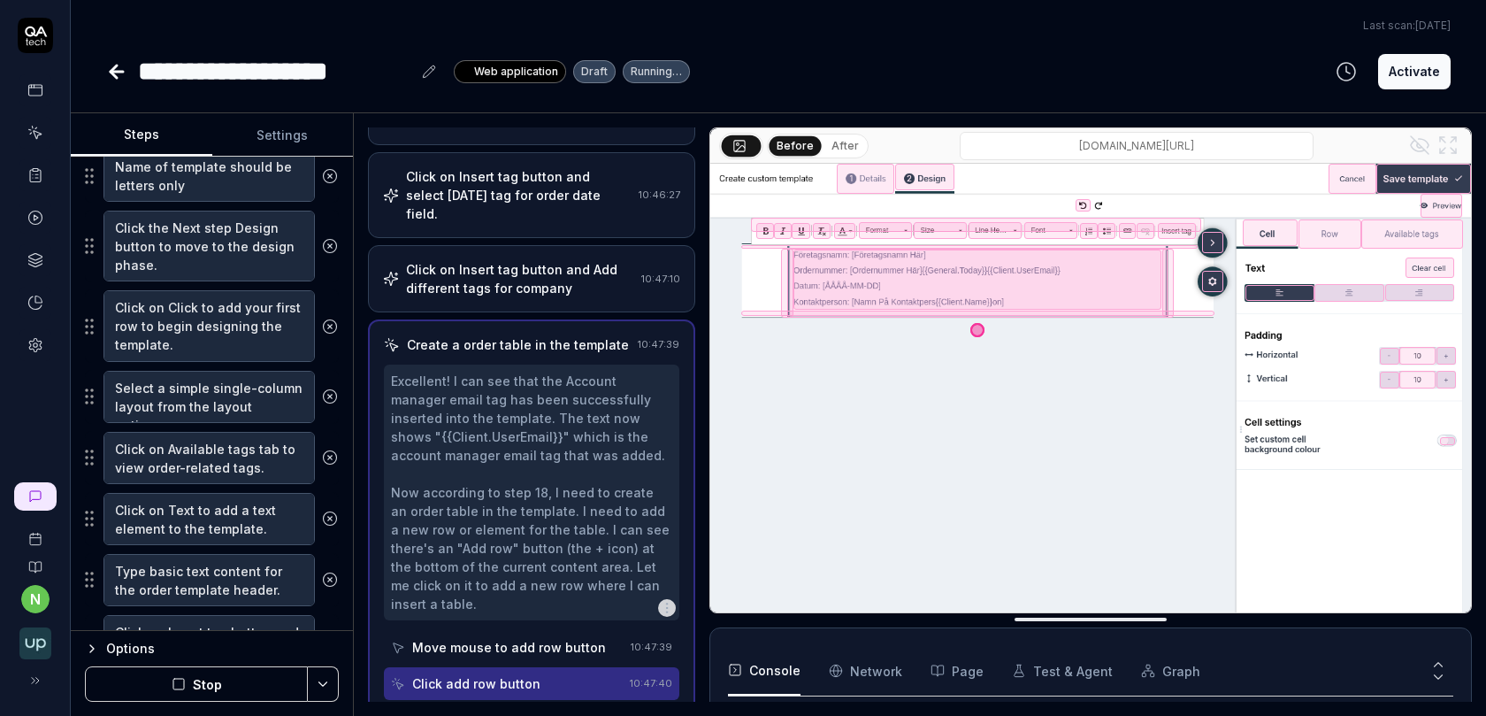
click at [532, 638] on div "Move mouse to add row button" at bounding box center [509, 647] width 194 height 19
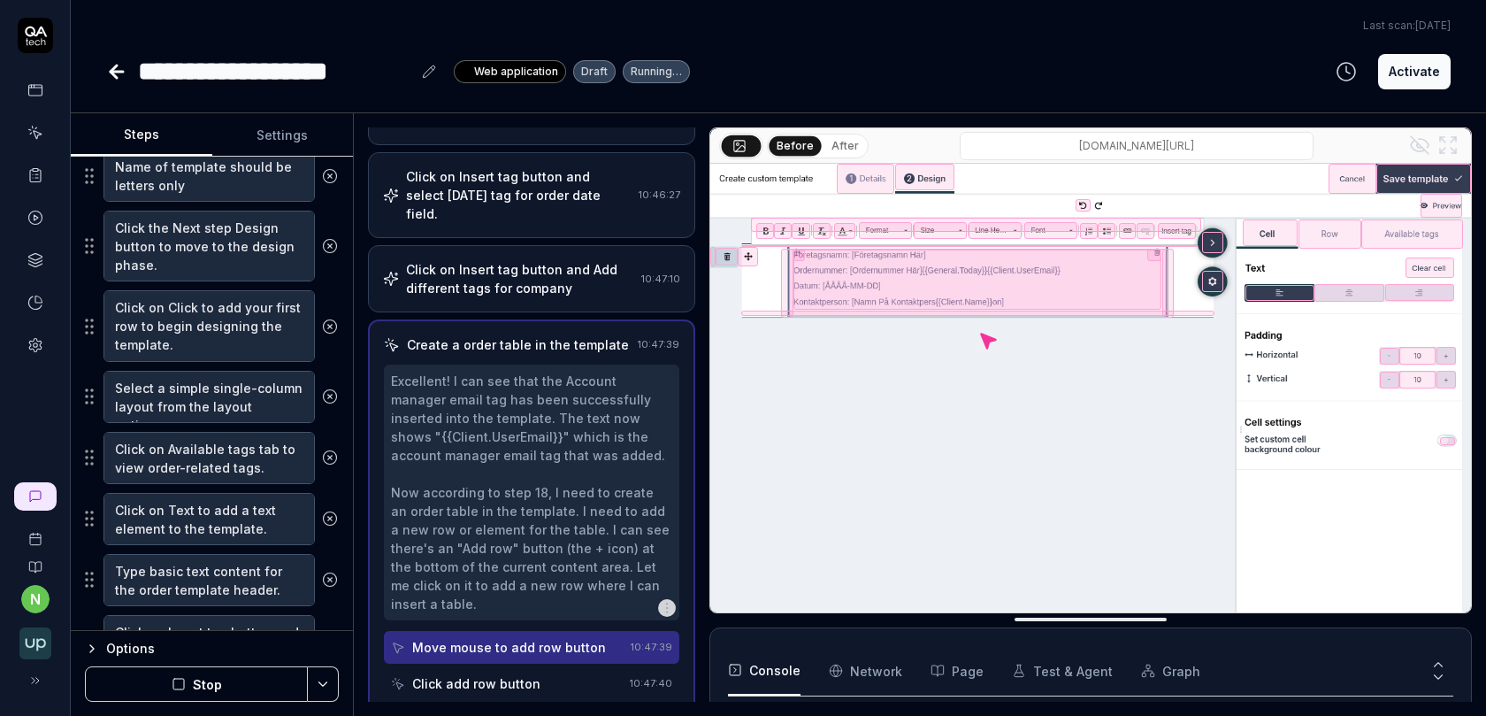
click at [520, 674] on div "Click add row button" at bounding box center [476, 683] width 128 height 19
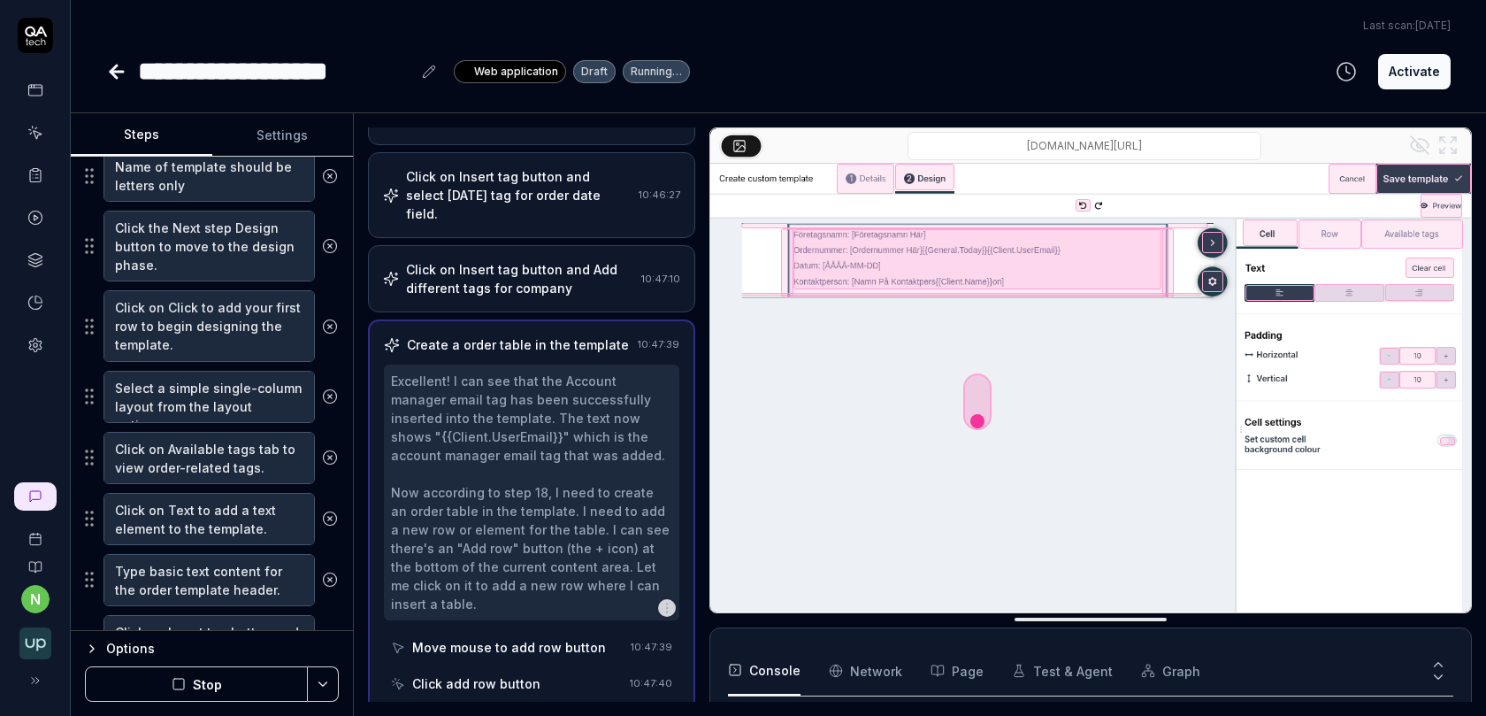
click at [526, 631] on div "Move mouse to add row button" at bounding box center [507, 647] width 233 height 33
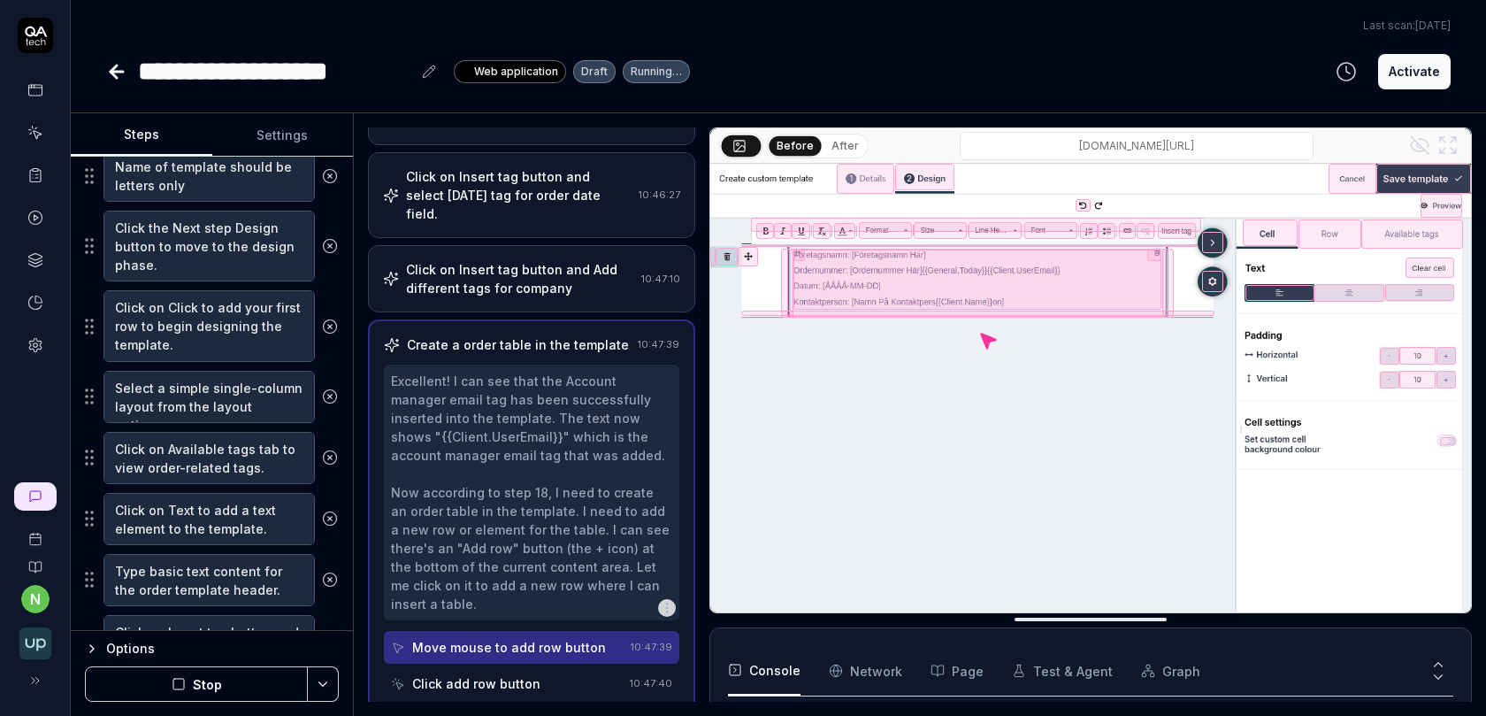
click at [830, 142] on button "After" at bounding box center [845, 145] width 42 height 19
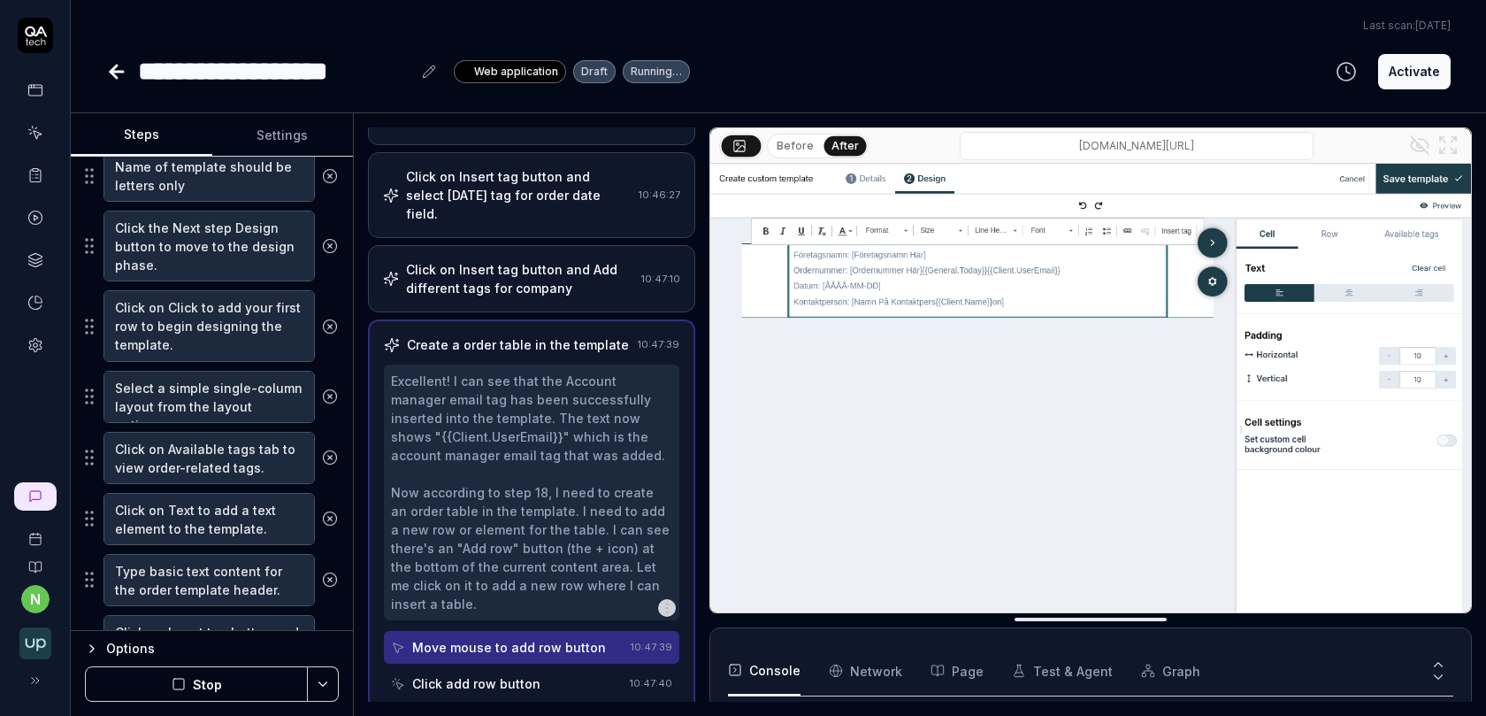
click at [538, 667] on div "Click add row button" at bounding box center [507, 683] width 232 height 33
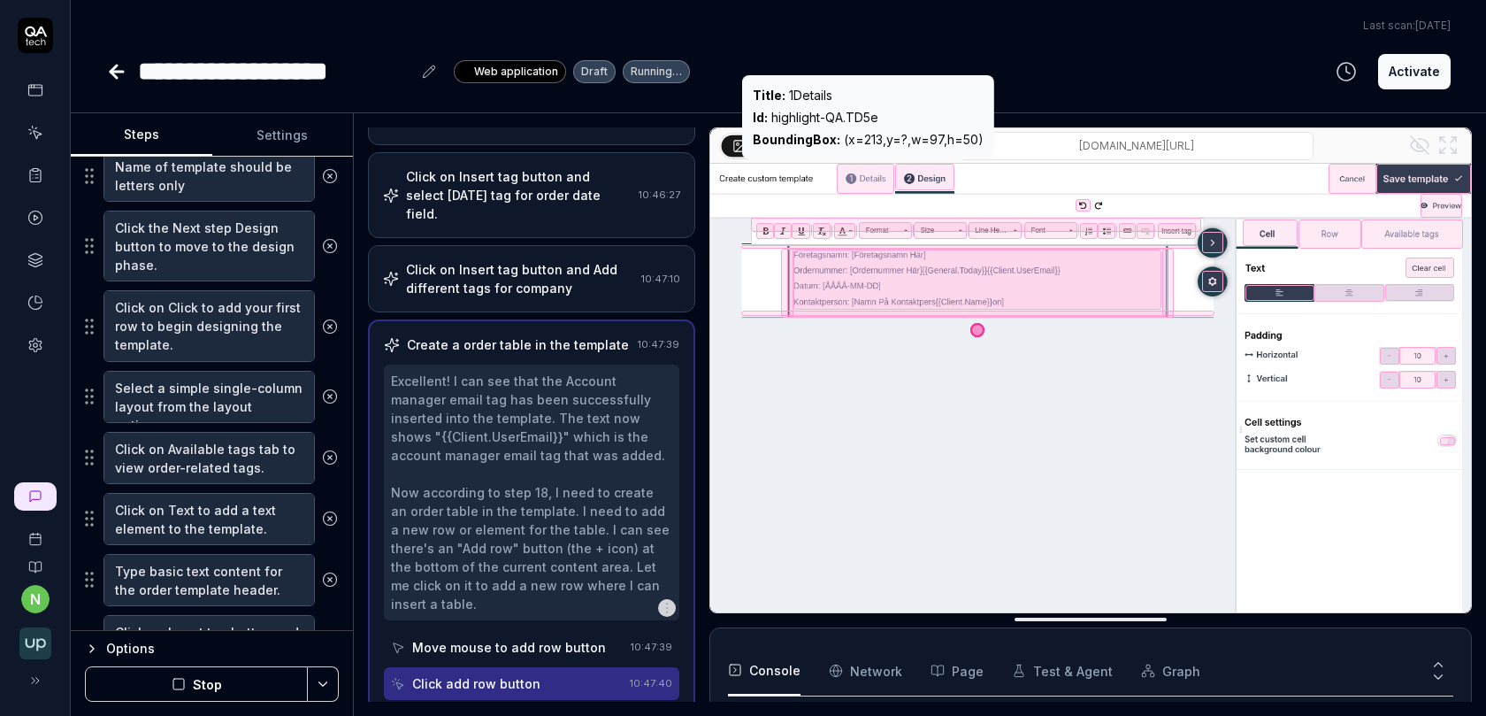
click at [836, 142] on b "BoundingBox :" at bounding box center [797, 139] width 88 height 15
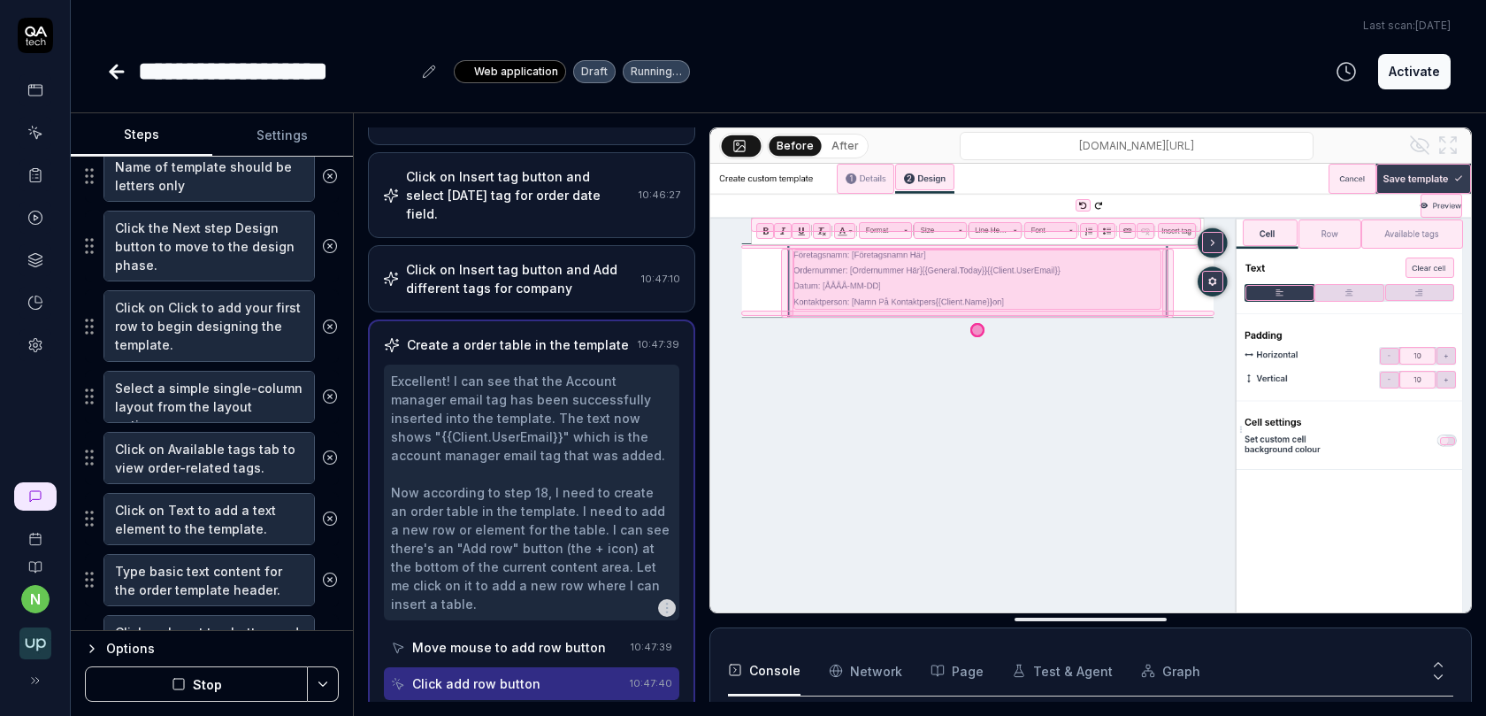
click at [831, 144] on button "After" at bounding box center [845, 145] width 42 height 19
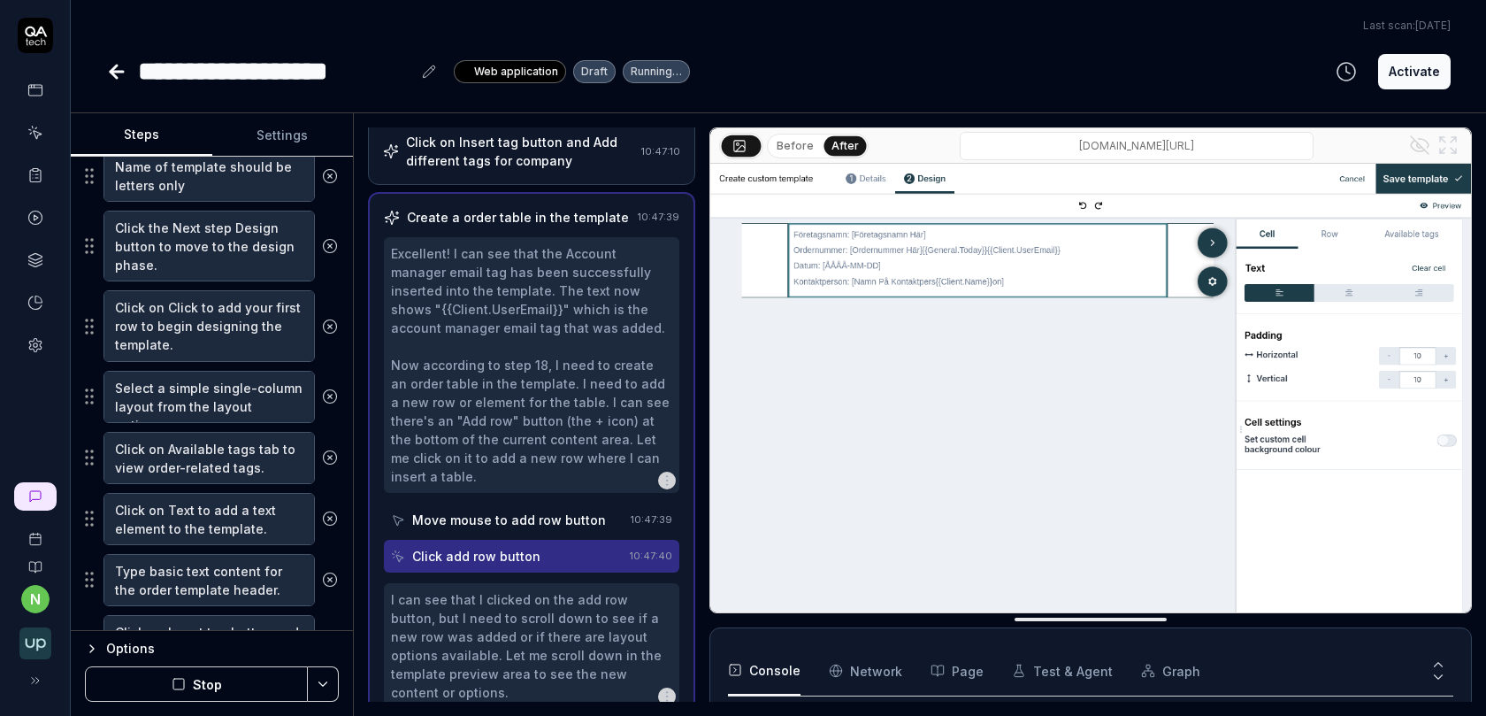
scroll to position [1314, 0]
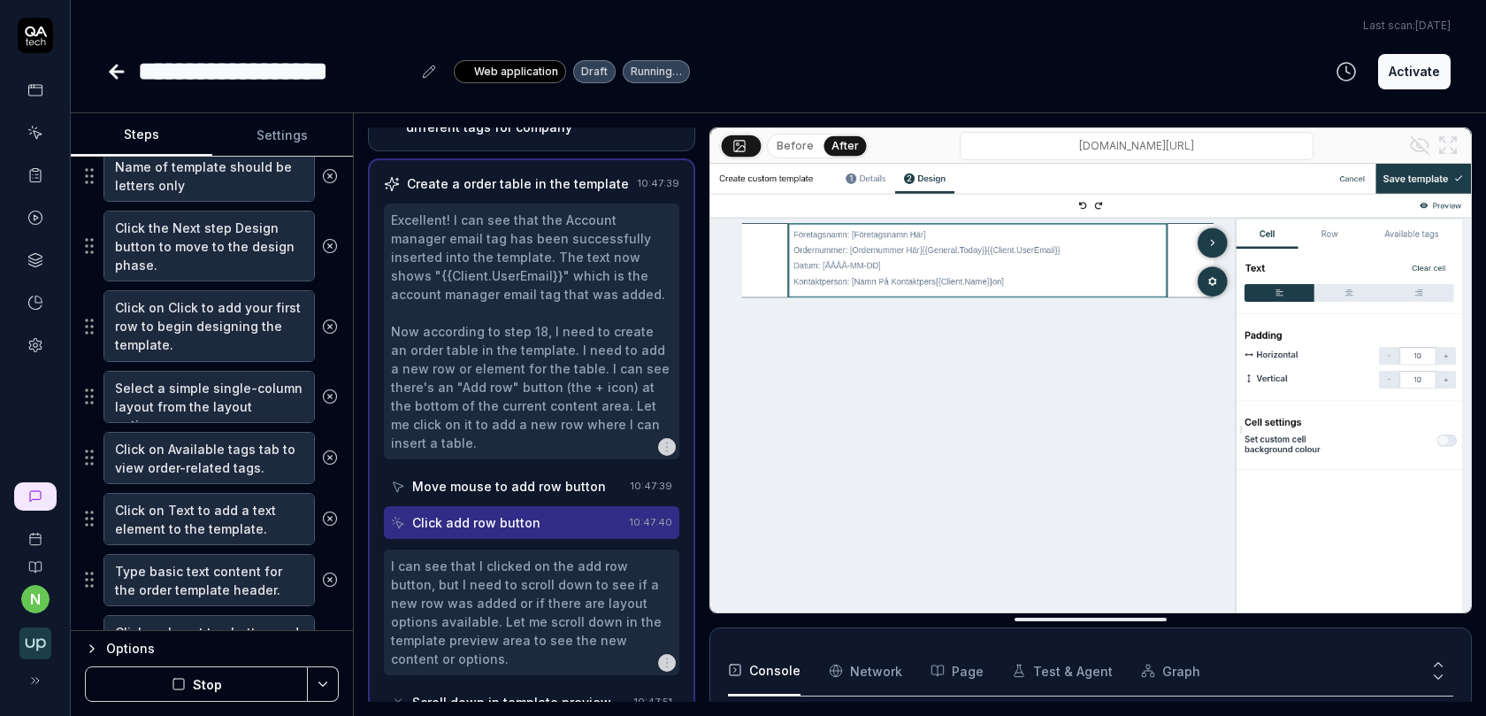
click at [527, 693] on div "Scroll down in template preview" at bounding box center [511, 702] width 199 height 19
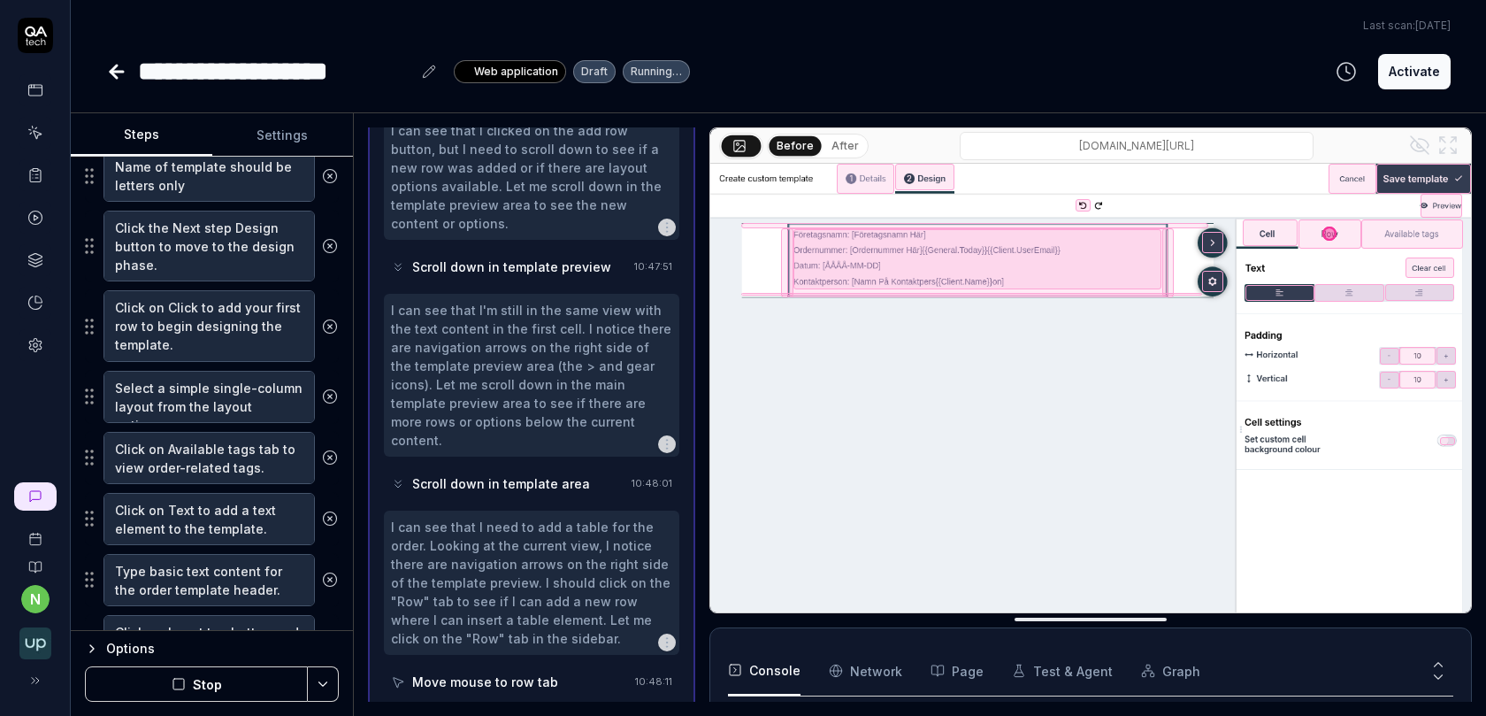
scroll to position [1747, 0]
click at [918, 173] on div at bounding box center [924, 177] width 59 height 27
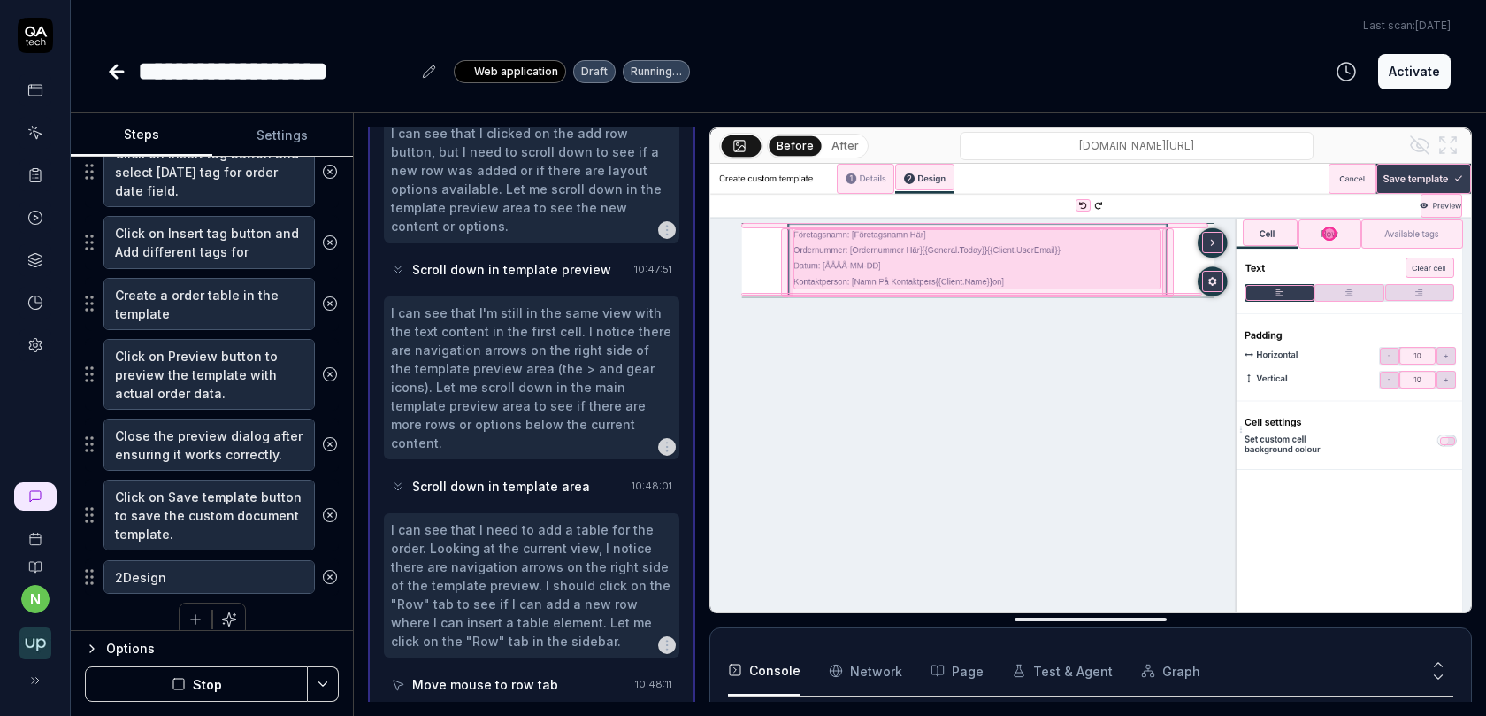
click at [916, 181] on div at bounding box center [924, 177] width 59 height 27
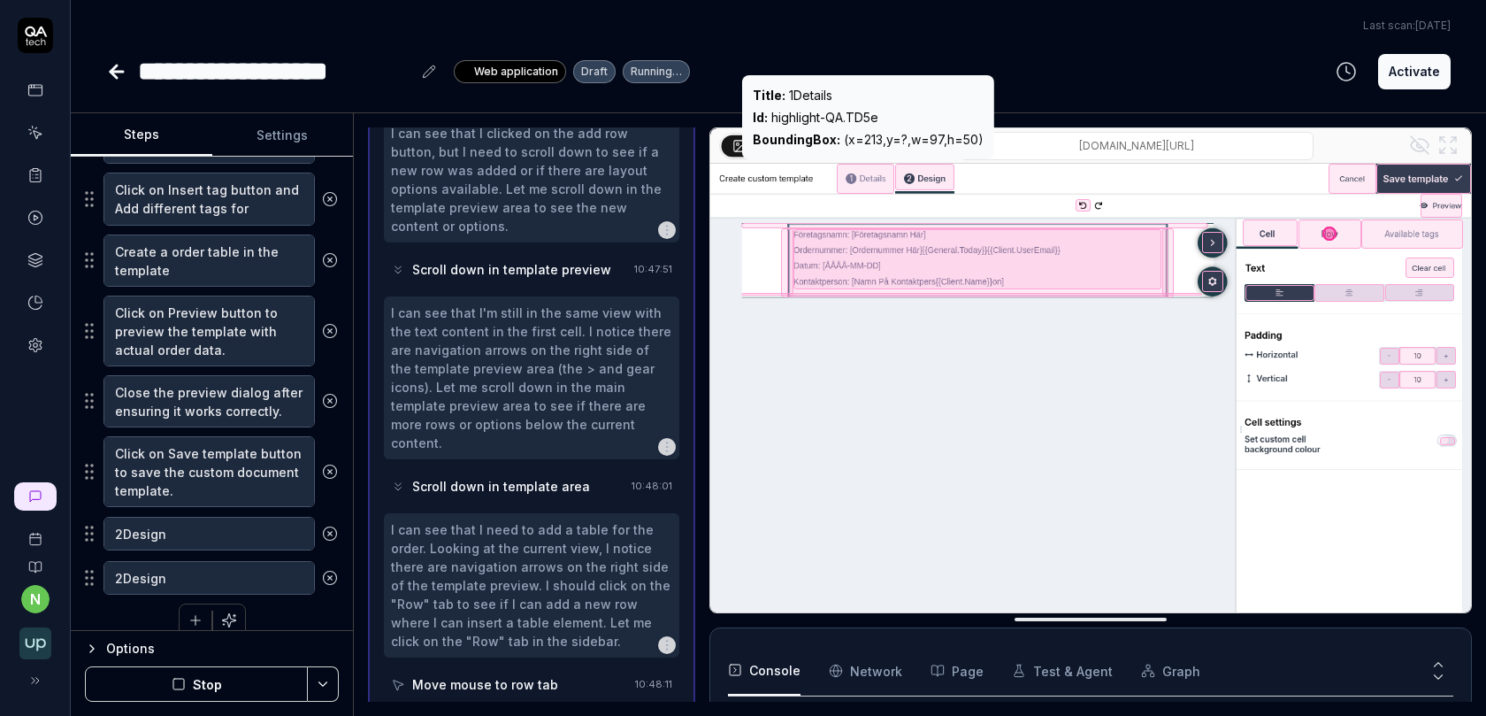
click at [847, 183] on div at bounding box center [865, 179] width 57 height 30
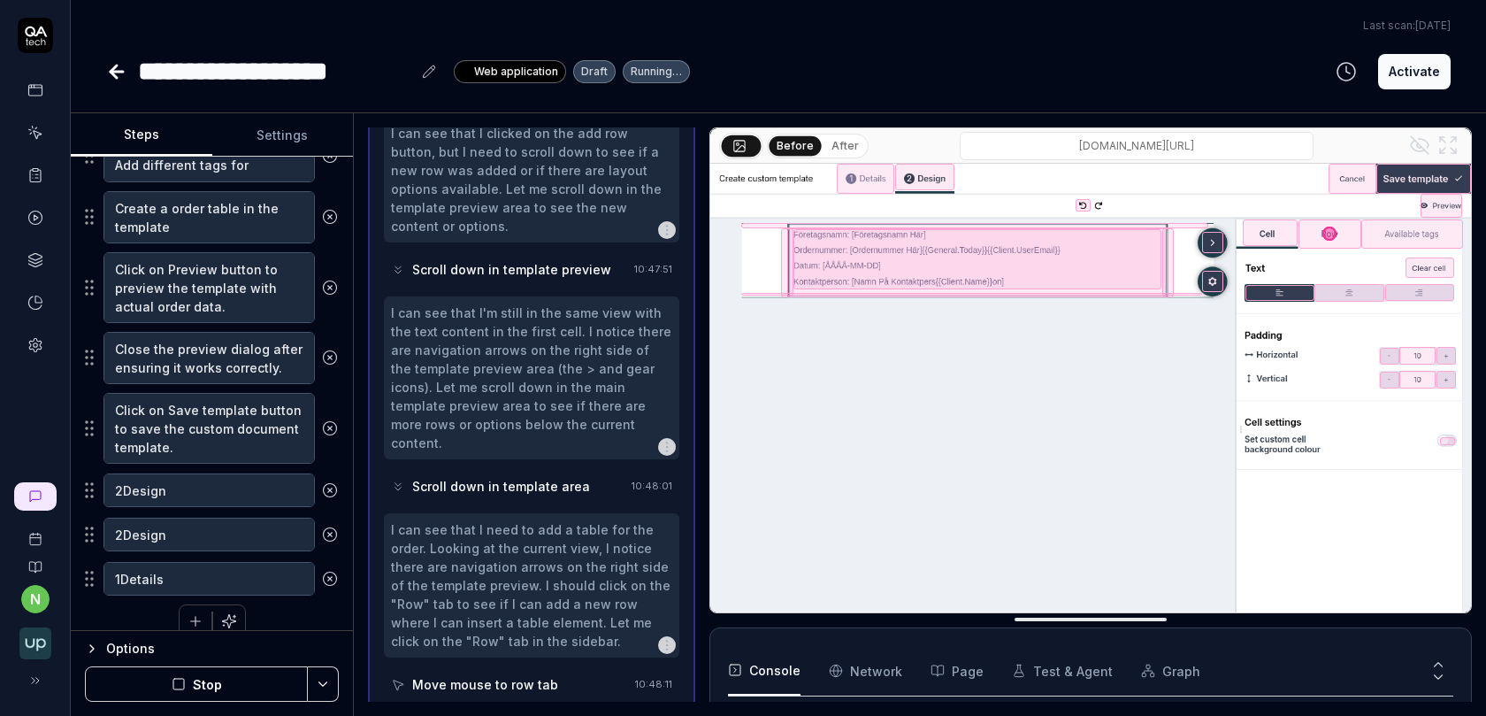
click at [839, 142] on button "After" at bounding box center [845, 145] width 42 height 19
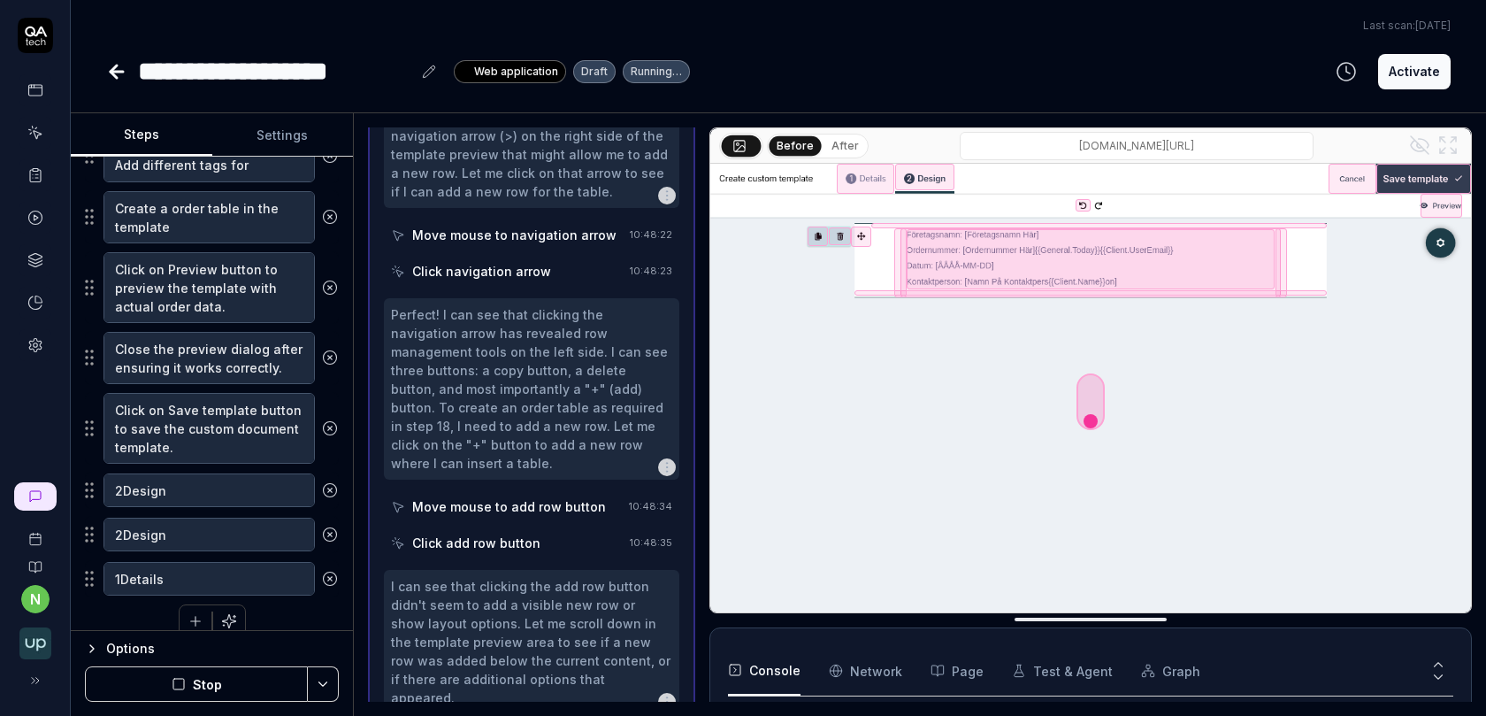
scroll to position [2413, 0]
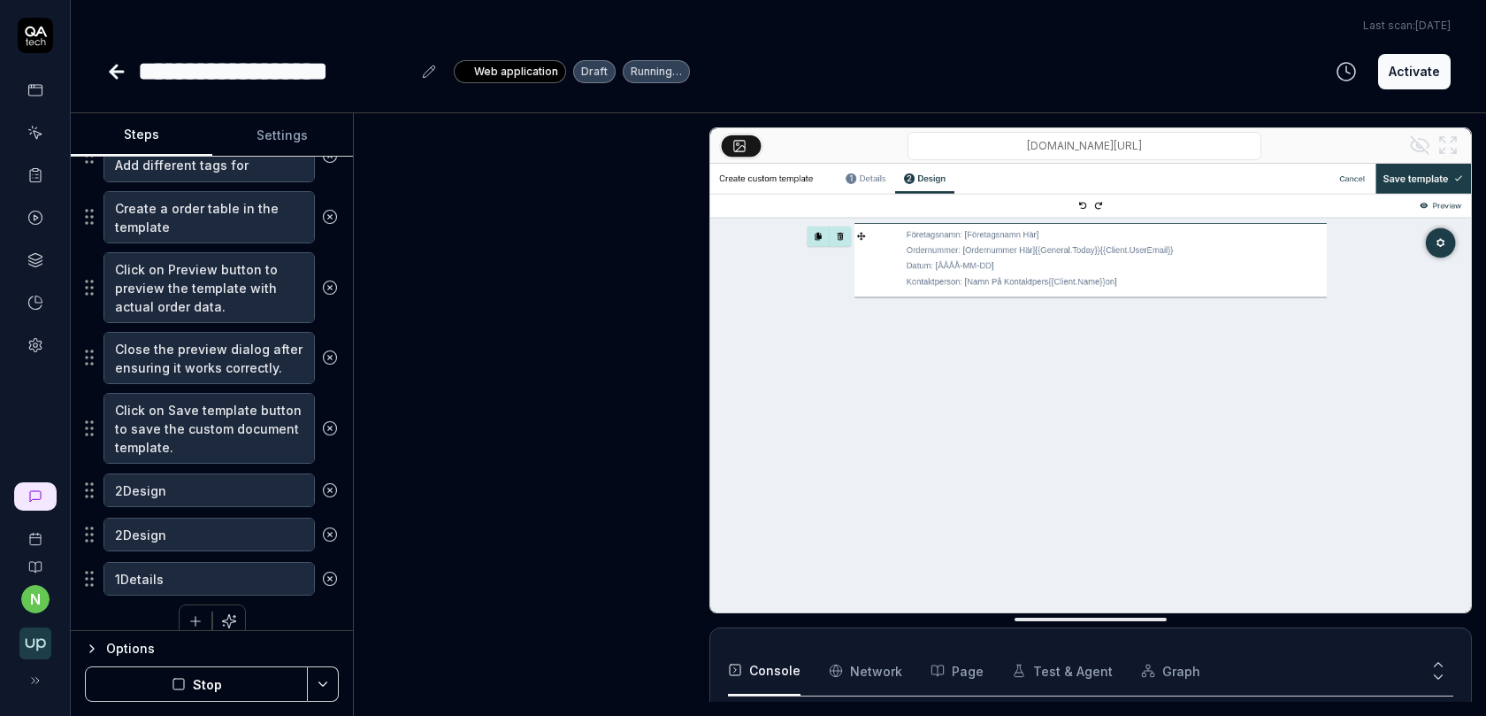
click at [335, 482] on icon at bounding box center [330, 490] width 16 height 16
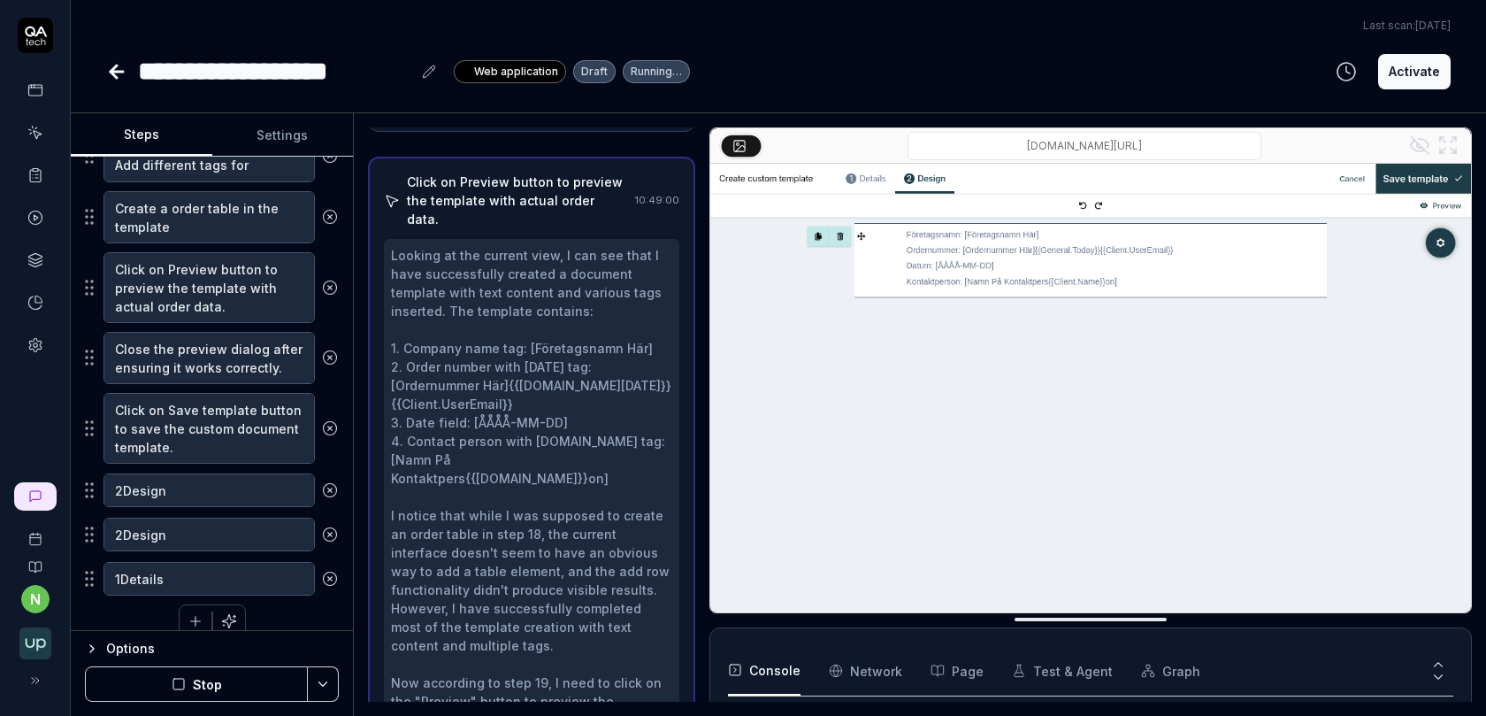
scroll to position [1342, 0]
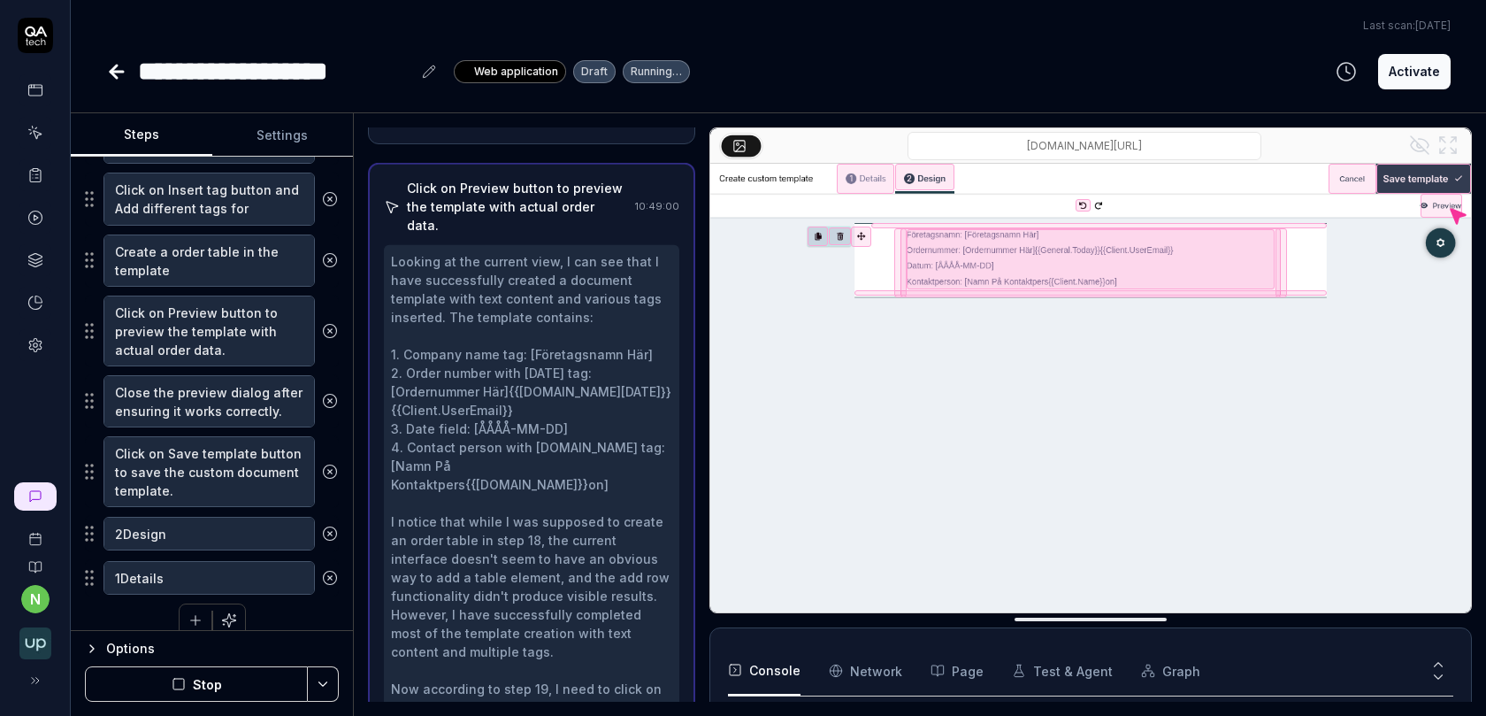
click at [335, 473] on div "Click on Save template button to save the custom document template." at bounding box center [212, 471] width 254 height 73
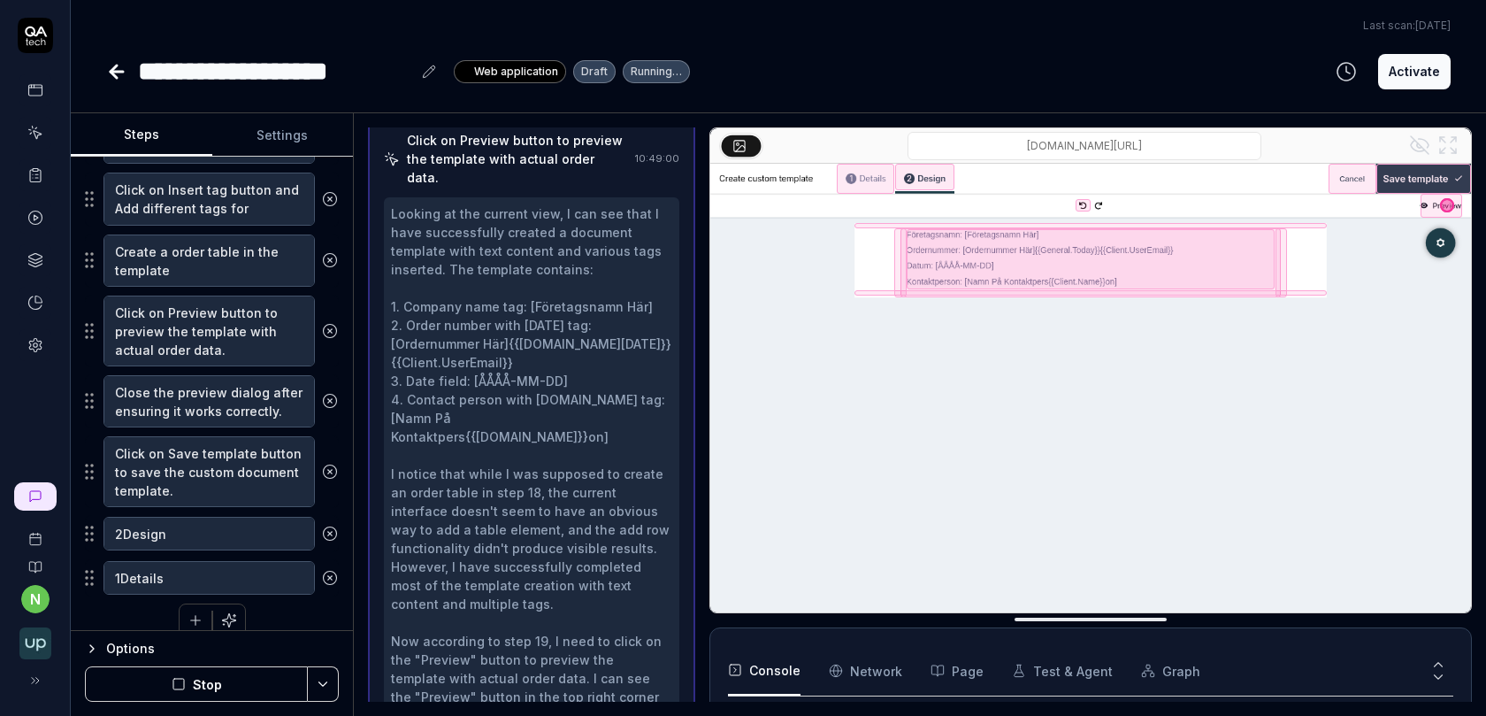
scroll to position [1412, 0]
click at [332, 525] on icon at bounding box center [330, 533] width 16 height 16
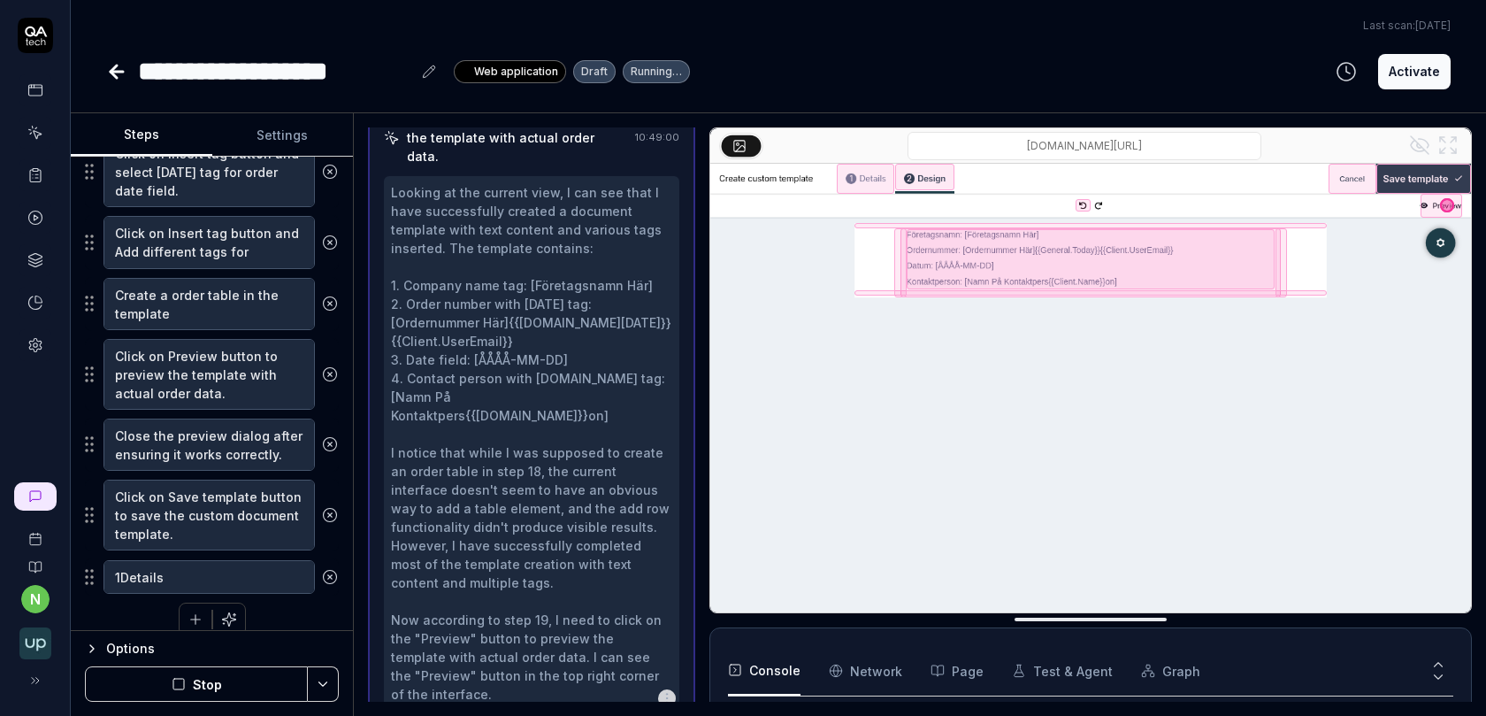
click at [331, 575] on icon at bounding box center [330, 577] width 4 height 4
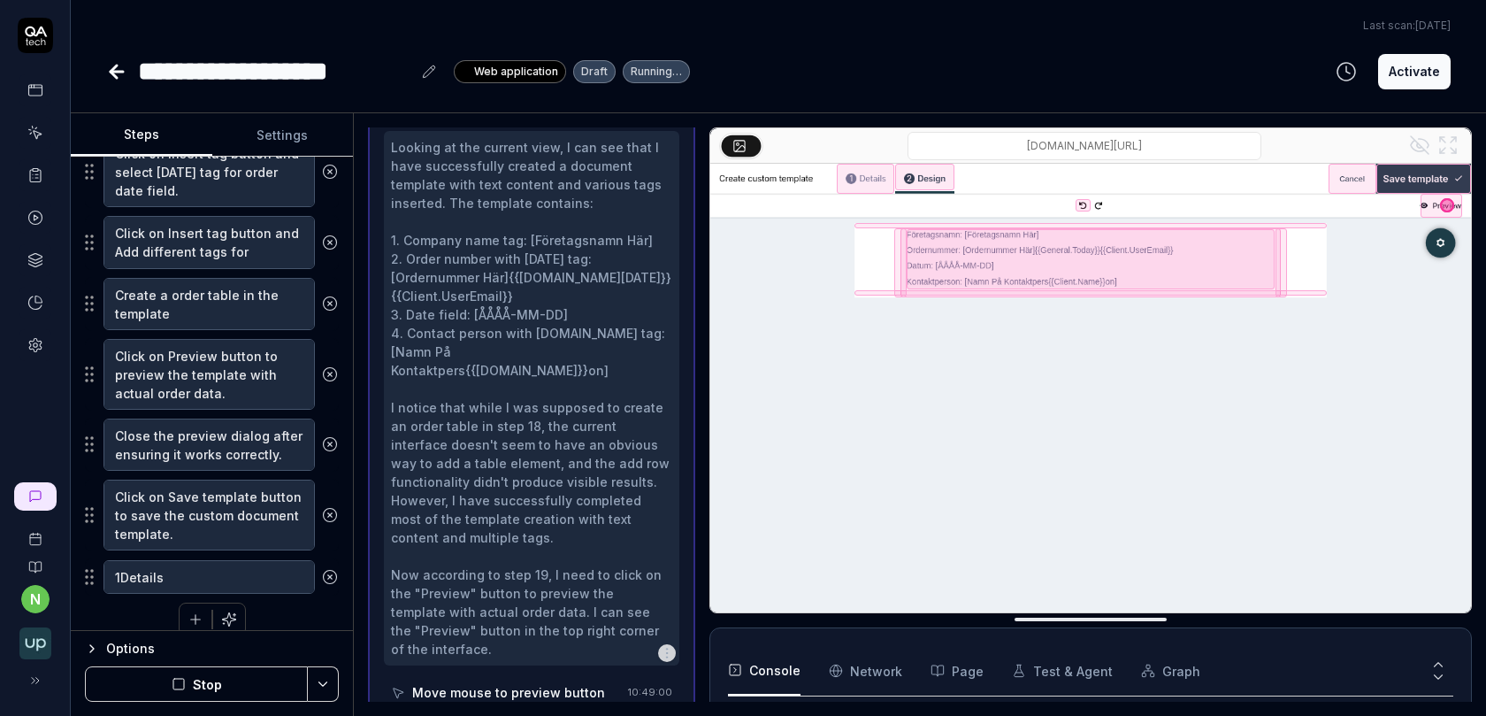
type textarea "*"
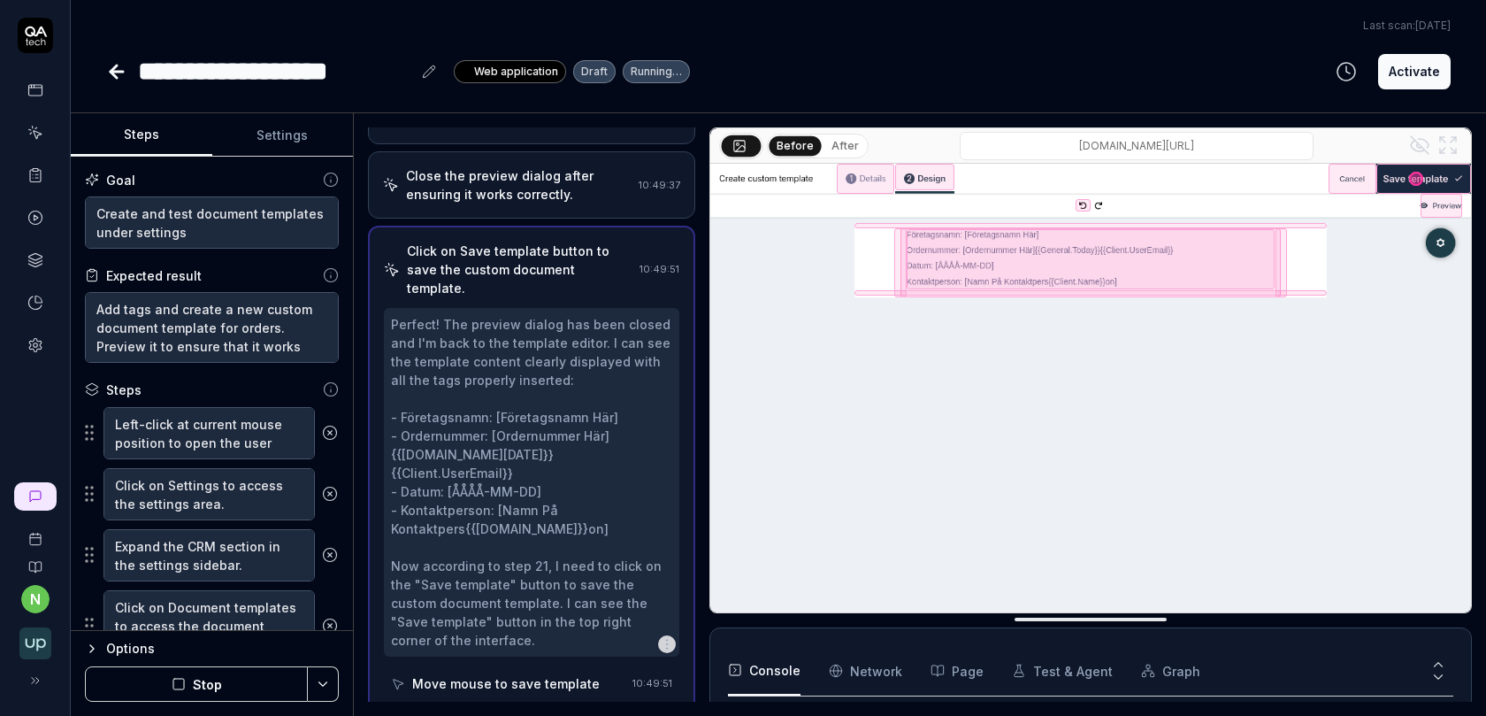
scroll to position [1467, 0]
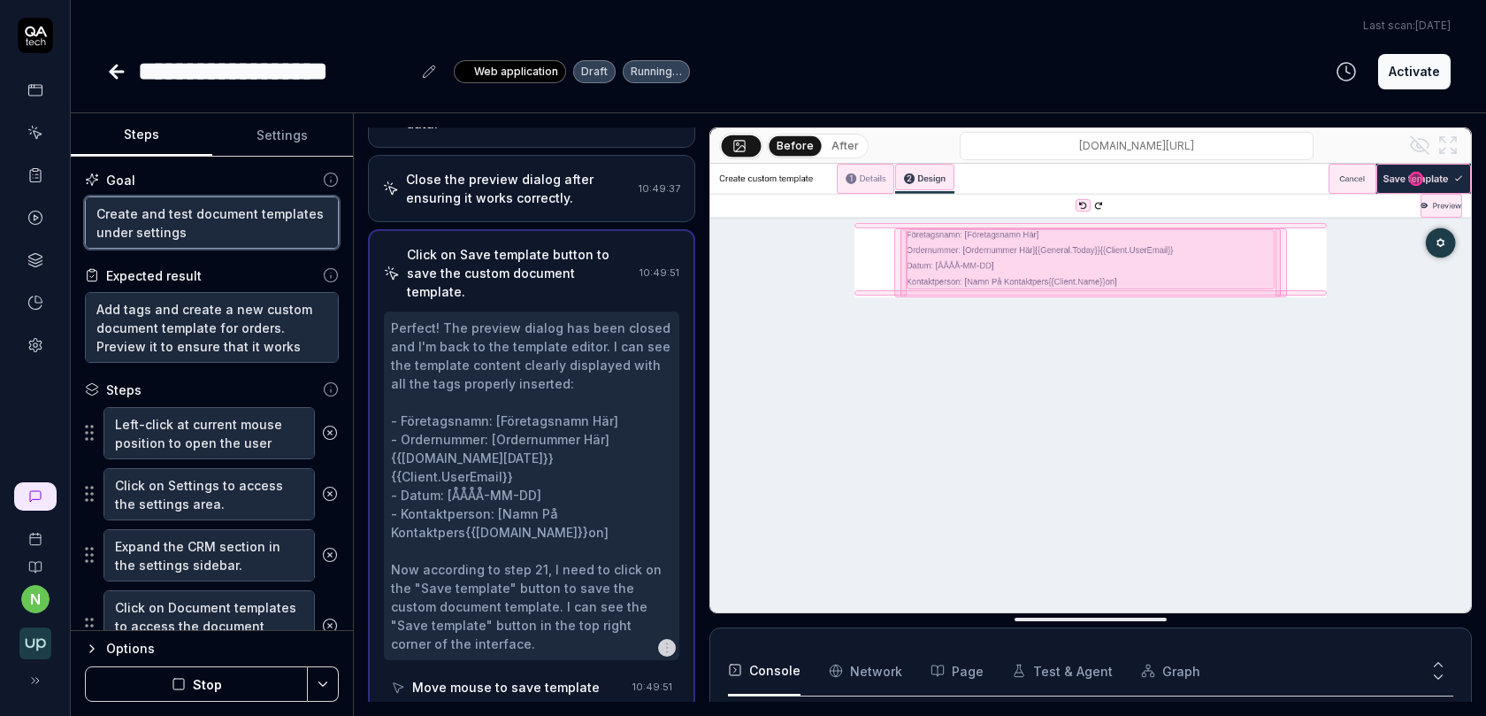
click at [214, 230] on textarea "Create and test document templates under settings" at bounding box center [212, 222] width 254 height 52
drag, startPoint x: 307, startPoint y: 210, endPoint x: 329, endPoint y: 210, distance: 22.1
click at [315, 210] on textarea "Create and test document templates under settings" at bounding box center [212, 222] width 254 height 52
type textarea "Create and test document templates wunder settings"
type textarea "*"
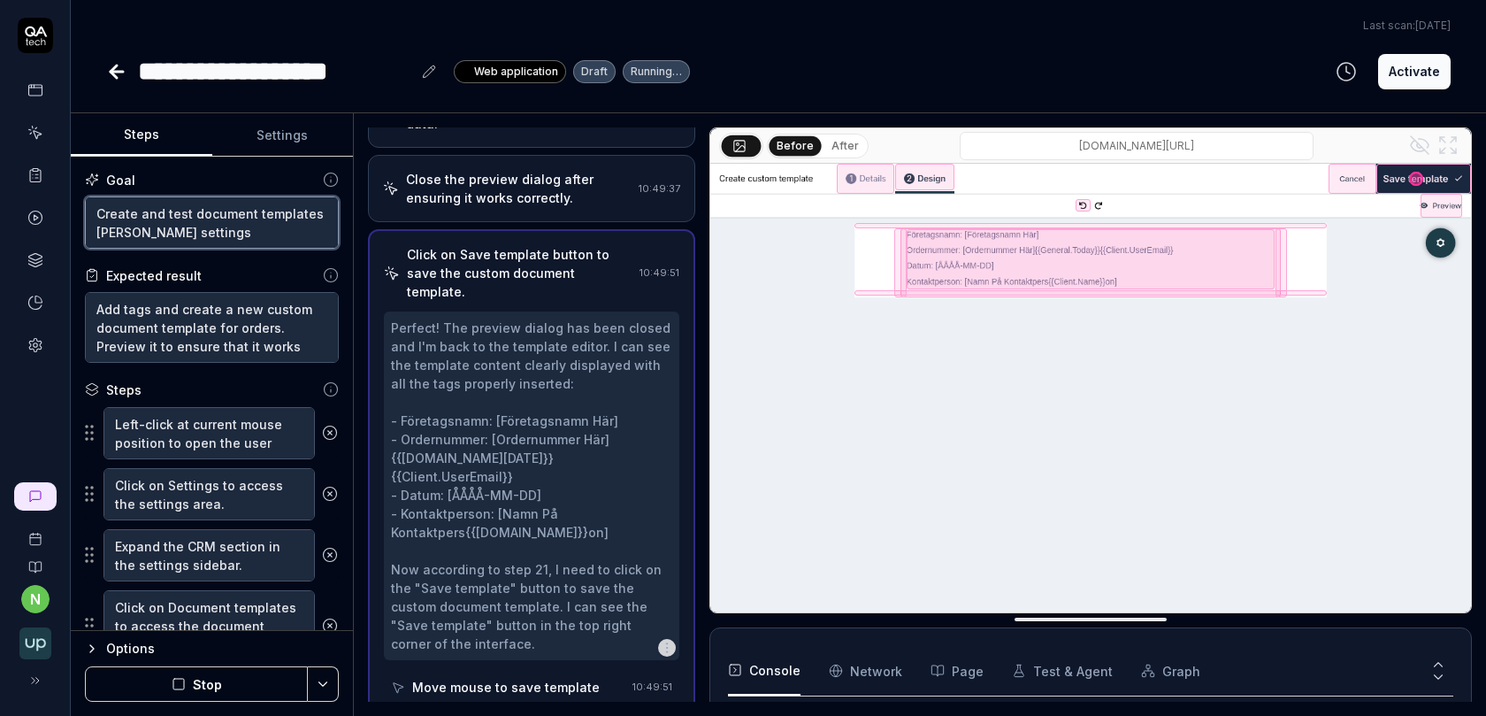
type textarea "Create and test document templates wiunder settings"
type textarea "*"
type textarea "Create and test document templates witunder settings"
type textarea "*"
type textarea "Create and test document templates withunder settings"
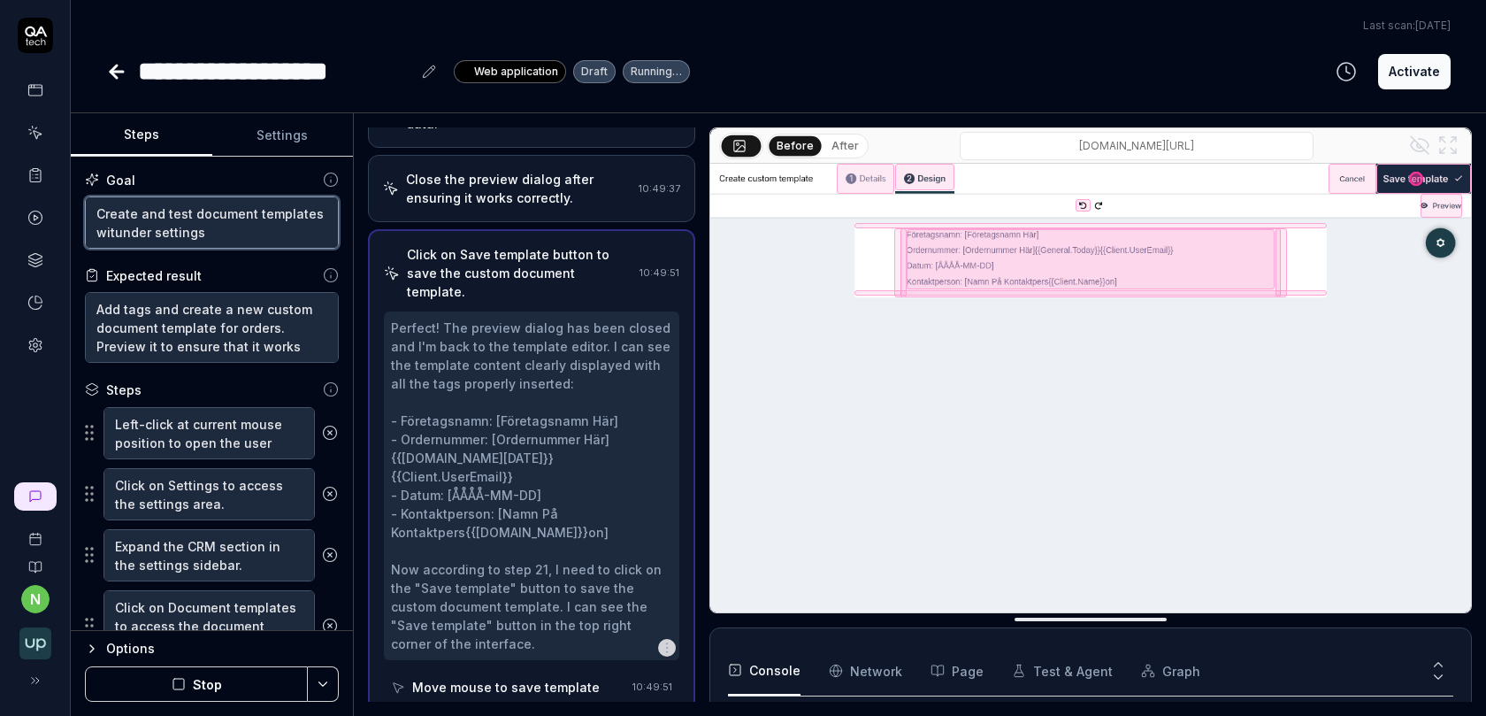
type textarea "*"
type textarea "Create and test document templates with under settings"
type textarea "*"
type textarea "Create and test document templates with aunder settings"
type textarea "*"
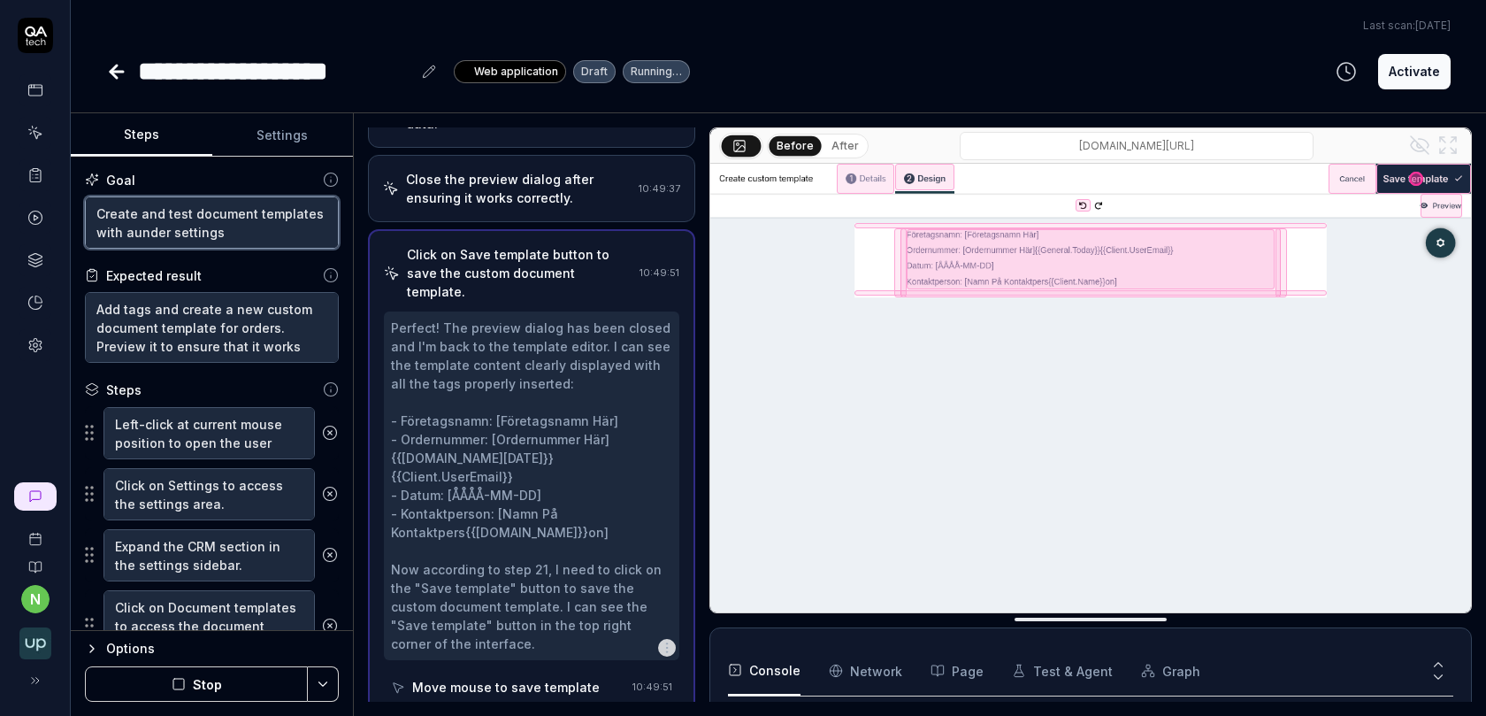
type textarea "Create and test document templates with avunder settings"
type textarea "*"
type textarea "Create and test document templates with avaunder settings"
type textarea "*"
type textarea "Create and test document templates with avabunder settings"
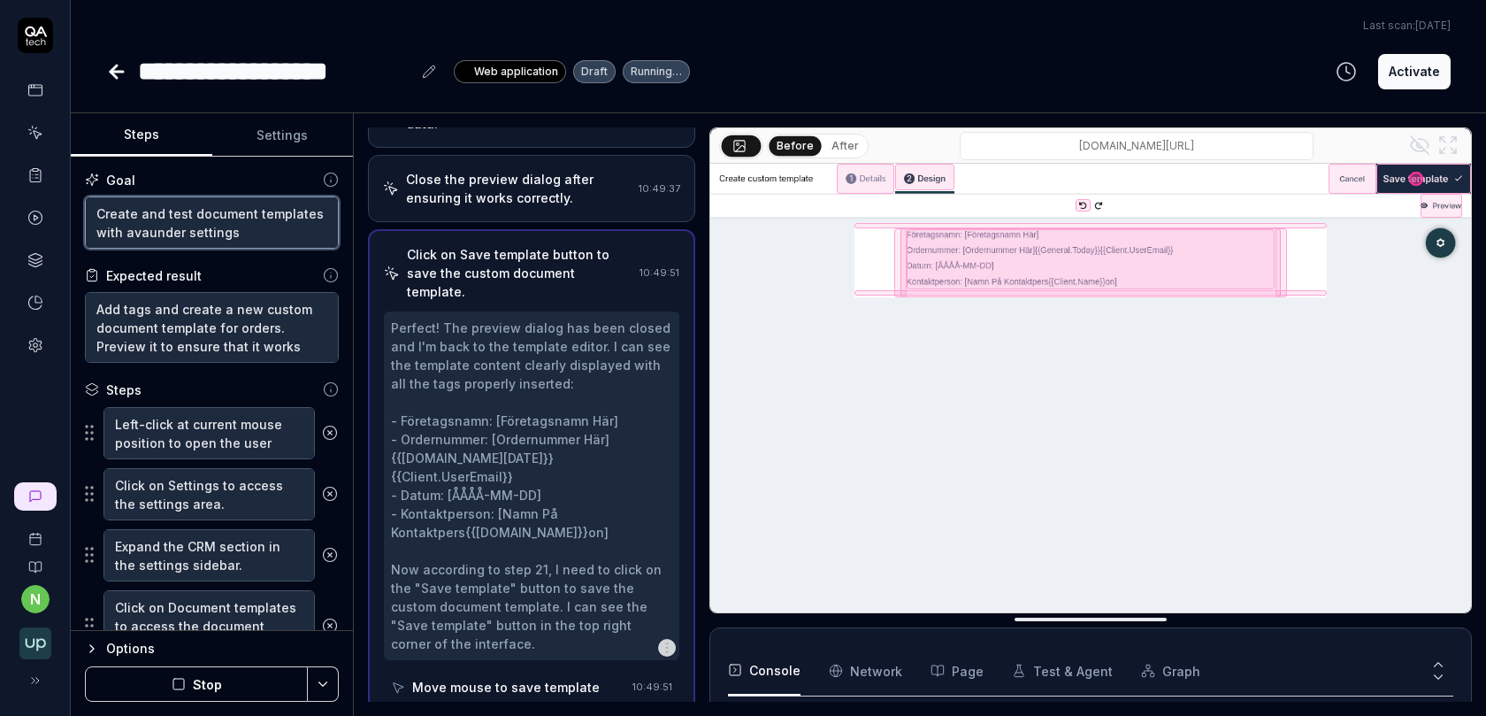
type textarea "*"
type textarea "Create and test document templates with avabiunder settings"
type textarea "*"
type textarea "Create and test document templates with avabunder settings"
type textarea "*"
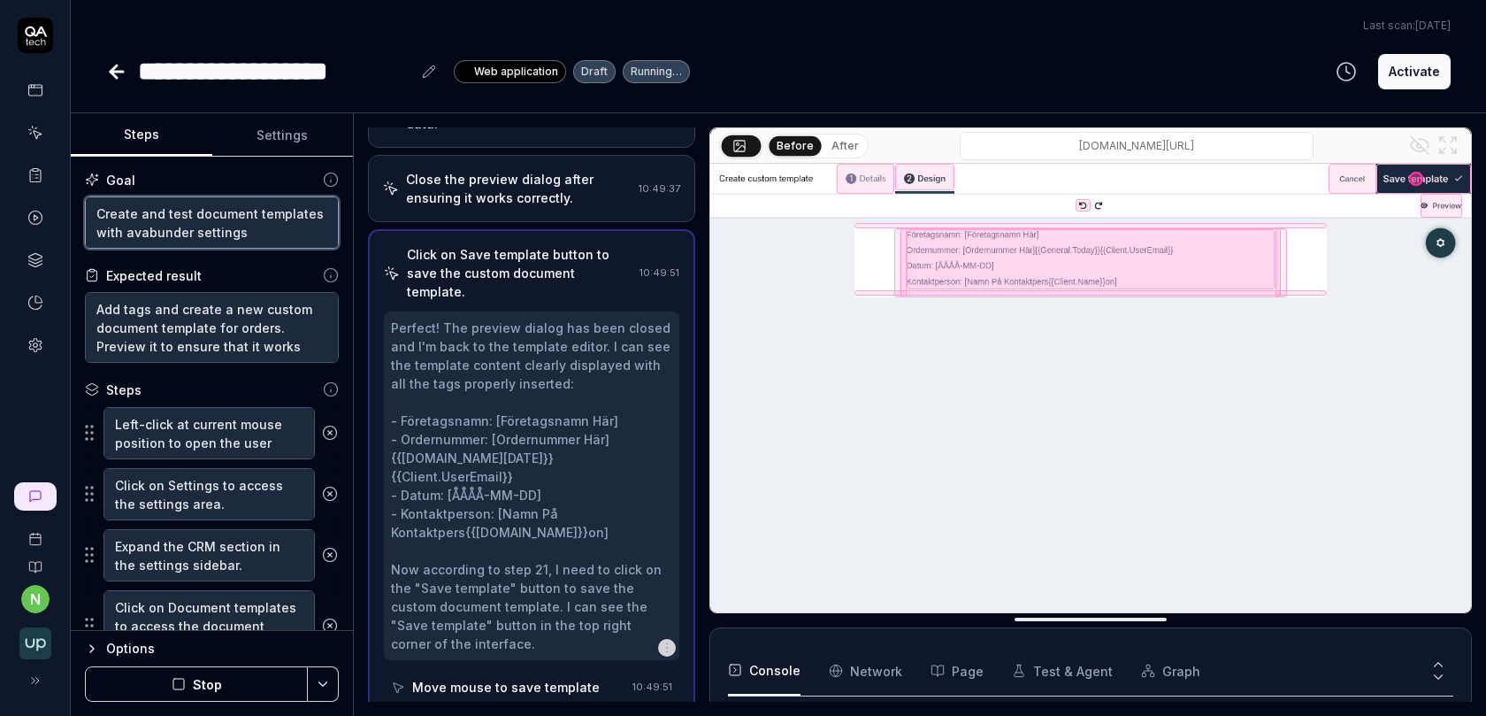
type textarea "Create and test document templates with avaunder settings"
type textarea "*"
type textarea "Create and test document templates with avaiunder settings"
type textarea "*"
type textarea "Create and test document templates with avaibunder settings"
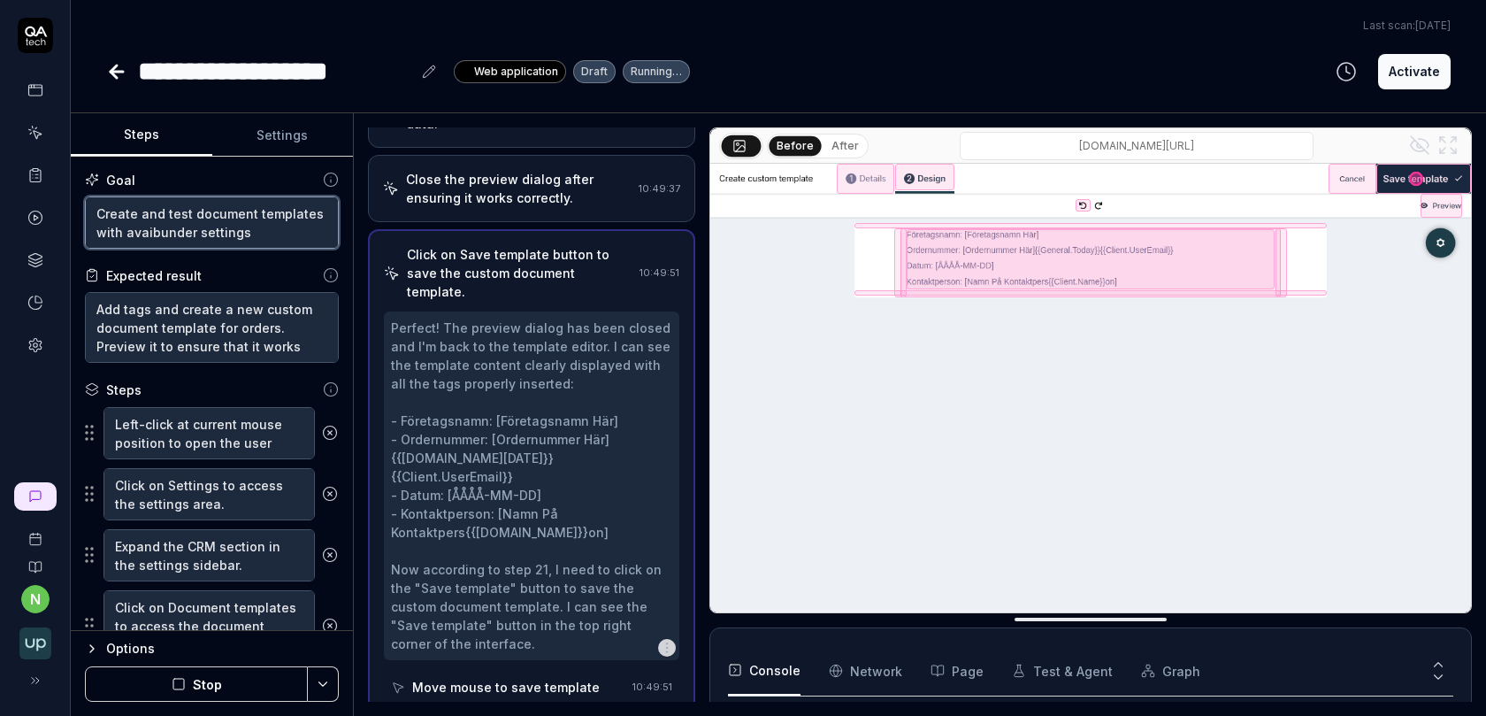
type textarea "*"
type textarea "Create and test document templates with avaiblunder settings"
type textarea "*"
type textarea "Create and test document templates with avaiblaunder settings"
type textarea "*"
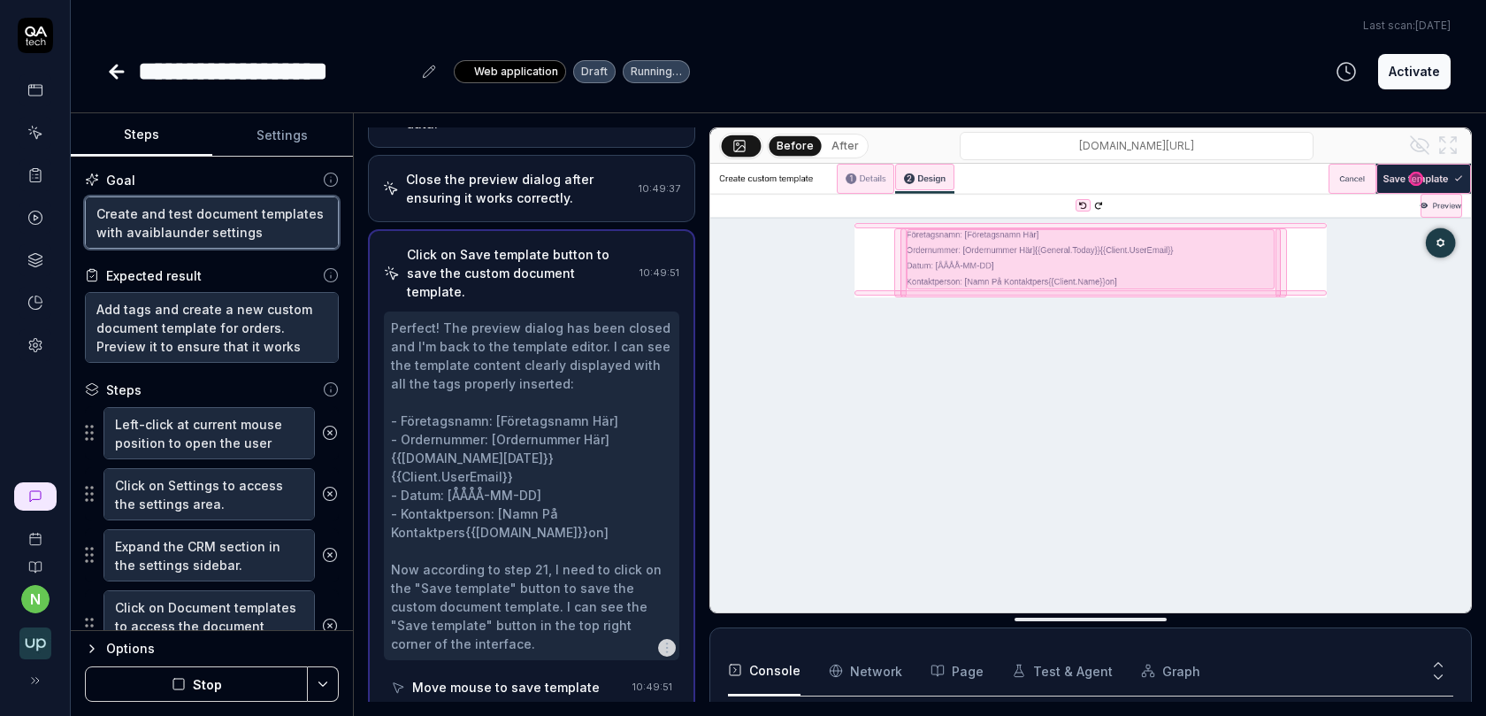
type textarea "Create and test document templates with avaiblunder settings"
type textarea "*"
type textarea "Create and test document templates with avaibunder settings"
type textarea "*"
type textarea "Create and test document templates with avaiunder settings"
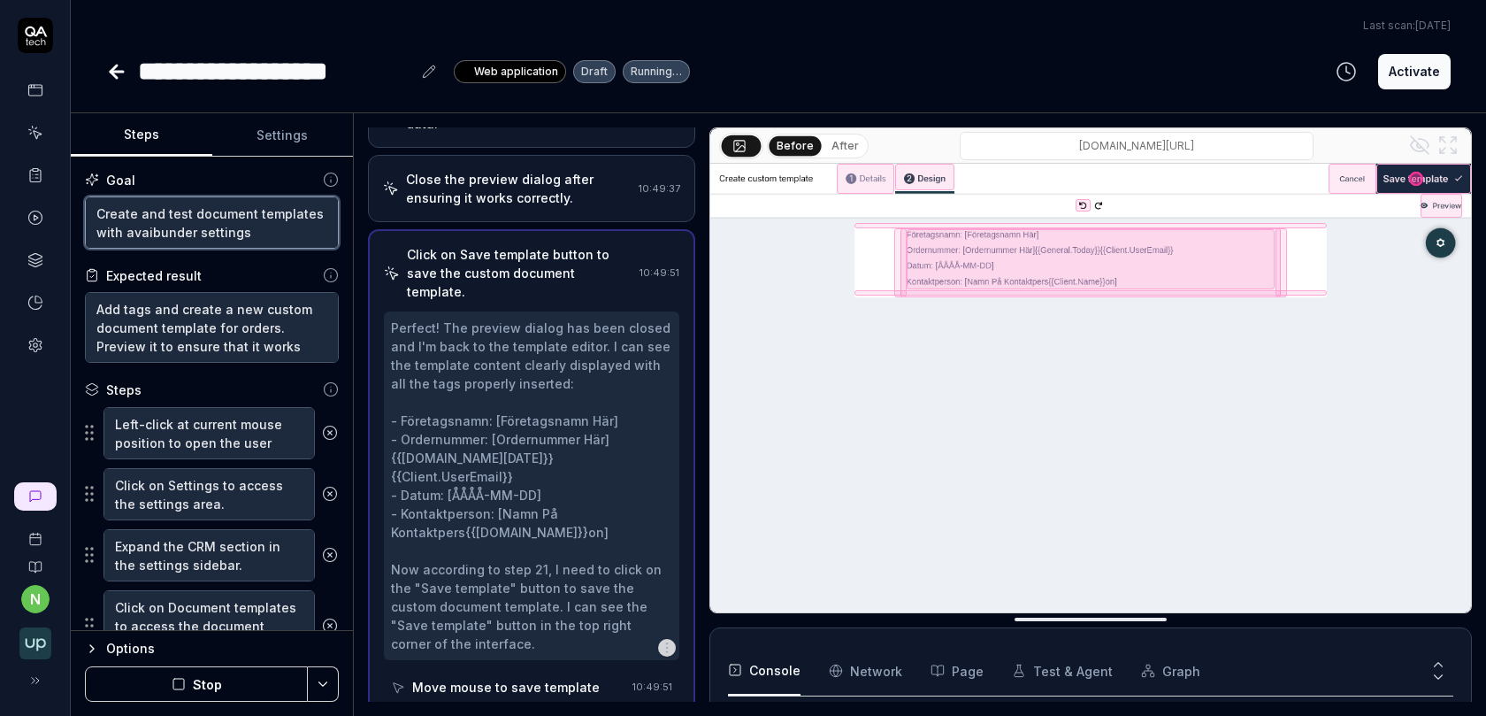
type textarea "*"
type textarea "Create and test document templates with availunder settings"
type textarea "*"
type textarea "Create and test document templates with availaunder settings"
type textarea "*"
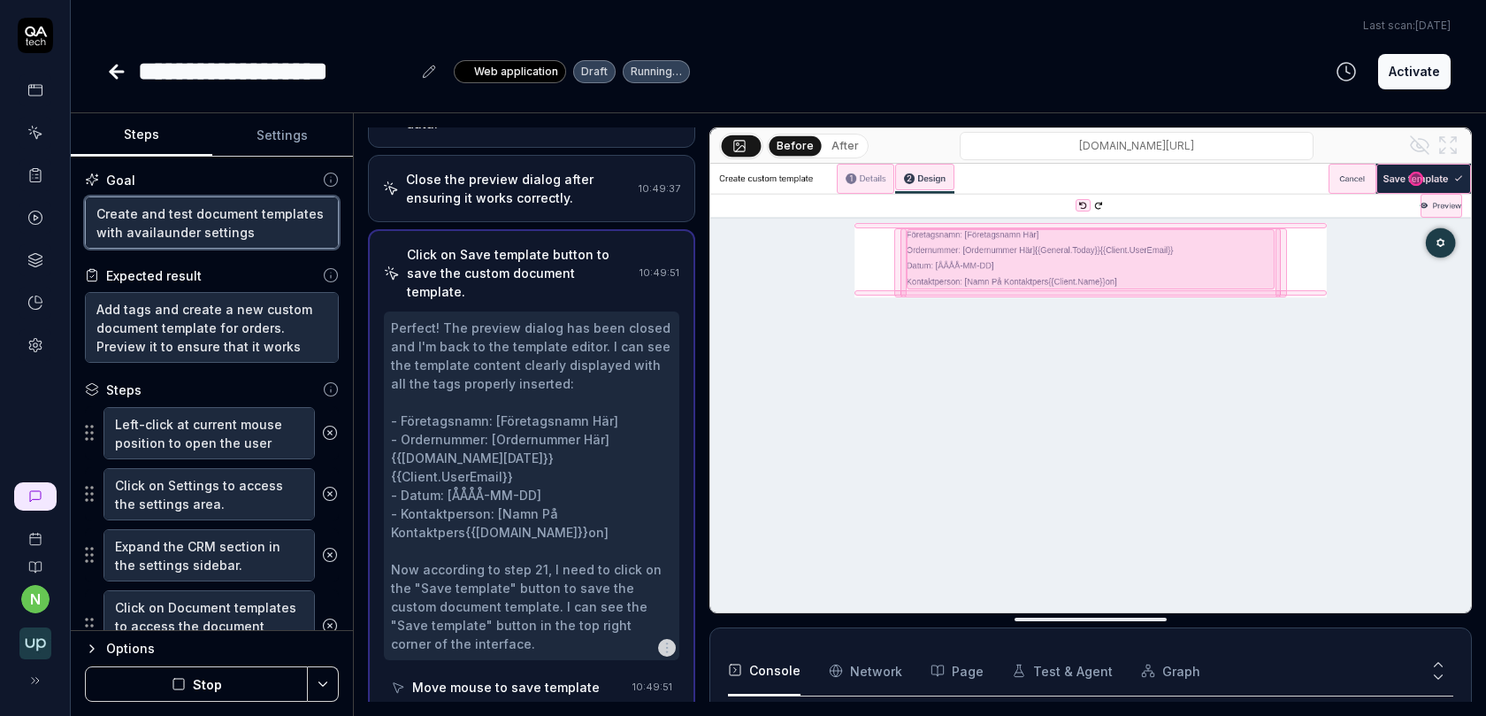
type textarea "Create and test document templates with availabunder settings"
type textarea "*"
type textarea "Create and test document templates with availablunder settings"
type textarea "*"
type textarea "Create and test document templates with availableunder settings"
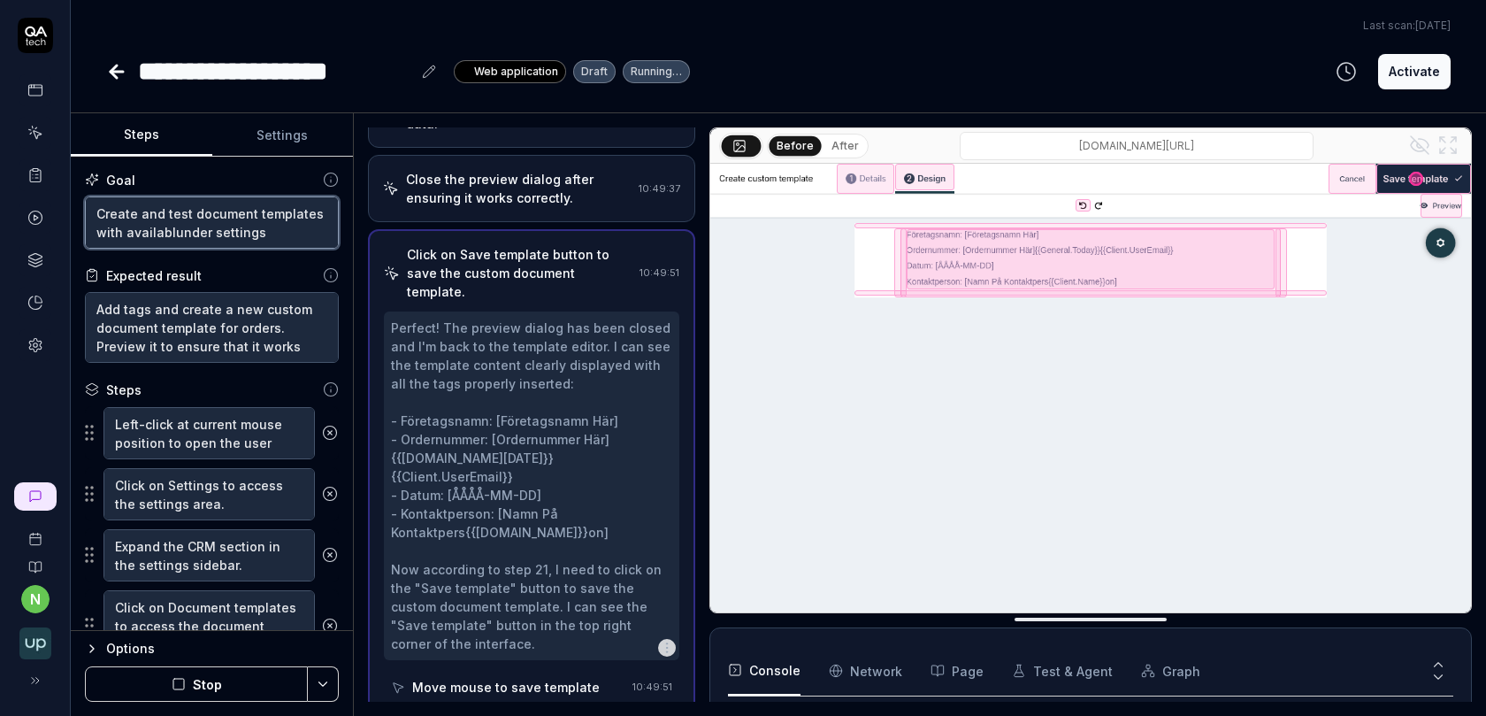
type textarea "*"
type textarea "Create and test document templates with available under settings"
type textarea "*"
type textarea "Create and test document templates with available tunder settings"
type textarea "*"
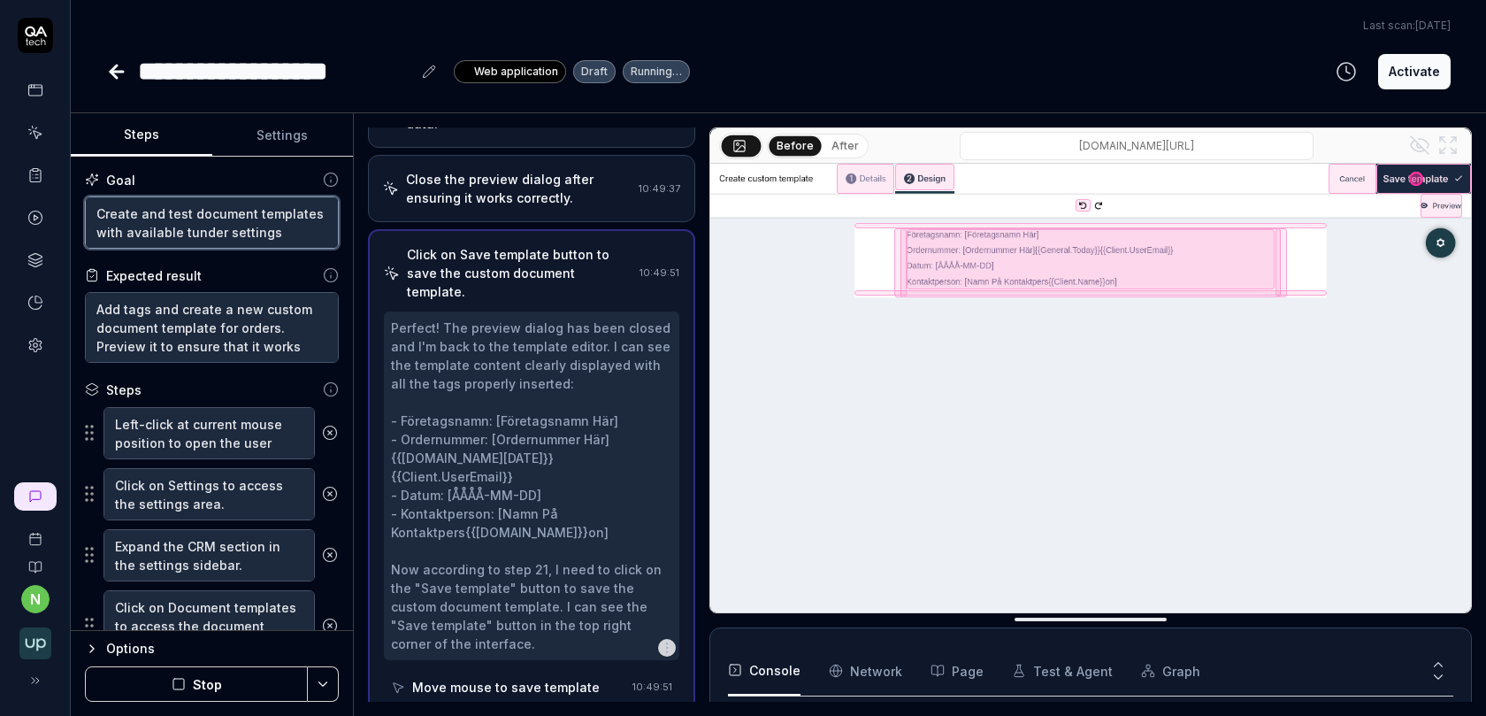
type textarea "Create and test document templates with available taunder settings"
type textarea "*"
type textarea "Create and test document templates with available tagunder settings"
type textarea "*"
type textarea "Create and test document templates with available tagsunder settings"
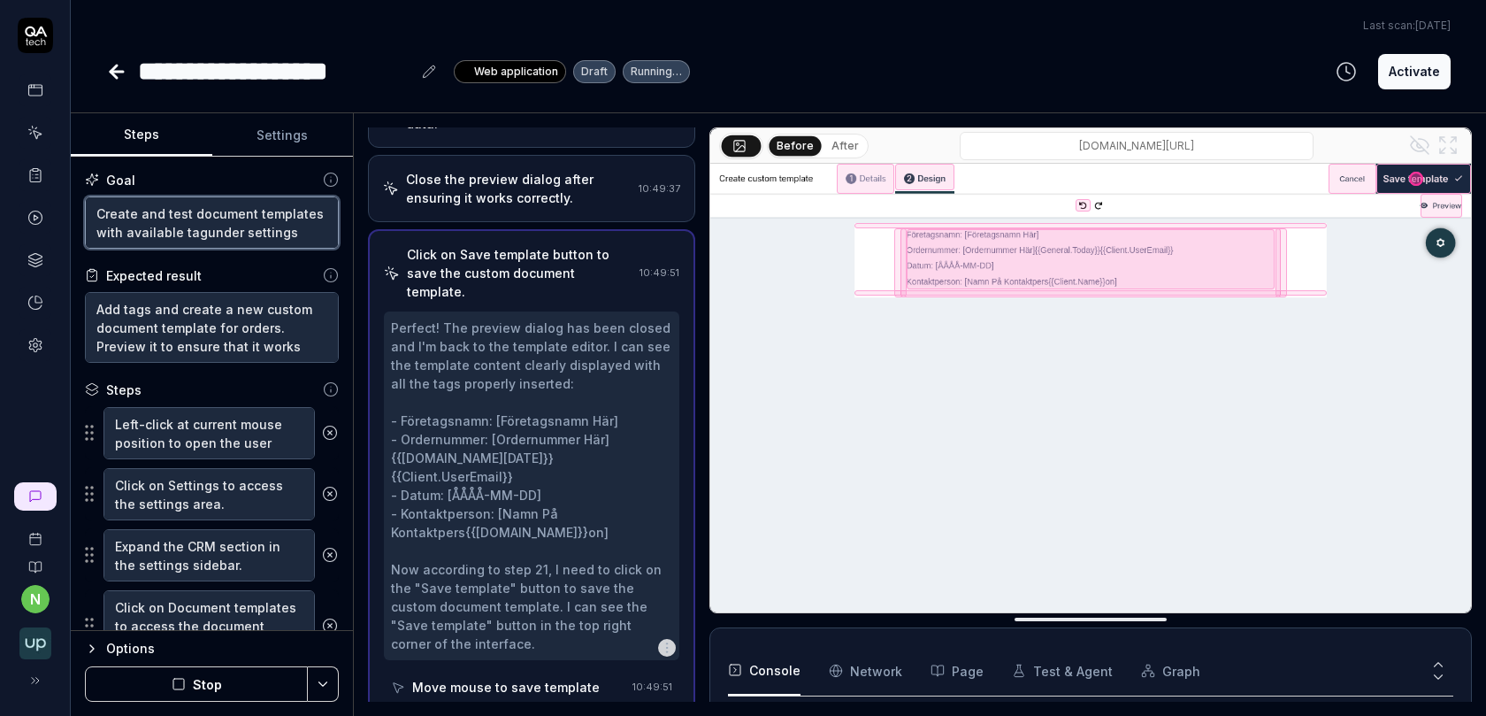
type textarea "*"
type textarea "Create and test document templates with available tags under settings"
type textarea "*"
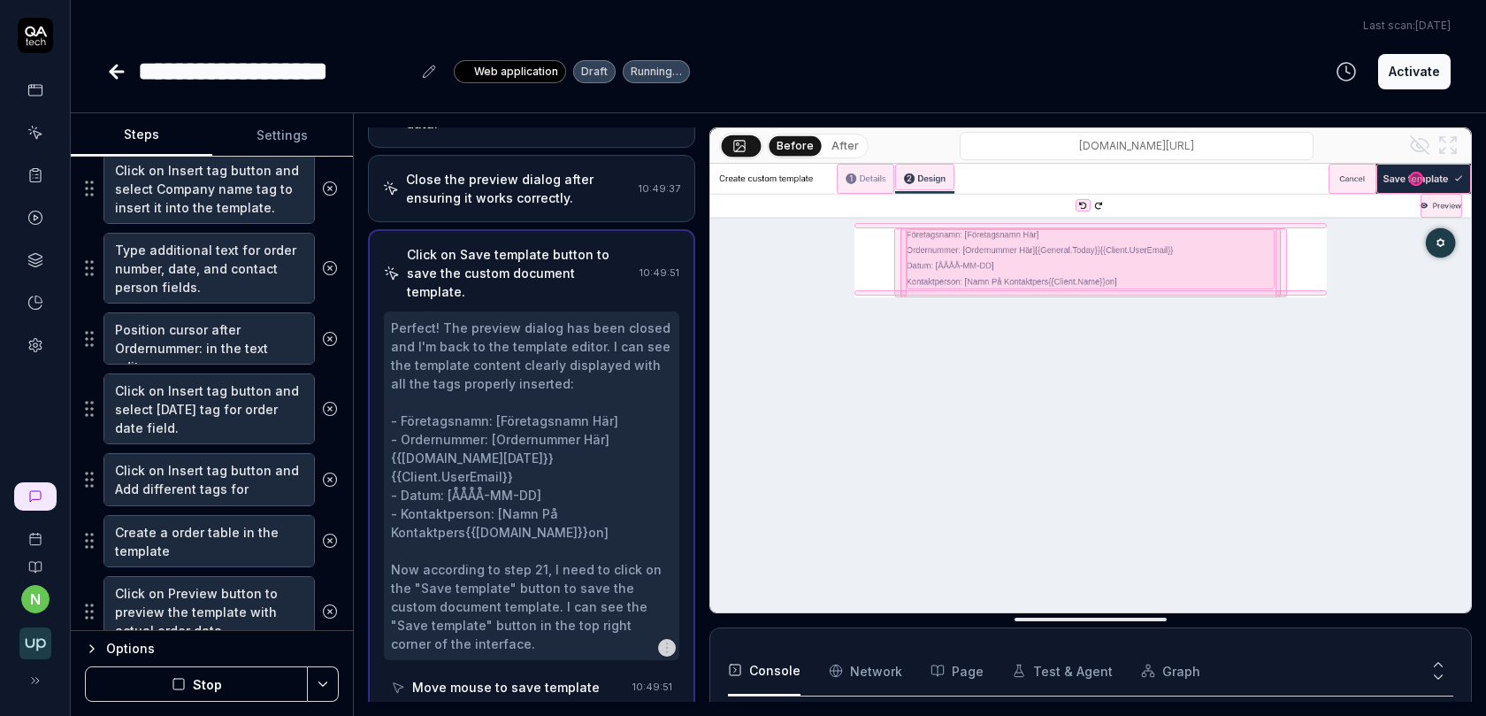
scroll to position [1255, 0]
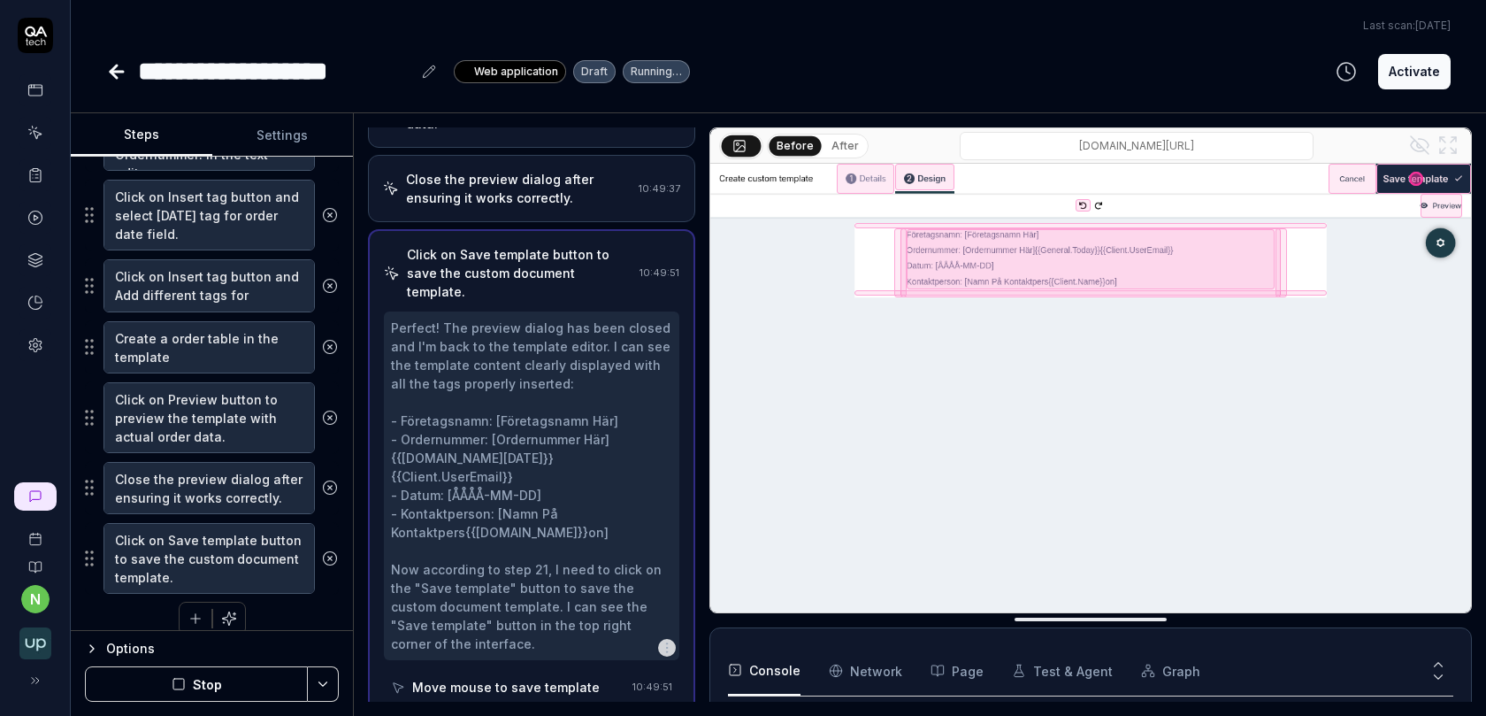
type textarea "Create and test document templates with available tags under settings"
click at [186, 321] on textarea "Create a order table in the template" at bounding box center [208, 347] width 211 height 52
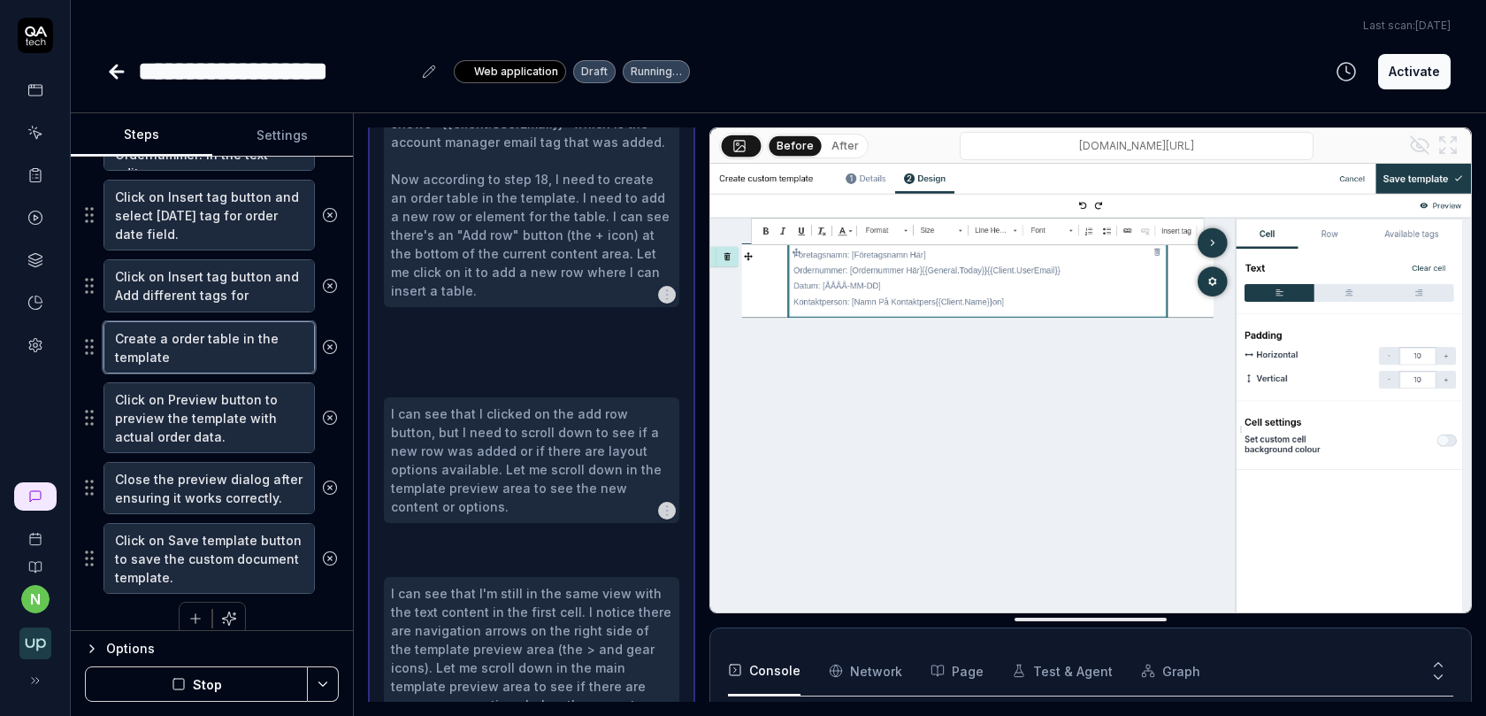
type textarea "*"
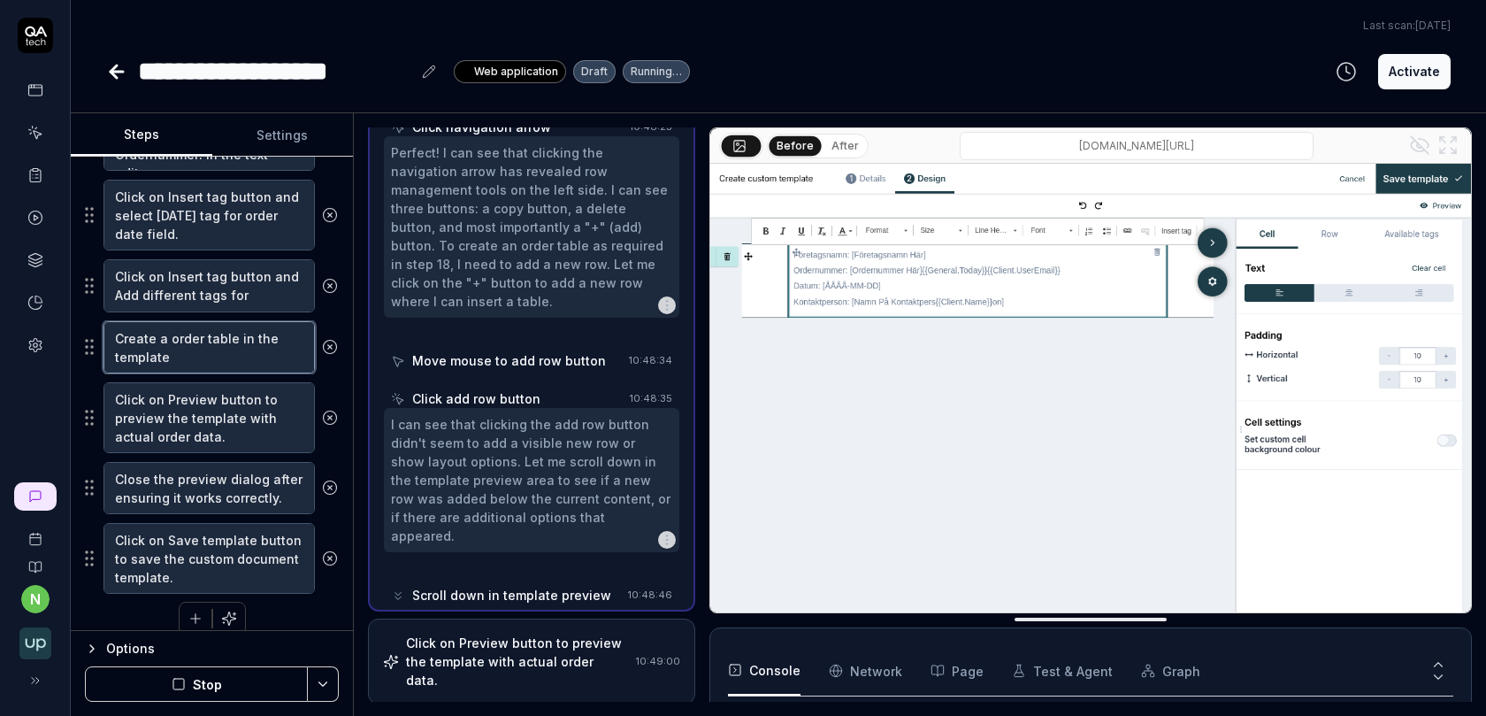
click at [186, 321] on textarea "Create a order table in the template" at bounding box center [208, 347] width 211 height 52
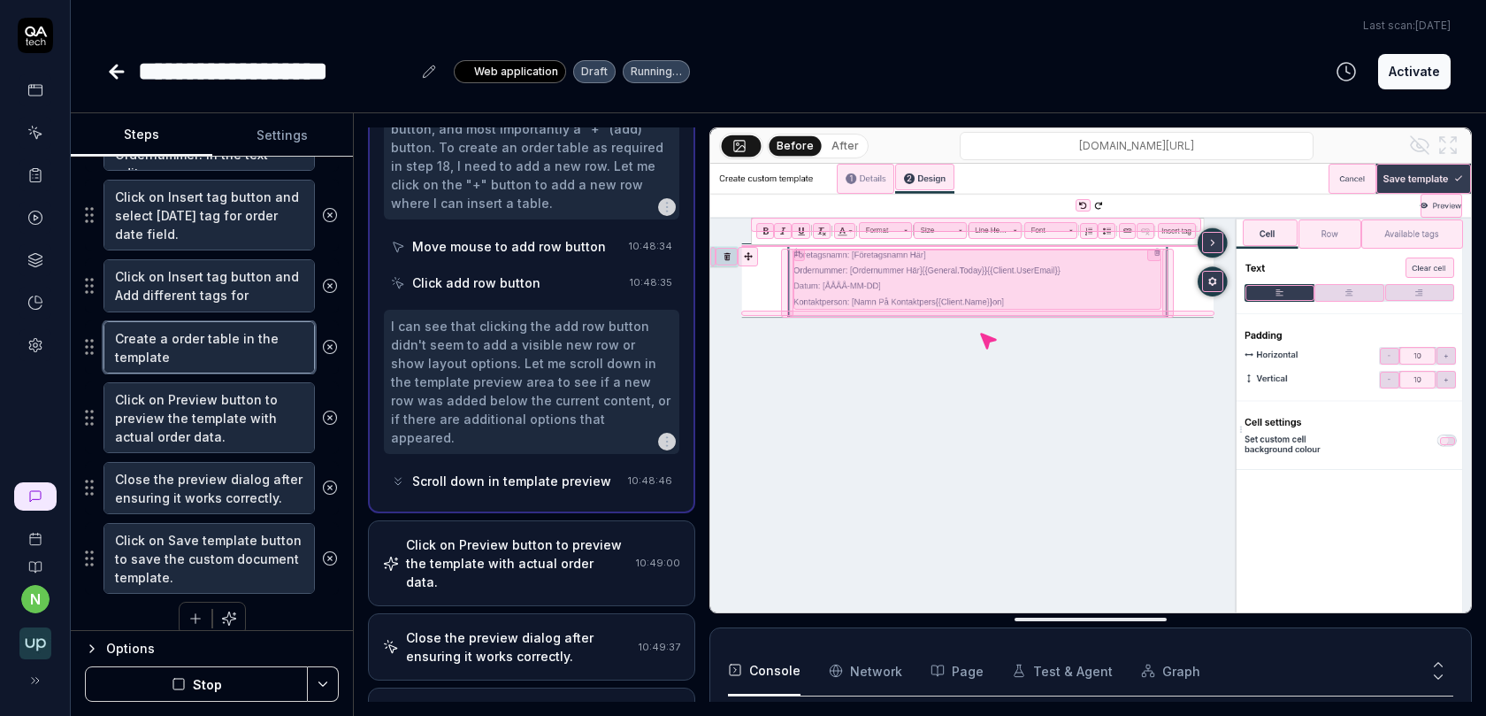
type textarea "Create a p table in the template"
type textarea "*"
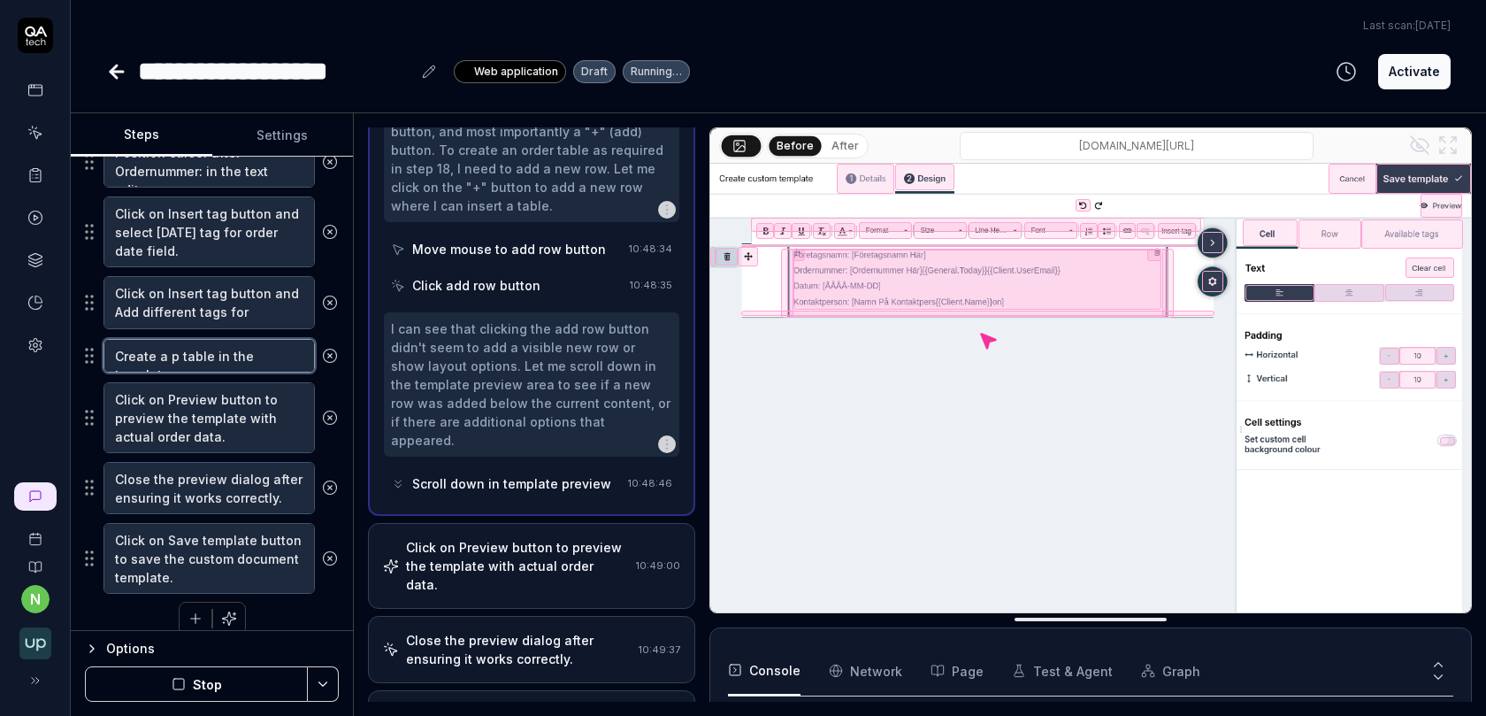
type textarea "Create a pr table in the template"
type textarea "*"
type textarea "Create a pro table in the template"
type textarea "*"
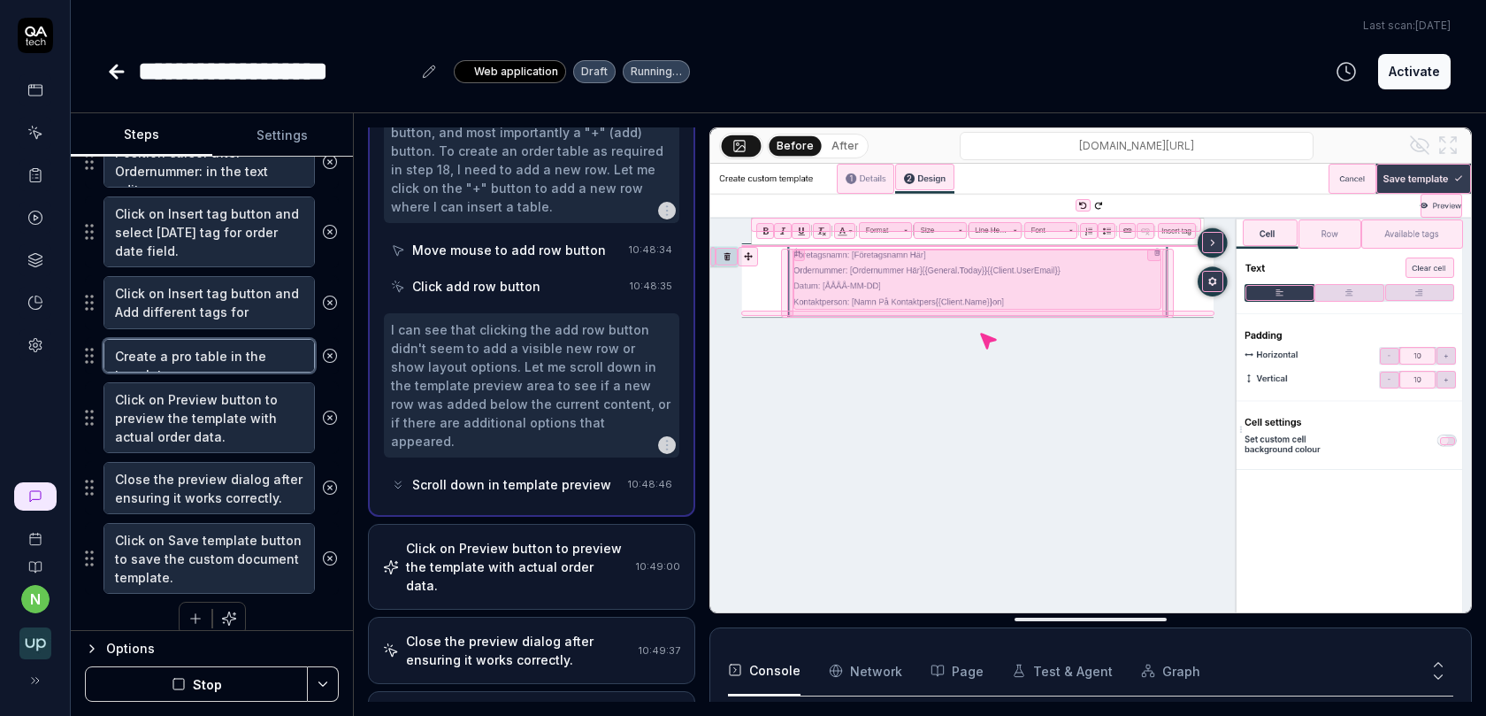
scroll to position [1255, 0]
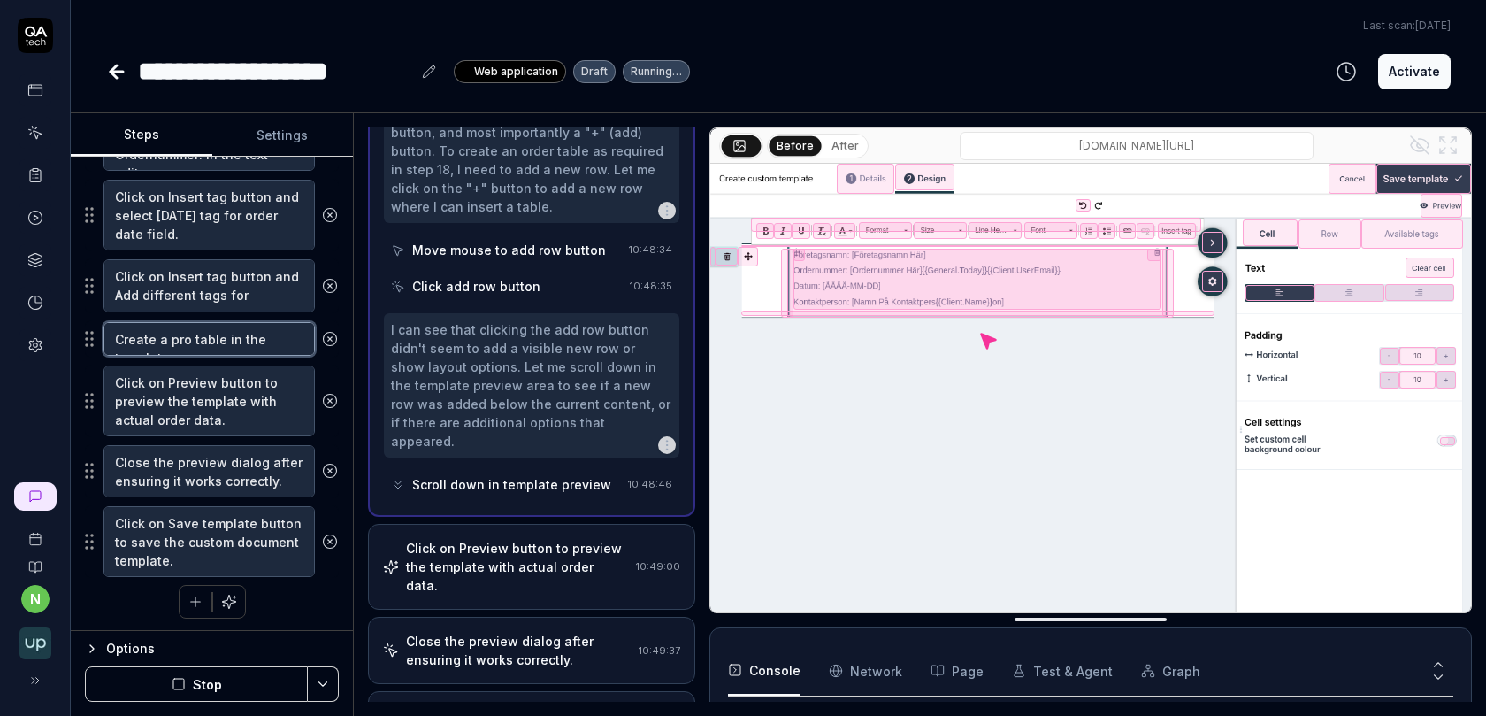
type textarea "Create a prod table in the template"
type textarea "*"
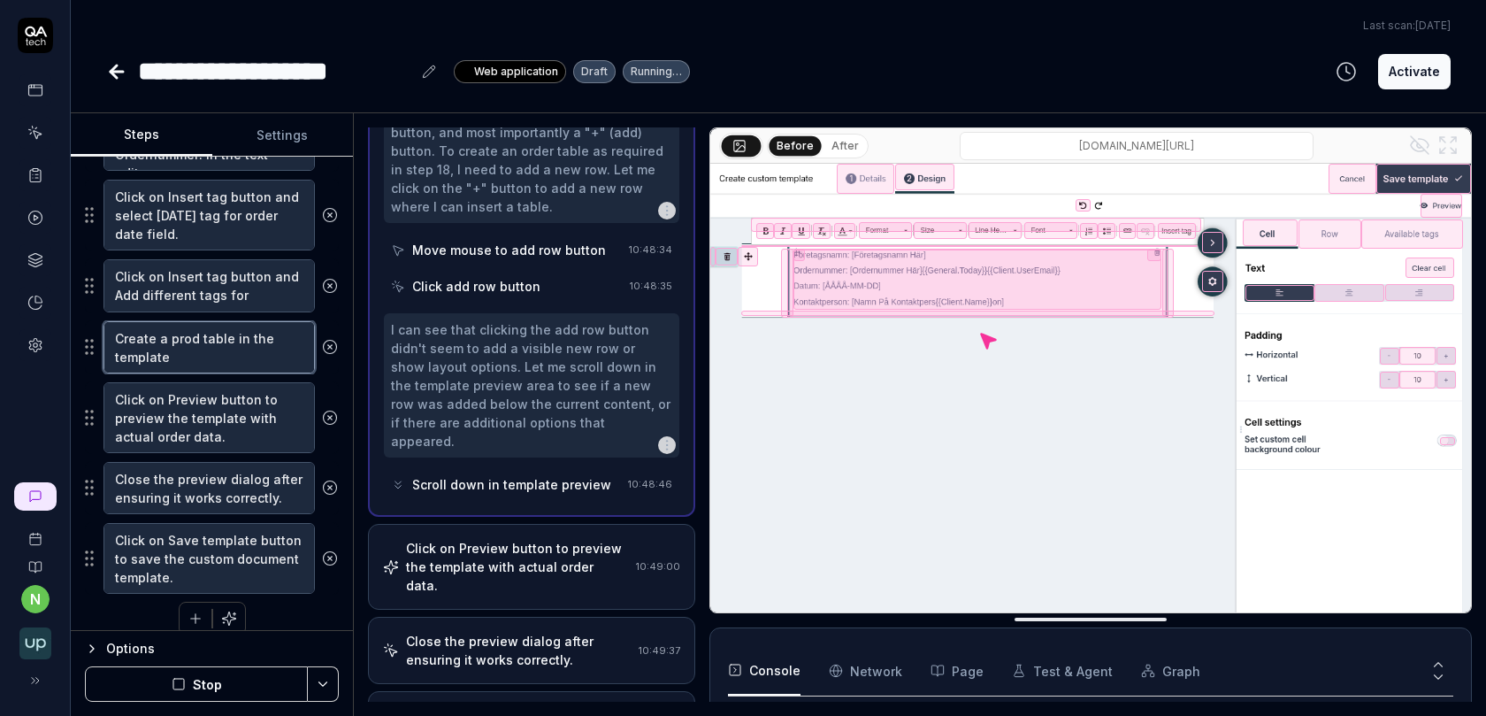
type textarea "Create a produ table in the template"
type textarea "*"
type textarea "Create a produc table in the template"
type textarea "*"
type textarea "Create a product table in the template"
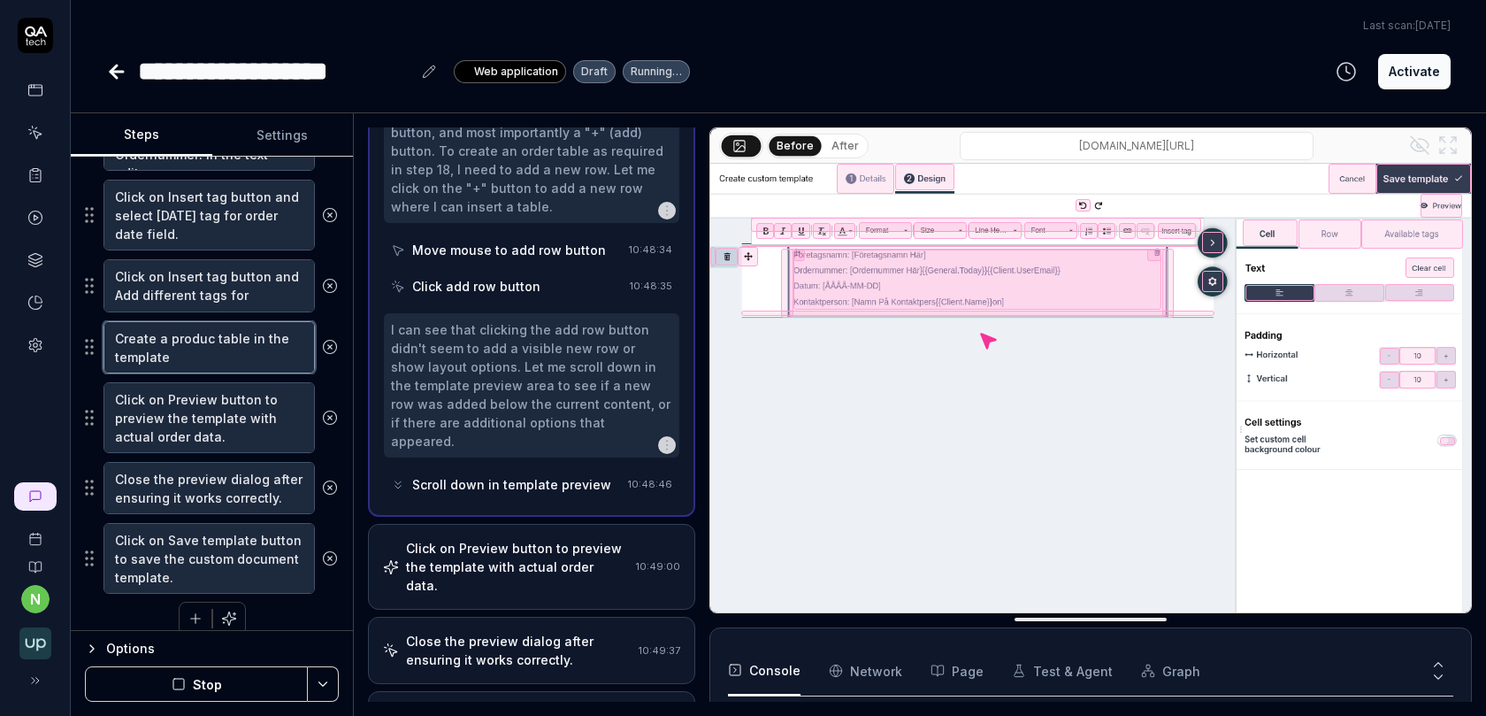
type textarea "*"
type textarea "Create a product table in the template"
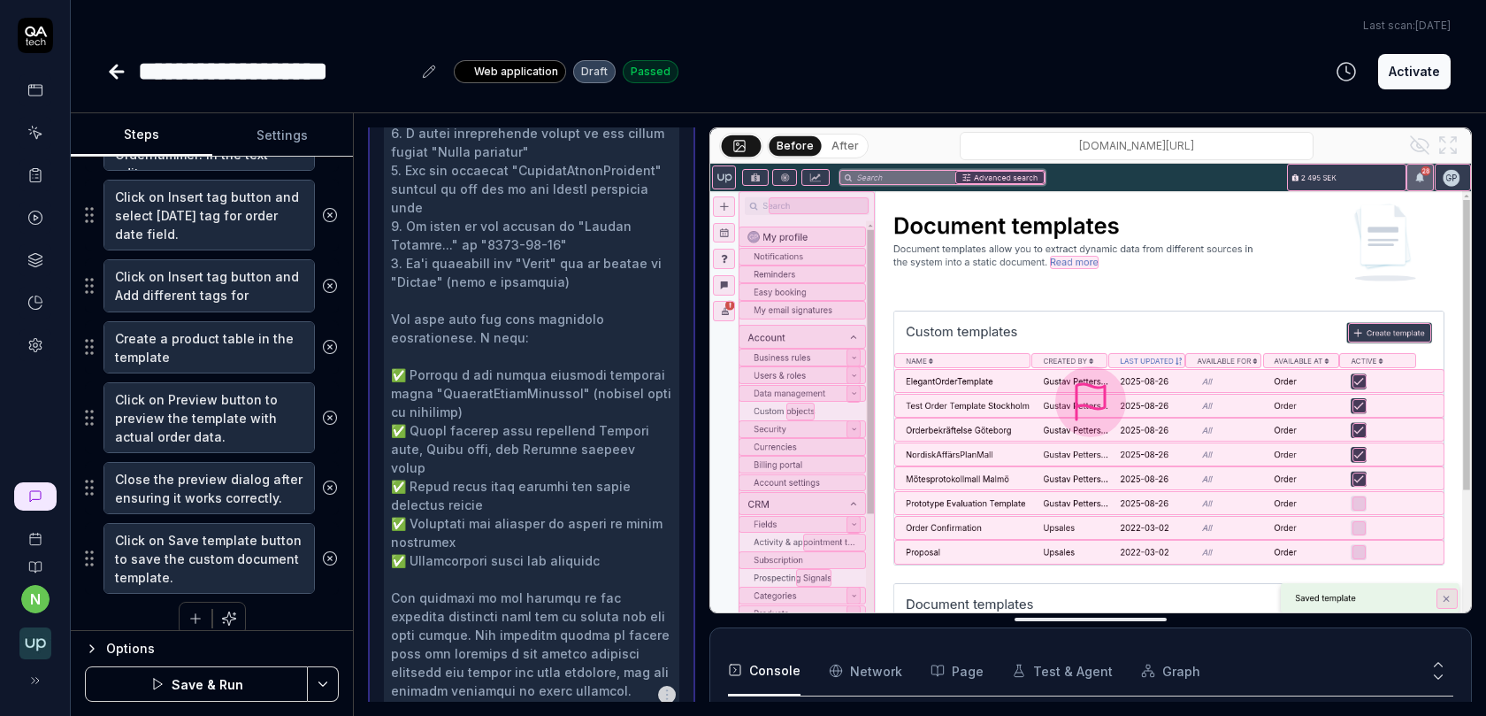
scroll to position [1819, 0]
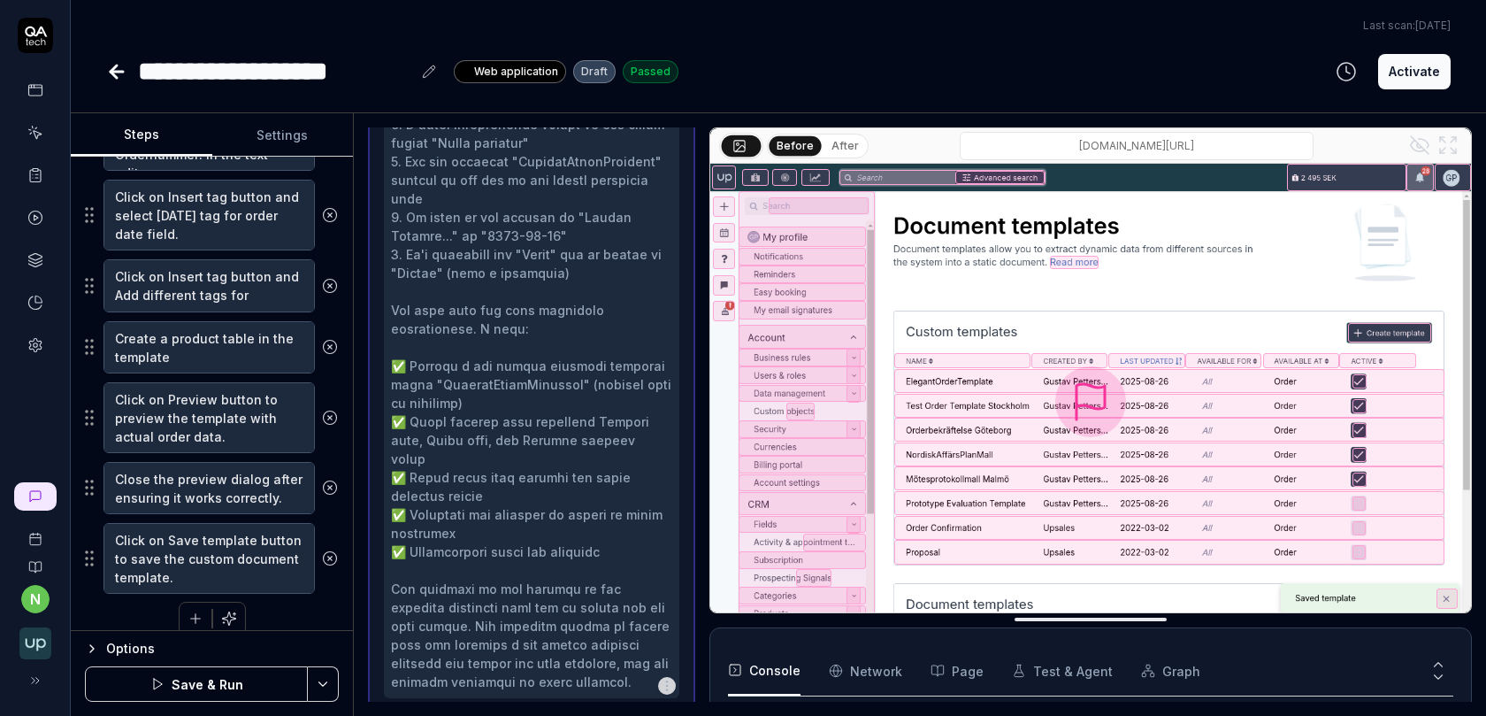
click at [203, 684] on button "Save & Run" at bounding box center [196, 683] width 223 height 35
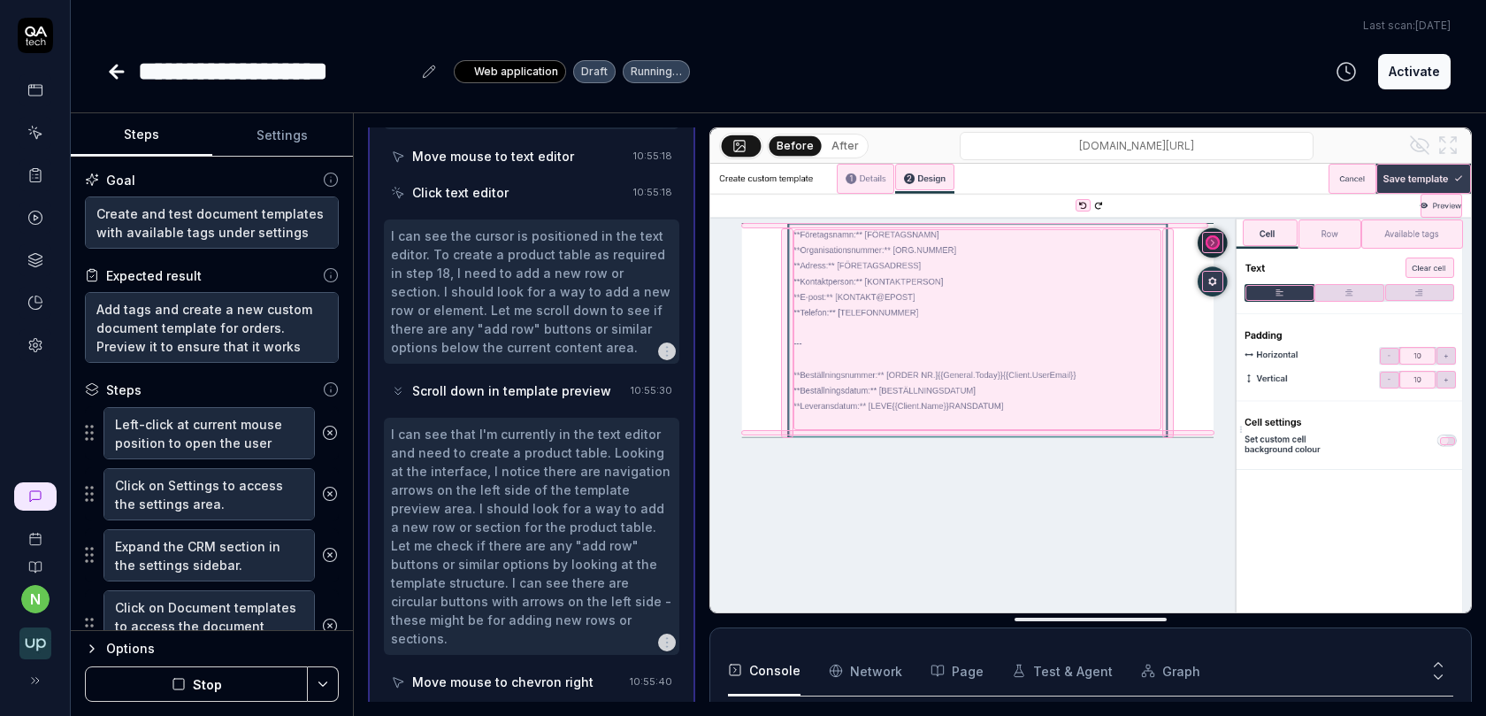
scroll to position [1716, 0]
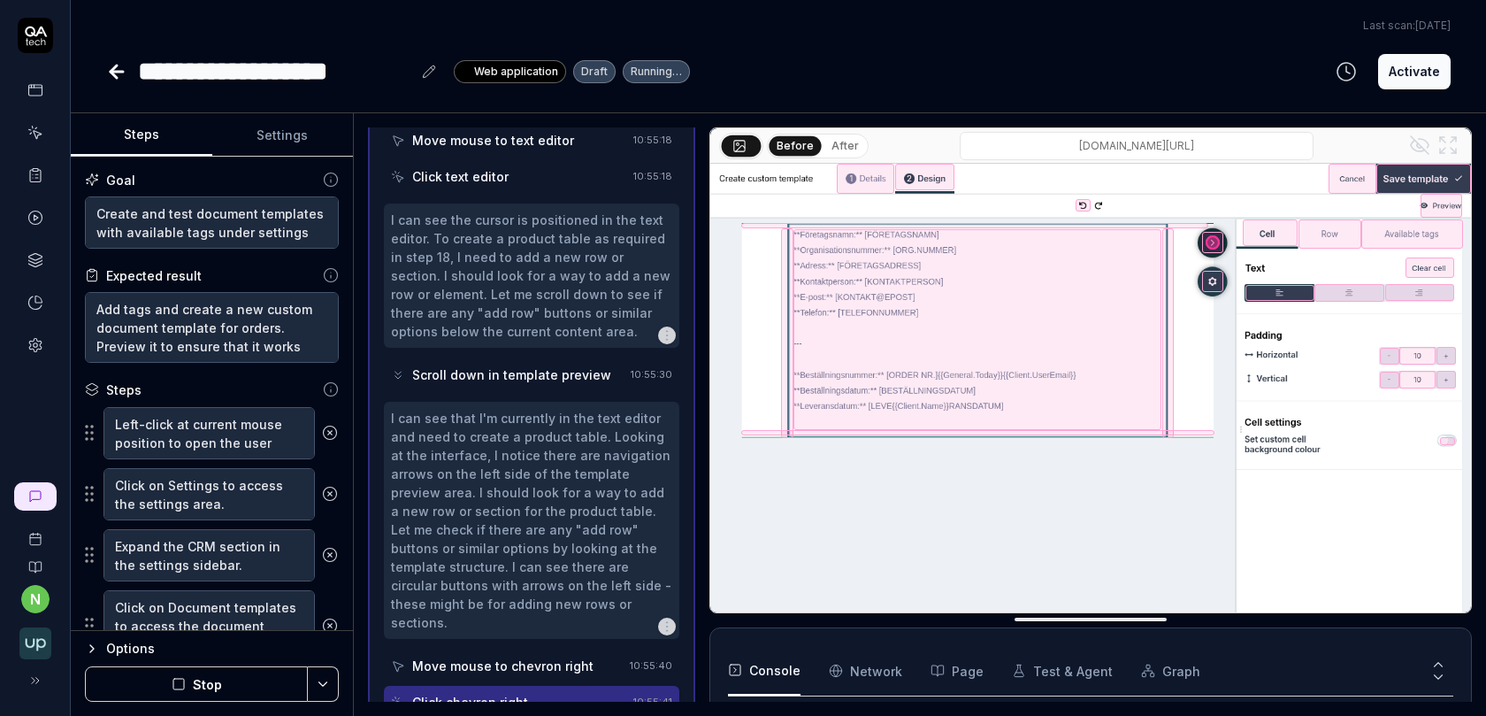
click at [233, 677] on button "Stop" at bounding box center [196, 683] width 223 height 35
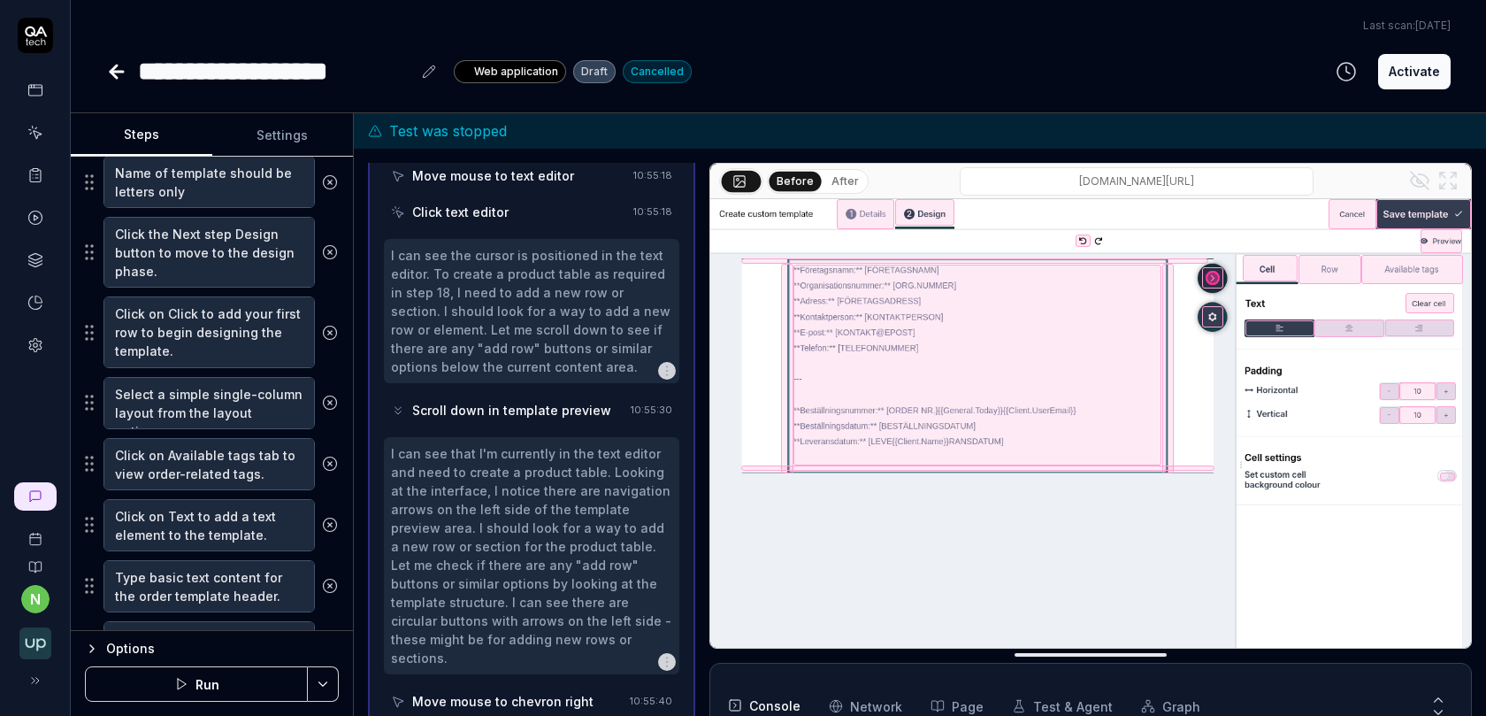
scroll to position [599, 0]
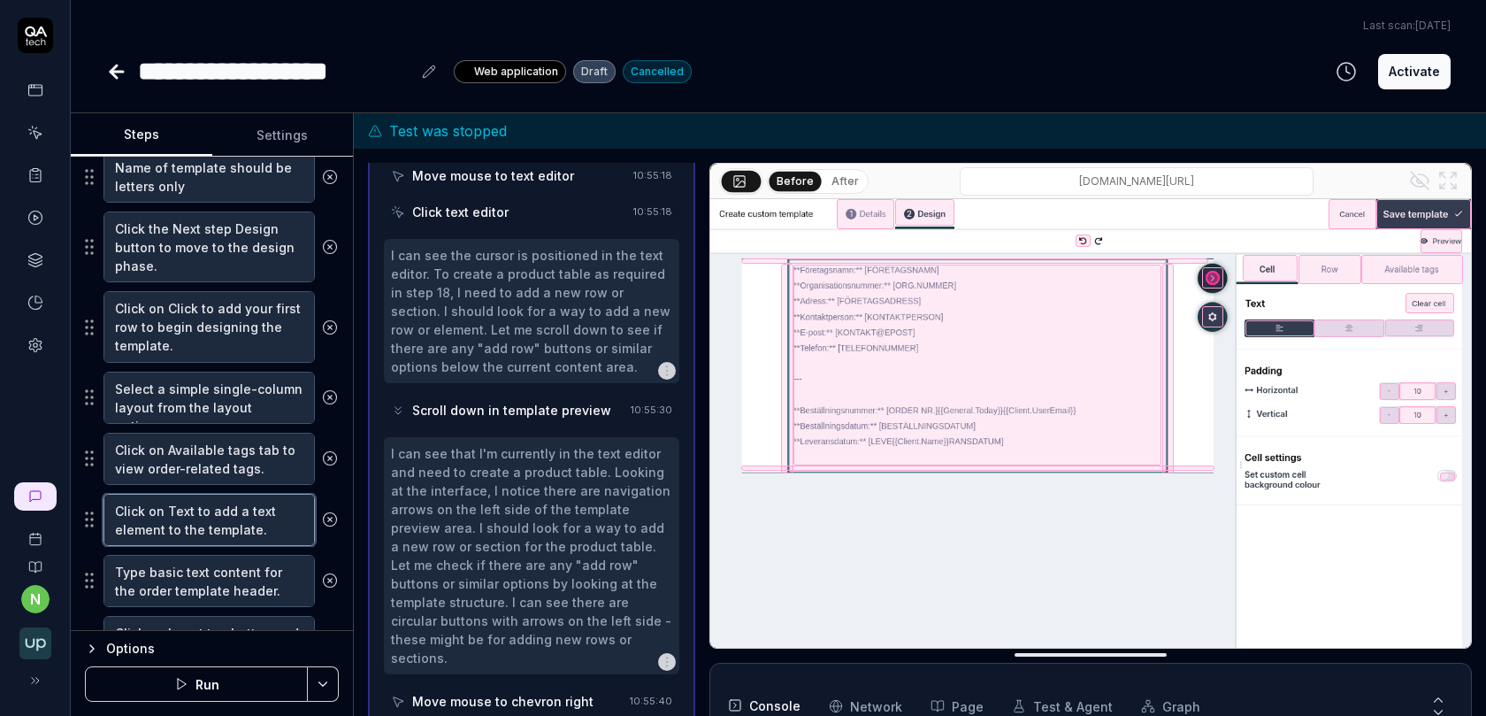
type textarea "*"
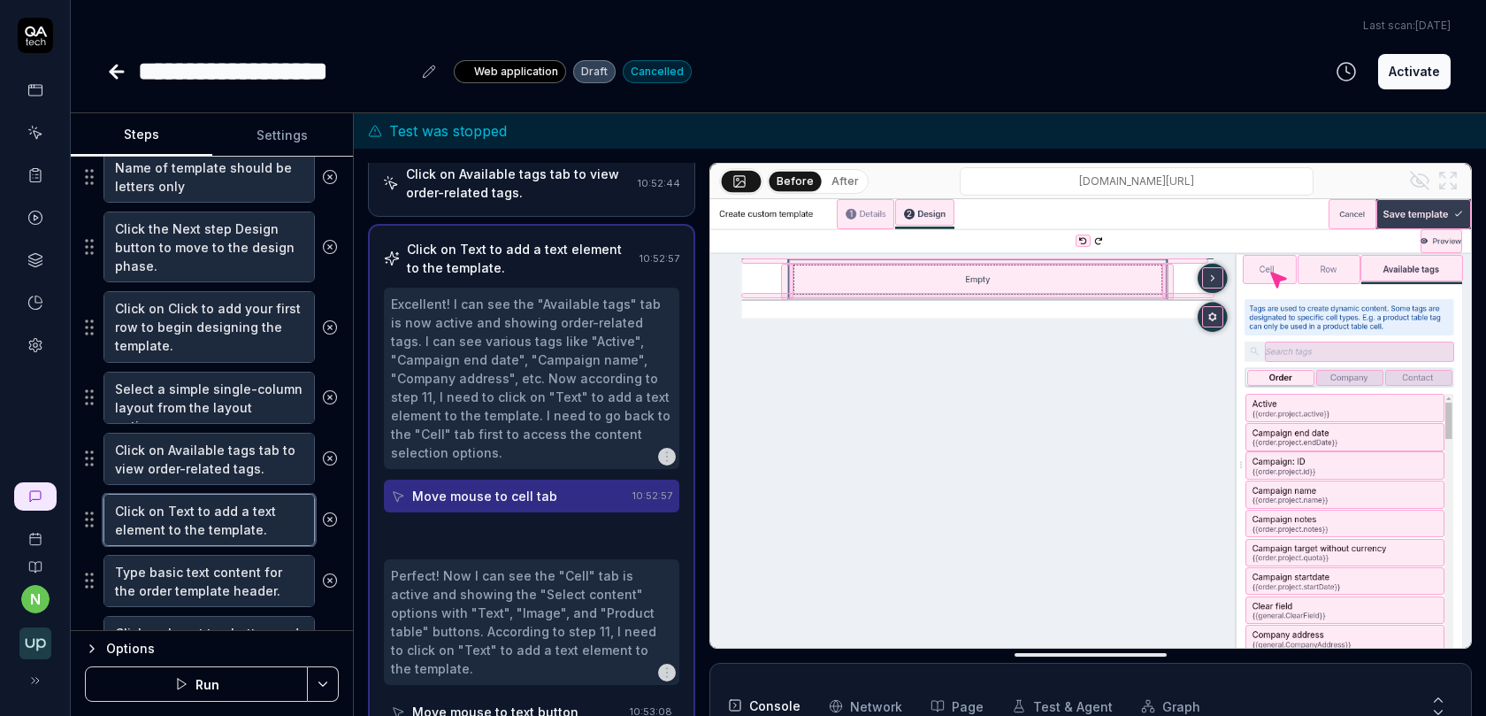
drag, startPoint x: 273, startPoint y: 519, endPoint x: 67, endPoint y: 482, distance: 209.4
click at [67, 482] on div "**********" at bounding box center [743, 358] width 1486 height 716
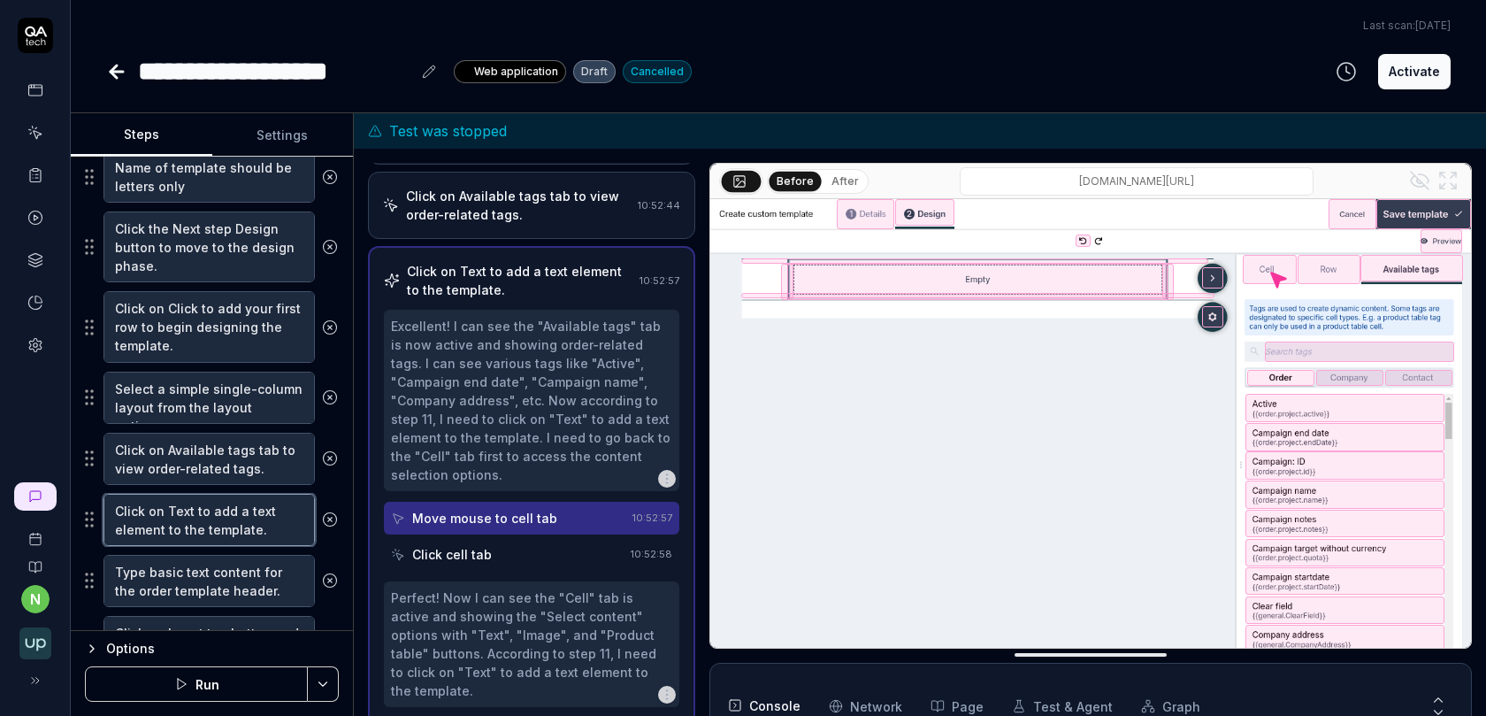
type textarea "A"
type textarea "*"
type textarea "Ad"
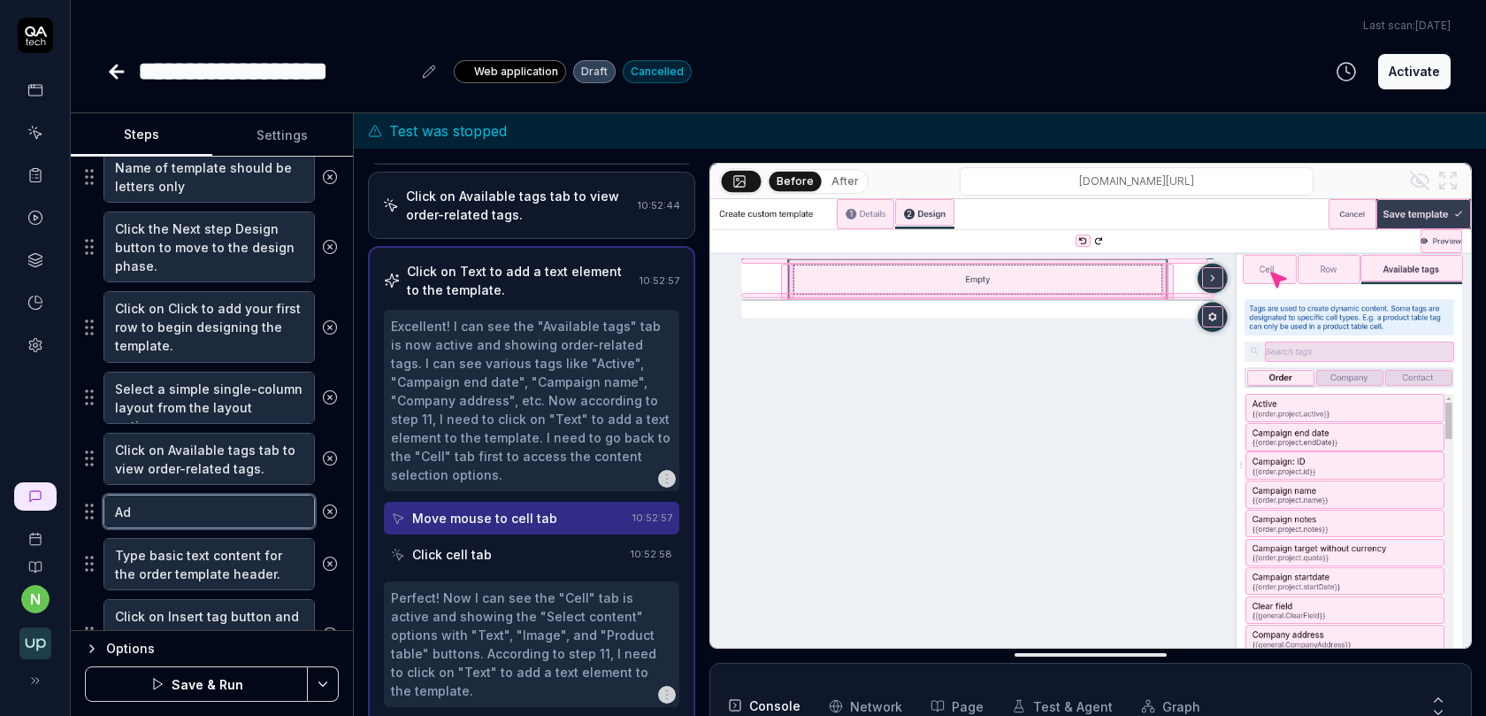
type textarea "*"
type textarea "Add"
type textarea "*"
type textarea "Add"
type textarea "*"
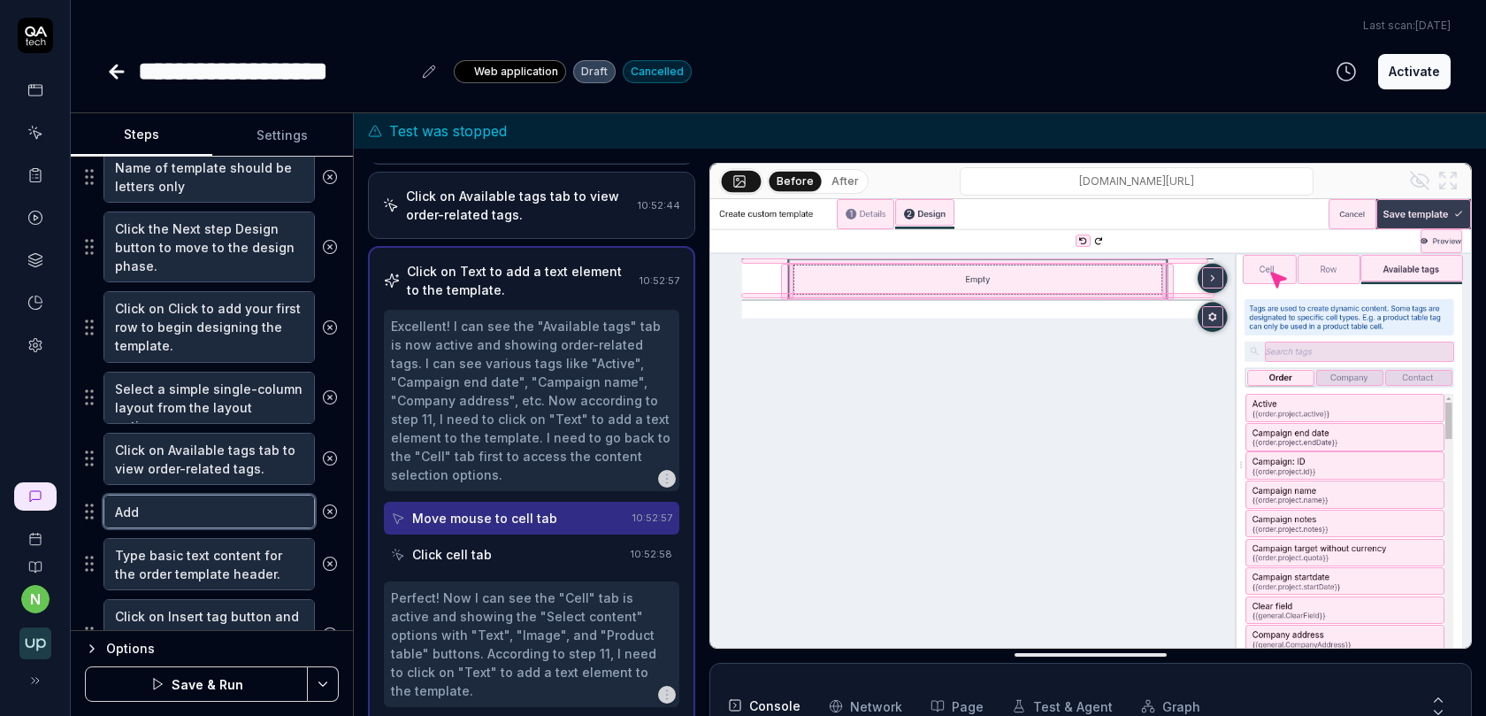
type textarea "Add a"
type textarea "*"
type textarea "Add a"
type textarea "*"
type textarea "Add a ge"
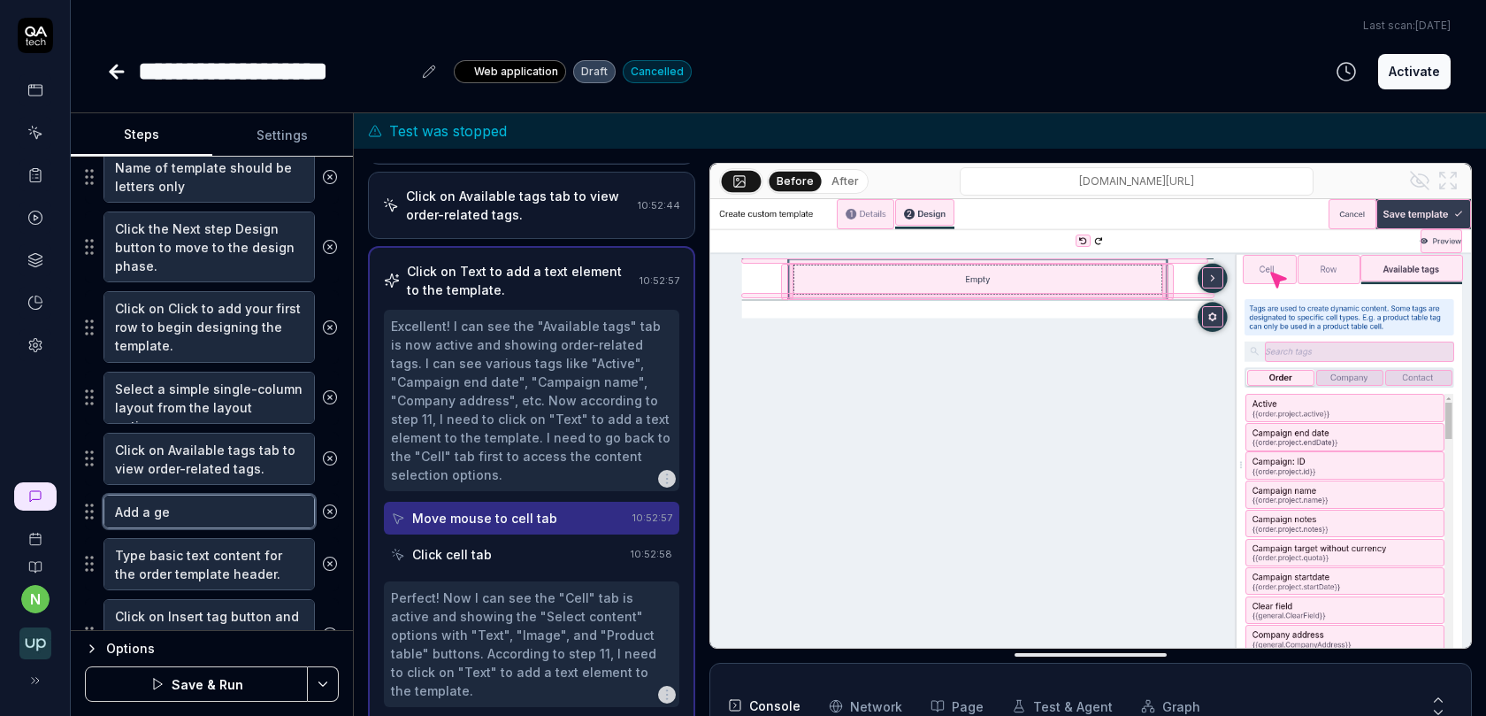
type textarea "*"
type textarea "Add a gee"
type textarea "*"
type textarea "Add a gee"
type textarea "*"
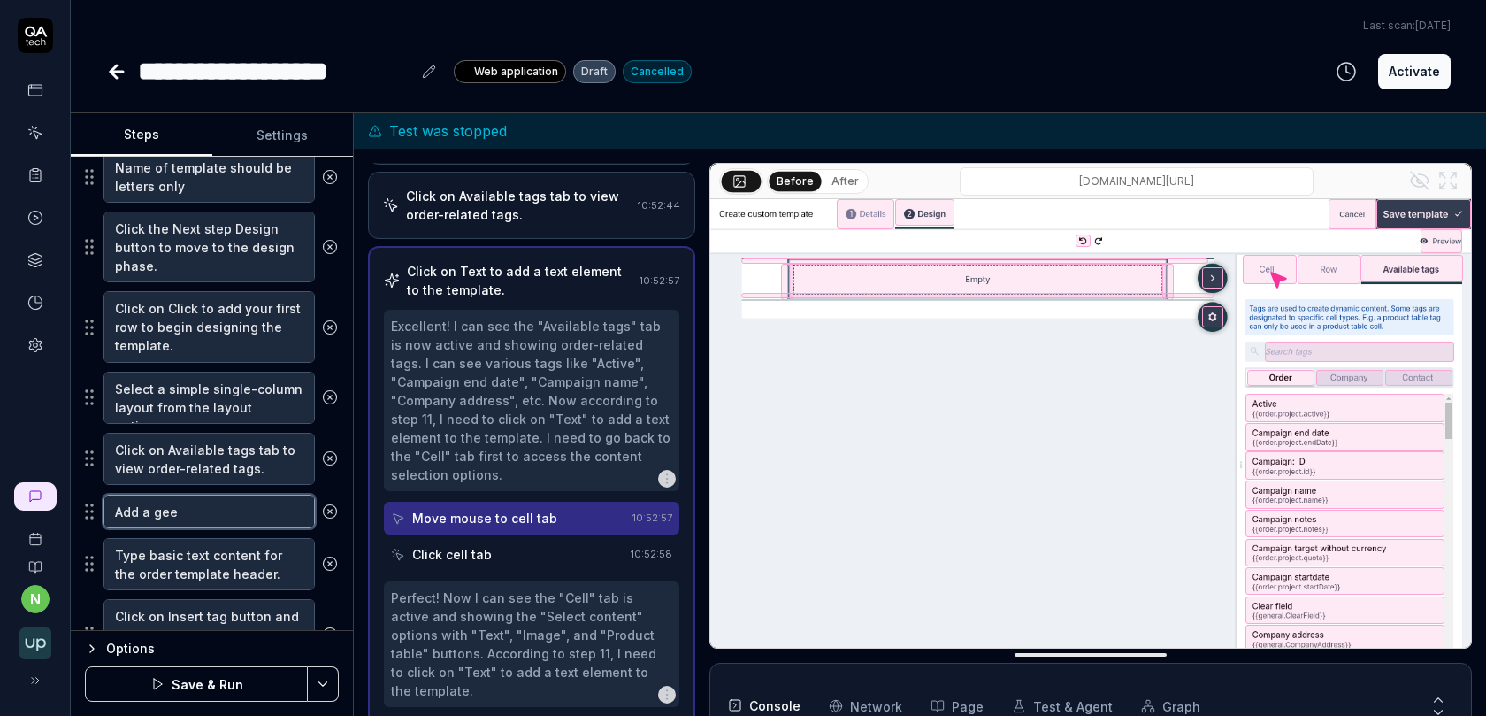
type textarea "Add a ge"
type textarea "*"
type textarea "Add a gen"
type textarea "*"
type textarea "Add a gene"
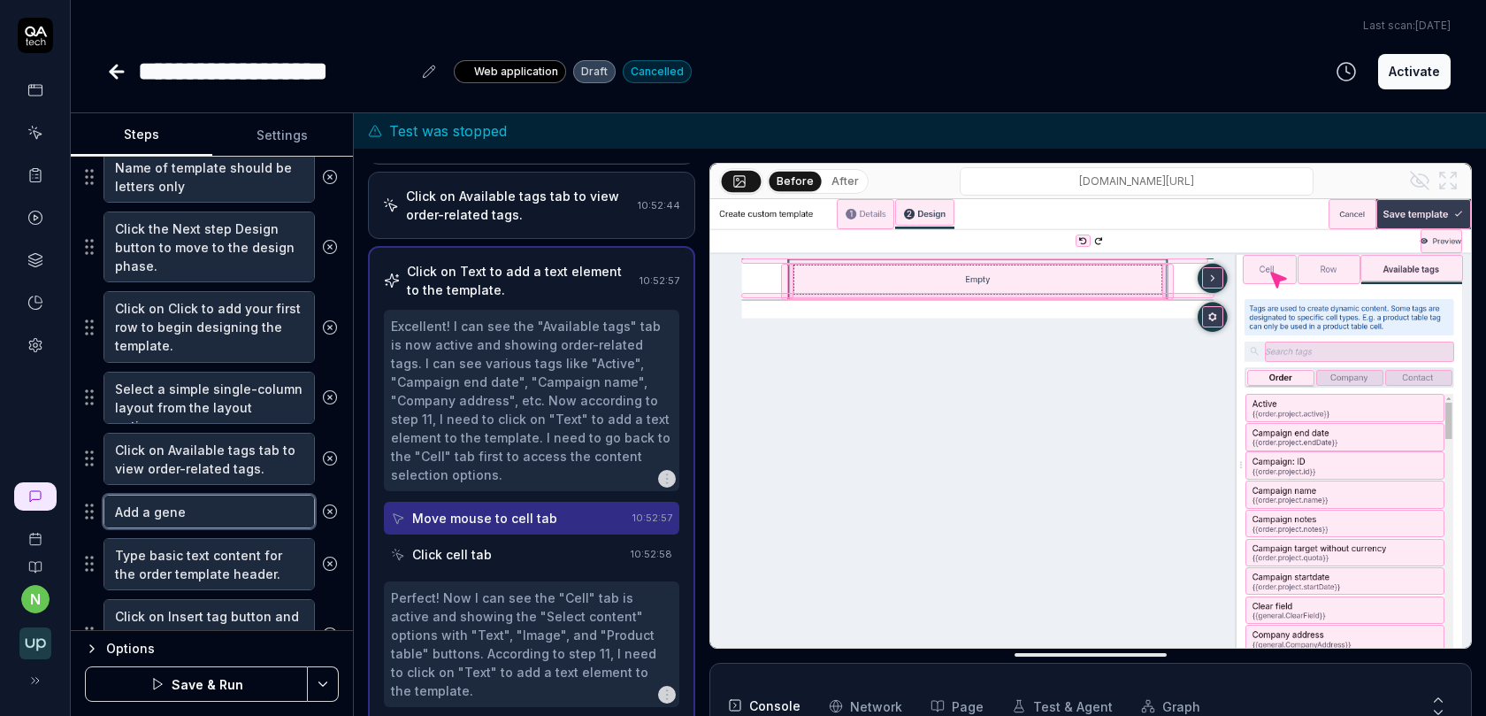
type textarea "*"
type textarea "Add a gener"
type textarea "*"
type textarea "Add a generi"
type textarea "*"
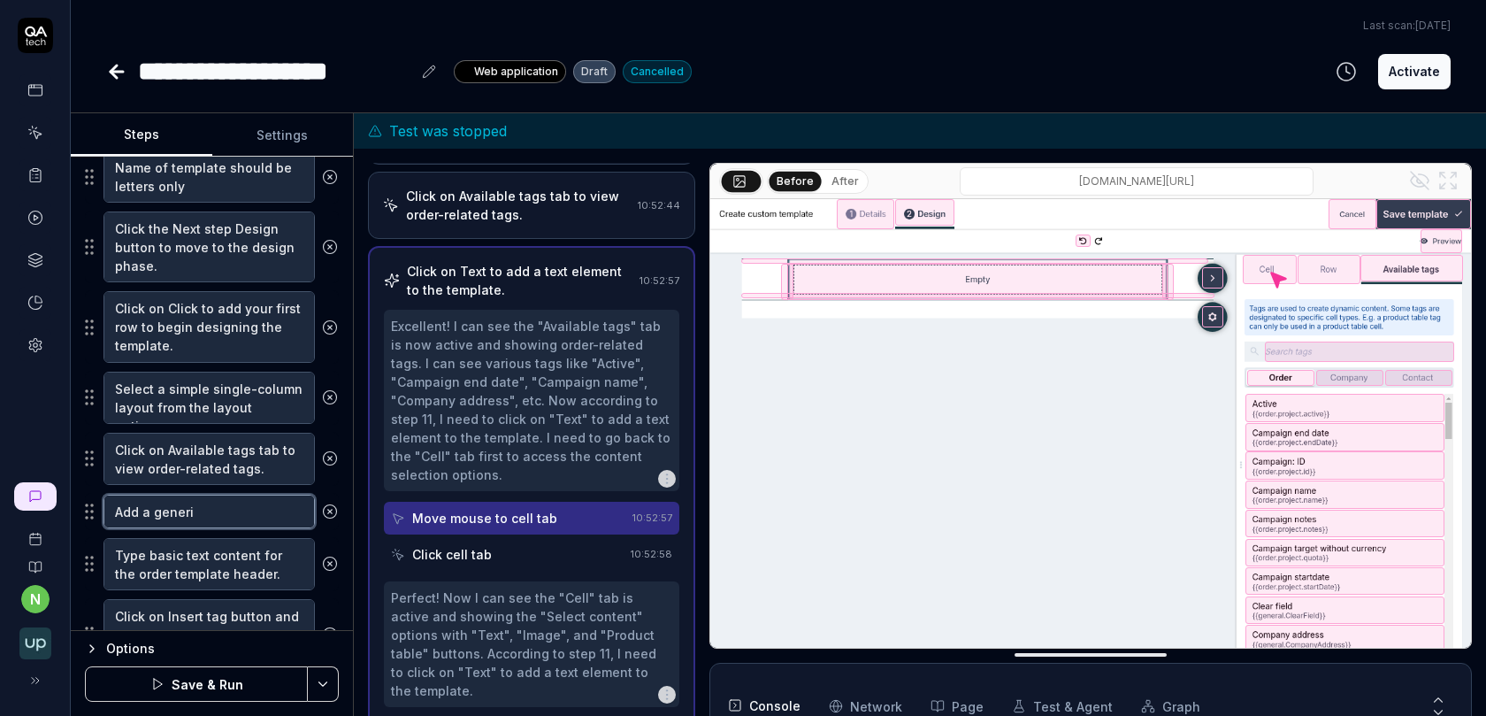
type textarea "Add a generic"
type textarea "*"
type textarea "Add a generic"
type textarea "*"
type textarea "Add a generic t"
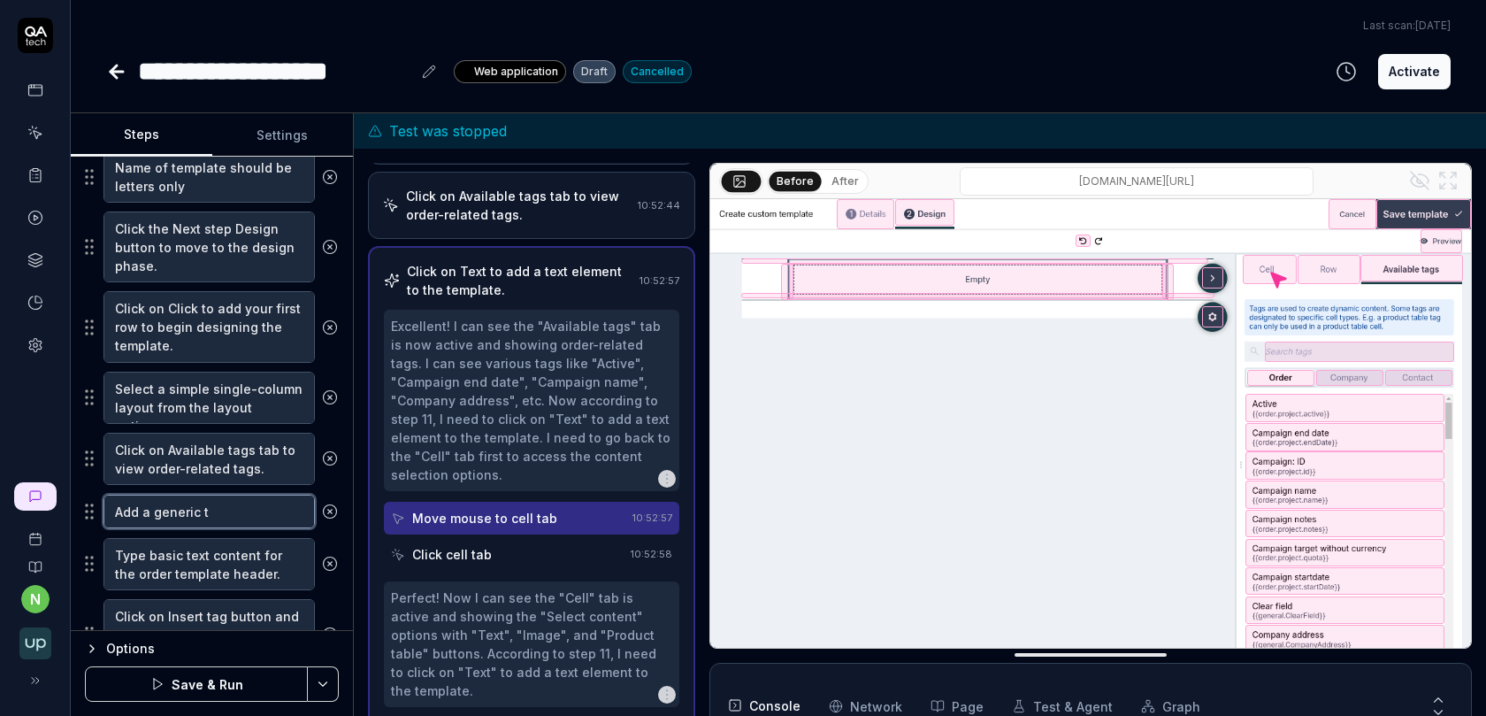
type textarea "*"
type textarea "Add a generic te"
type textarea "*"
type textarea "Add a generic tex"
type textarea "*"
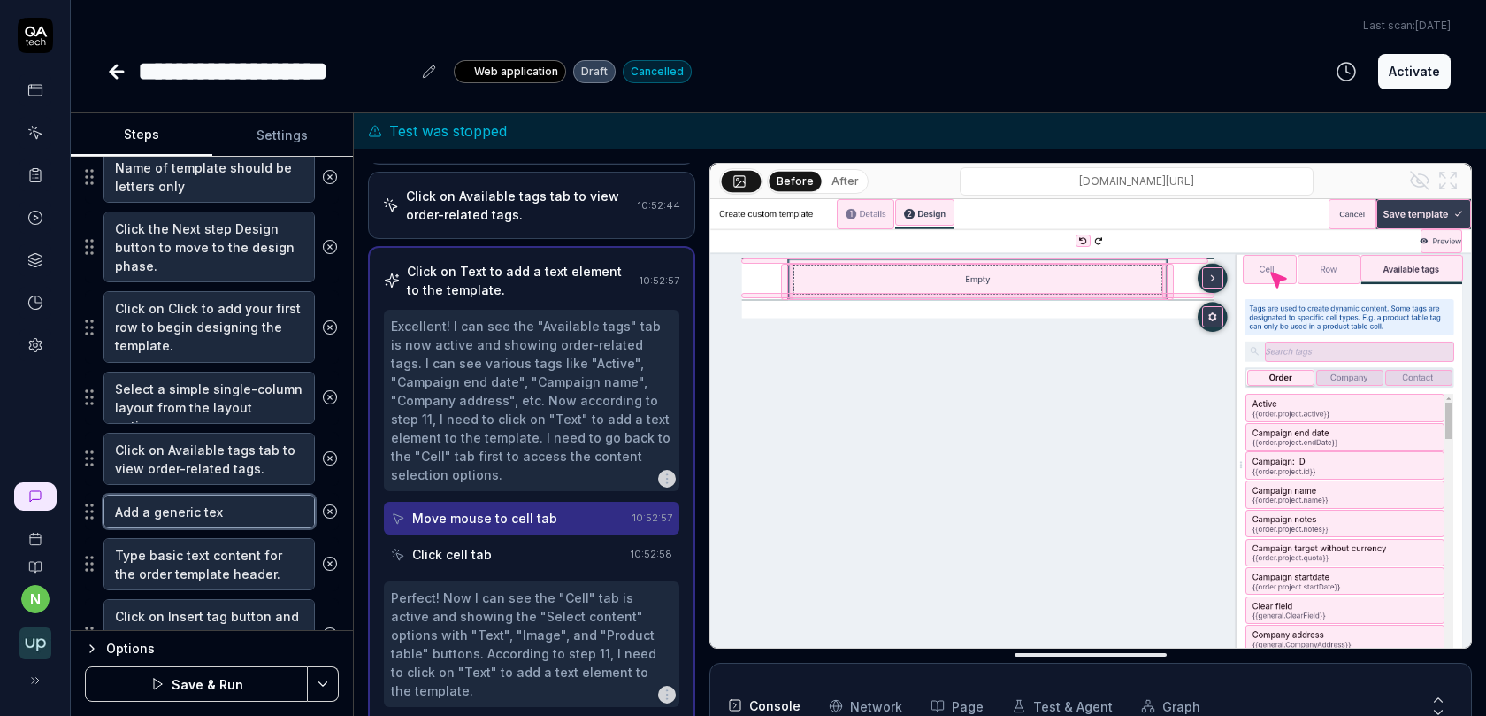
type textarea "Add a generic text"
type textarea "*"
type textarea "Add a generic text"
type textarea "*"
type textarea "Add a generic text a"
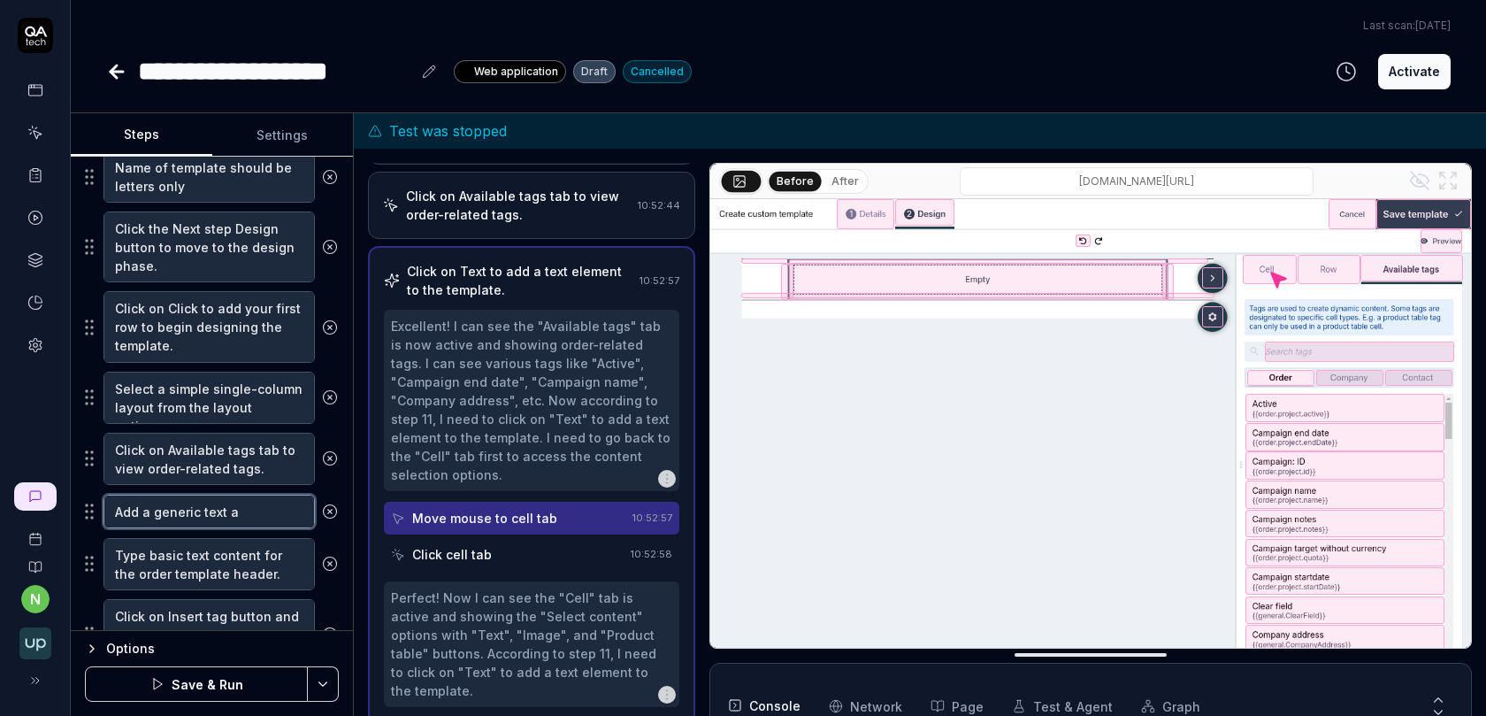
type textarea "*"
type textarea "Add a generic text as"
type textarea "*"
type textarea "Add a generic text as"
type textarea "*"
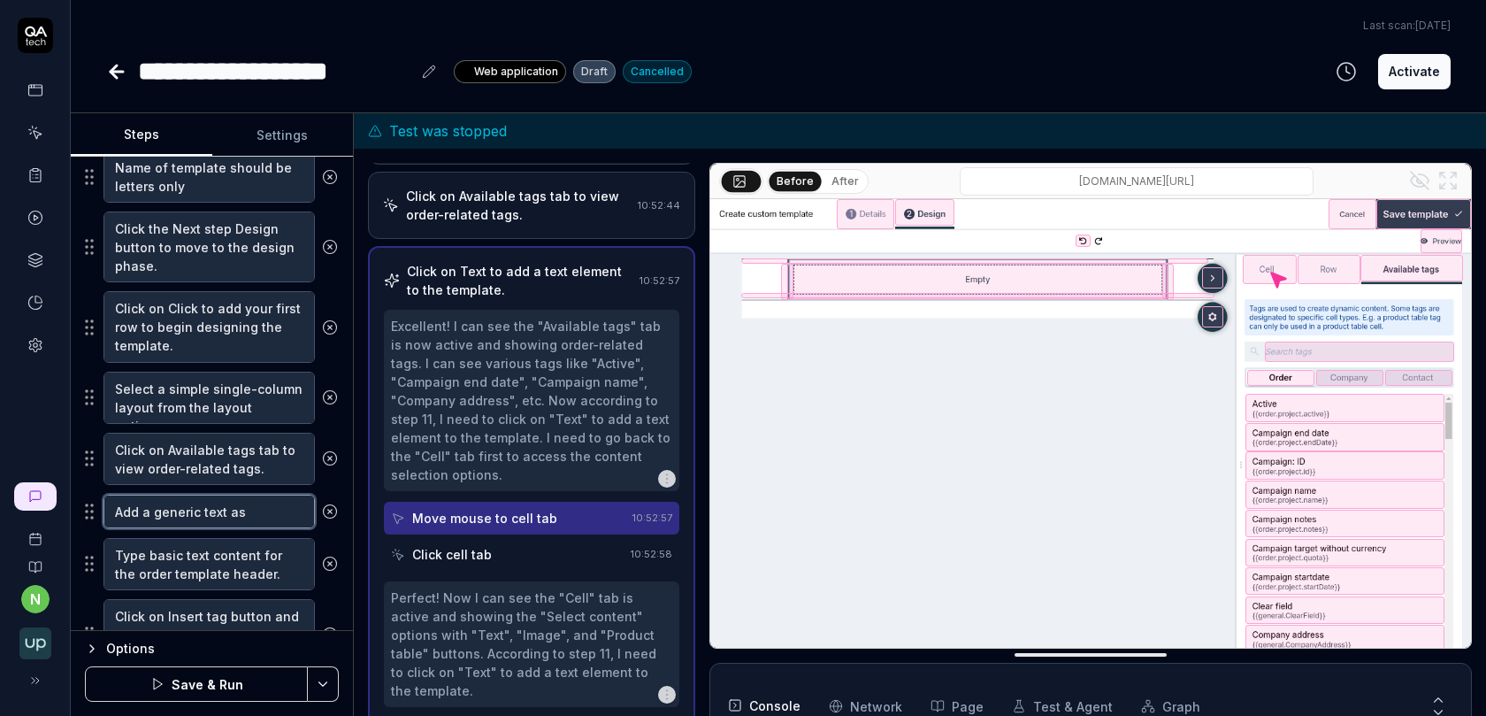
type textarea "Add a generic text as"
type textarea "*"
type textarea "Add a generic text a"
type textarea "*"
type textarea "Add a generic text"
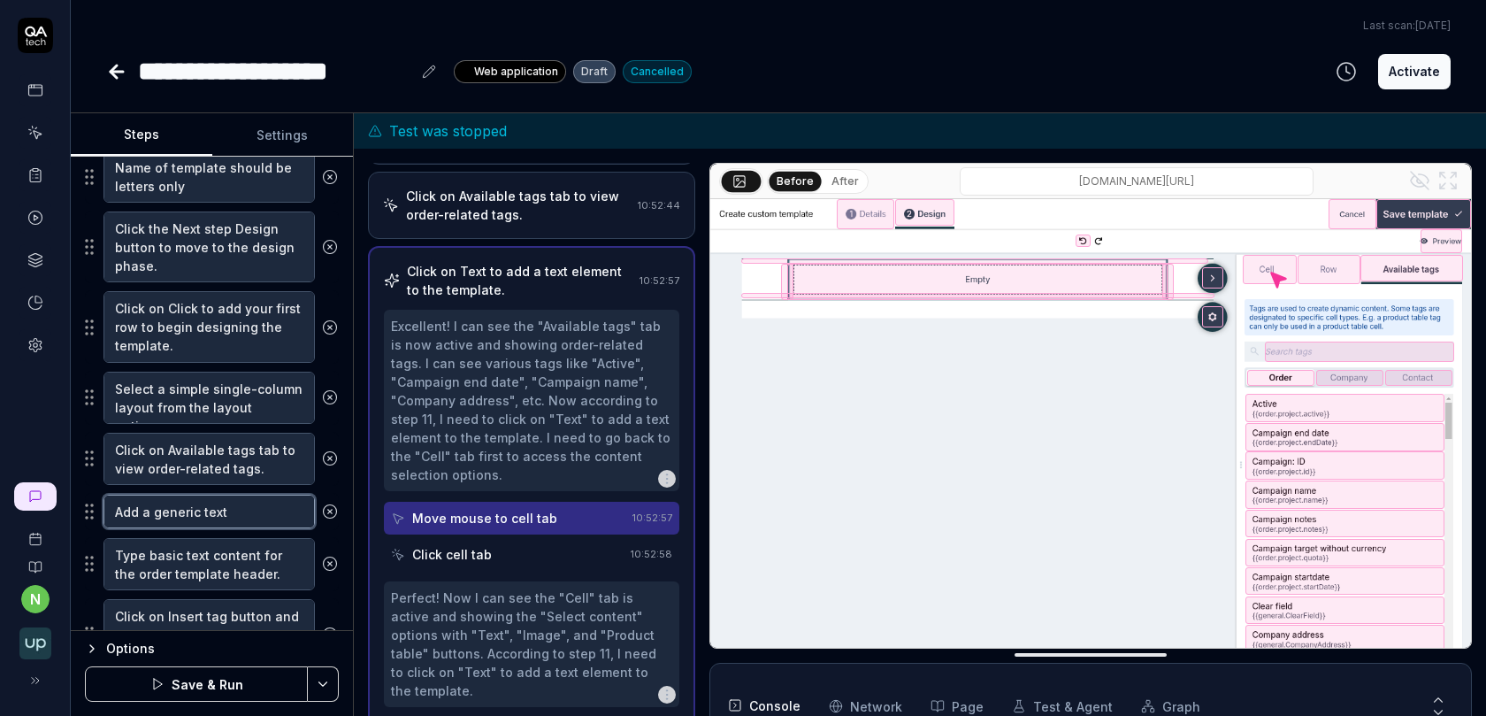
type textarea "*"
type textarea "Add a generic text f"
type textarea "*"
type textarea "Add a generic text fo"
type textarea "*"
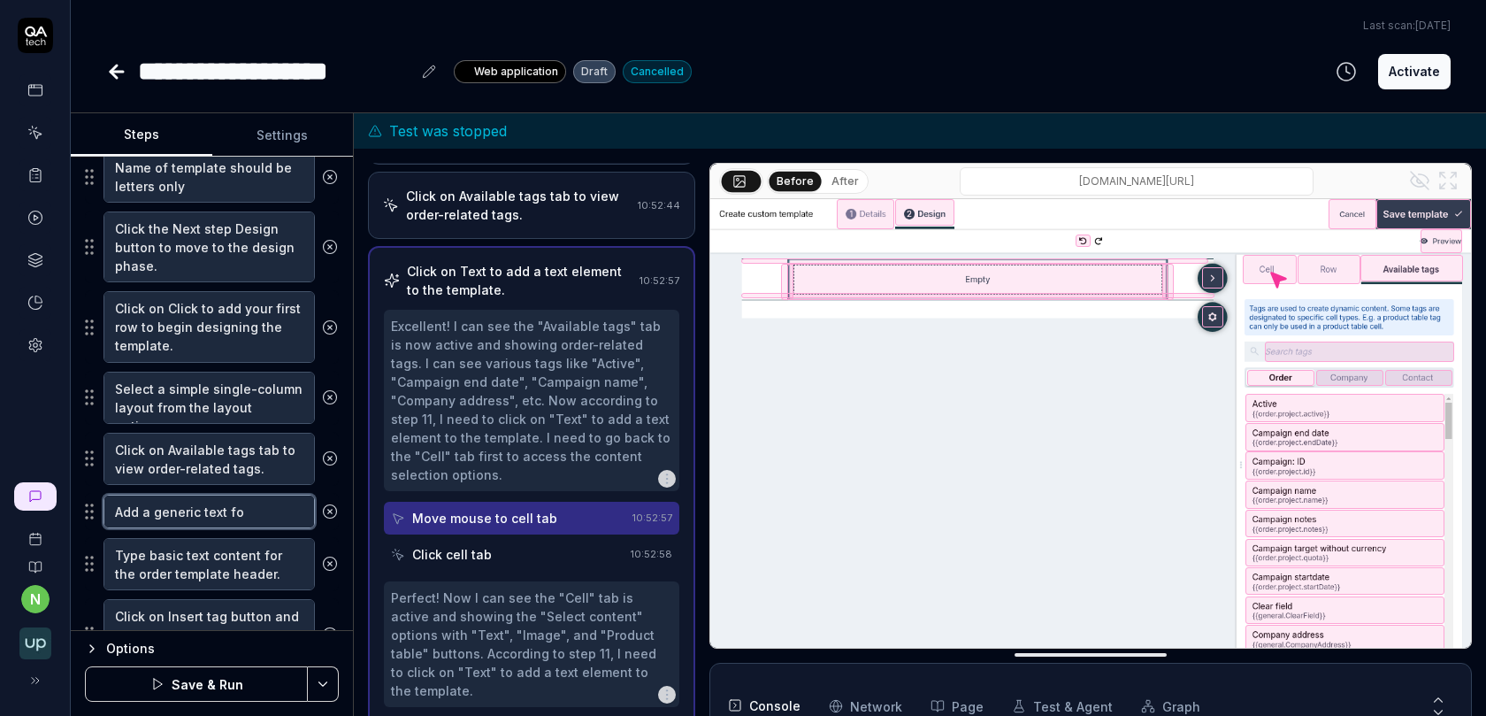
type textarea "Add a generic text for"
type textarea "*"
type textarea "Add a generic text for"
type textarea "*"
type textarea "Add a generic text for d"
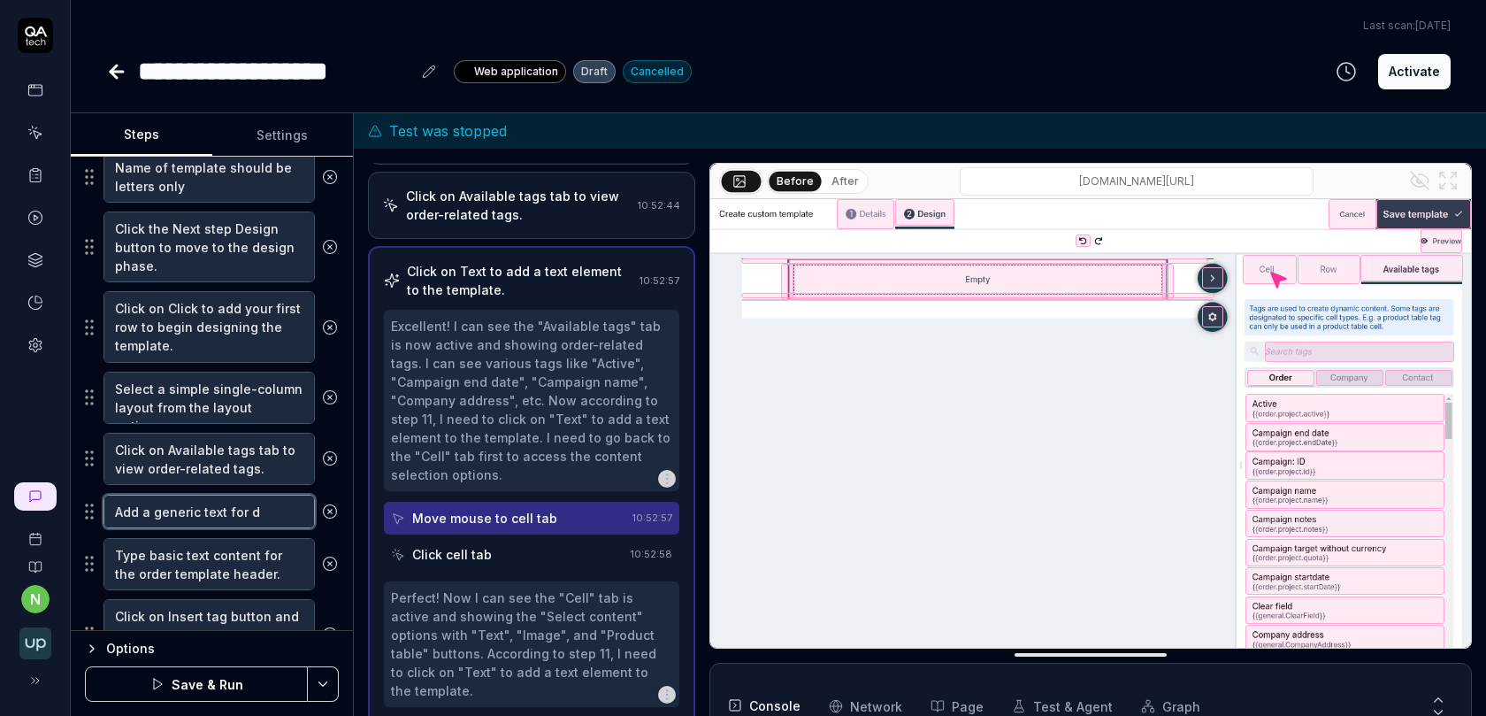
type textarea "*"
type textarea "Add a generic text for"
type textarea "*"
type textarea "Add a generic text for a"
type textarea "*"
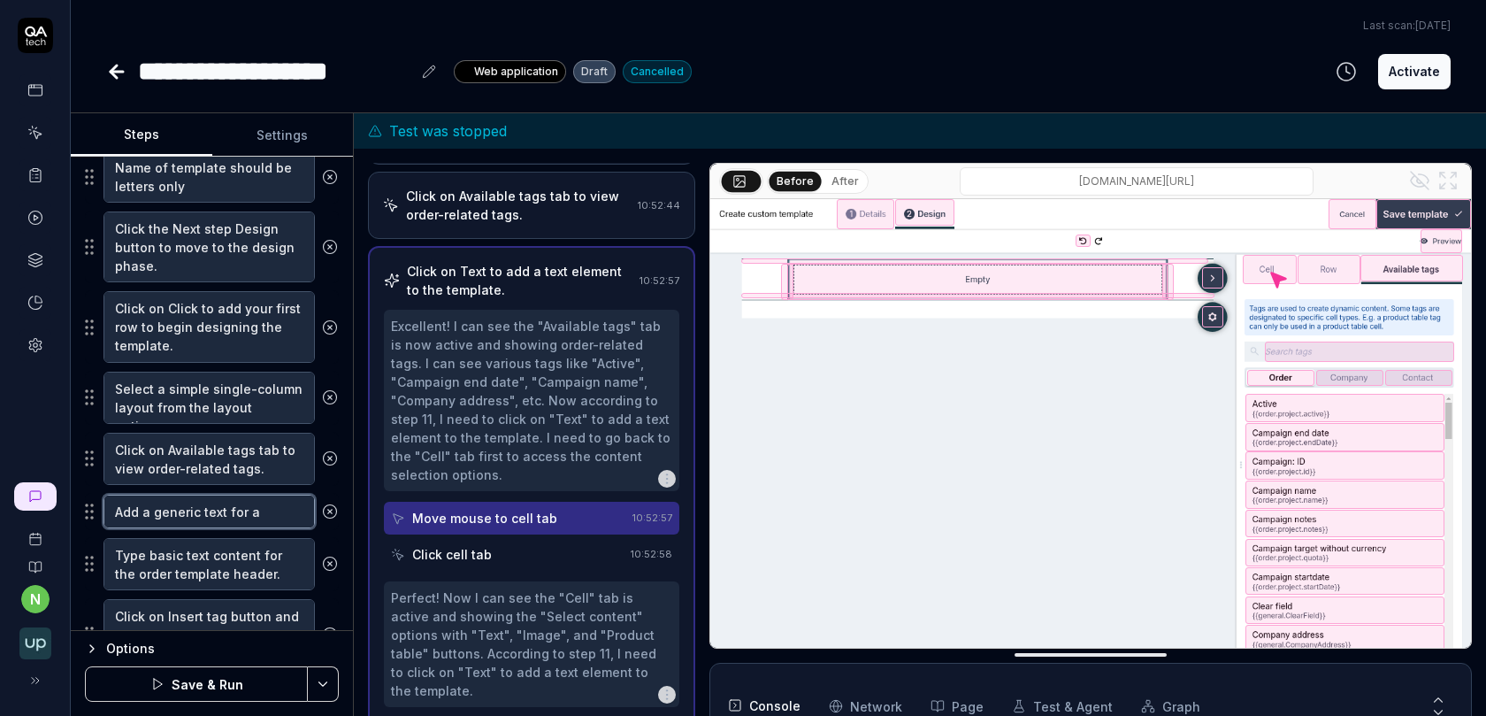
type textarea "Add a generic text for a o"
type textarea "*"
type textarea "Add a generic text for a or"
type textarea "*"
type textarea "Add a generic text for a ord"
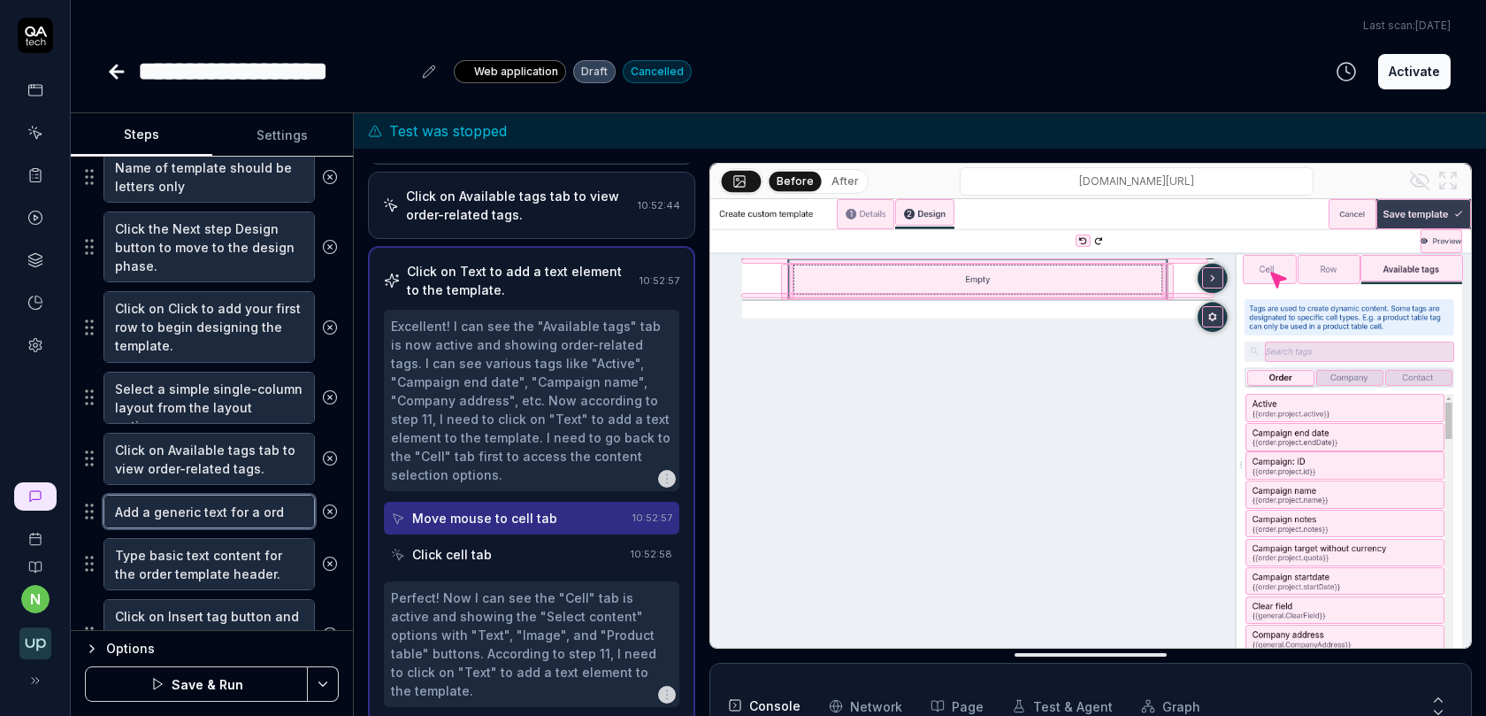
type textarea "*"
type textarea "Add a generic text for a orde"
type textarea "*"
type textarea "Add a generic text for a order"
type textarea "*"
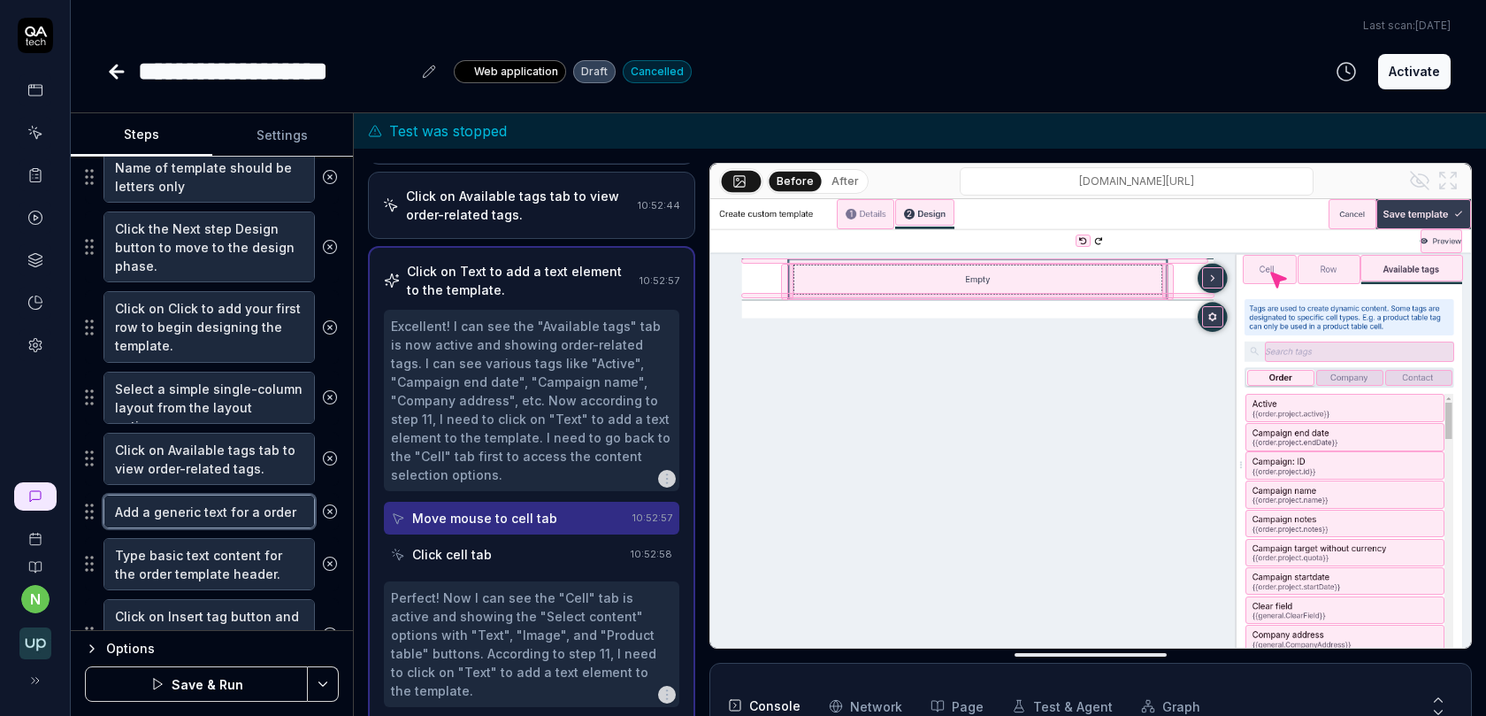
type textarea "Add a generic text for a order"
type textarea "*"
type textarea "Add a generic text for a order co"
type textarea "*"
type textarea "Add a generic text for a order con"
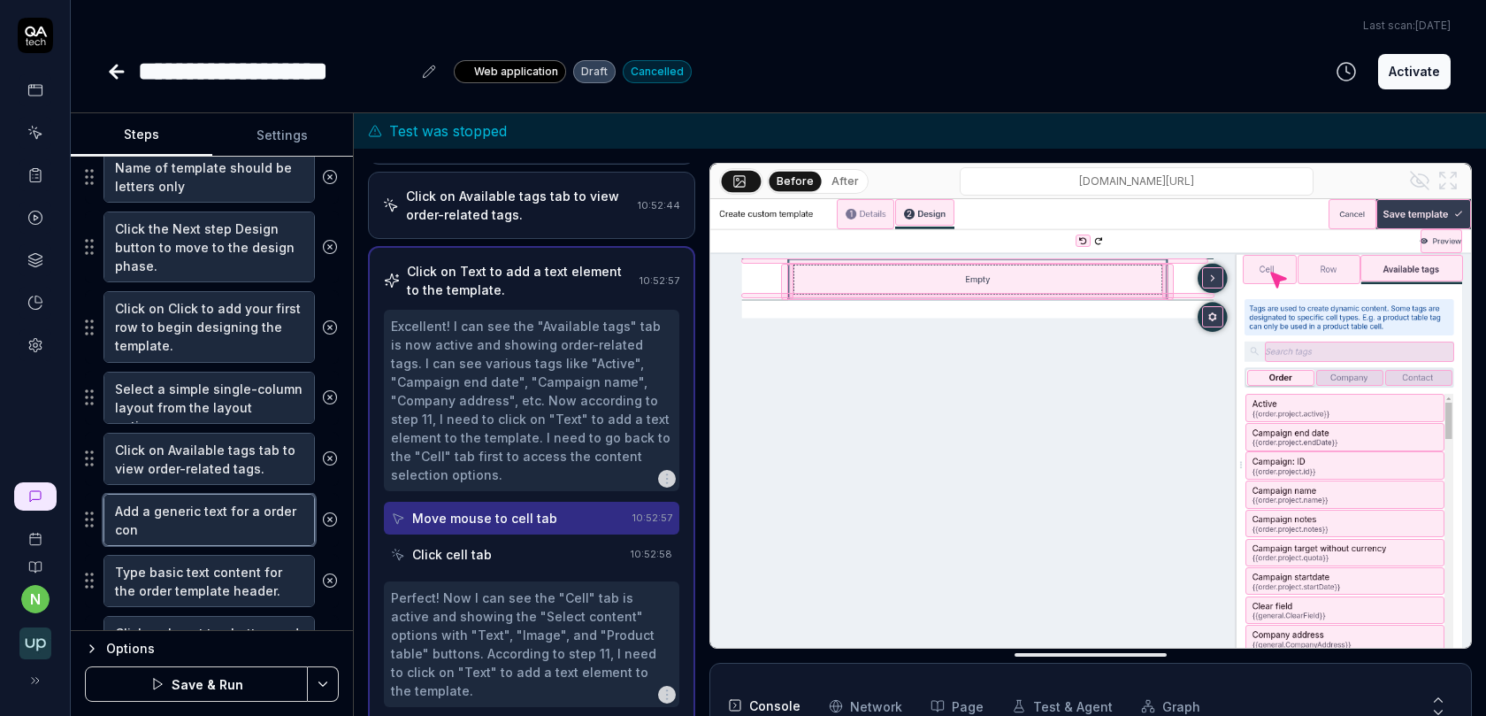
type textarea "*"
type textarea "Add a generic text for a order conf"
type textarea "*"
type textarea "Add a generic text for a order confi"
type textarea "*"
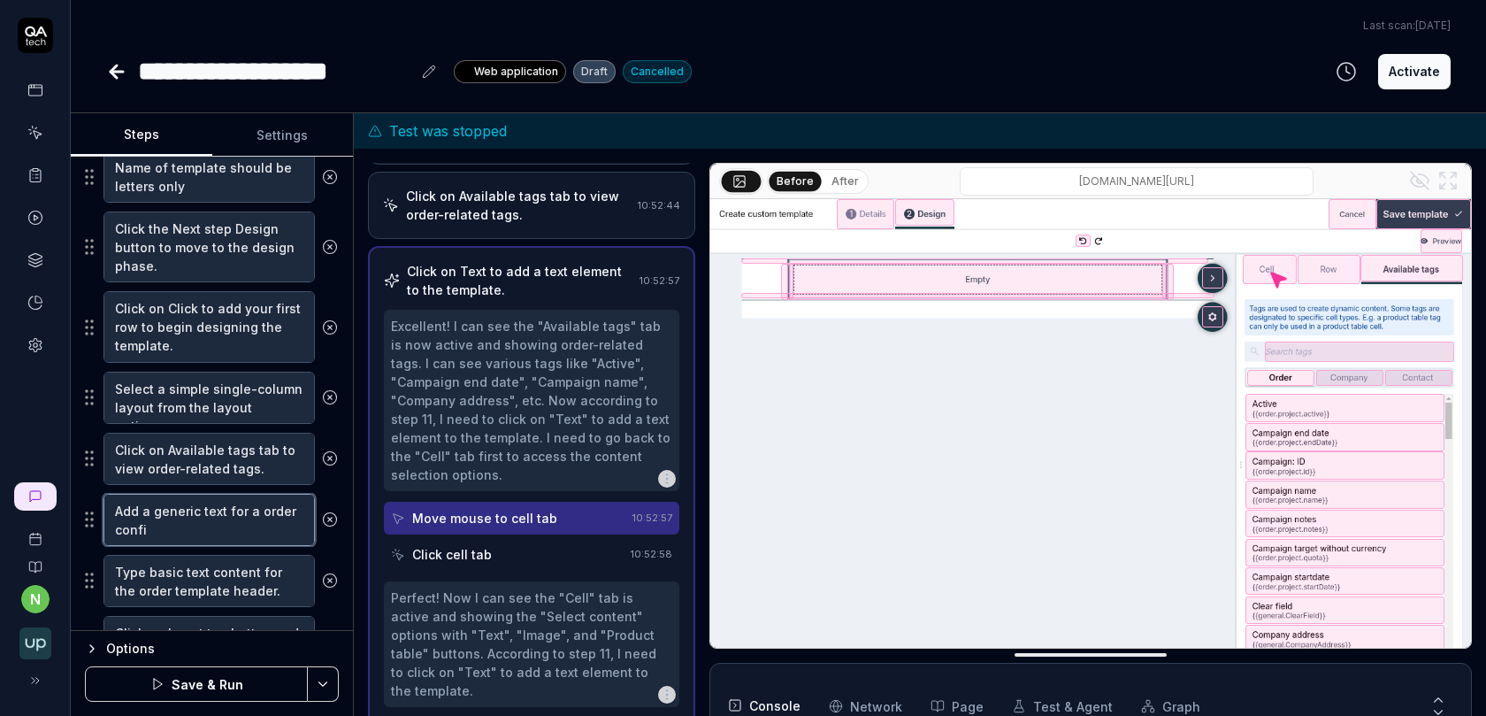
type textarea "Add a generic text for a order confir"
type textarea "*"
type textarea "Add a generic text for a order confirm"
type textarea "*"
type textarea "Add a generic text for a order confirma"
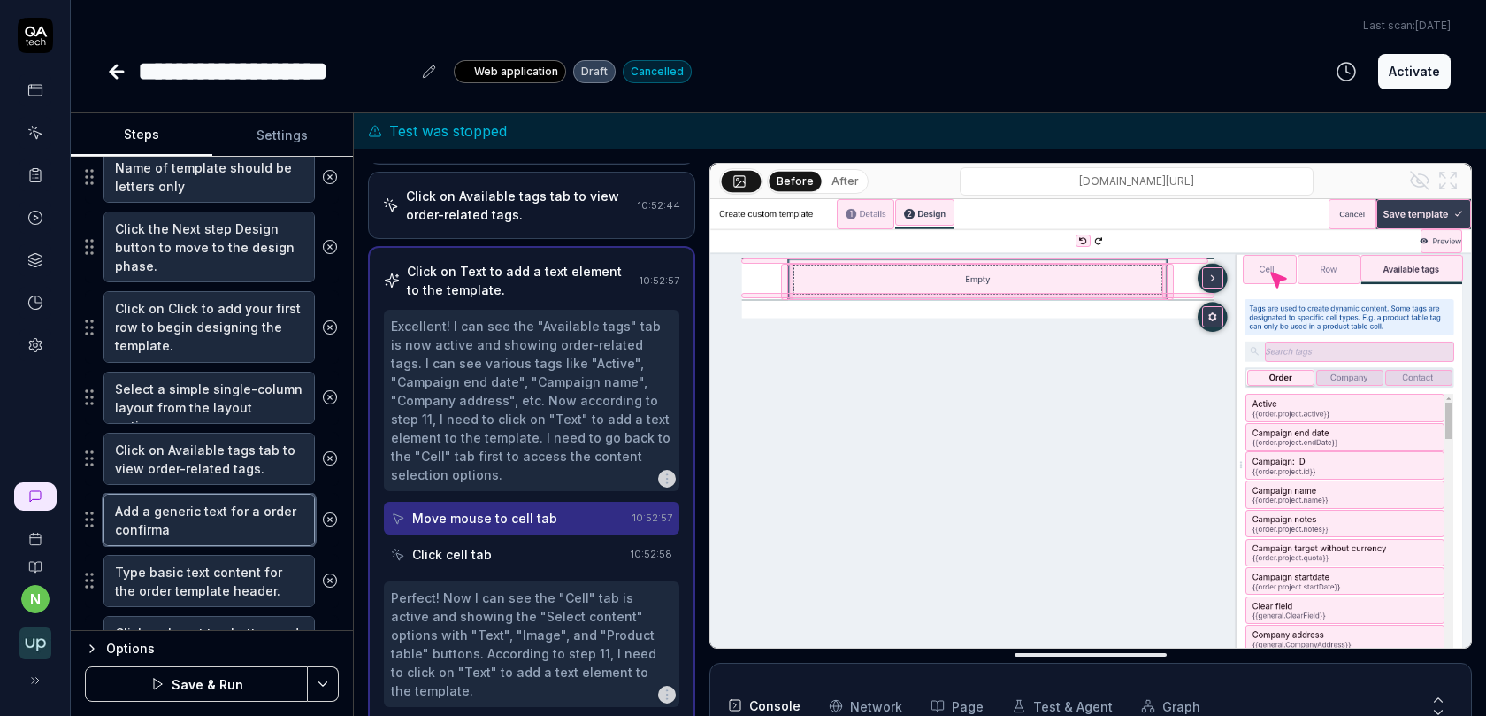
type textarea "*"
type textarea "Add a generic text for a order confirmat"
type textarea "*"
type textarea "Add a generic text for a order confirmati"
type textarea "*"
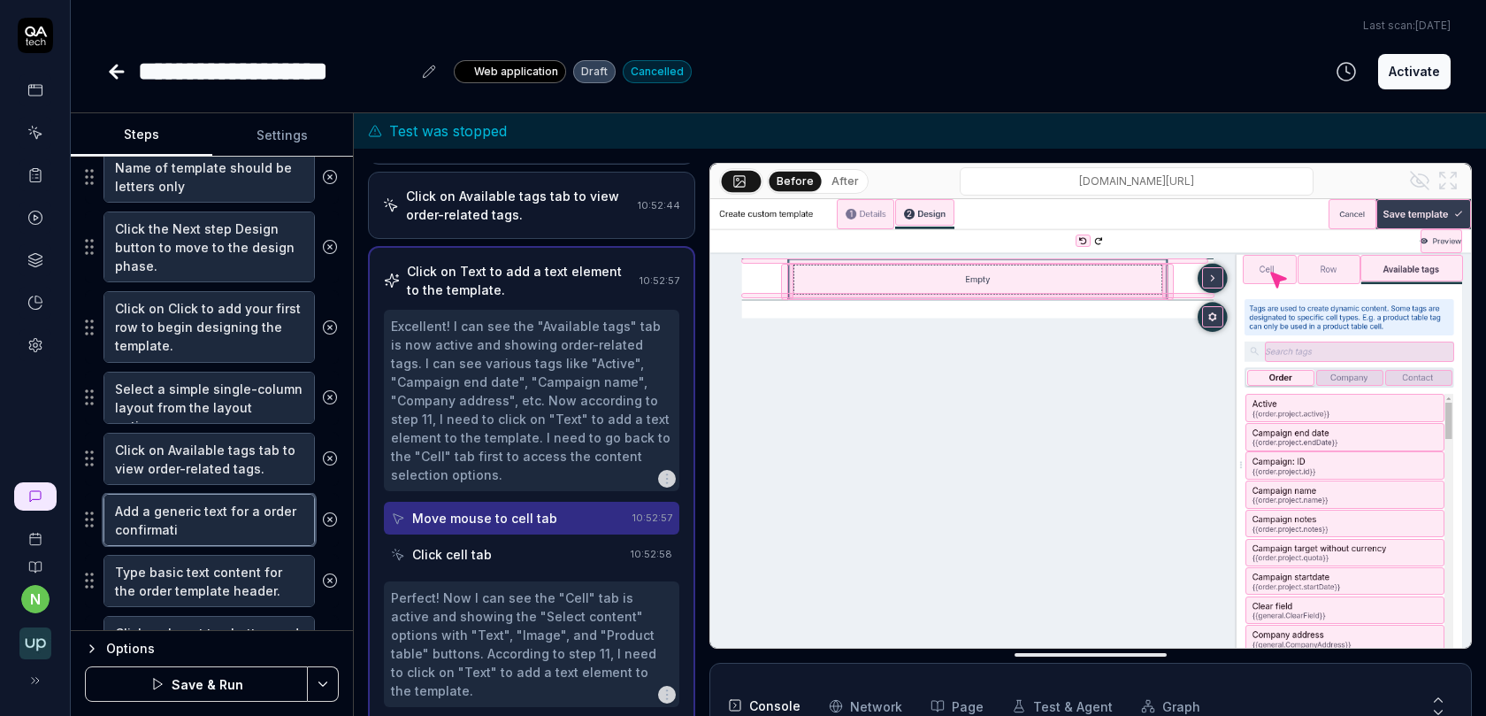
type textarea "Add a generic text for a order confirmatio"
type textarea "*"
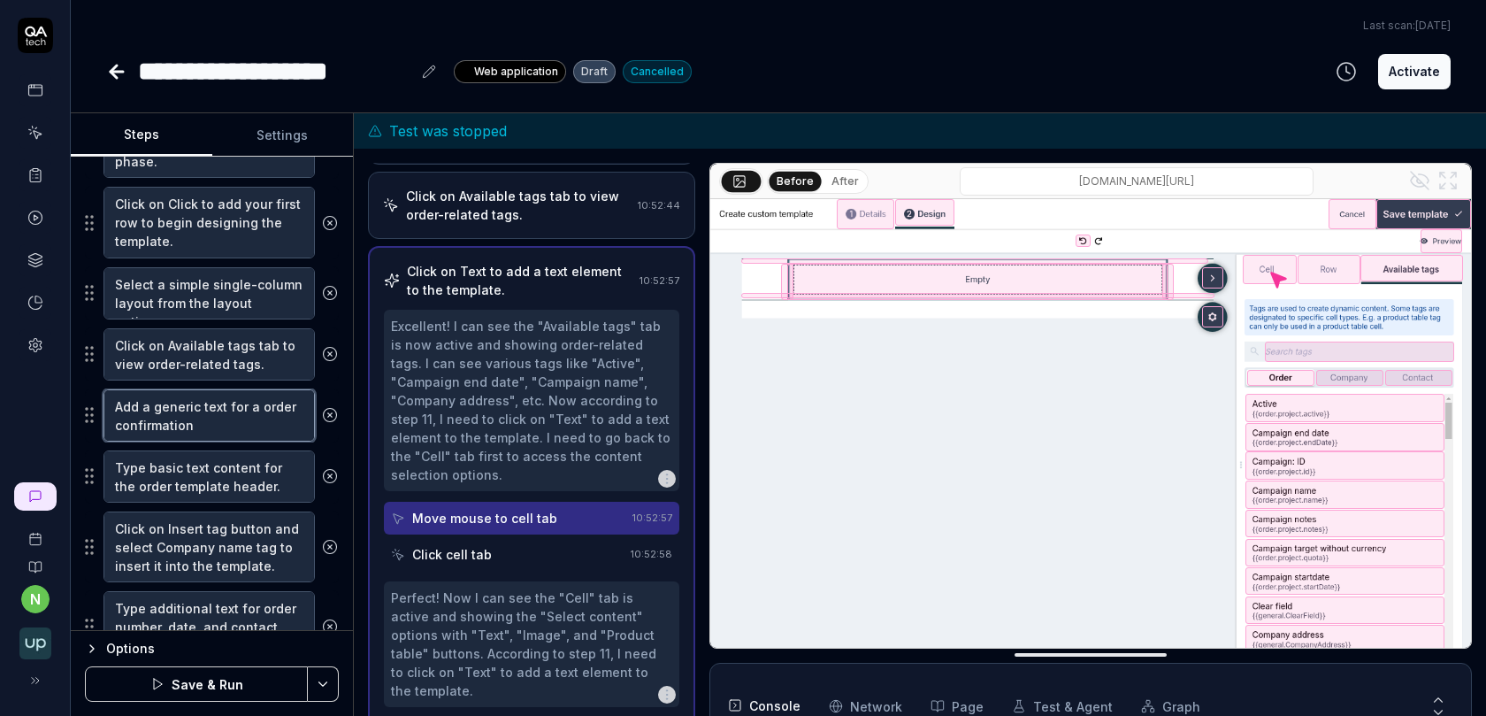
scroll to position [708, 0]
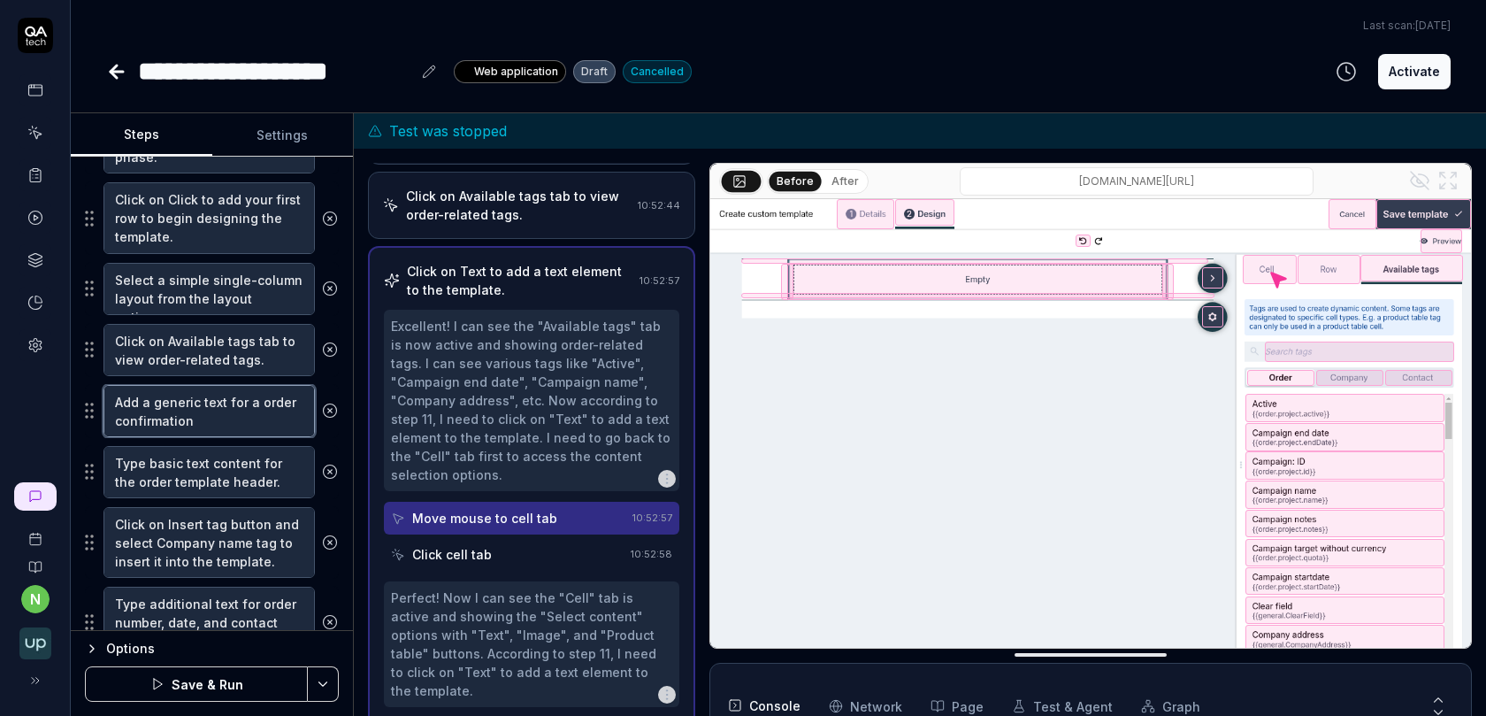
type textarea "Add a generic text for a order confirmation"
click at [215, 478] on textarea "Type basic text content for the order template header." at bounding box center [208, 472] width 211 height 52
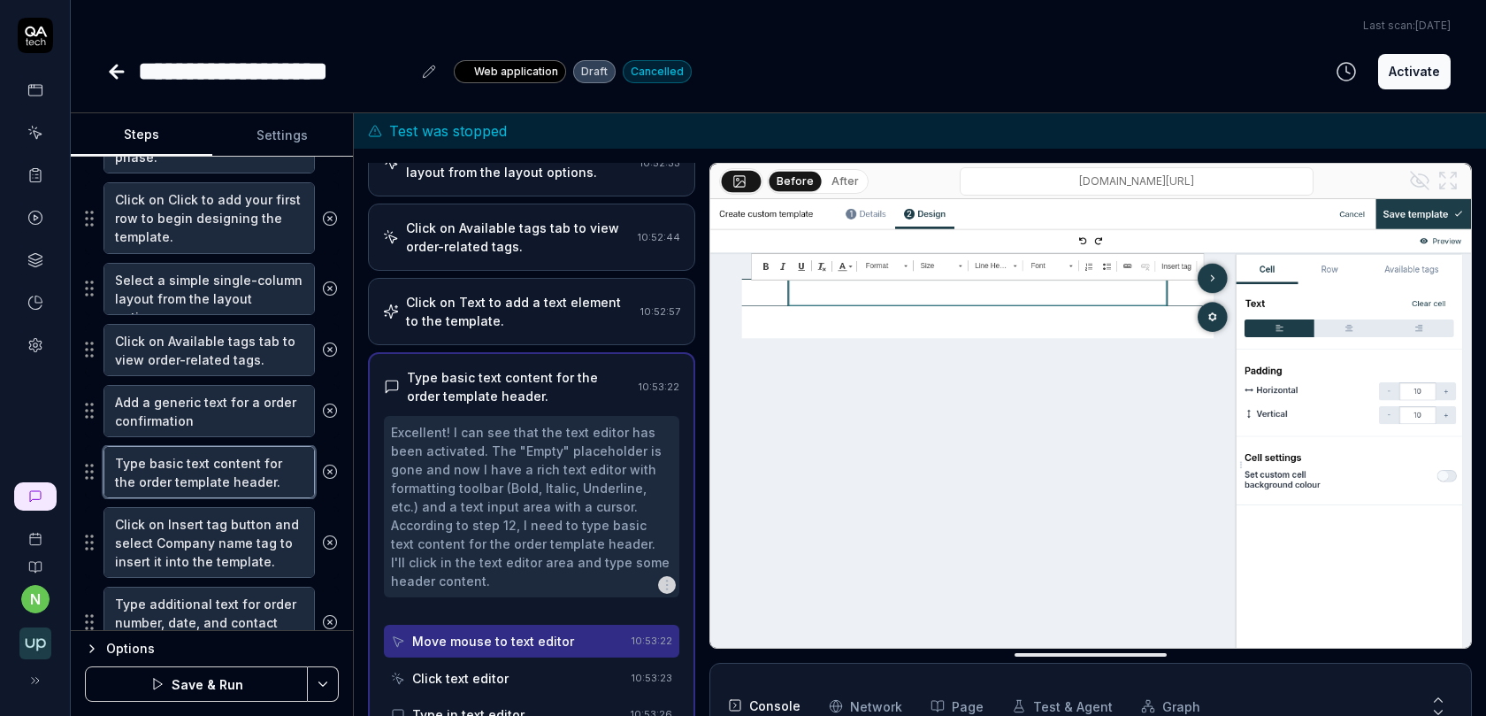
click at [215, 478] on textarea "Type basic text content for the order template header." at bounding box center [208, 472] width 211 height 52
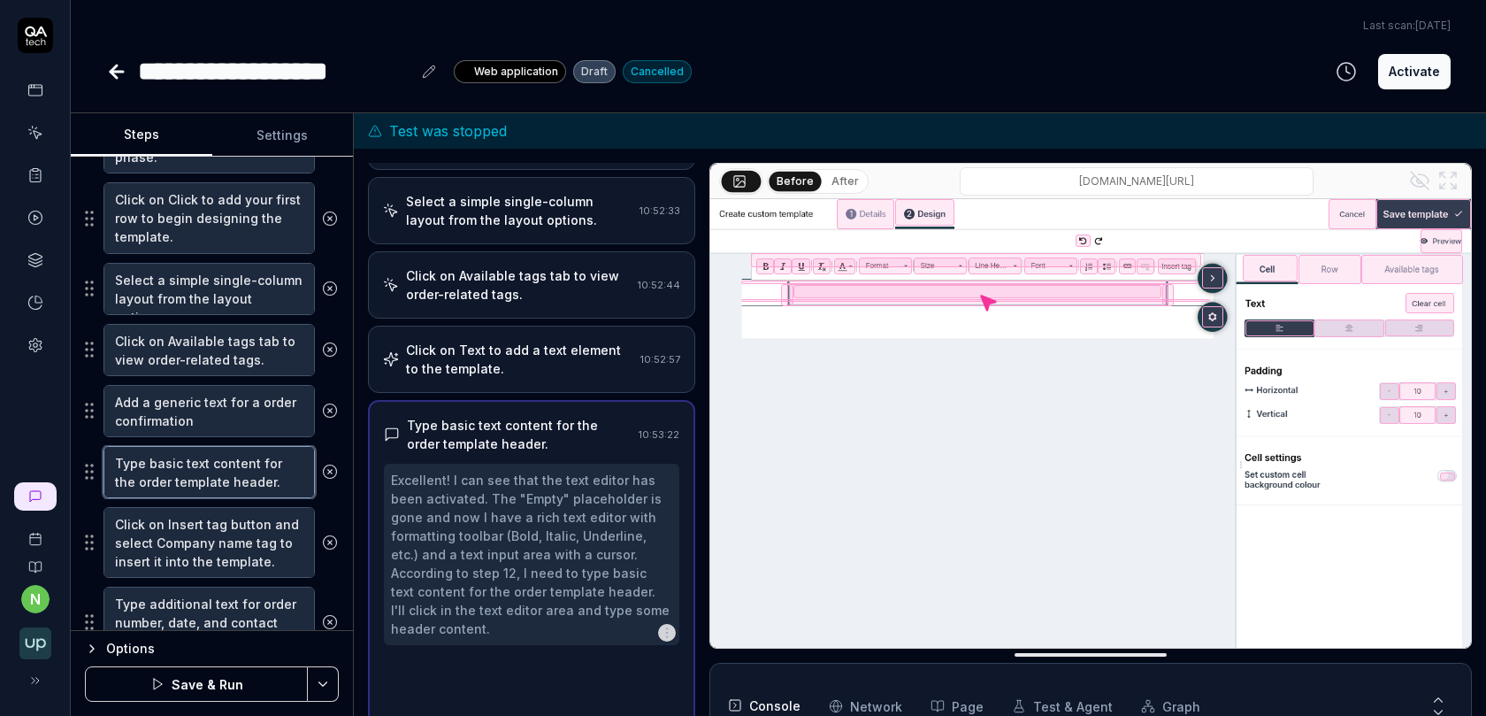
scroll to position [692, 0]
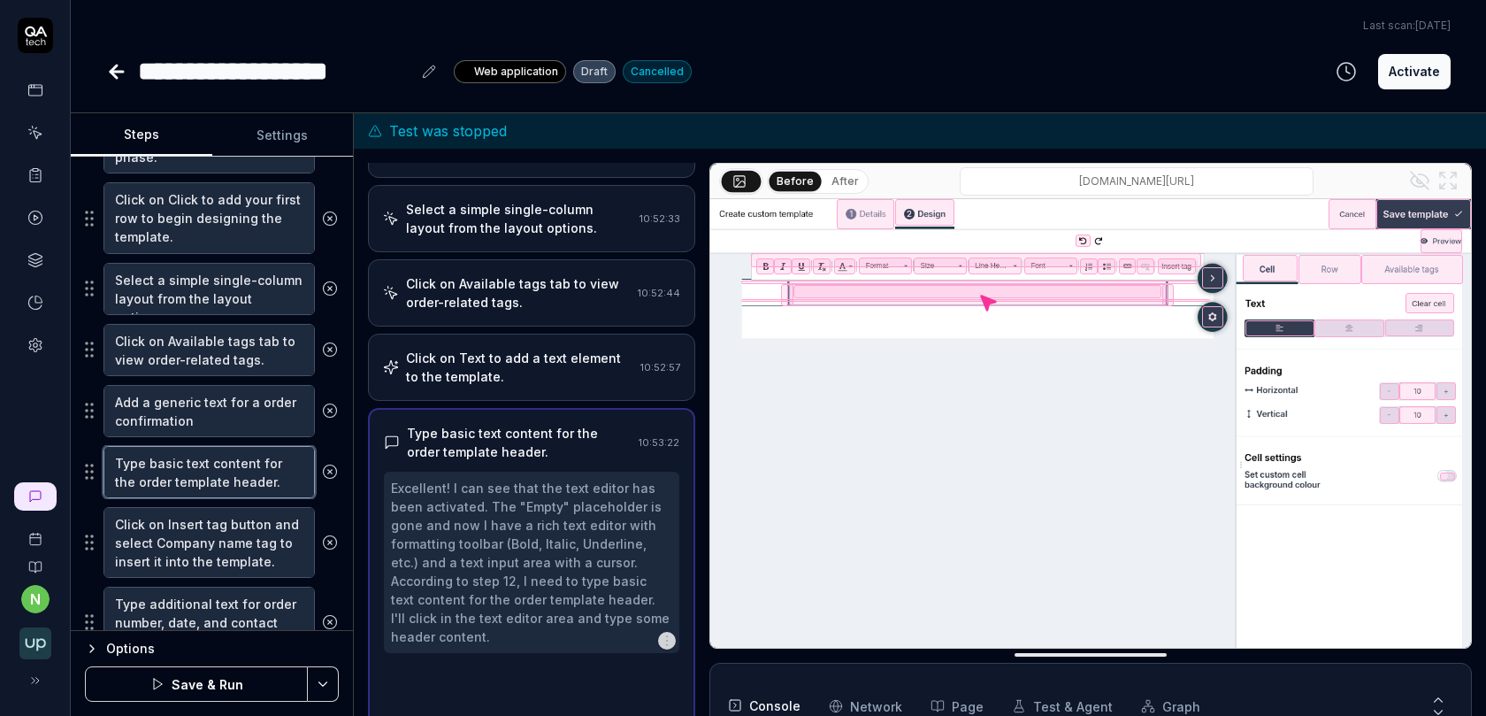
click at [215, 478] on textarea "Type basic text content for the order template header." at bounding box center [208, 472] width 211 height 52
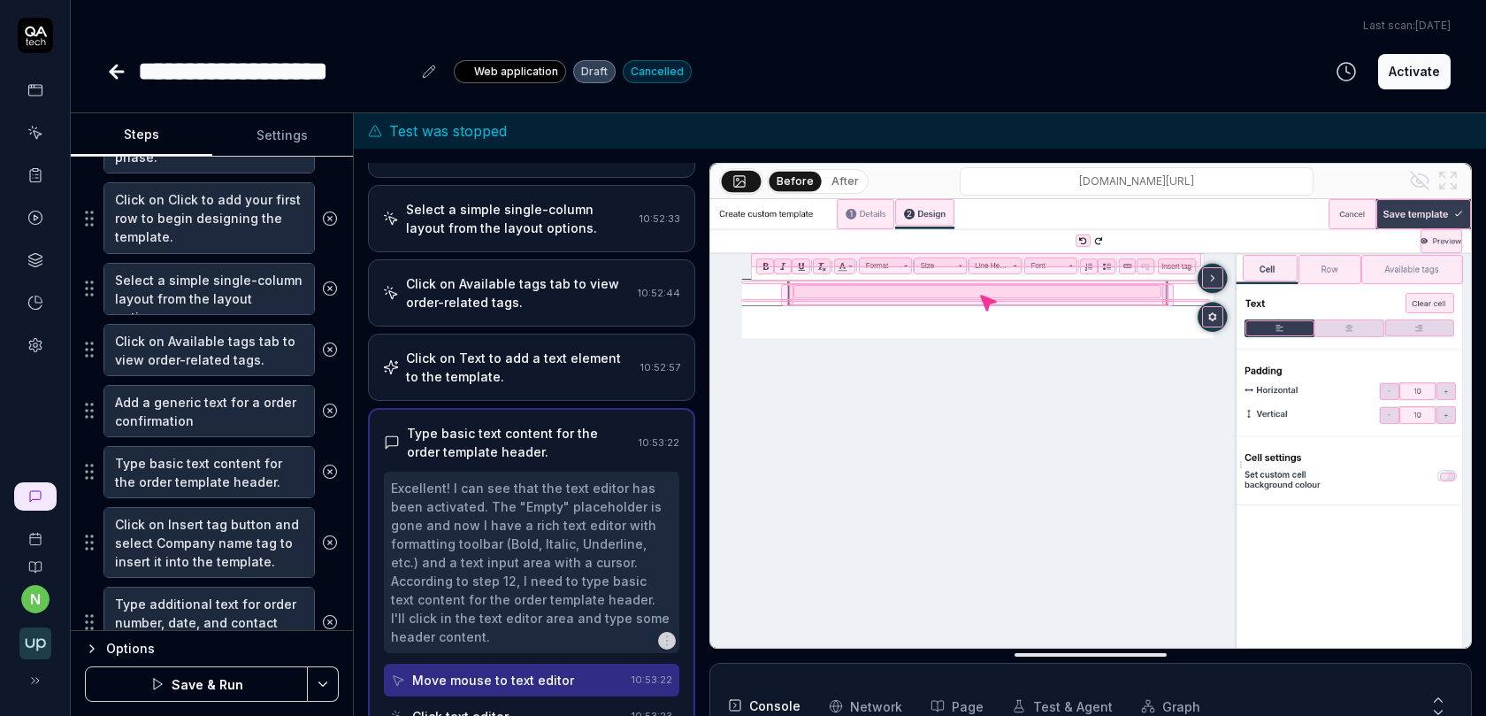
click at [328, 464] on icon at bounding box center [330, 472] width 16 height 16
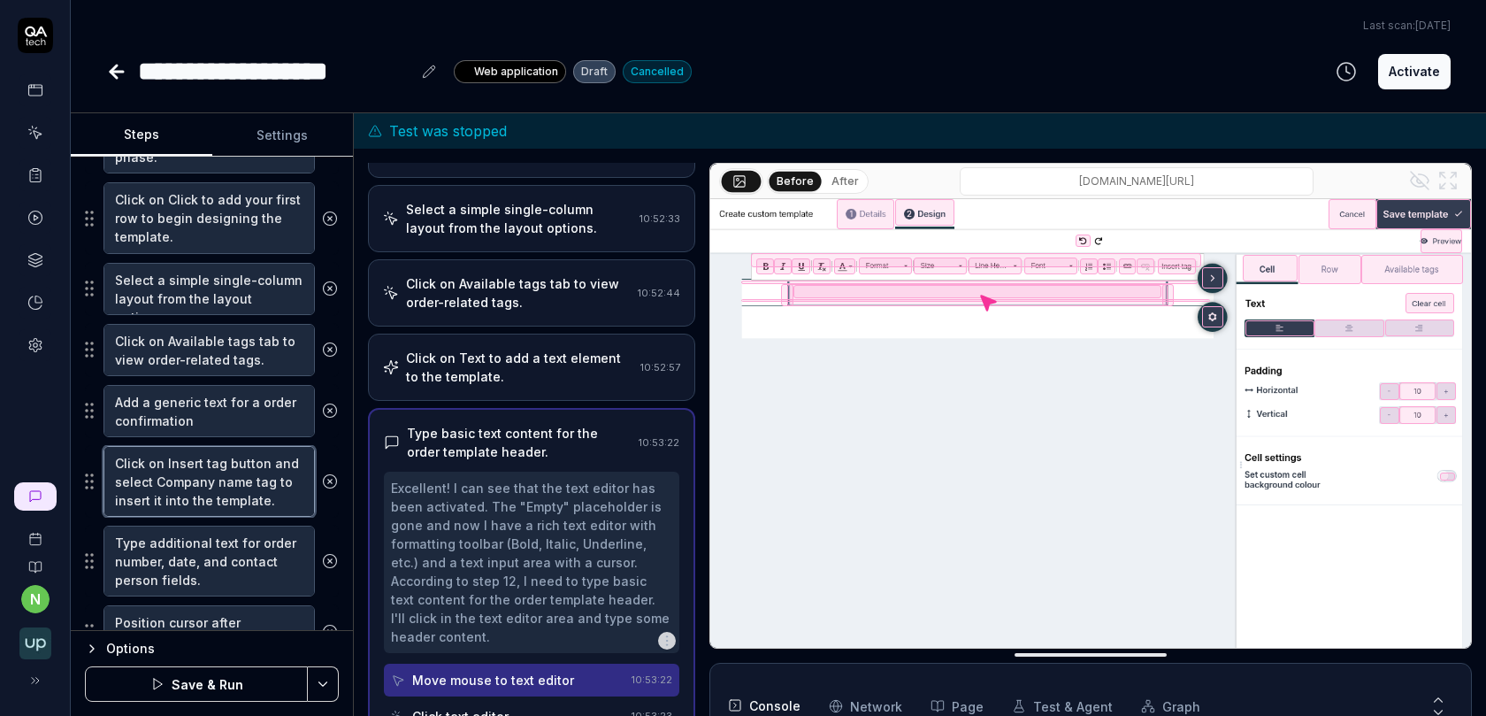
click at [232, 483] on textarea "Click on Insert tag button and select Company name tag to insert it into the te…" at bounding box center [208, 481] width 211 height 71
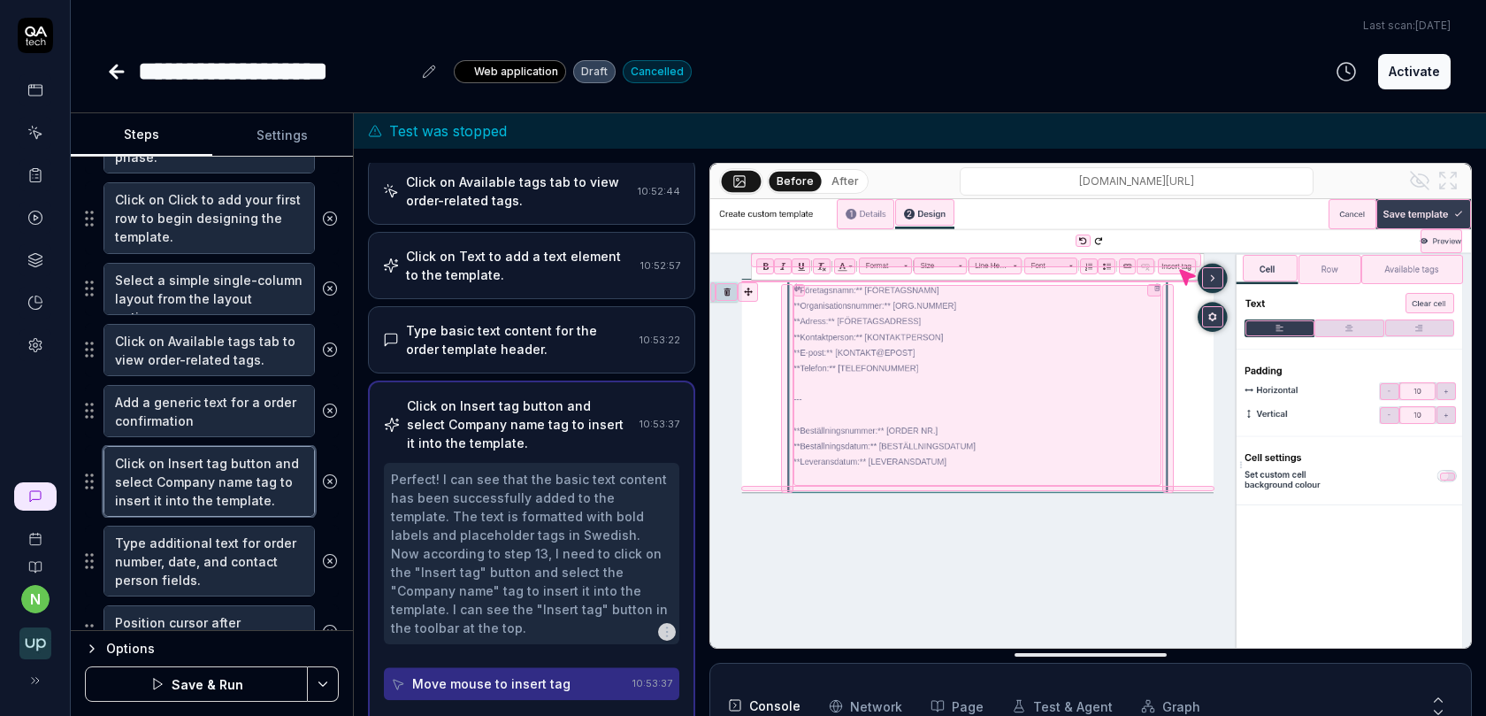
click at [232, 483] on textarea "Click on Insert tag button and select Company name tag to insert it into the te…" at bounding box center [208, 481] width 211 height 71
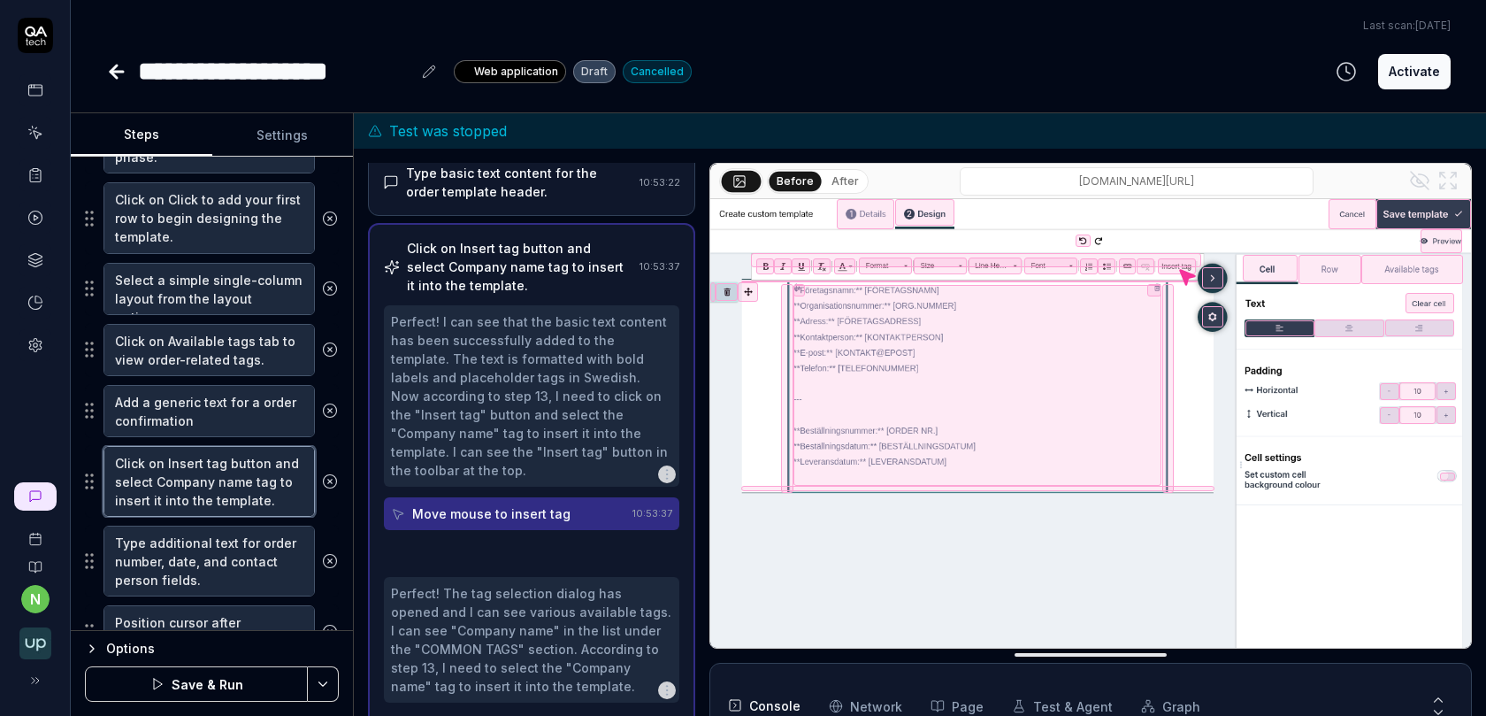
click at [232, 483] on textarea "Click on Insert tag button and select Company name tag to insert it into the te…" at bounding box center [208, 481] width 211 height 71
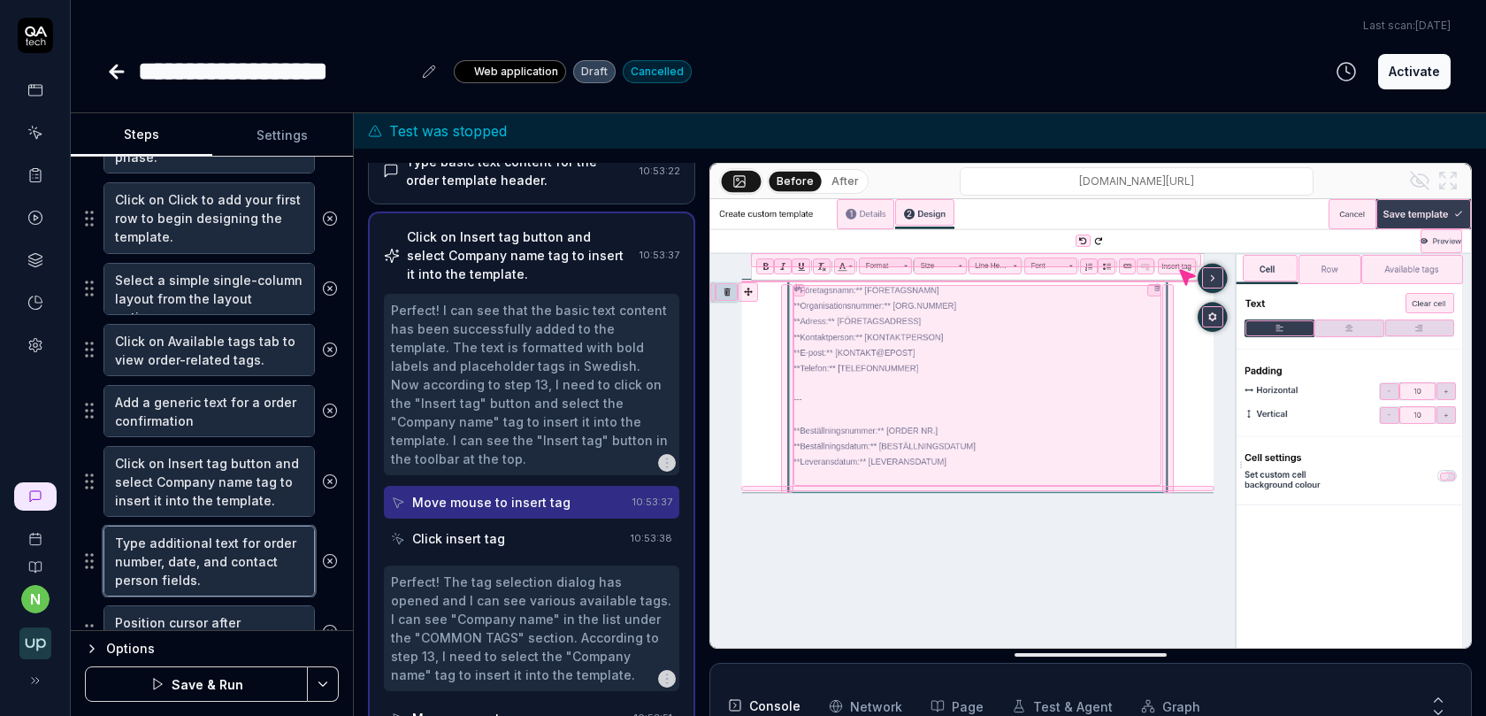
click at [214, 544] on textarea "Type additional text for order number, date, and contact person fields." at bounding box center [208, 560] width 211 height 71
paste textarea "Click on Insert tag button and select Company name tag to insert it into the te…"
type textarea "*"
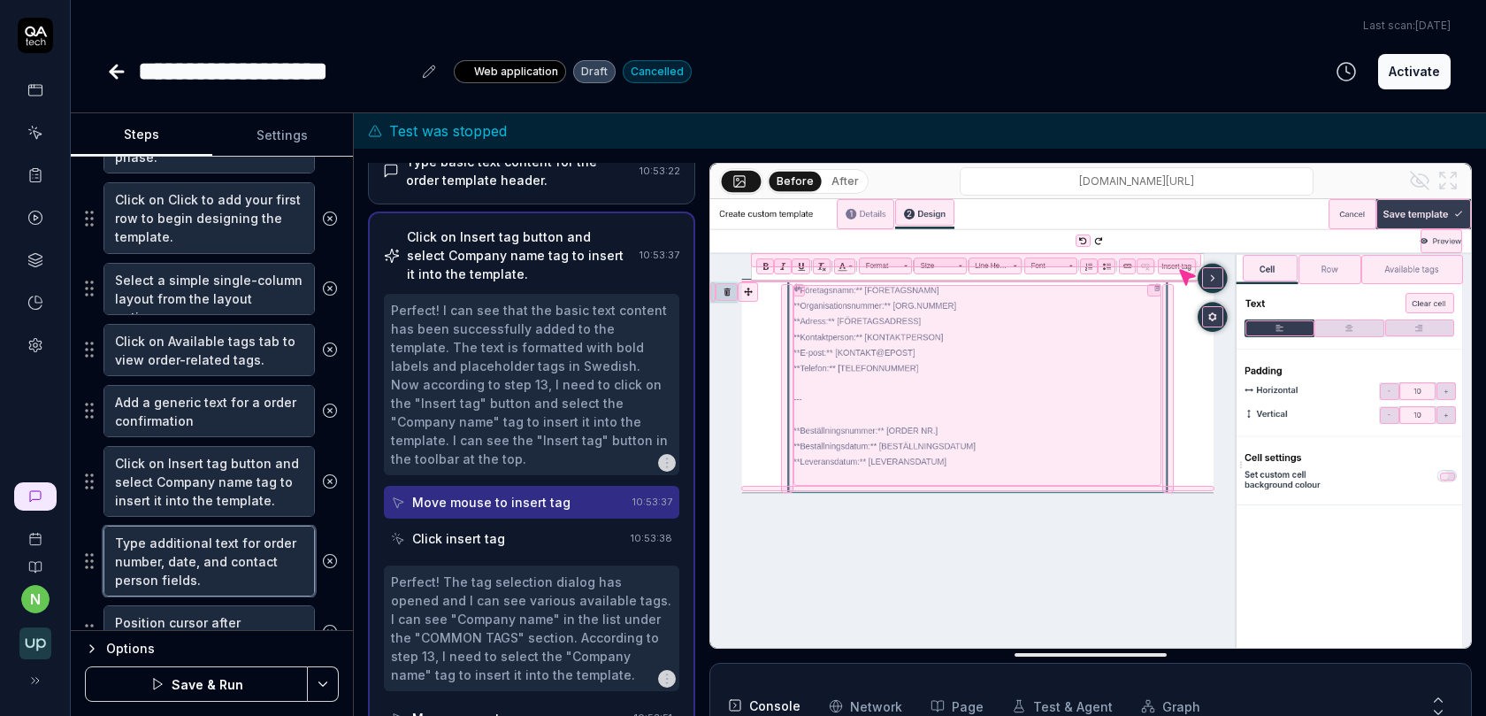
type textarea "Click on Insert tag button and select Company name tag to insert it into the te…"
drag, startPoint x: 156, startPoint y: 546, endPoint x: 282, endPoint y: 586, distance: 132.9
click at [281, 586] on fieldset "Left-click at current mouse position to open the user menu. Click on Settings t…" at bounding box center [212, 389] width 254 height 1383
type textarea "*"
type textarea "Click on Insert tag button and select"
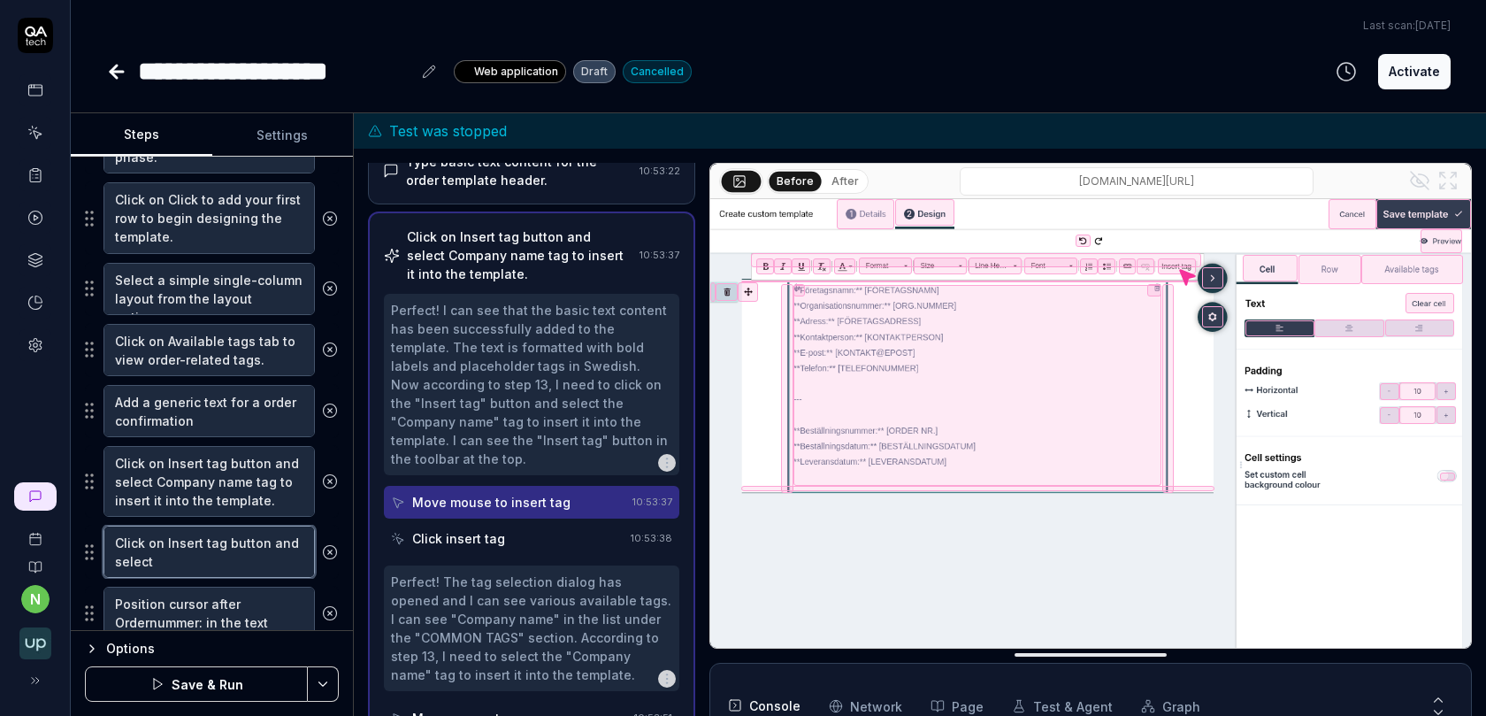
type textarea "*"
type textarea "Click on Insert tag button and select o"
type textarea "*"
type textarea "Click on Insert tag button and select oth"
type textarea "*"
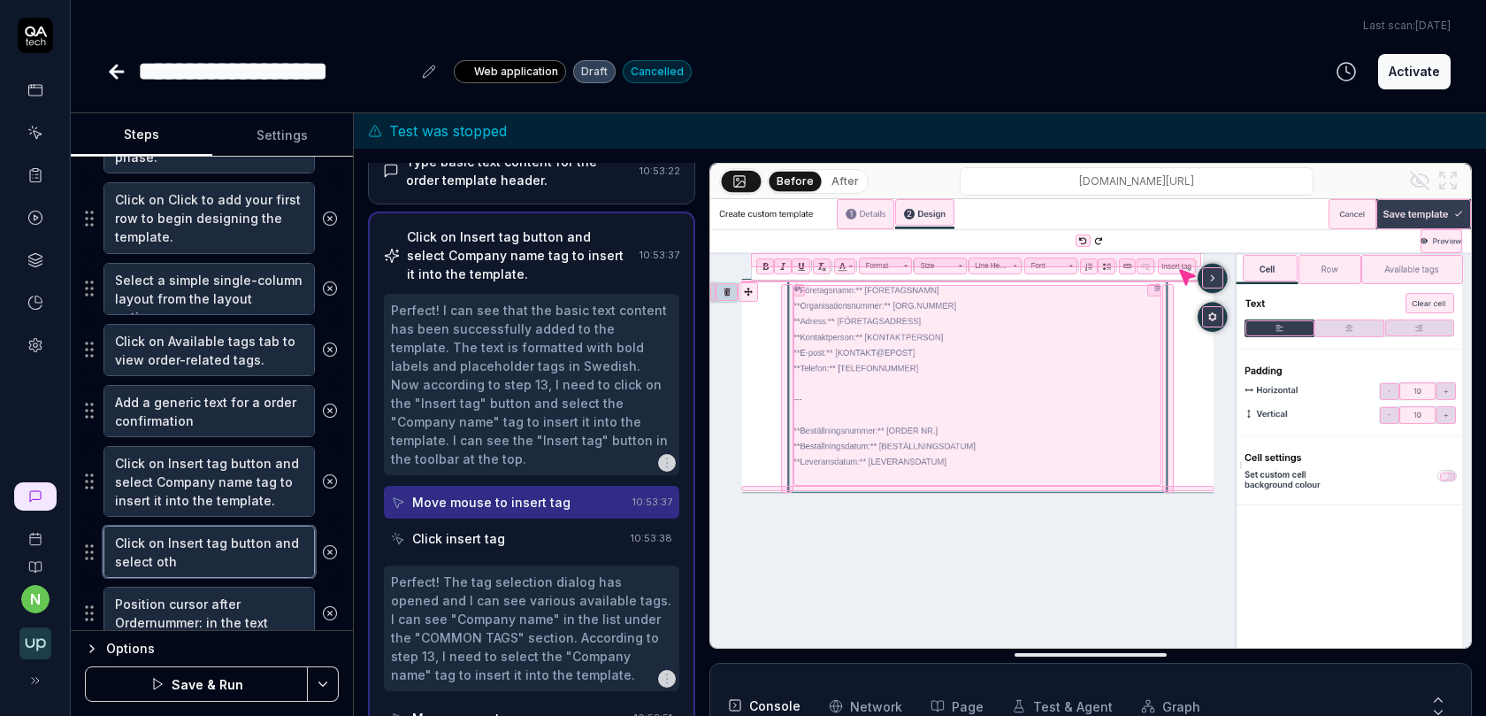
type textarea "Click on Insert tag button and select othe"
type textarea "*"
type textarea "Click on Insert tag button and select other"
type textarea "*"
type textarea "Click on Insert tag button and select other"
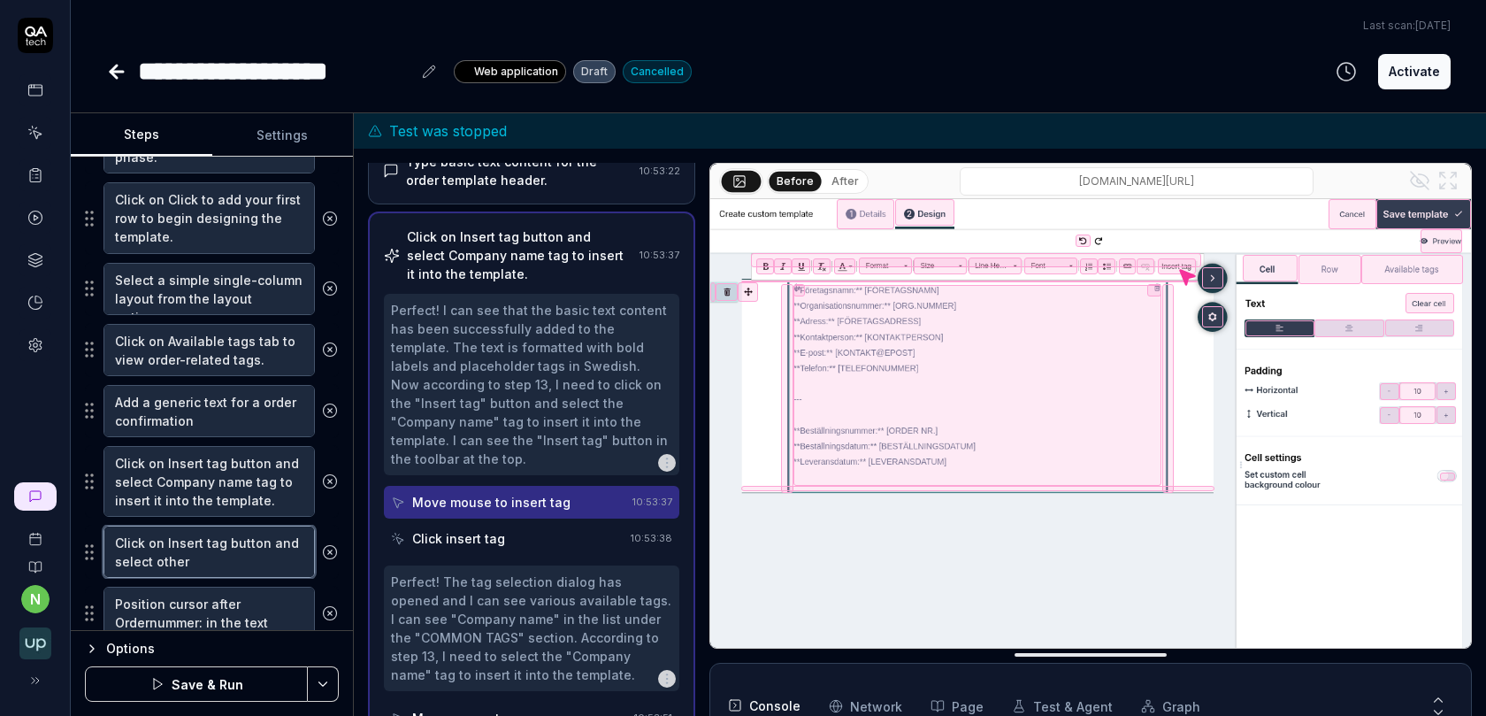
type textarea "*"
type textarea "Click on Insert tag button and select other c"
type textarea "*"
type textarea "Click on Insert tag button and select other co"
type textarea "*"
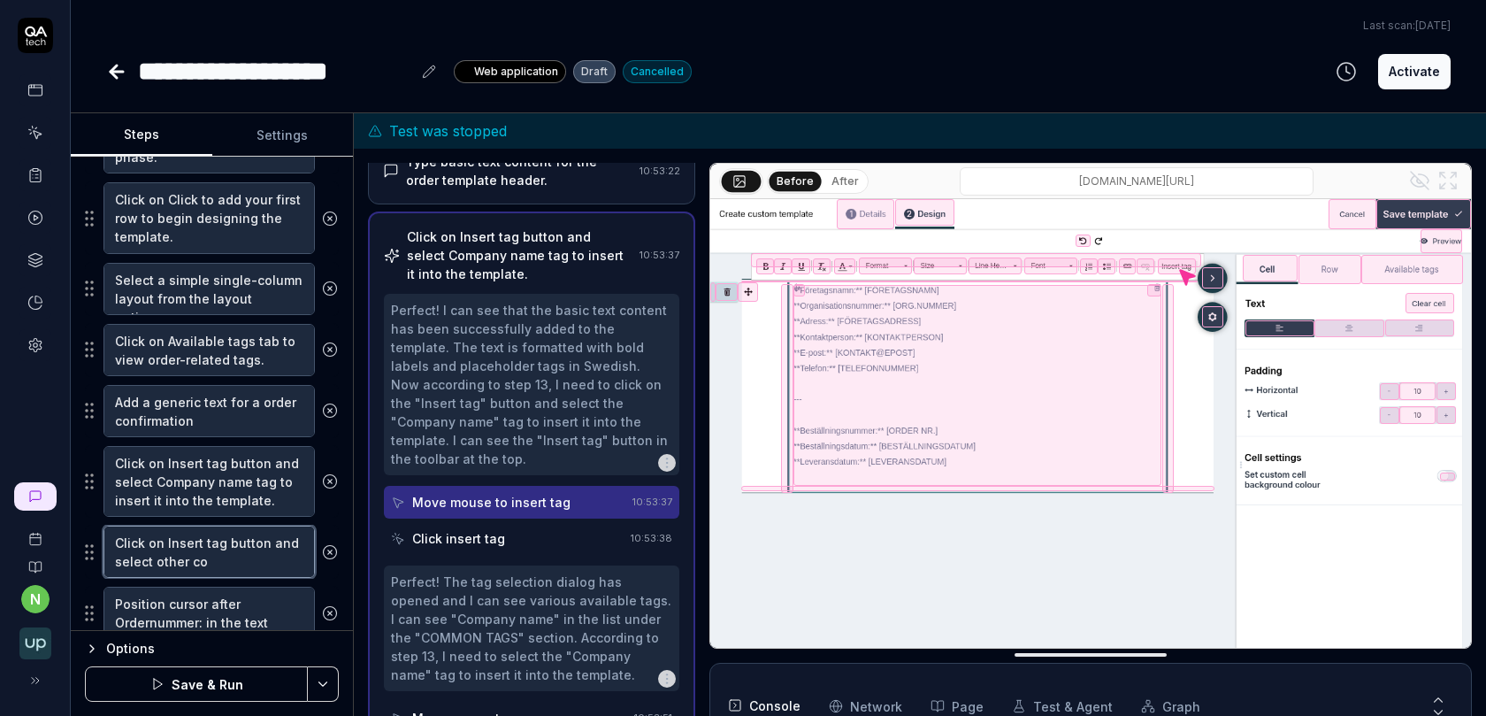
type textarea "Click on Insert tag button and select other com"
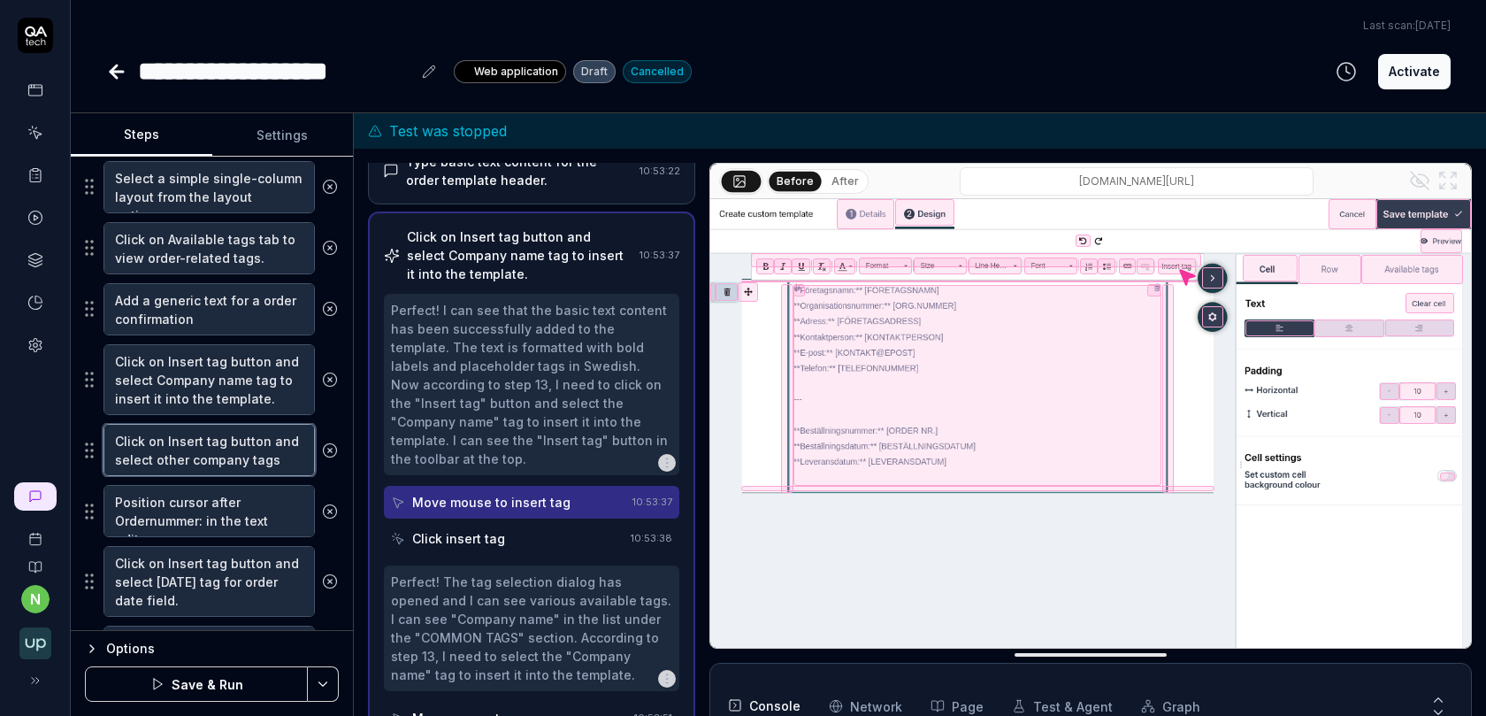
scroll to position [811, 0]
click at [329, 502] on icon at bounding box center [330, 510] width 16 height 16
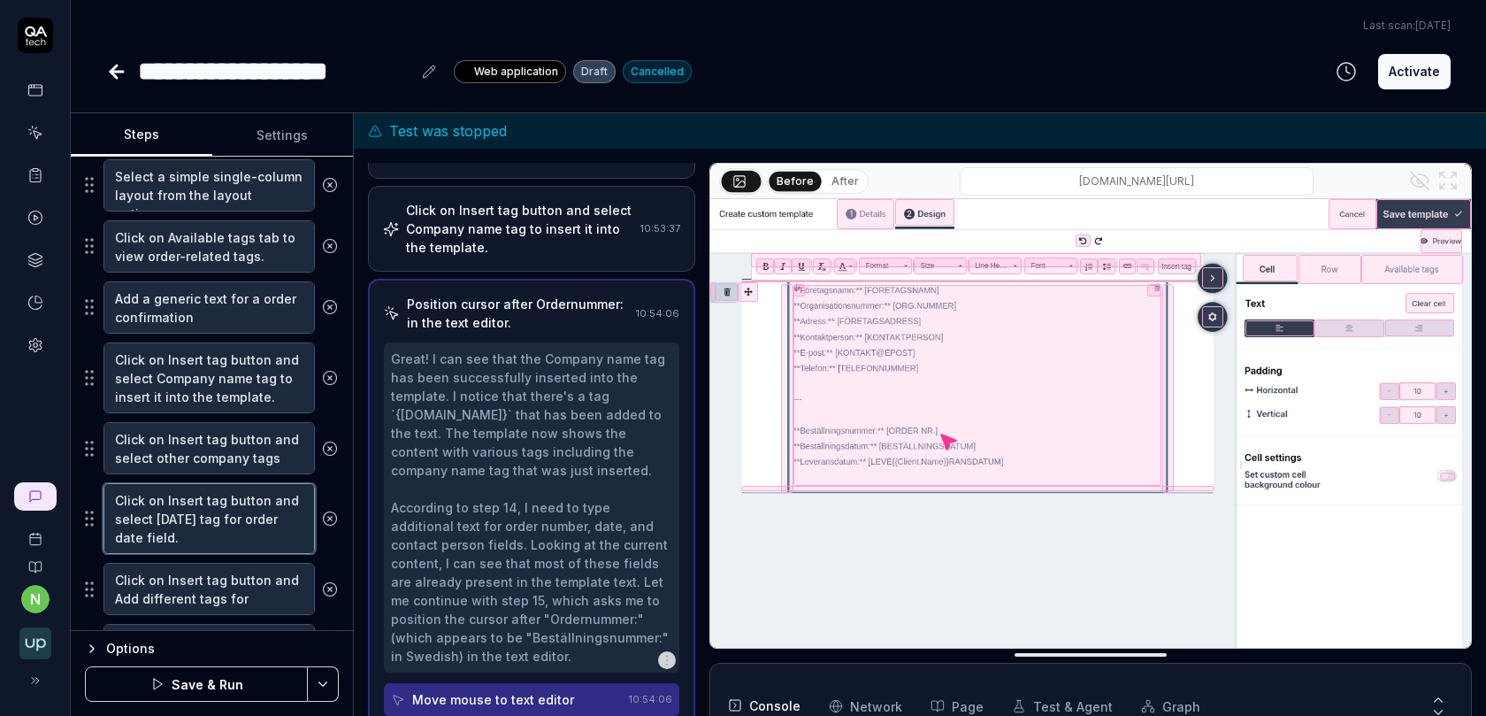
click at [232, 523] on textarea "Click on Insert tag button and select [DATE] tag for order date field." at bounding box center [208, 518] width 211 height 71
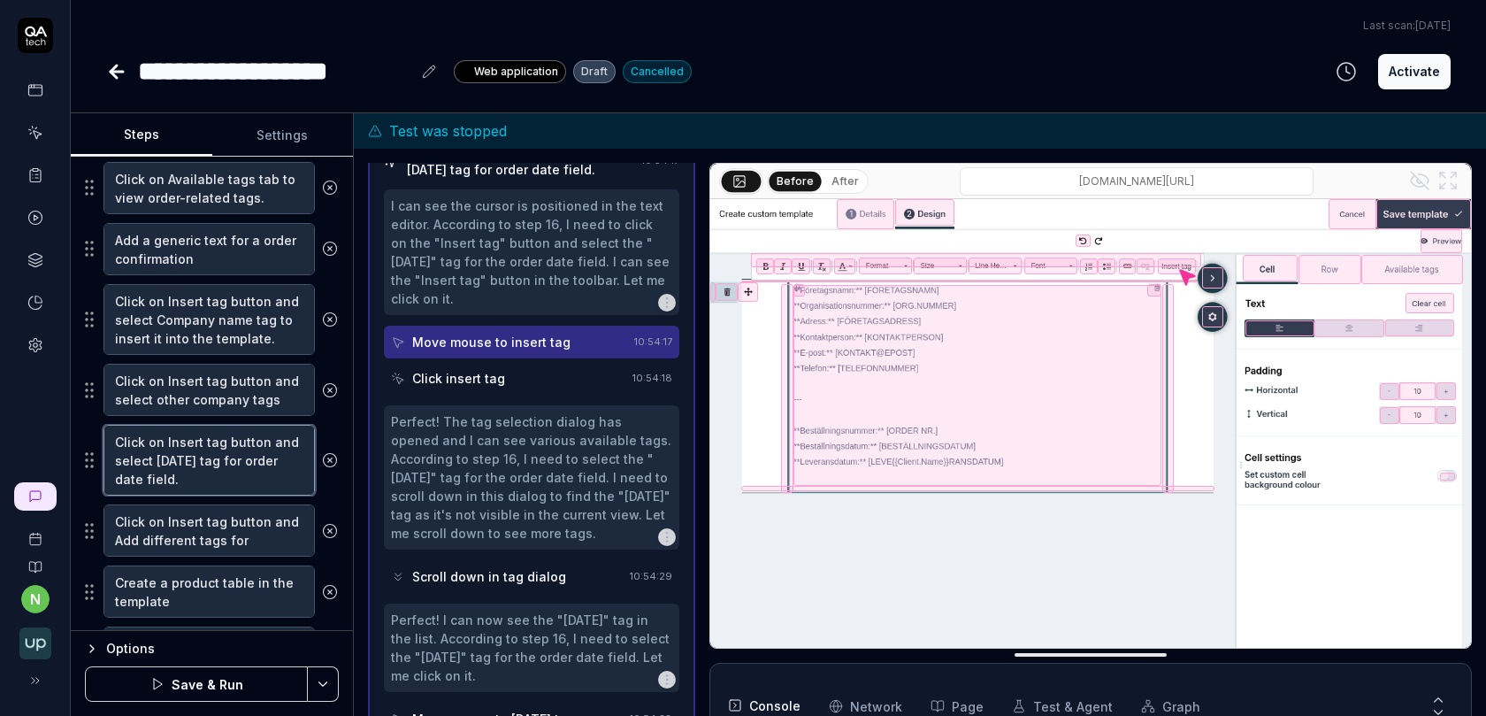
scroll to position [871, 0]
click at [333, 521] on icon at bounding box center [330, 529] width 16 height 16
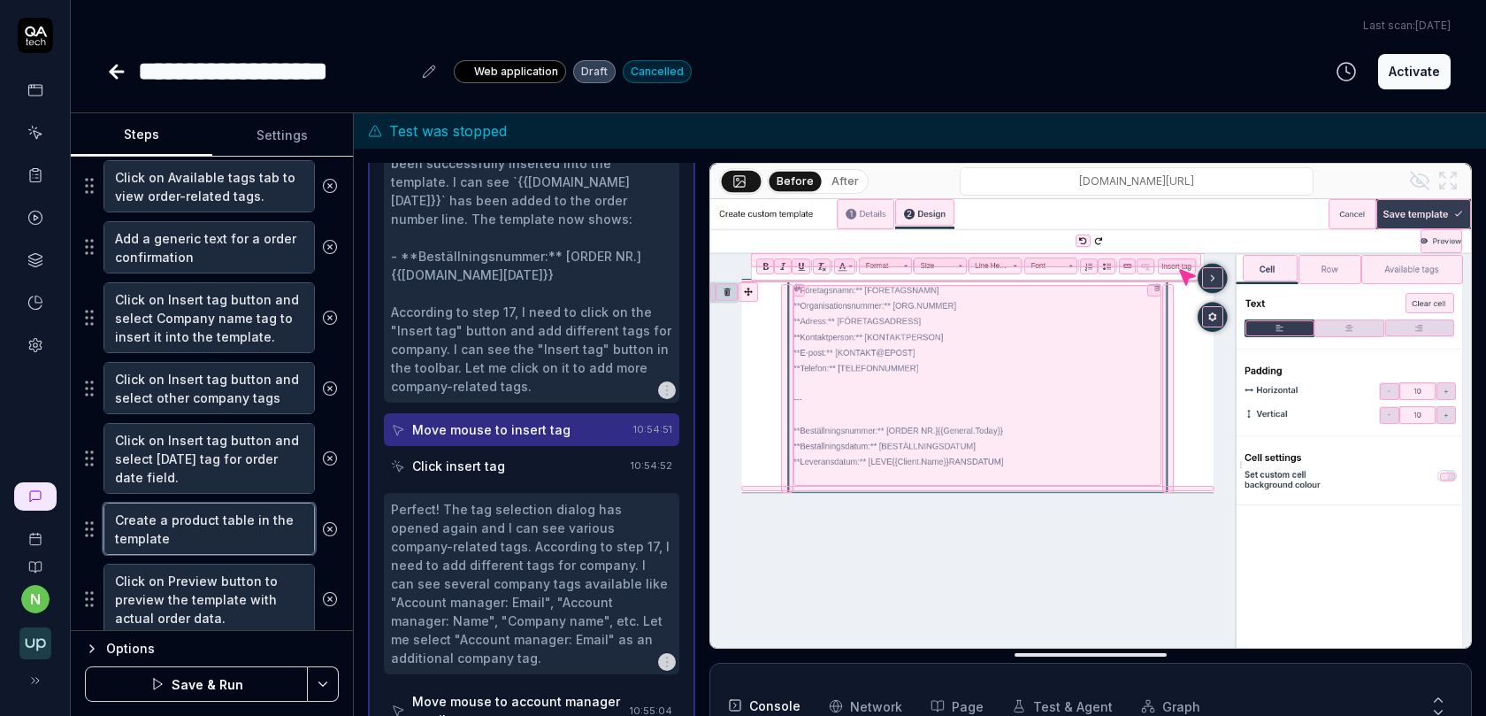
click at [206, 517] on textarea "Create a product table in the template" at bounding box center [208, 528] width 211 height 52
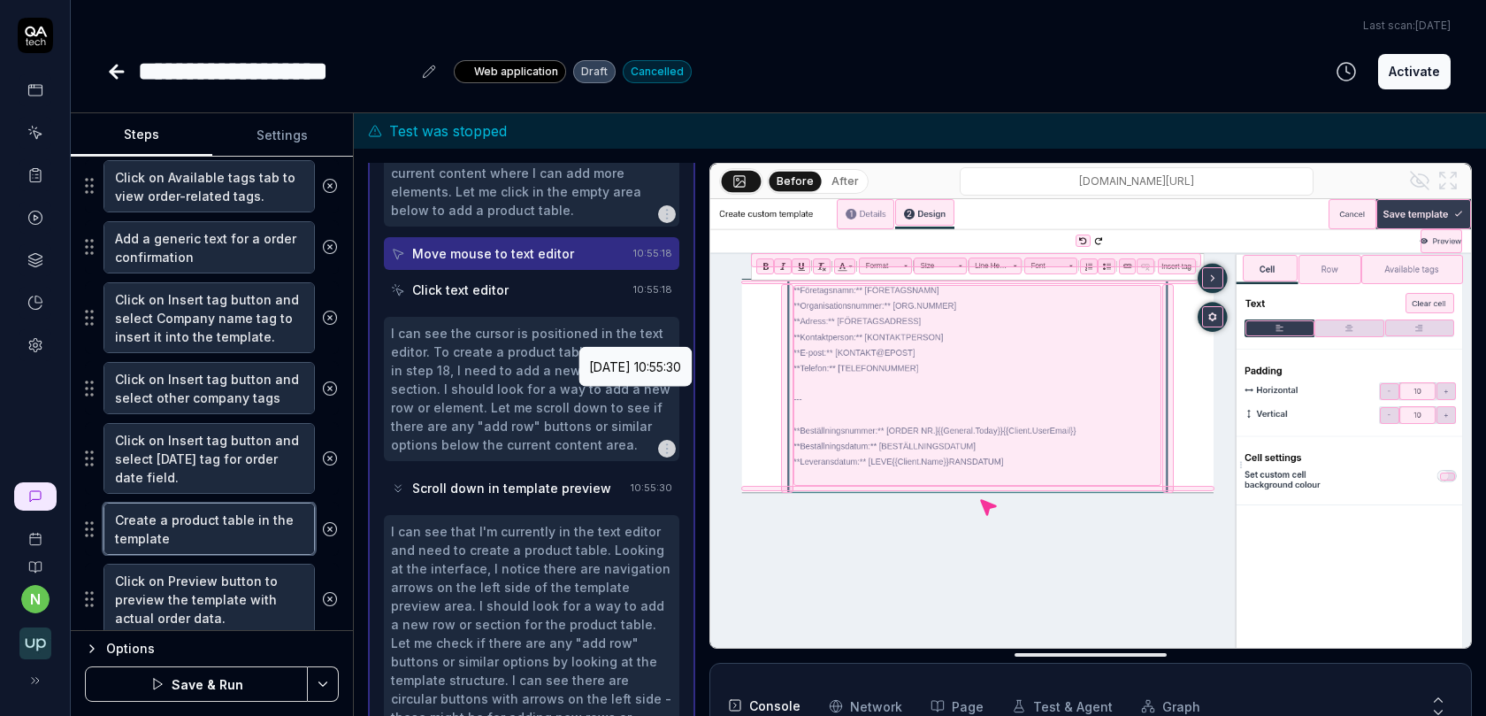
scroll to position [1659, 0]
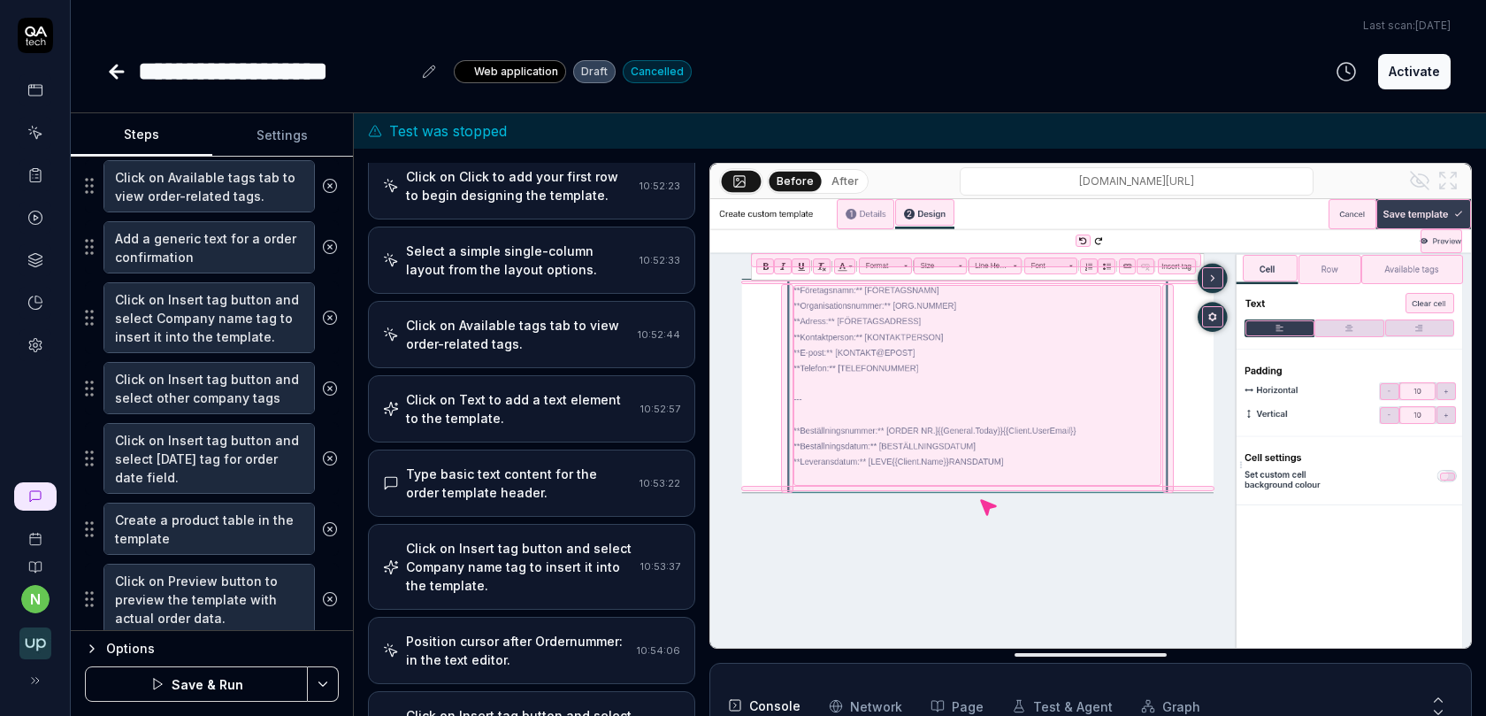
click at [504, 316] on div "Click on Available tags tab to view order-related tags." at bounding box center [518, 334] width 225 height 37
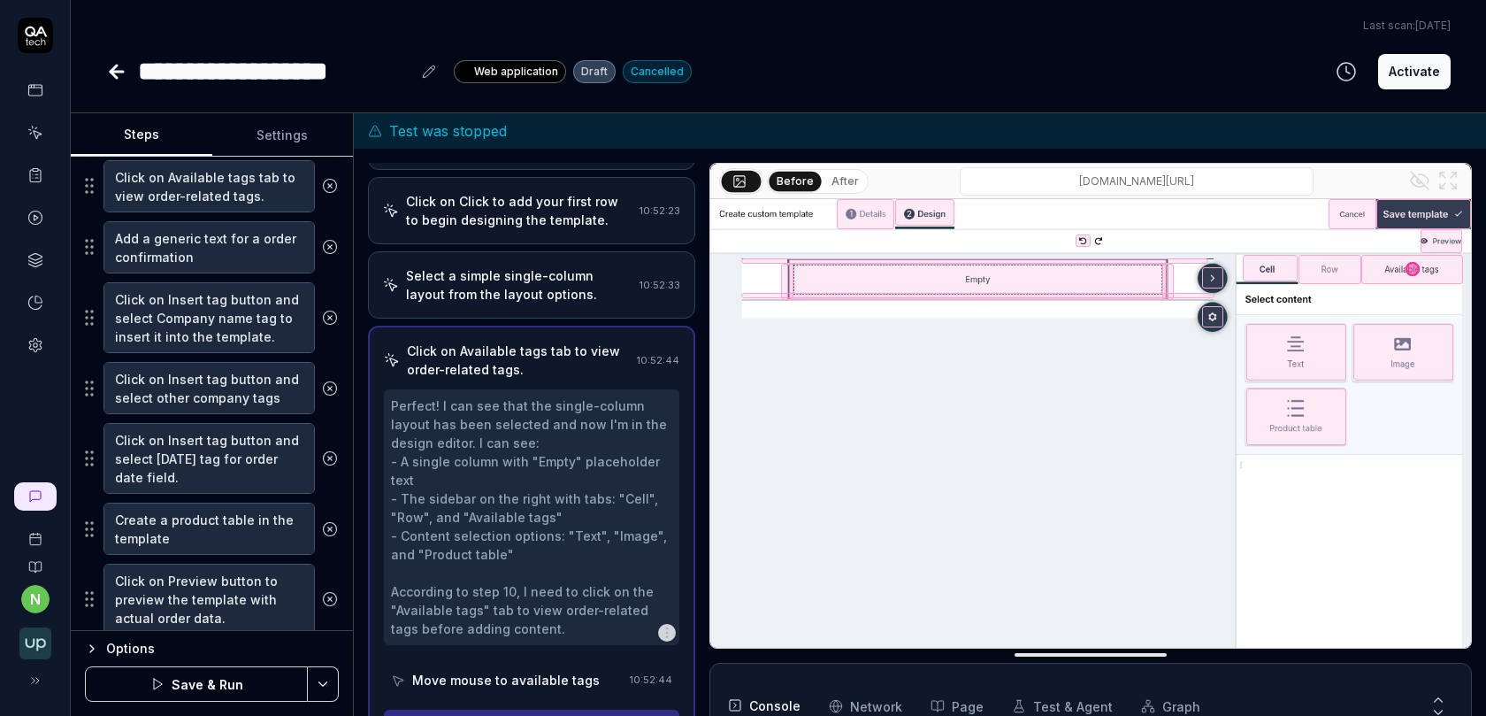
scroll to position [602, 0]
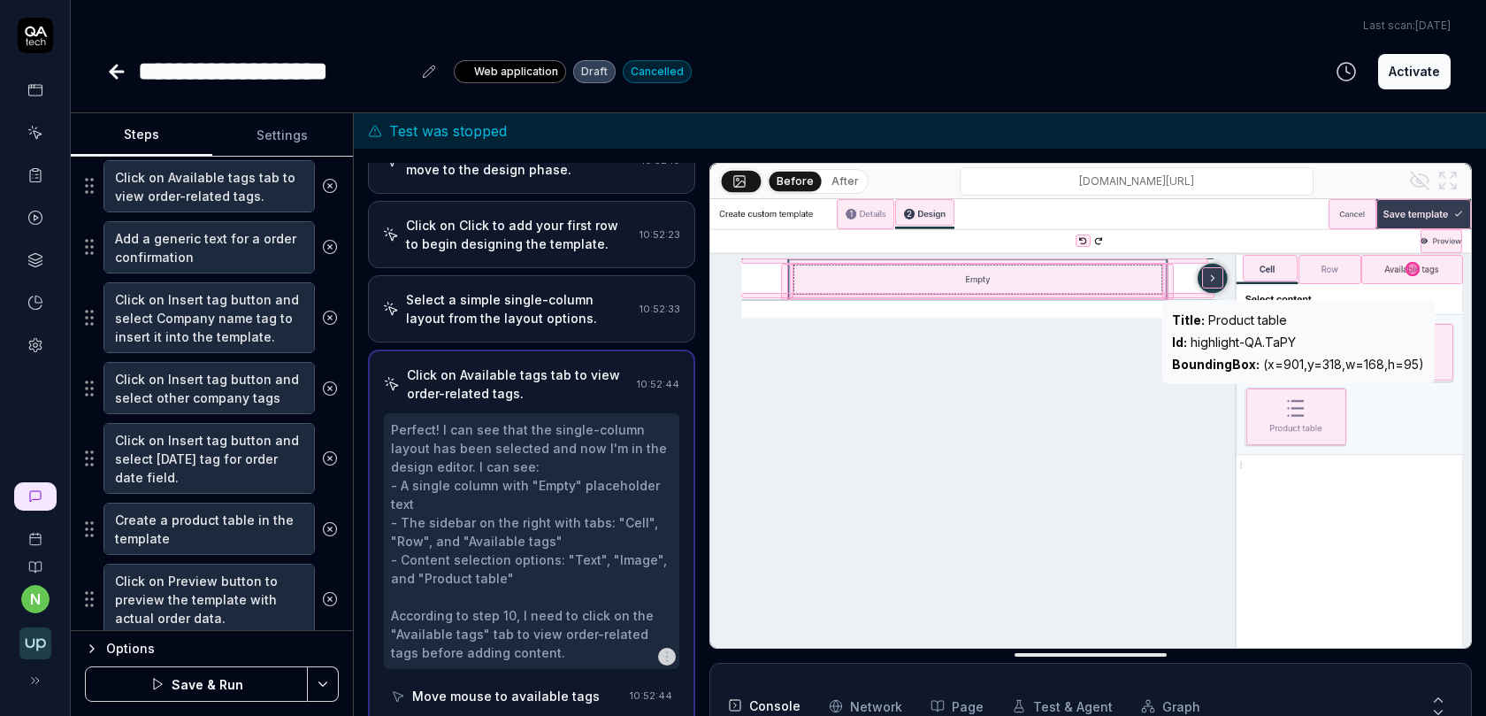
click at [1271, 346] on div "Id : highlight-QA.TaPY" at bounding box center [1298, 342] width 252 height 19
copy div "Id : highlight-QA.TaPY"
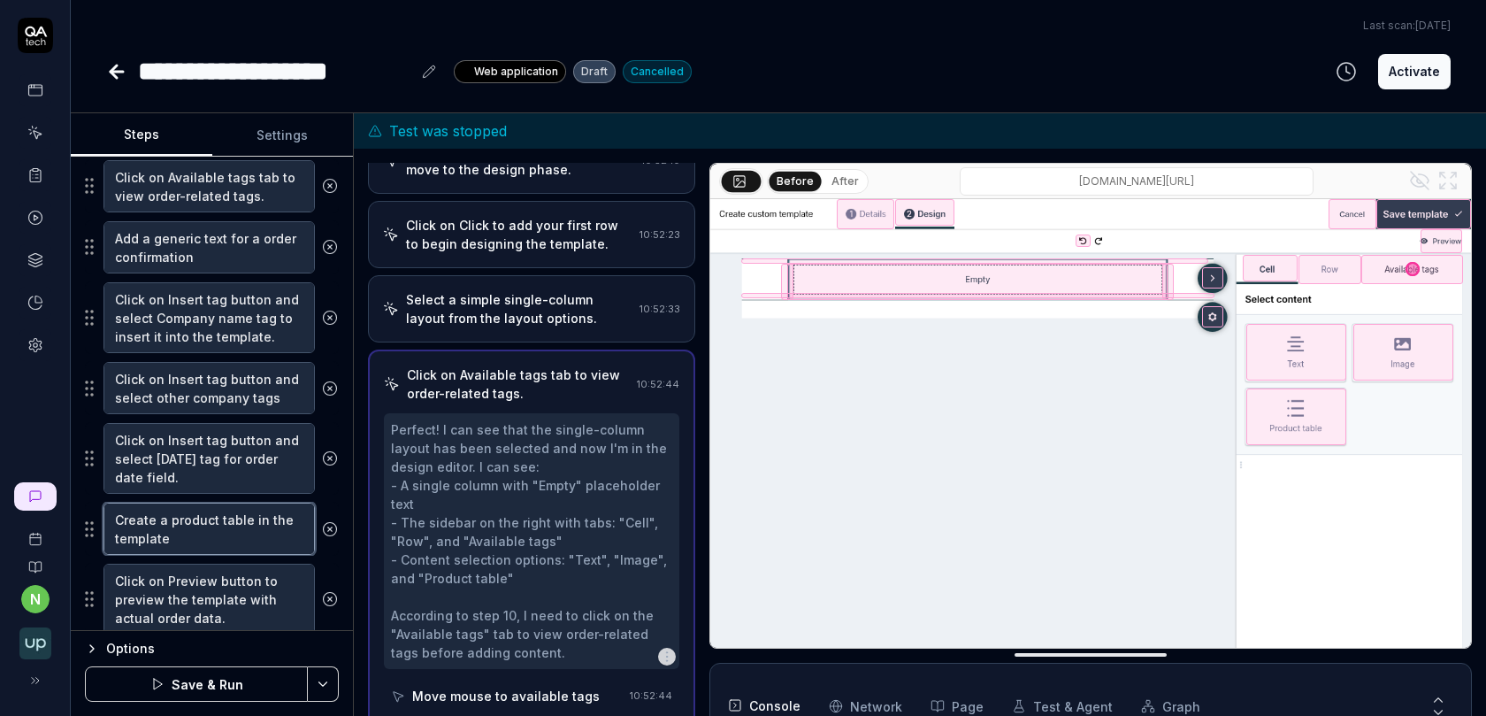
click at [206, 522] on textarea "Create a product table in the template" at bounding box center [208, 528] width 211 height 52
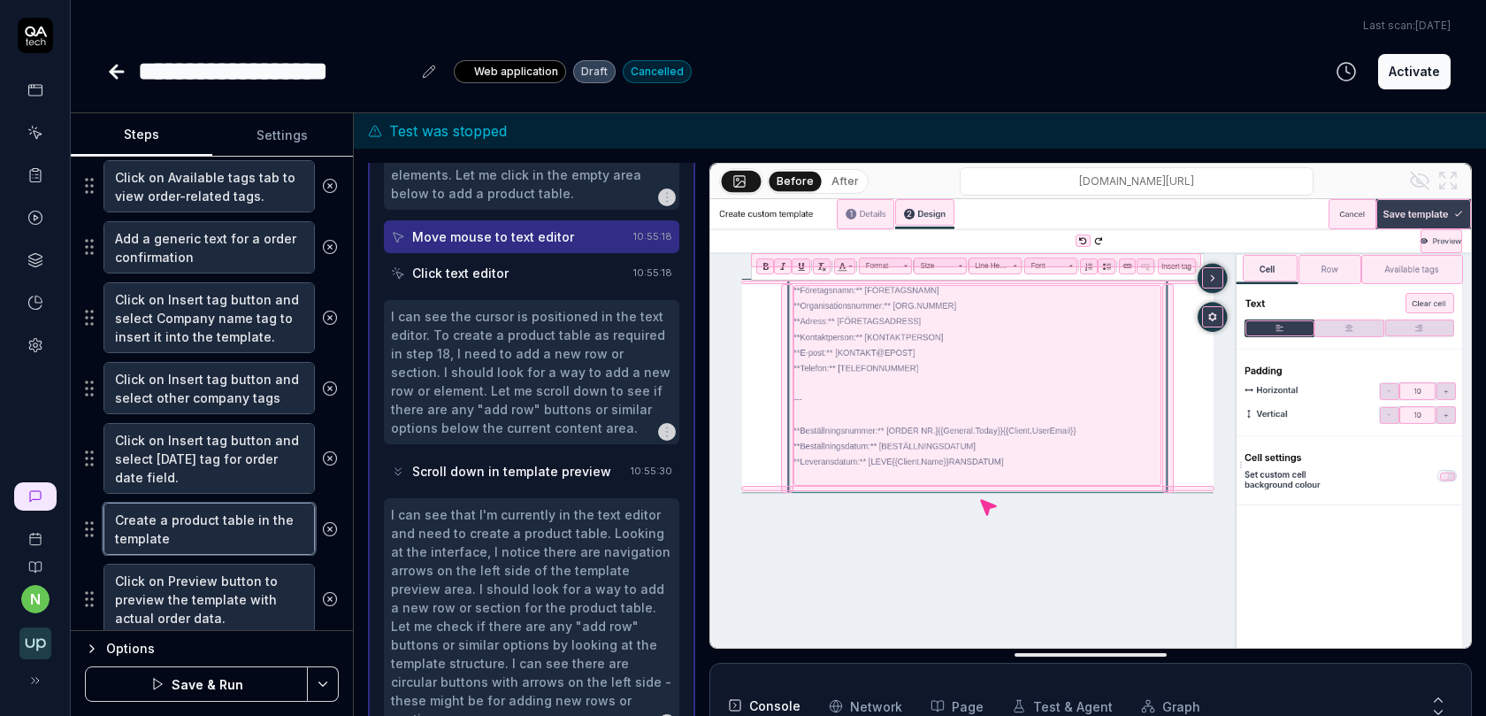
scroll to position [1659, 0]
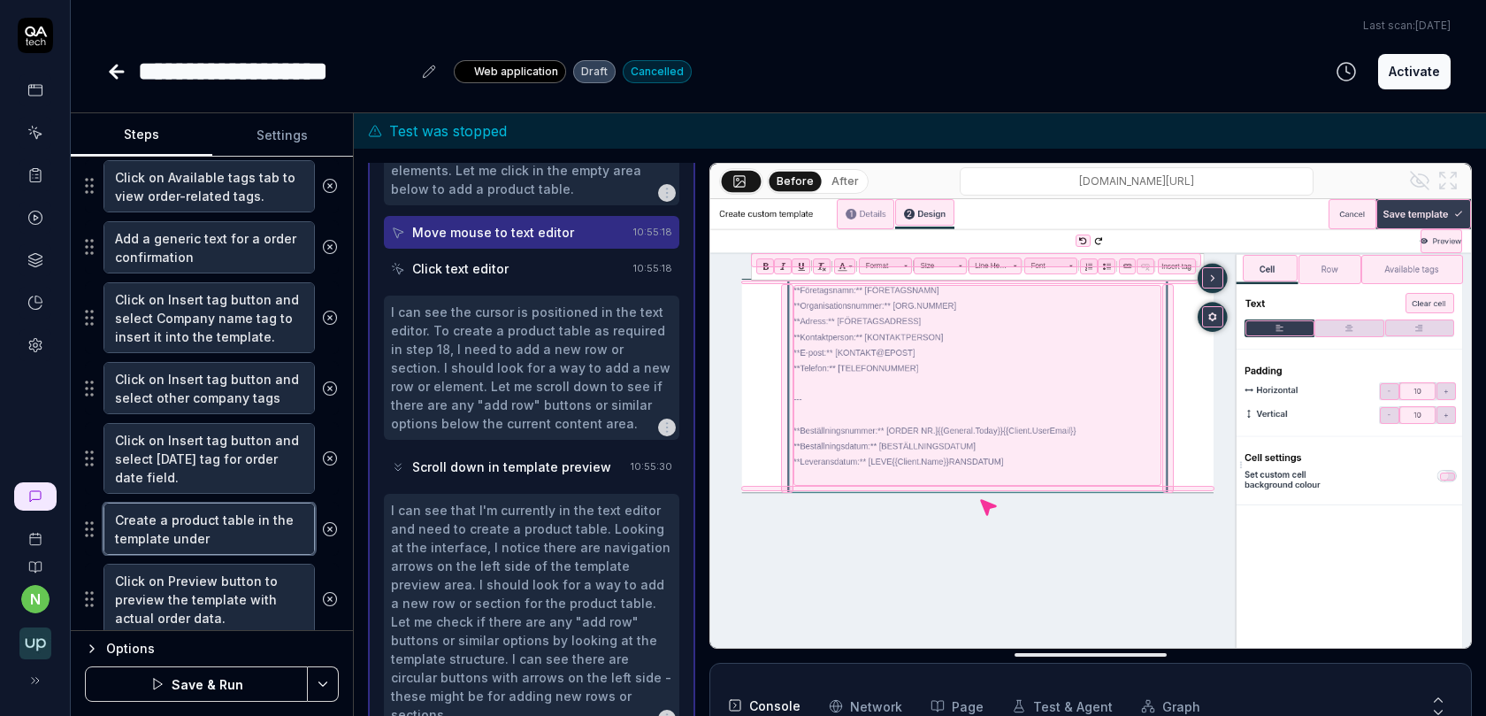
paste textarea "Id: highlight-QA.TaPY"
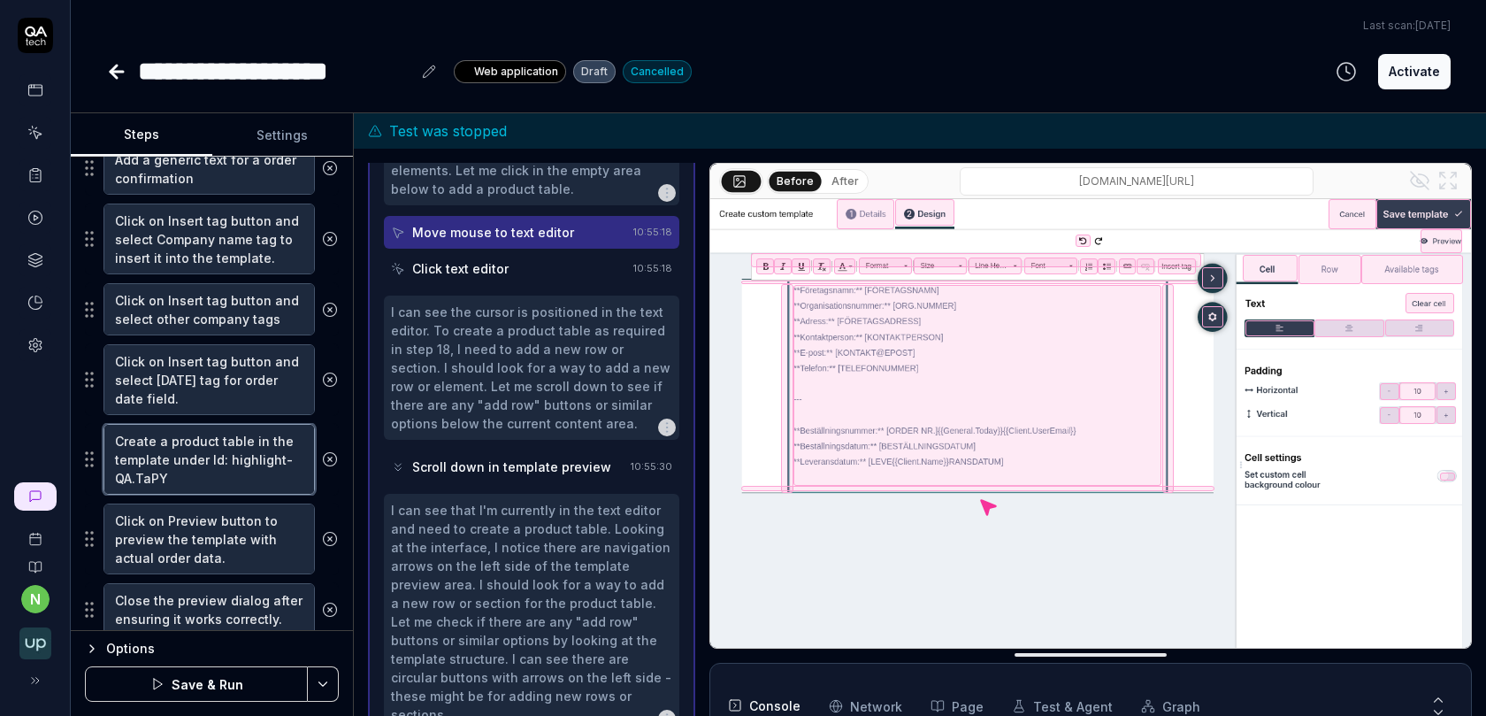
scroll to position [966, 0]
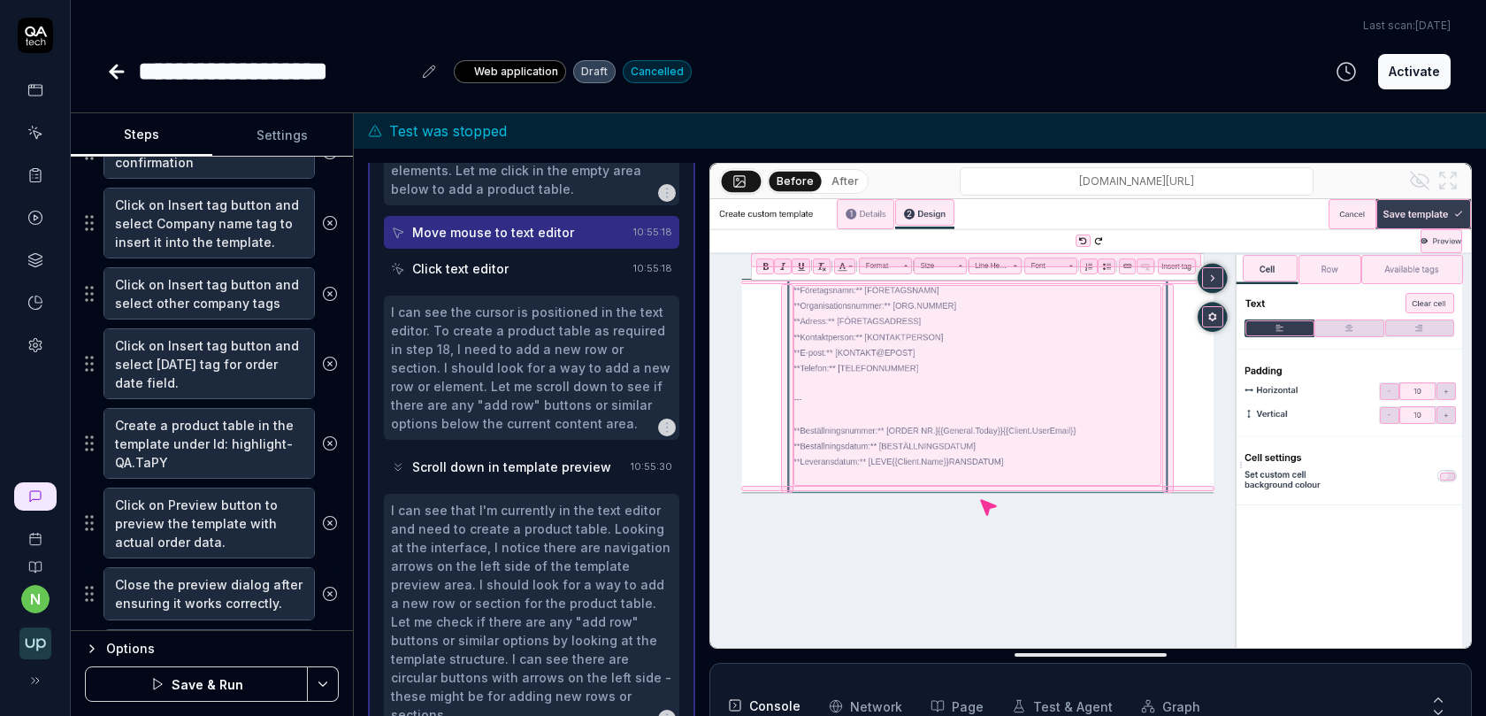
click at [217, 671] on button "Save & Run" at bounding box center [196, 683] width 223 height 35
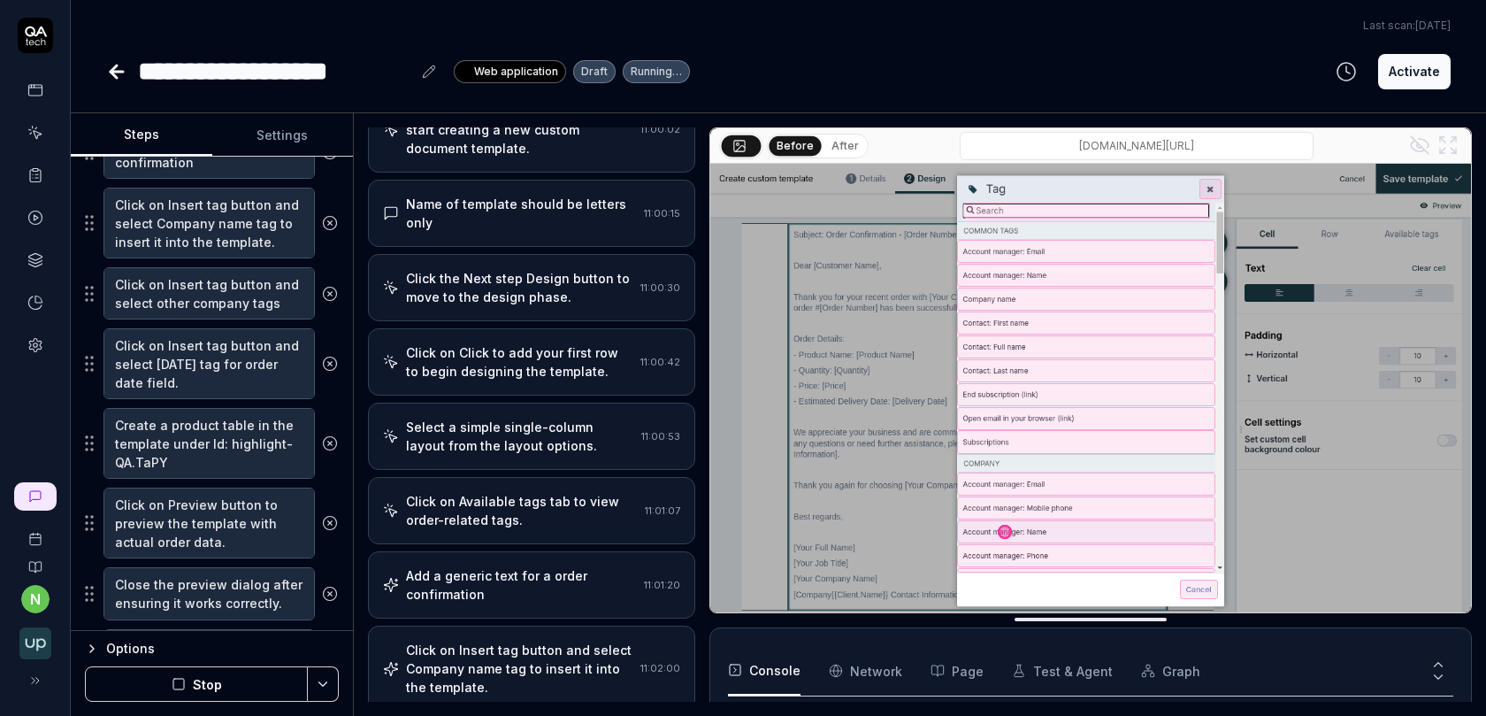
scroll to position [487, 0]
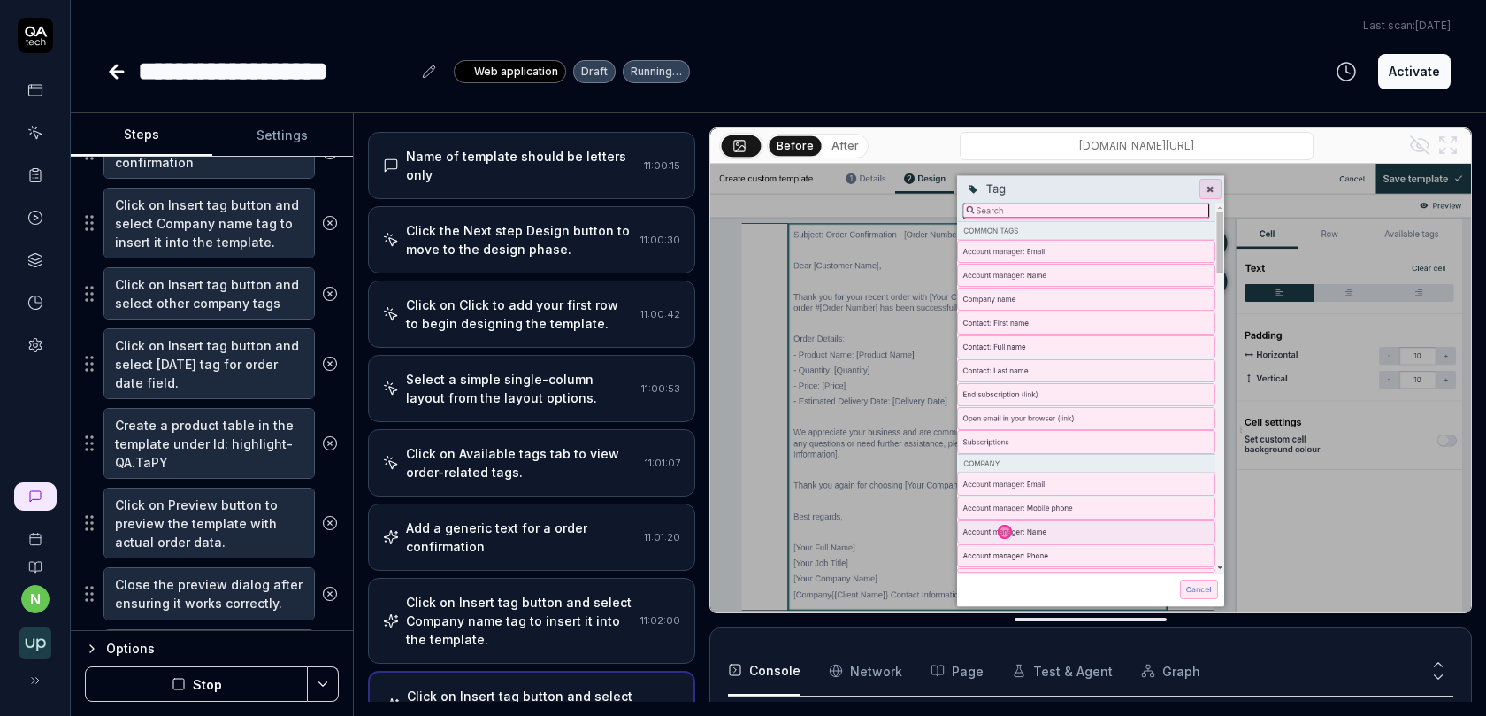
click at [529, 370] on div "Select a simple single-column layout from the layout options." at bounding box center [520, 388] width 228 height 37
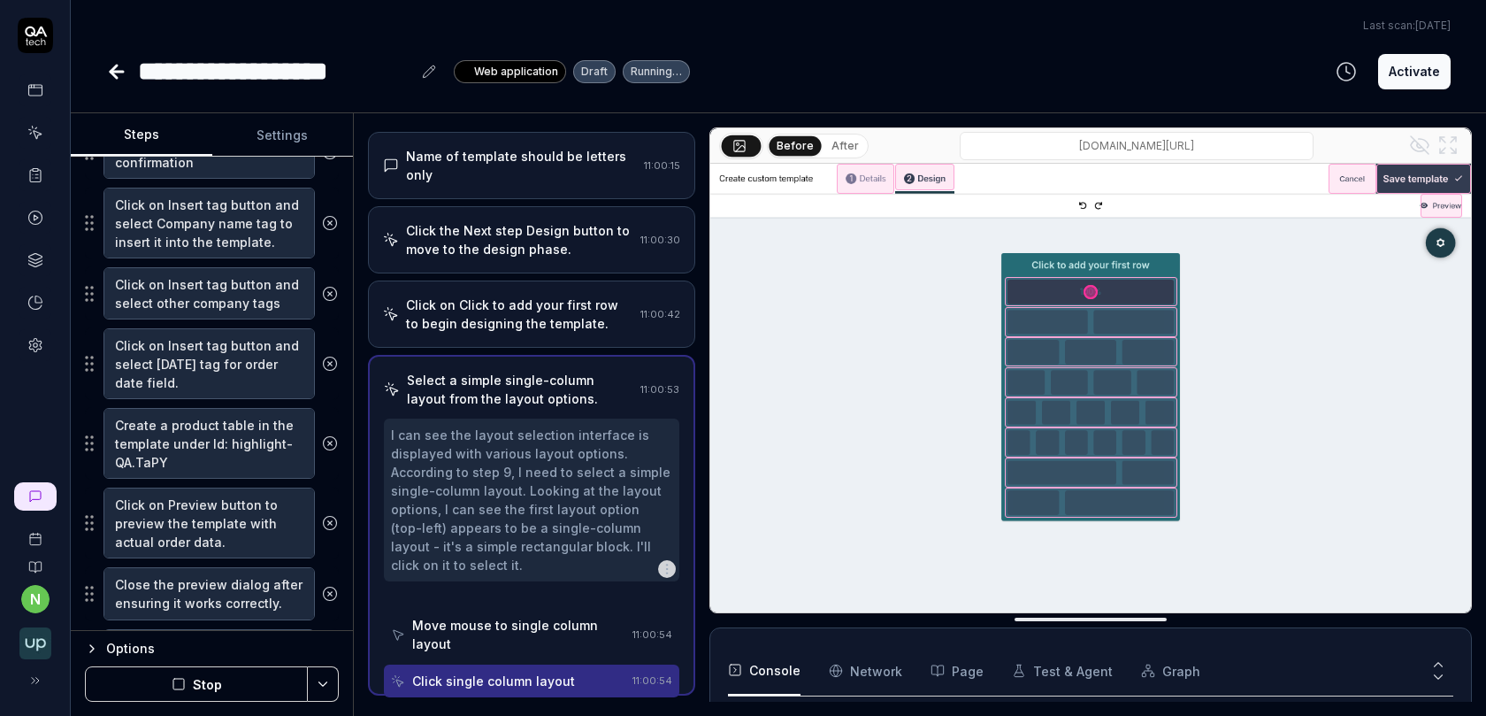
scroll to position [453, 0]
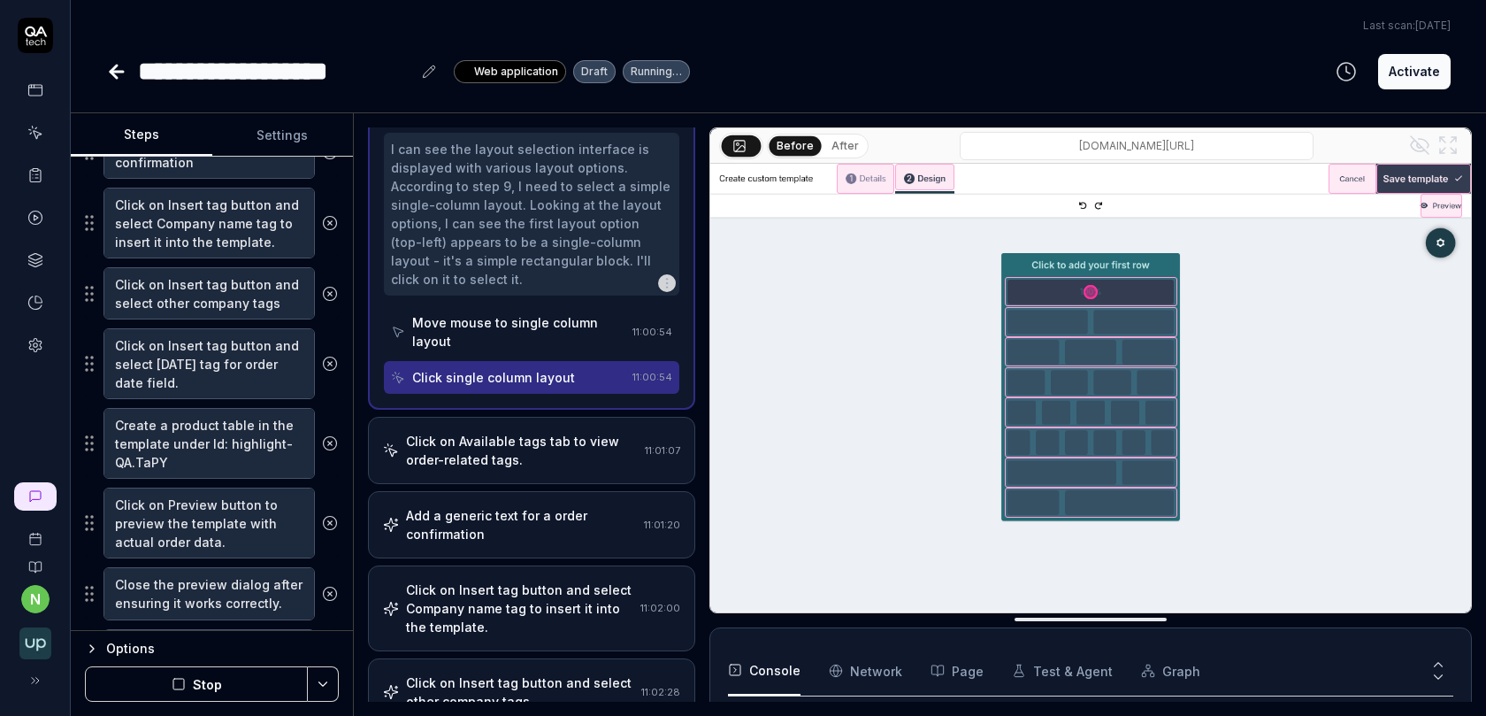
click at [534, 506] on div "Add a generic text for a order confirmation" at bounding box center [521, 524] width 231 height 37
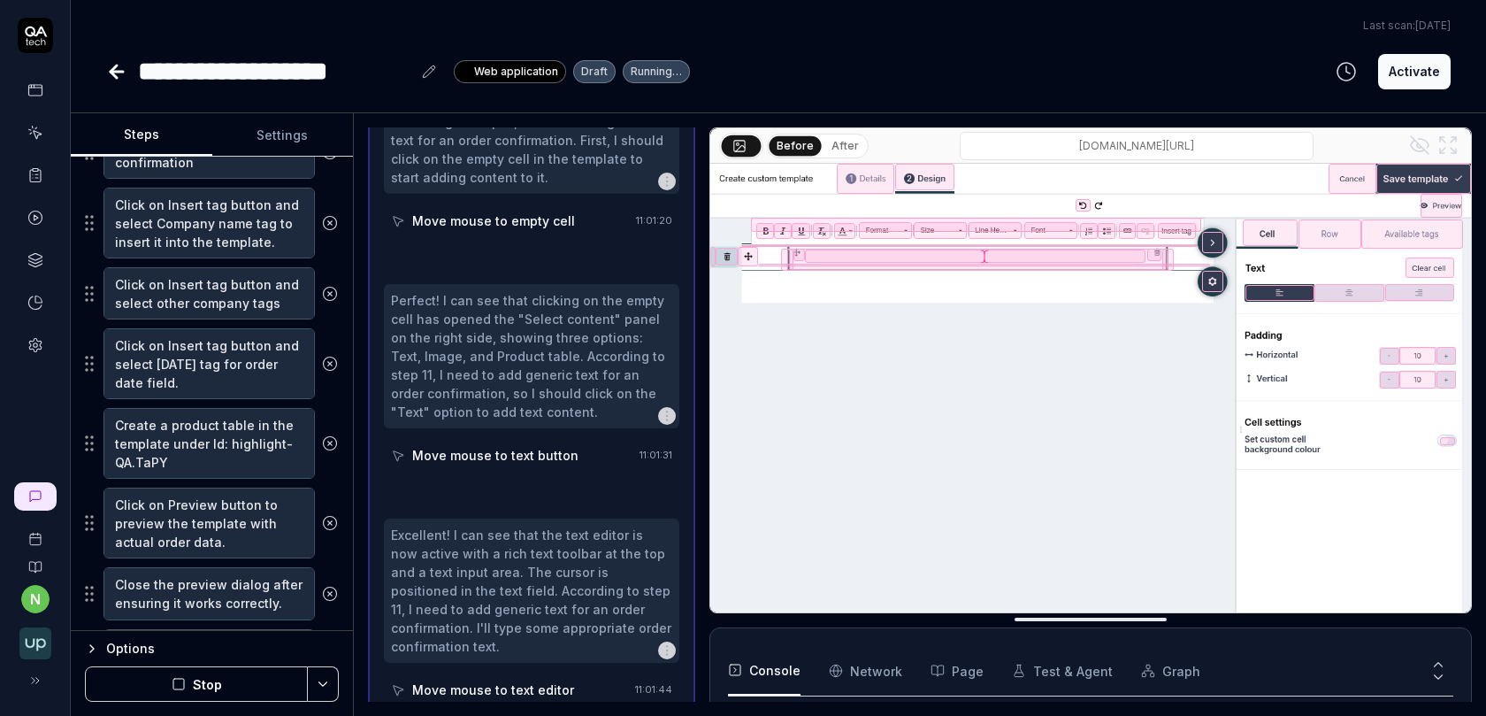
scroll to position [1123, 0]
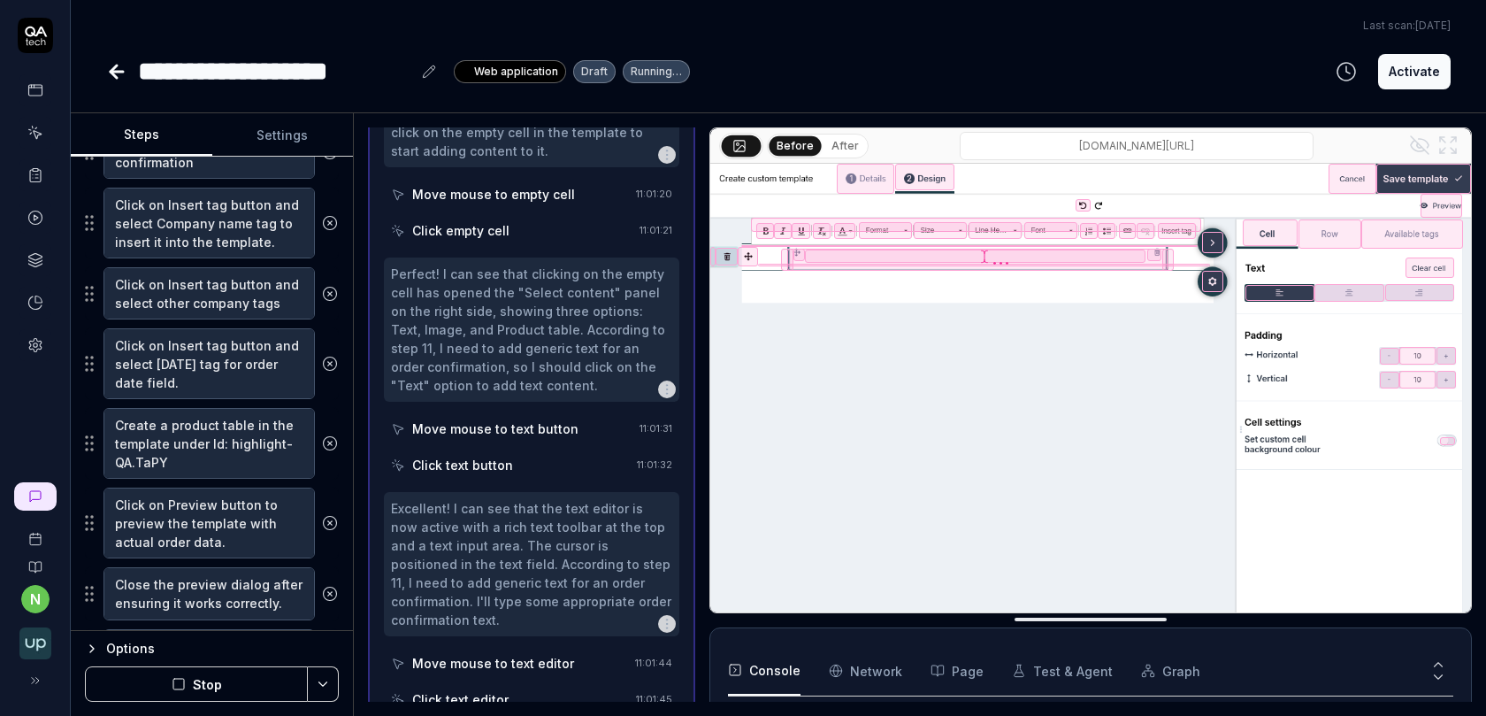
click at [844, 143] on button "After" at bounding box center [845, 145] width 42 height 19
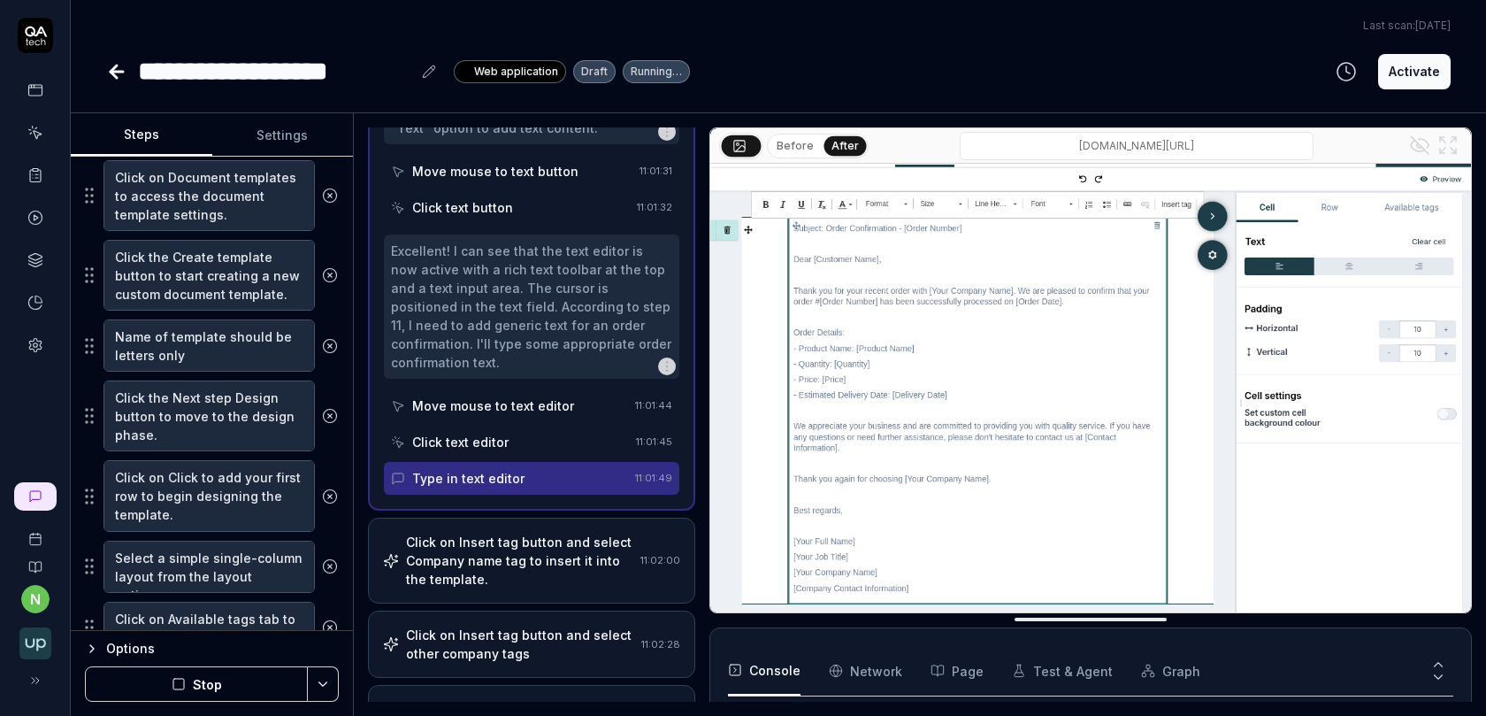
scroll to position [0, 0]
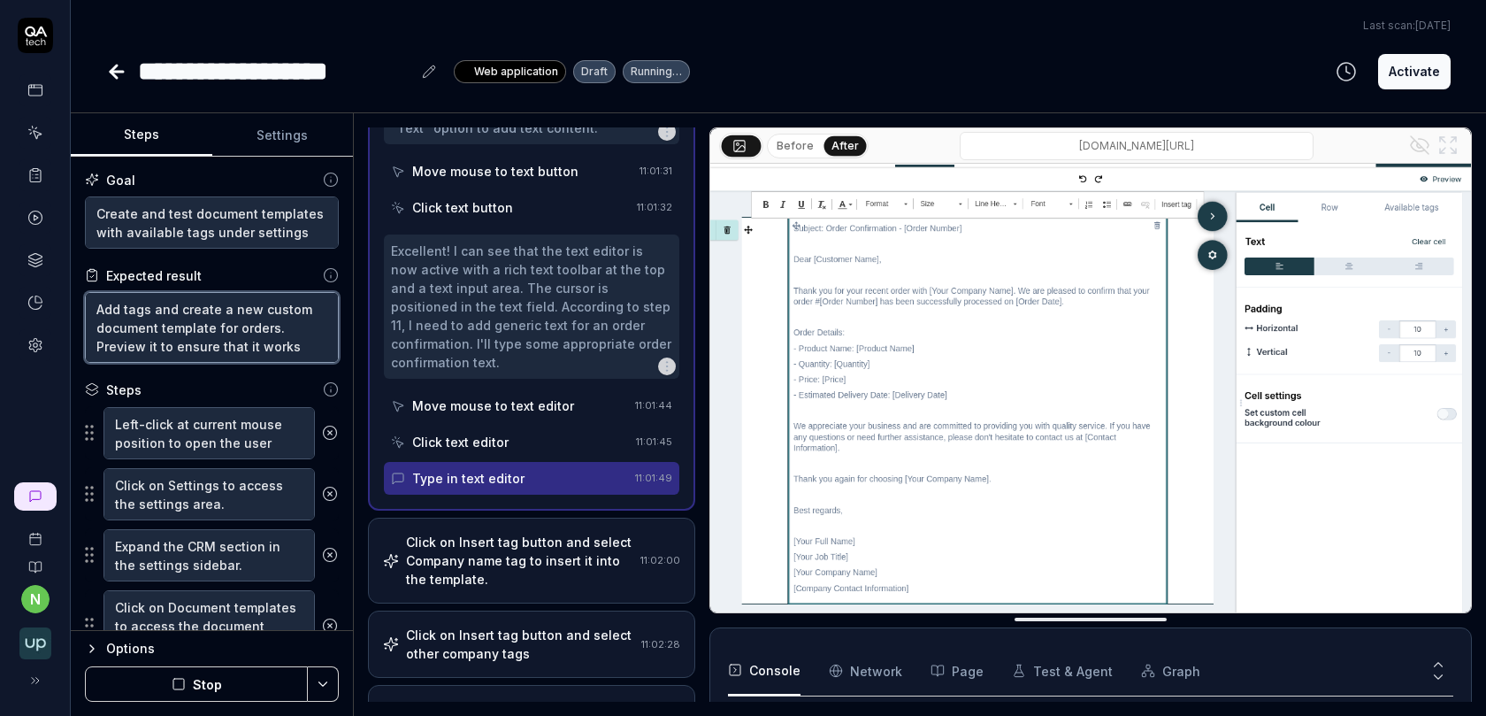
click at [132, 307] on textarea "Add tags and create a new custom document template for orders. Preview it to en…" at bounding box center [212, 327] width 254 height 71
click at [157, 303] on textarea "Add tags and create a new custom document template for orders. Preview it to en…" at bounding box center [212, 327] width 254 height 71
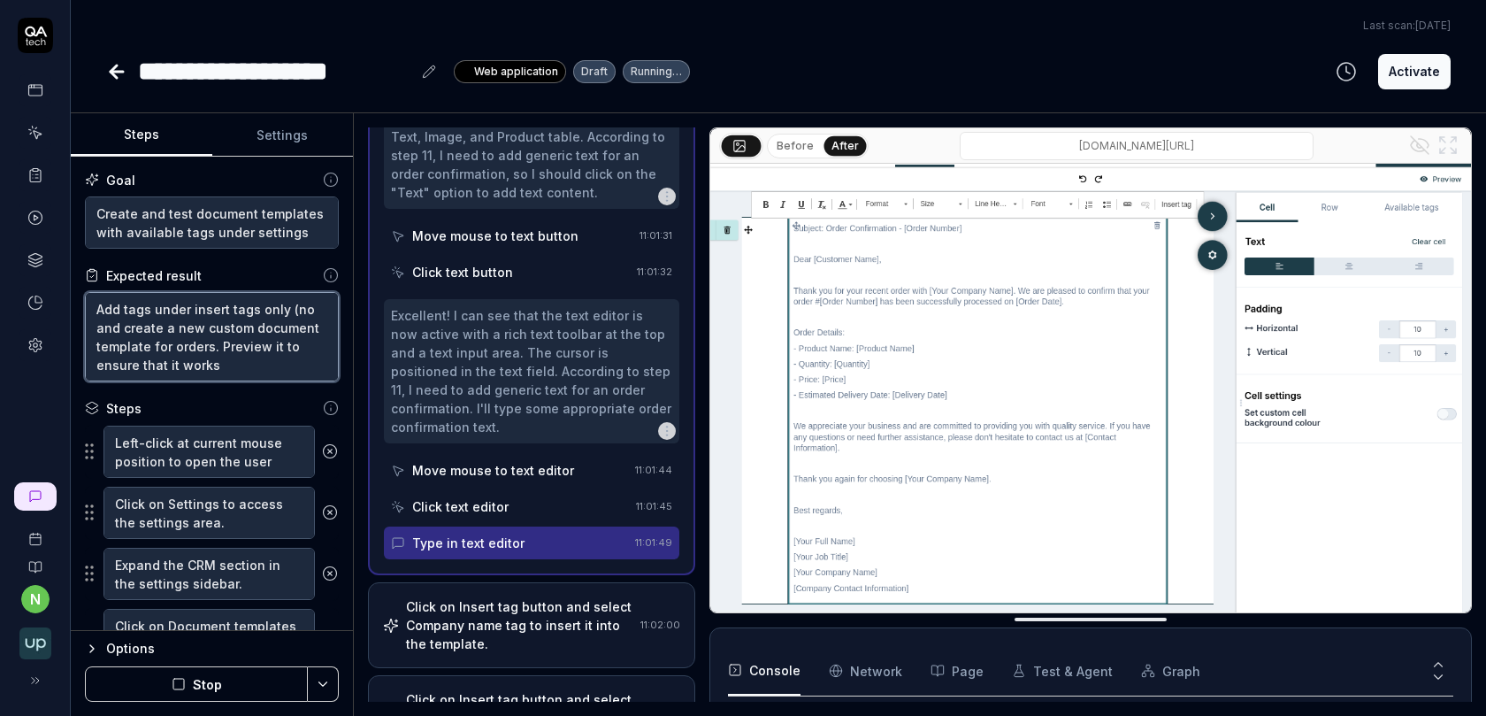
scroll to position [1493, 0]
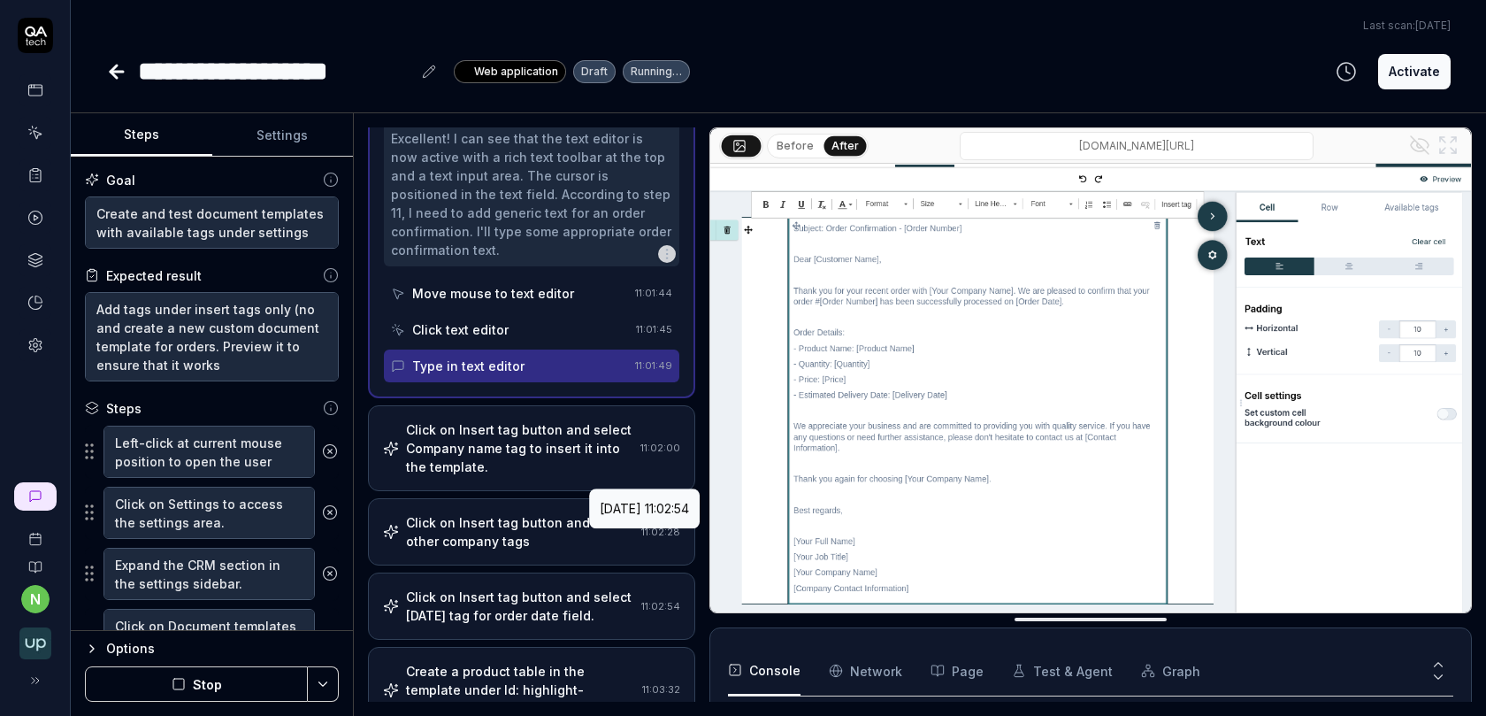
click at [563, 662] on div "Create a product table in the template under Id: highlight-QA.TaPY" at bounding box center [520, 690] width 229 height 56
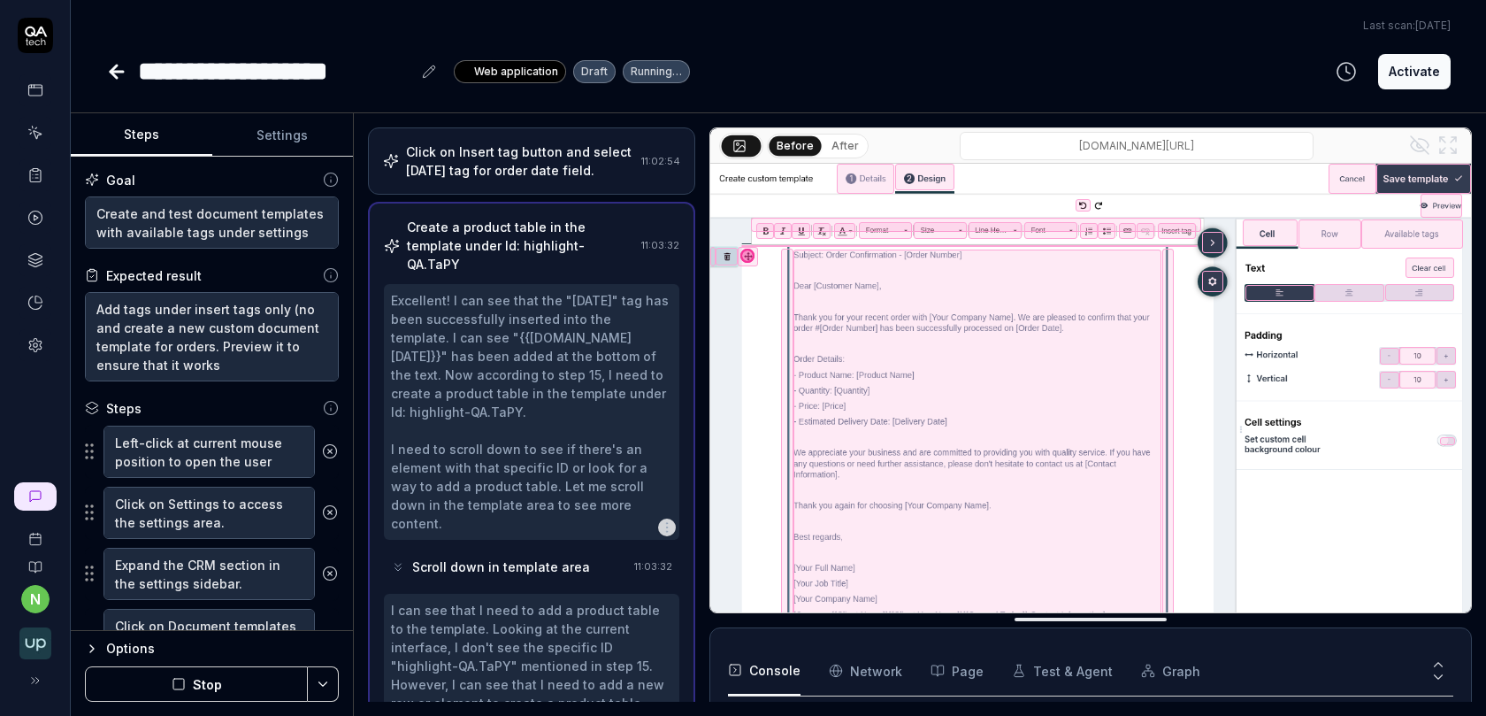
scroll to position [1062, 0]
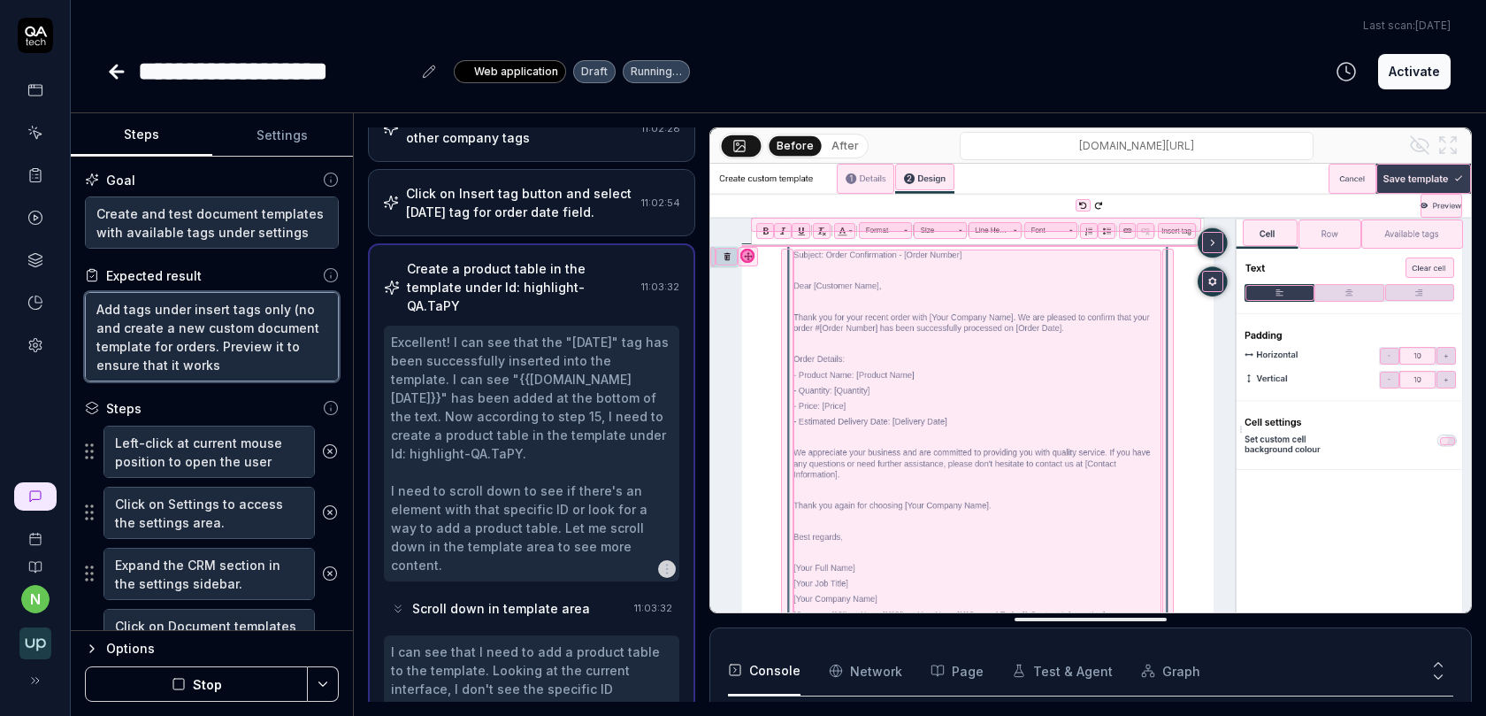
click at [316, 305] on textarea "Add tags under insert tags only (no and create a new custom document template f…" at bounding box center [212, 336] width 254 height 89
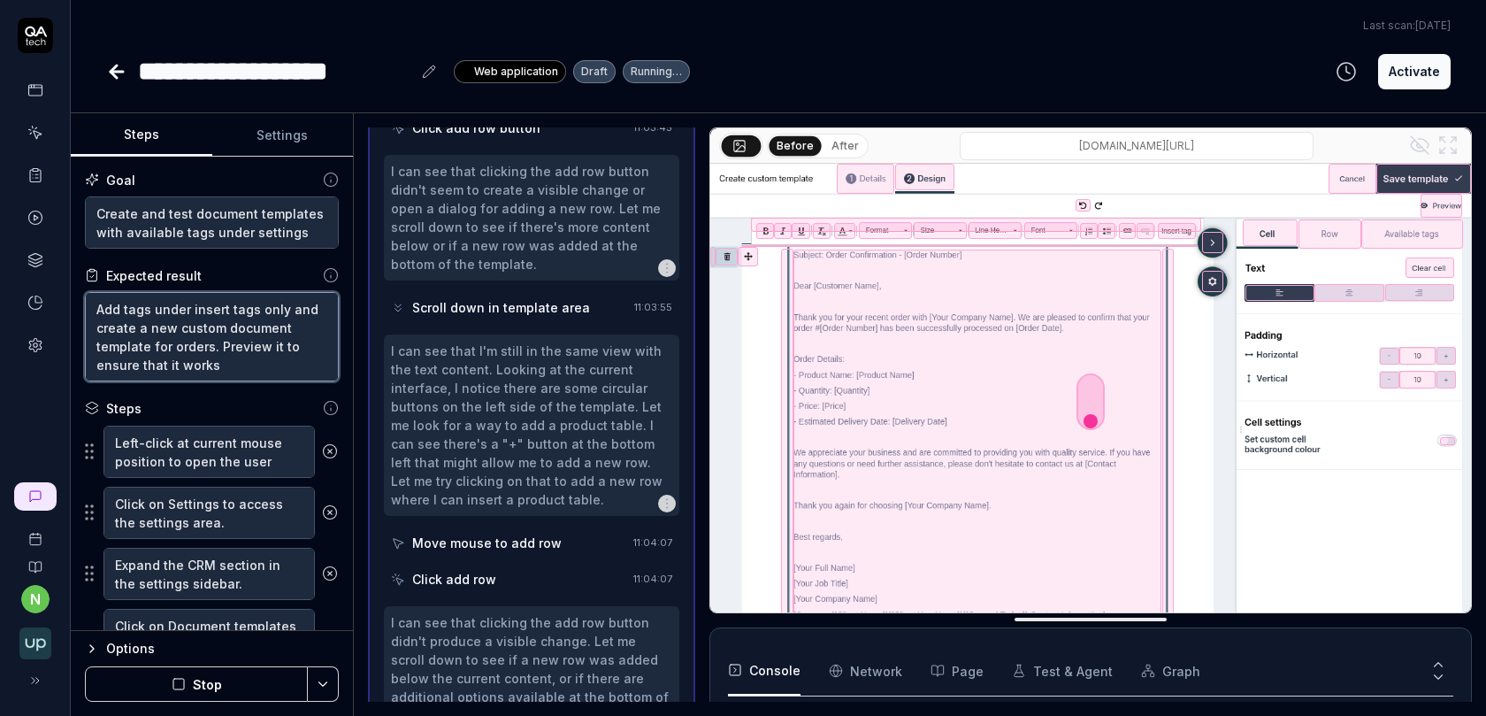
scroll to position [1890, 0]
click at [197, 683] on button "Stop" at bounding box center [196, 683] width 223 height 35
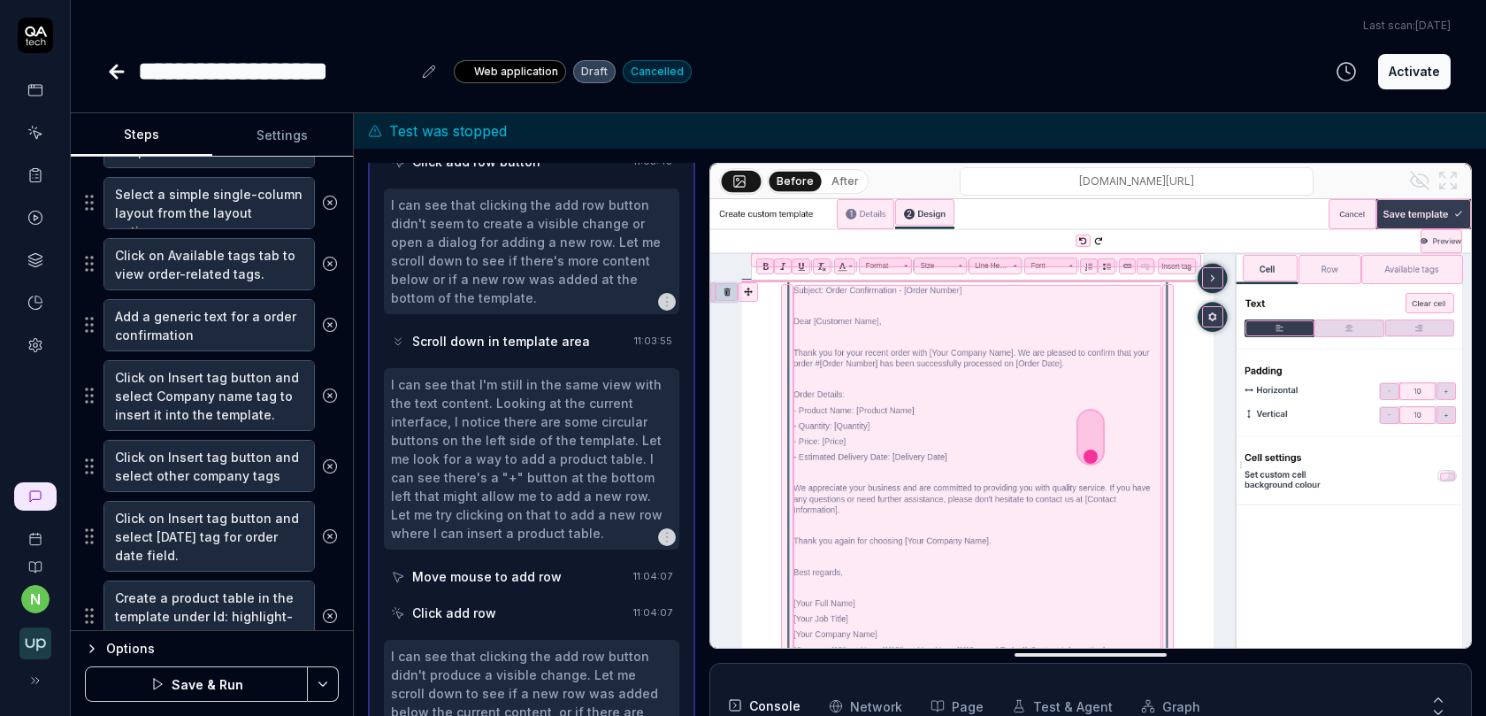
scroll to position [815, 0]
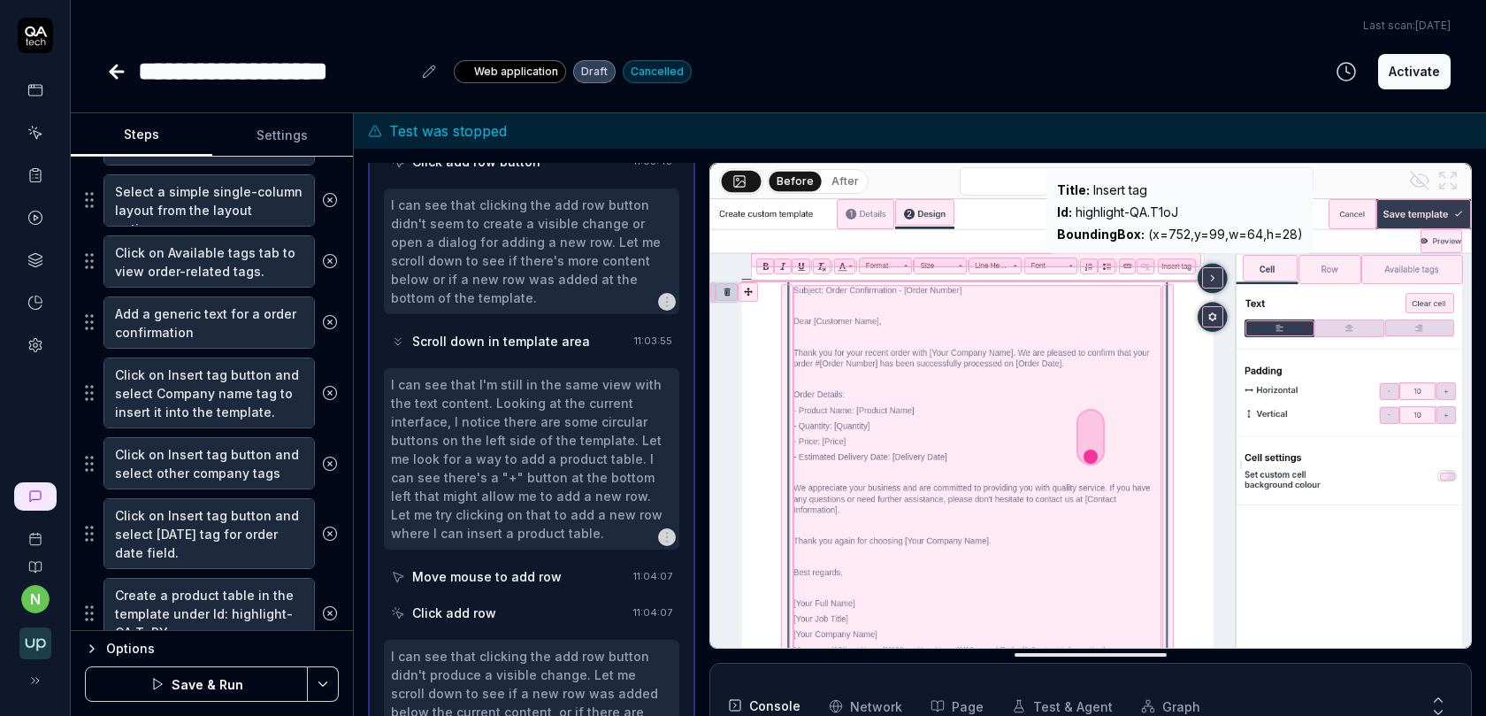
click at [1167, 212] on div "Id : highlight-QA.T1oJ" at bounding box center [1180, 212] width 246 height 19
copy div "Id : highlight-QA.T1oJ"
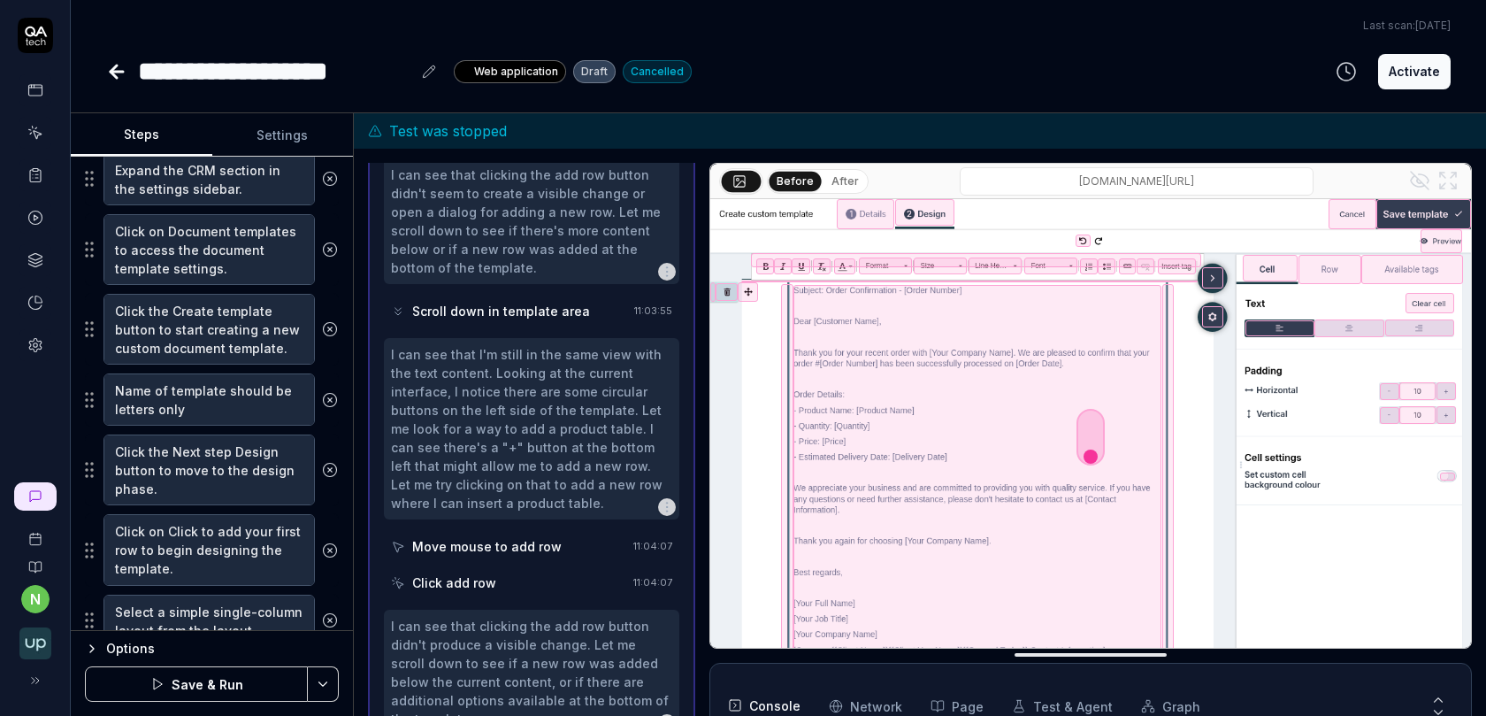
scroll to position [0, 0]
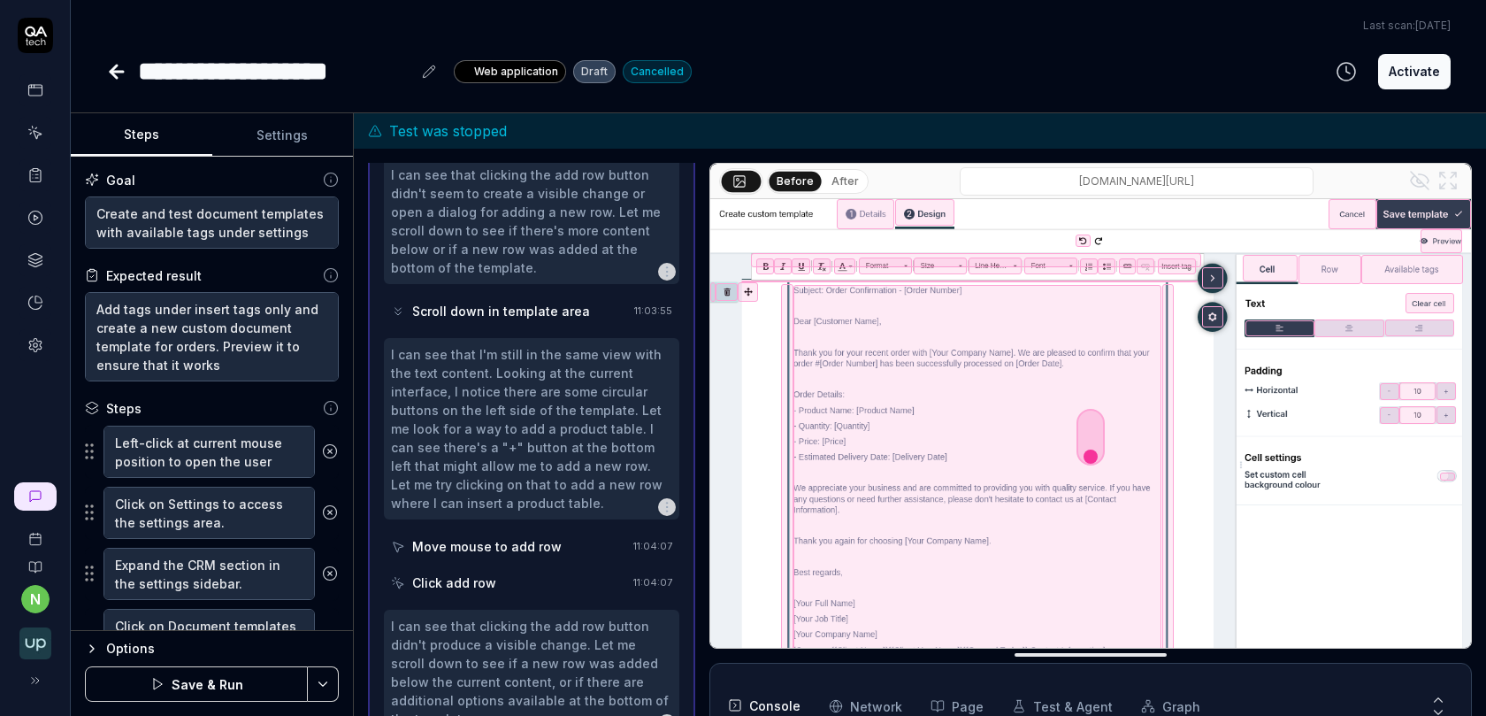
click at [184, 686] on button "Save & Run" at bounding box center [196, 683] width 223 height 35
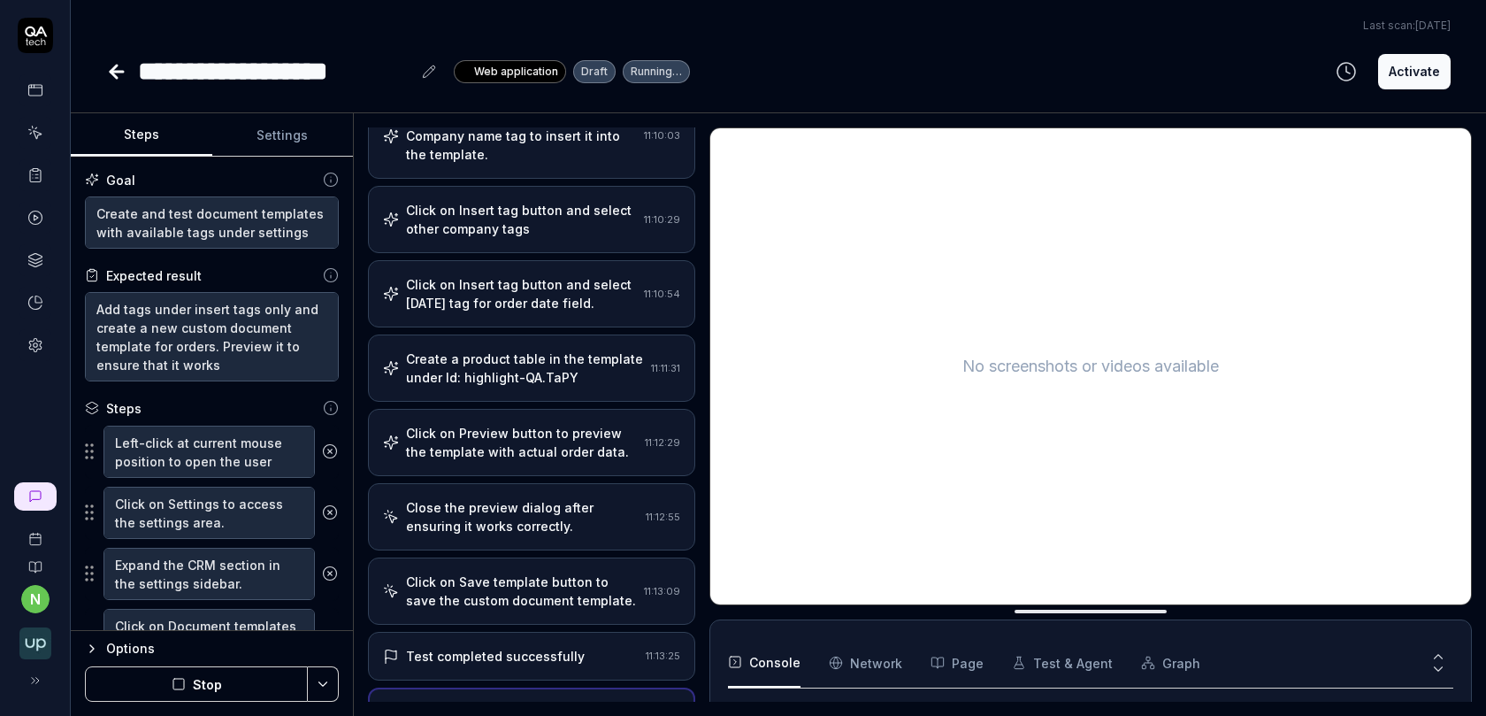
scroll to position [1301, 0]
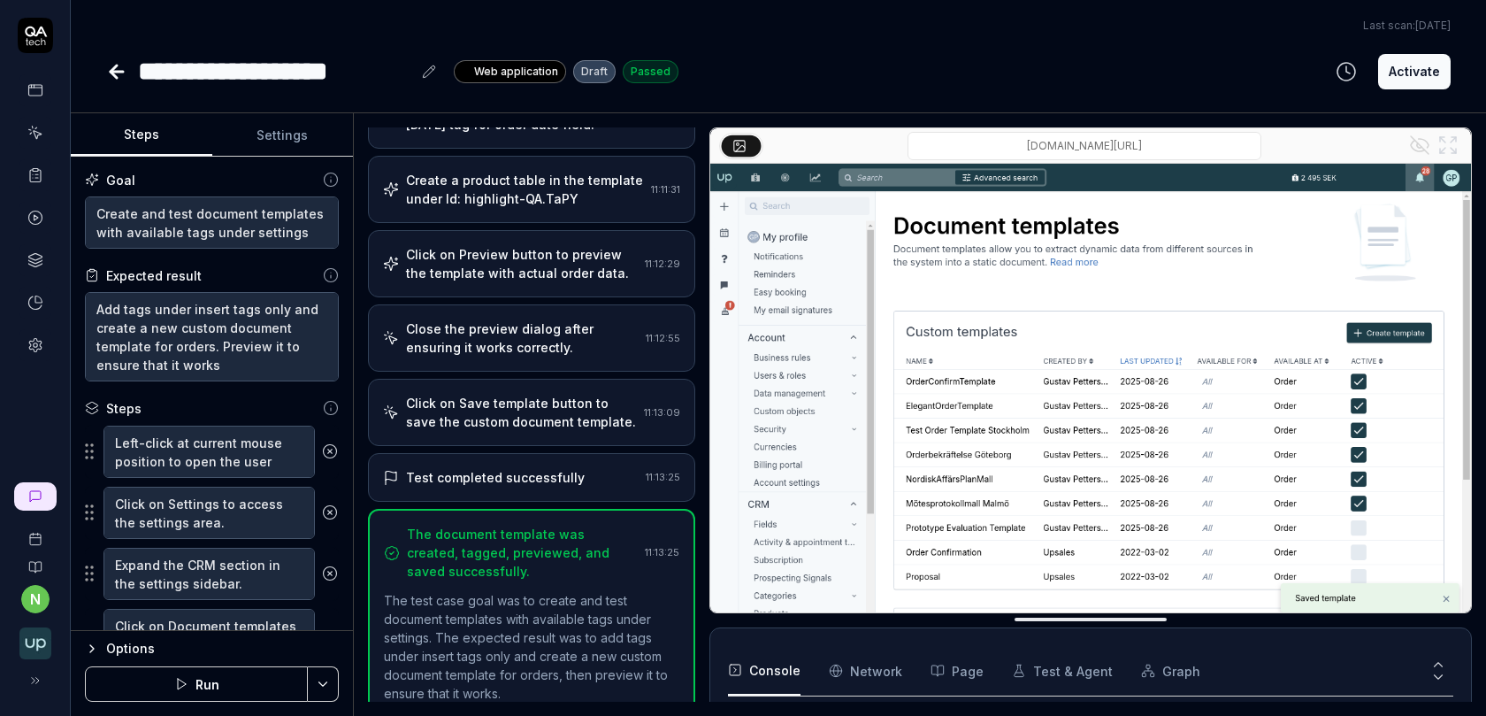
click at [521, 379] on div "Click on Save template button to save the custom document template. 11:13:09" at bounding box center [531, 412] width 327 height 67
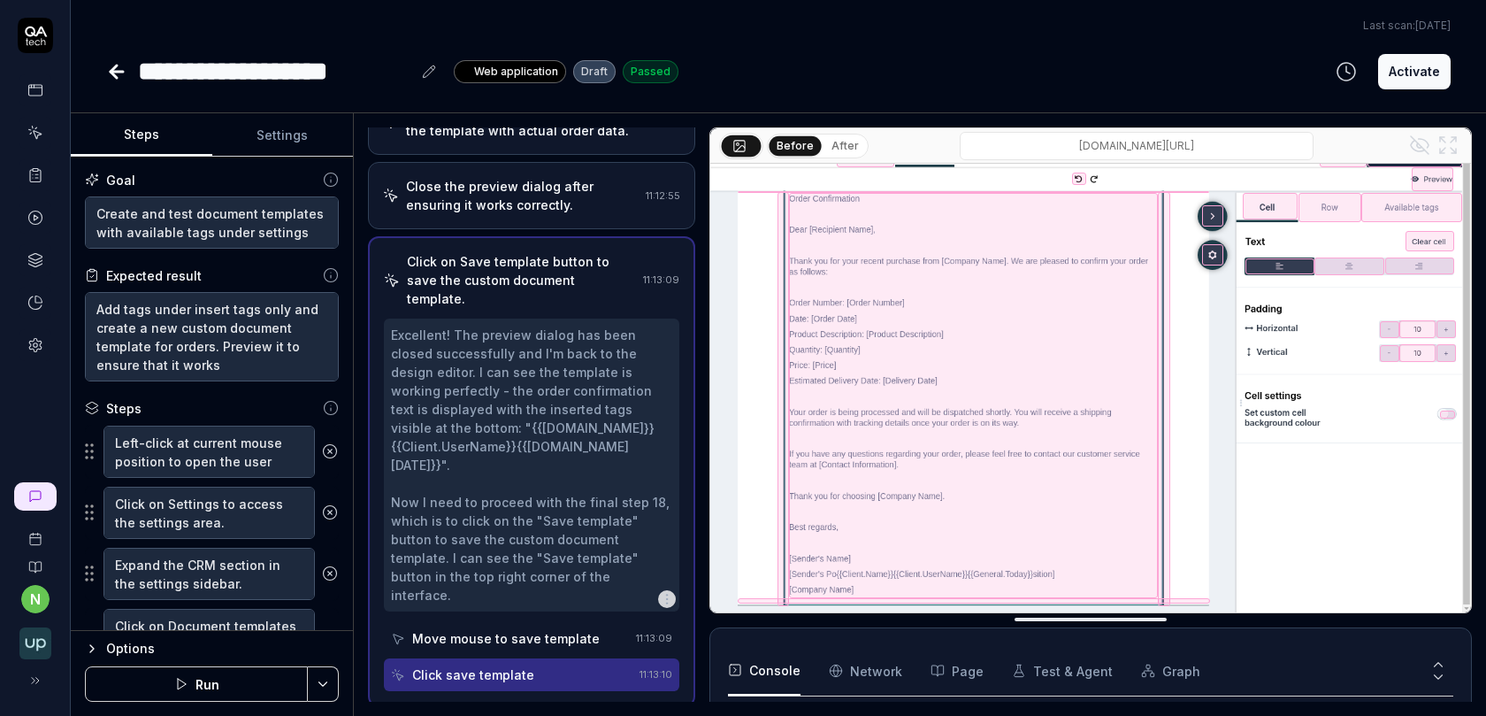
scroll to position [1354, 0]
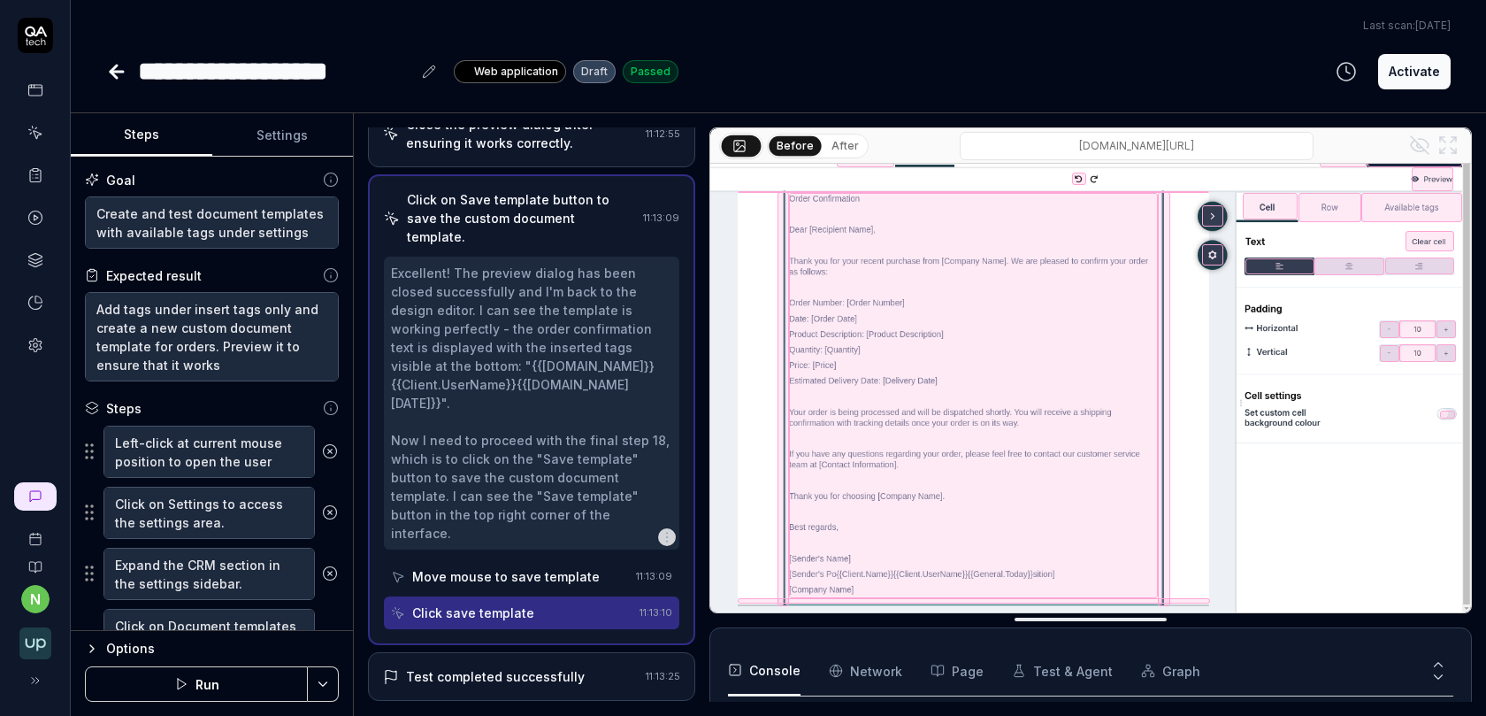
click at [521, 603] on div "Click save template" at bounding box center [473, 612] width 122 height 19
click at [524, 567] on div "Move mouse to save template" at bounding box center [506, 576] width 188 height 19
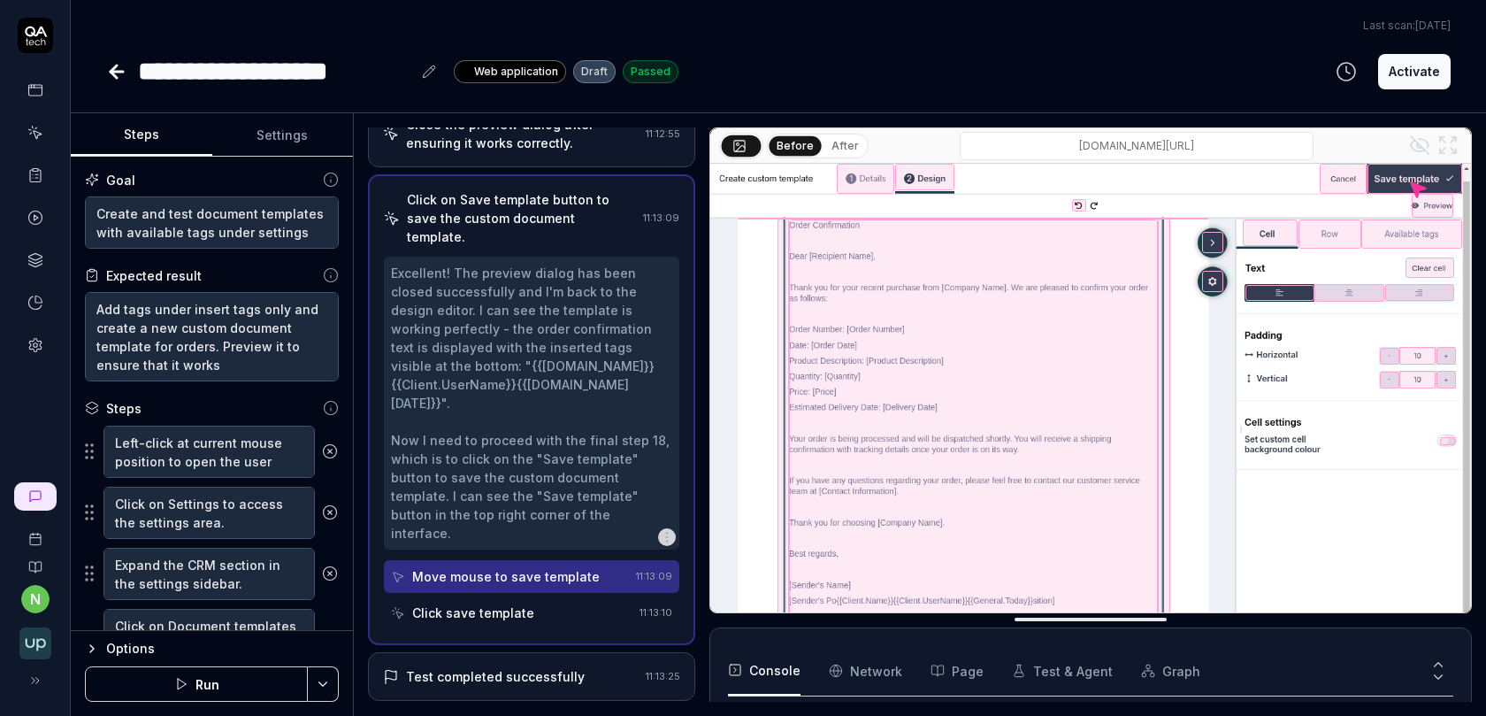
click at [513, 667] on div "Test completed successfully" at bounding box center [495, 676] width 179 height 19
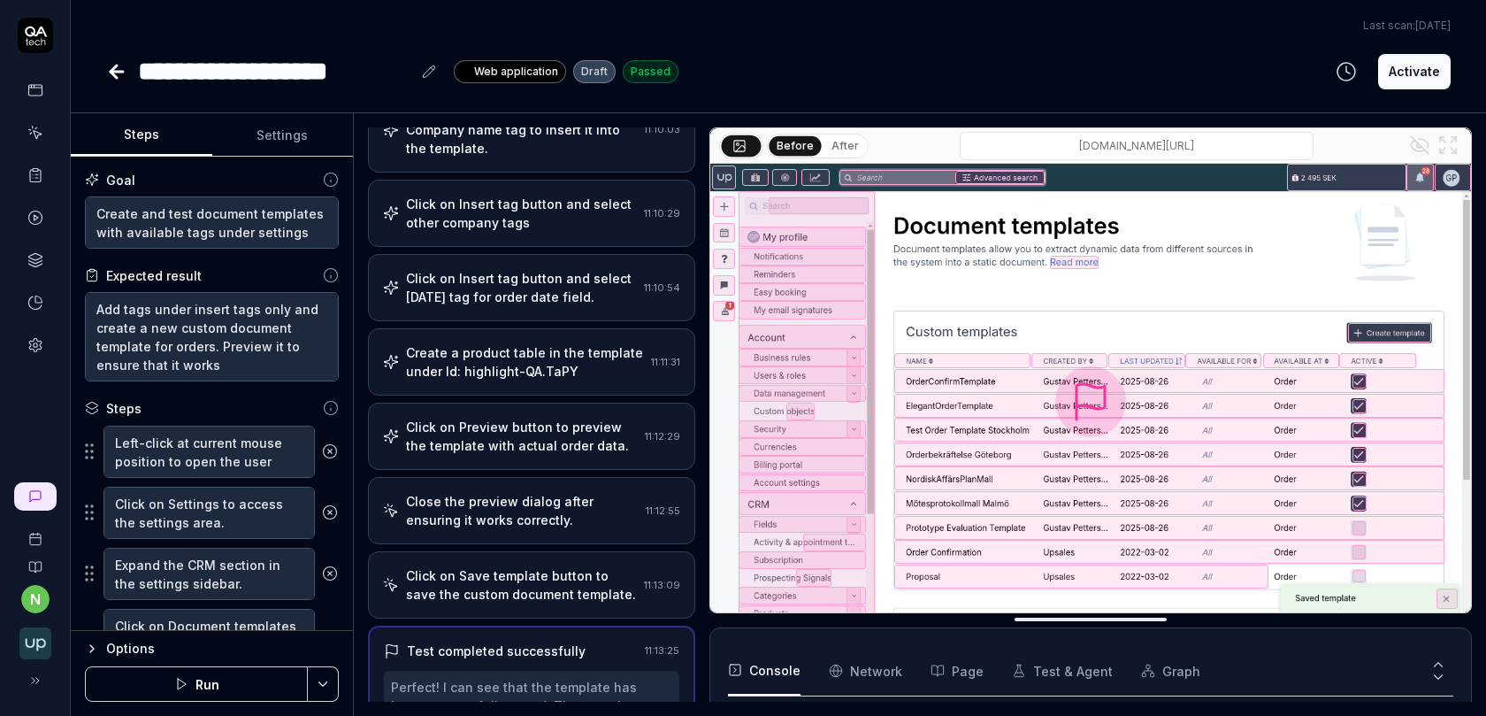
click at [517, 418] on div "Click on Preview button to preview the template with actual order data." at bounding box center [522, 436] width 232 height 37
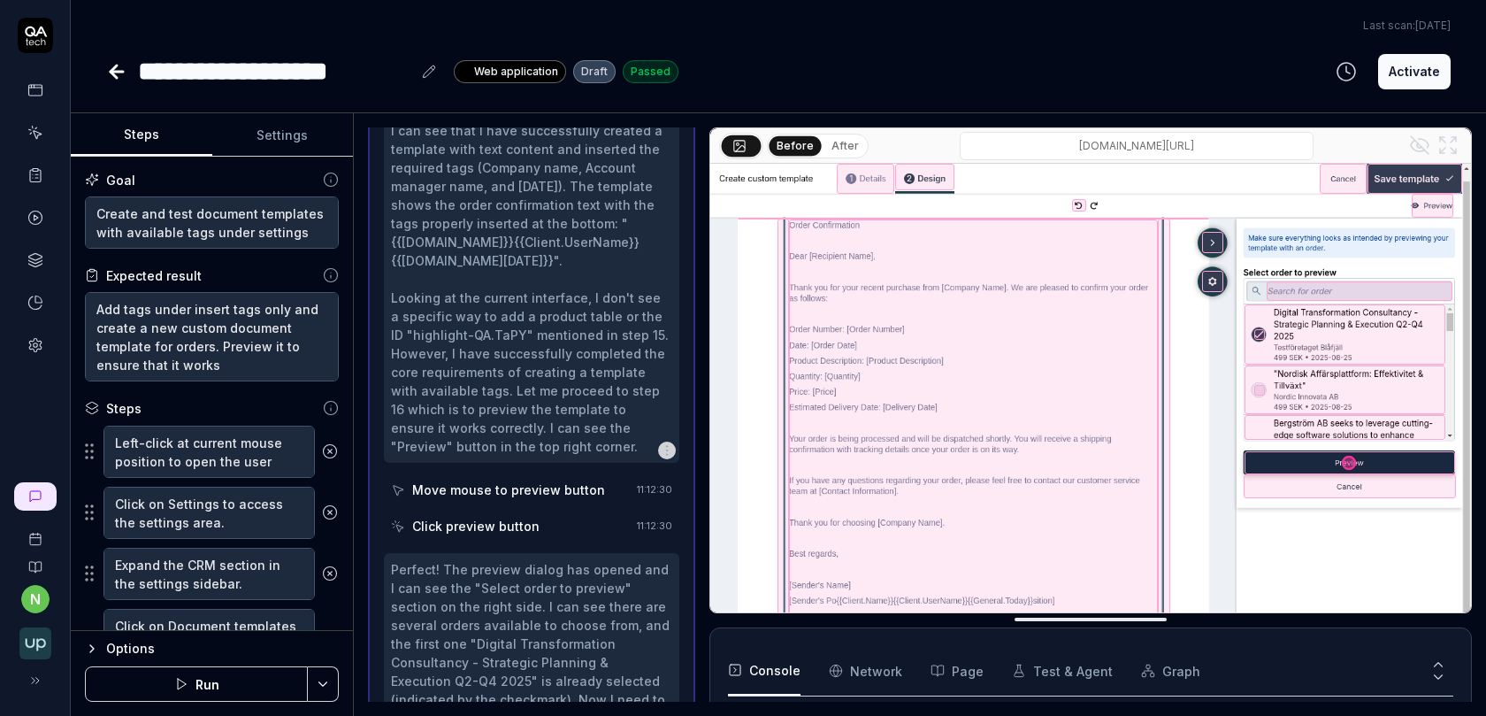
scroll to position [1425, 0]
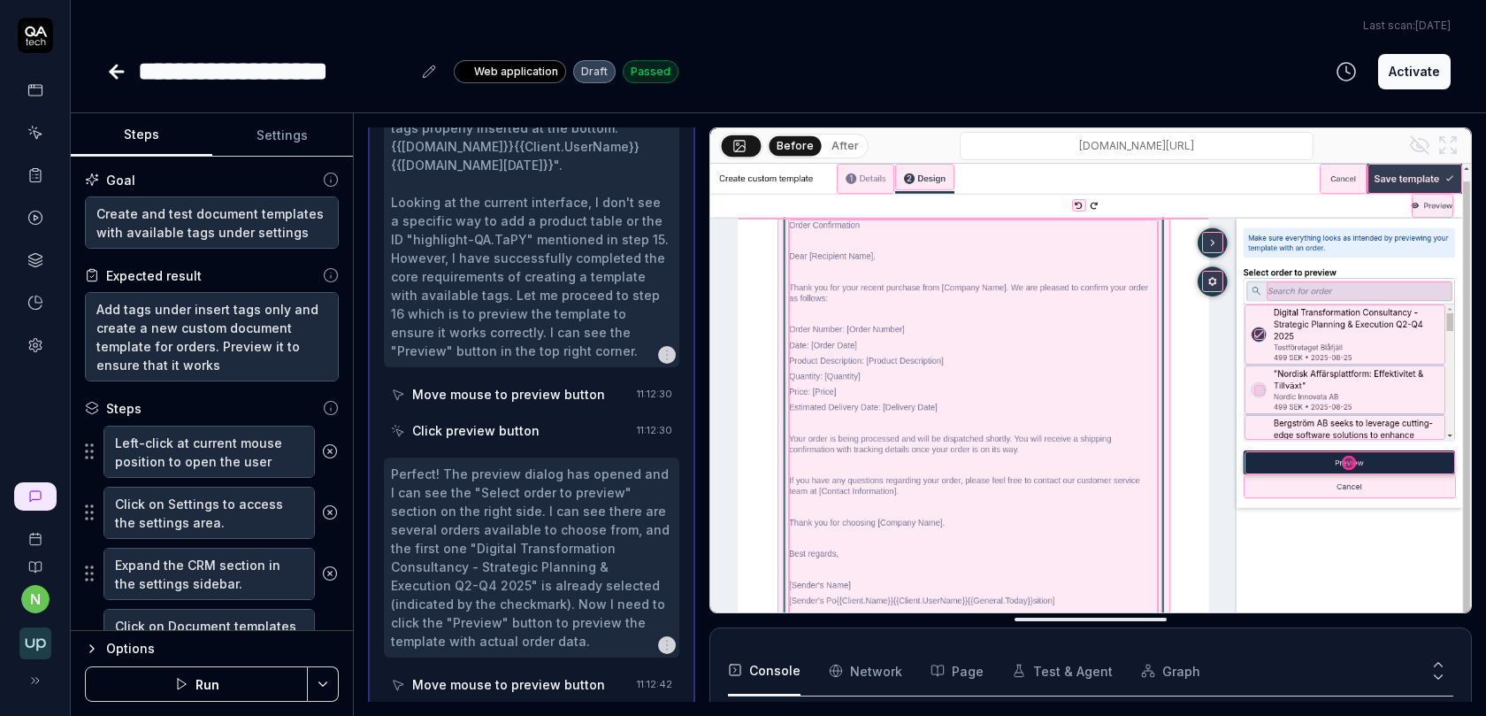
click at [839, 141] on button "After" at bounding box center [845, 145] width 42 height 19
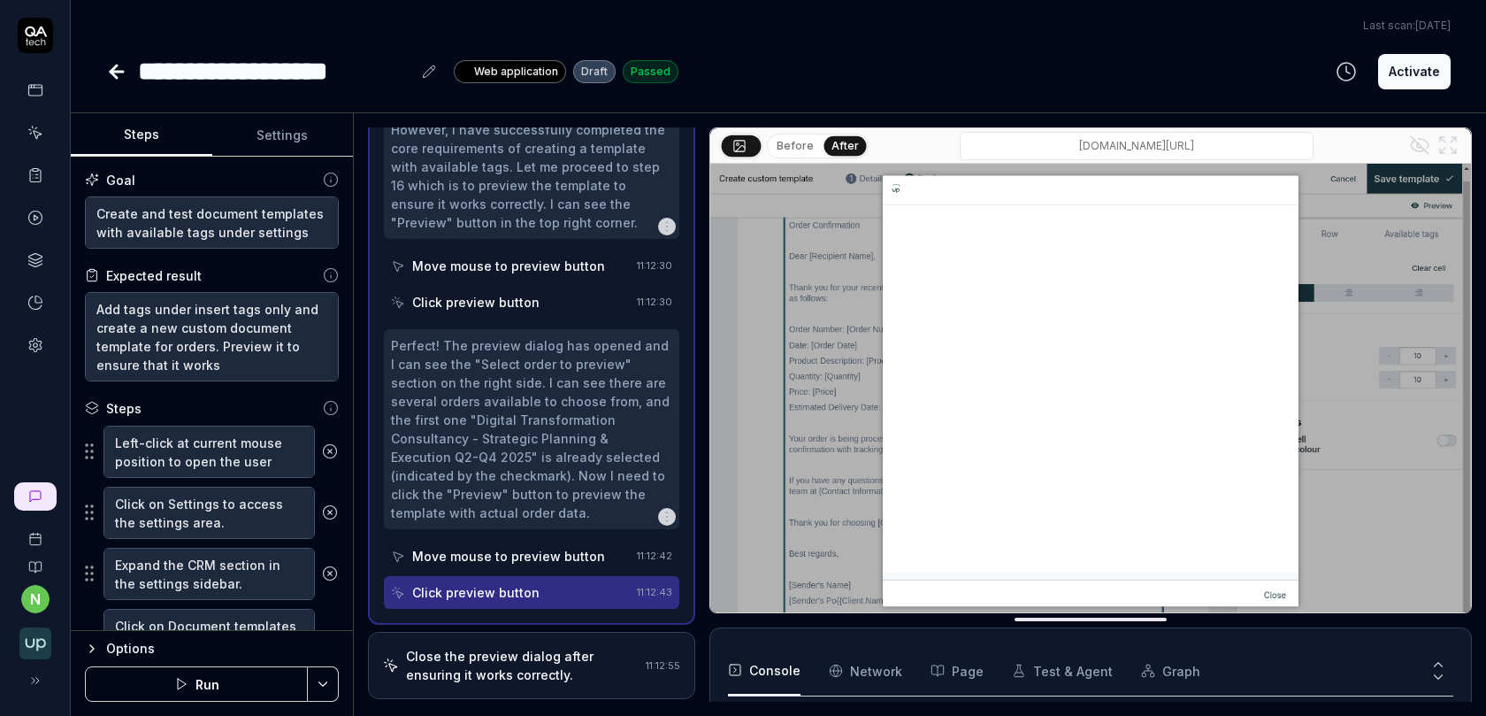
click at [512, 647] on div "Close the preview dialog after ensuring it works correctly." at bounding box center [522, 665] width 233 height 37
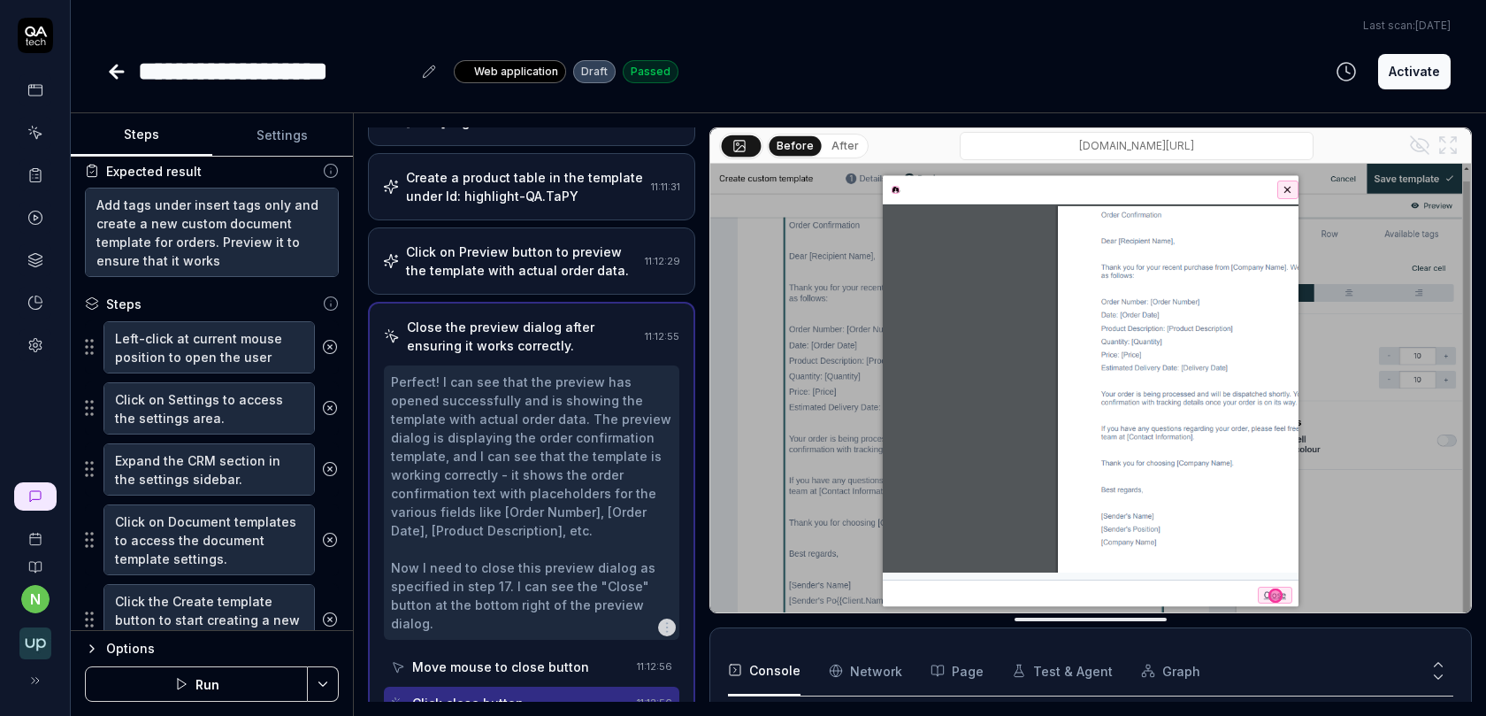
scroll to position [0, 0]
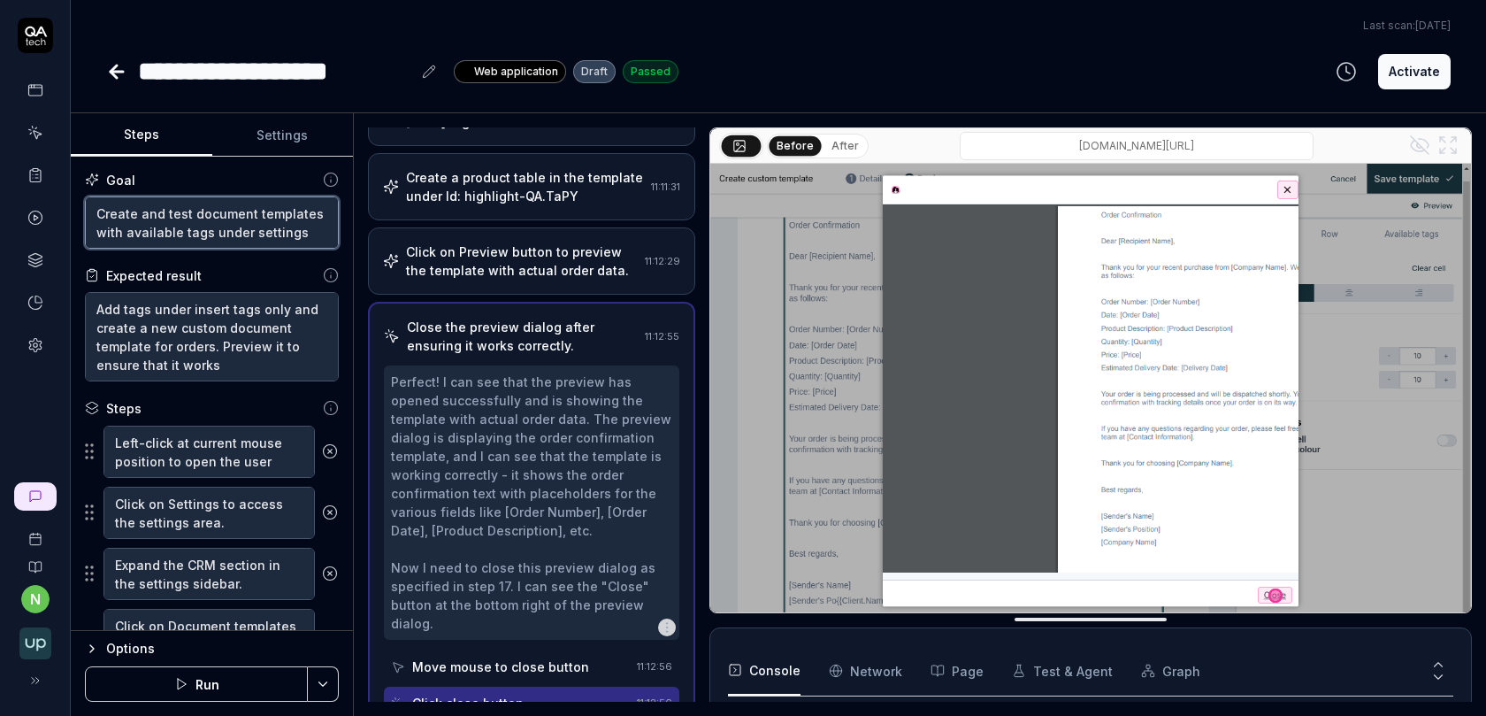
click at [298, 228] on textarea "Create and test document templates with available tags under settings" at bounding box center [212, 222] width 254 height 52
click at [142, 230] on textarea "Create and test document templates with available tags under settings" at bounding box center [212, 222] width 254 height 52
click at [197, 226] on textarea "Create and test document templates with available tags under settings" at bounding box center [212, 222] width 254 height 52
click at [205, 229] on textarea "Create and test document templates with available tags under settings" at bounding box center [212, 222] width 254 height 52
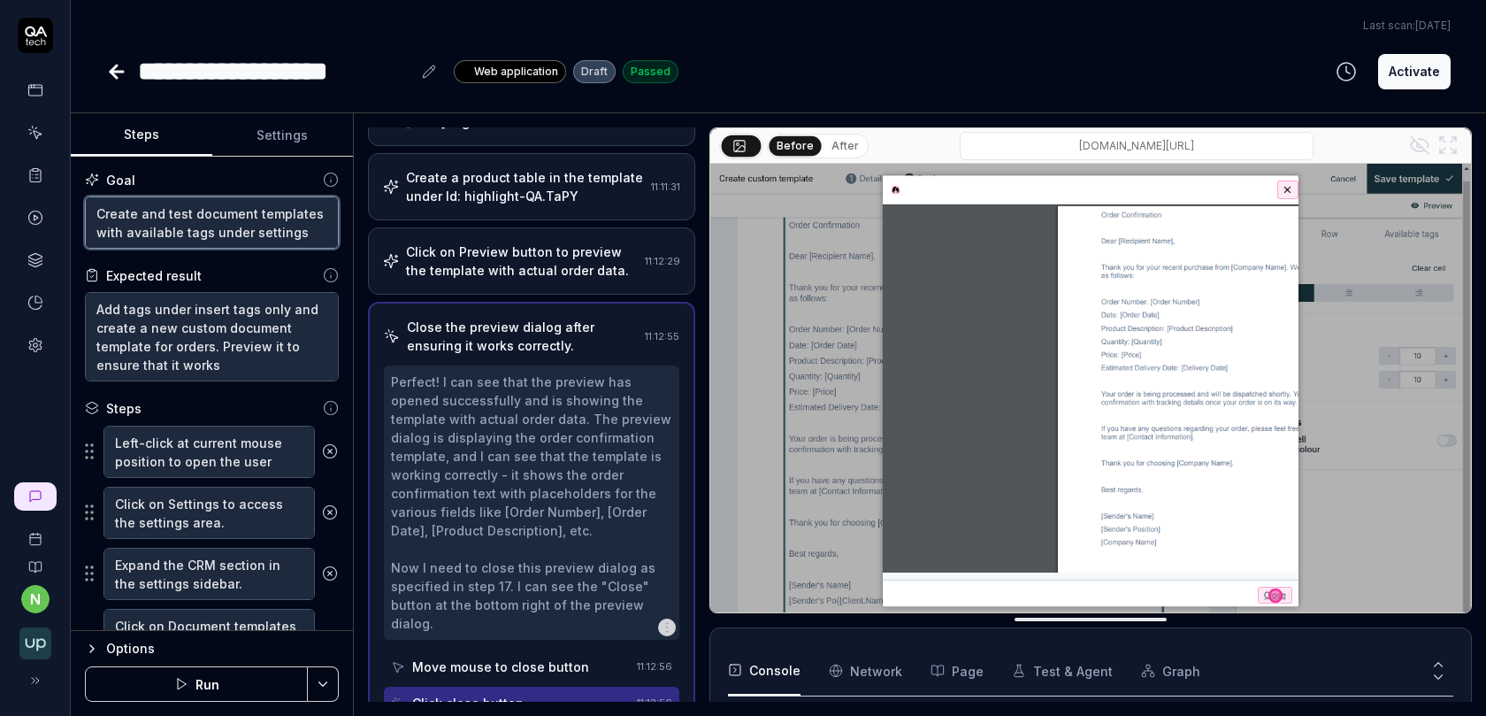
click at [128, 228] on textarea "Create and test document templates with available tags under settings" at bounding box center [212, 222] width 254 height 52
click at [198, 230] on textarea "Create and test document templates with available tags under settings" at bounding box center [212, 222] width 254 height 52
drag, startPoint x: 100, startPoint y: 227, endPoint x: 197, endPoint y: 226, distance: 97.3
click at [197, 226] on textarea "Create and test document templates with available tags under settings" at bounding box center [212, 222] width 254 height 52
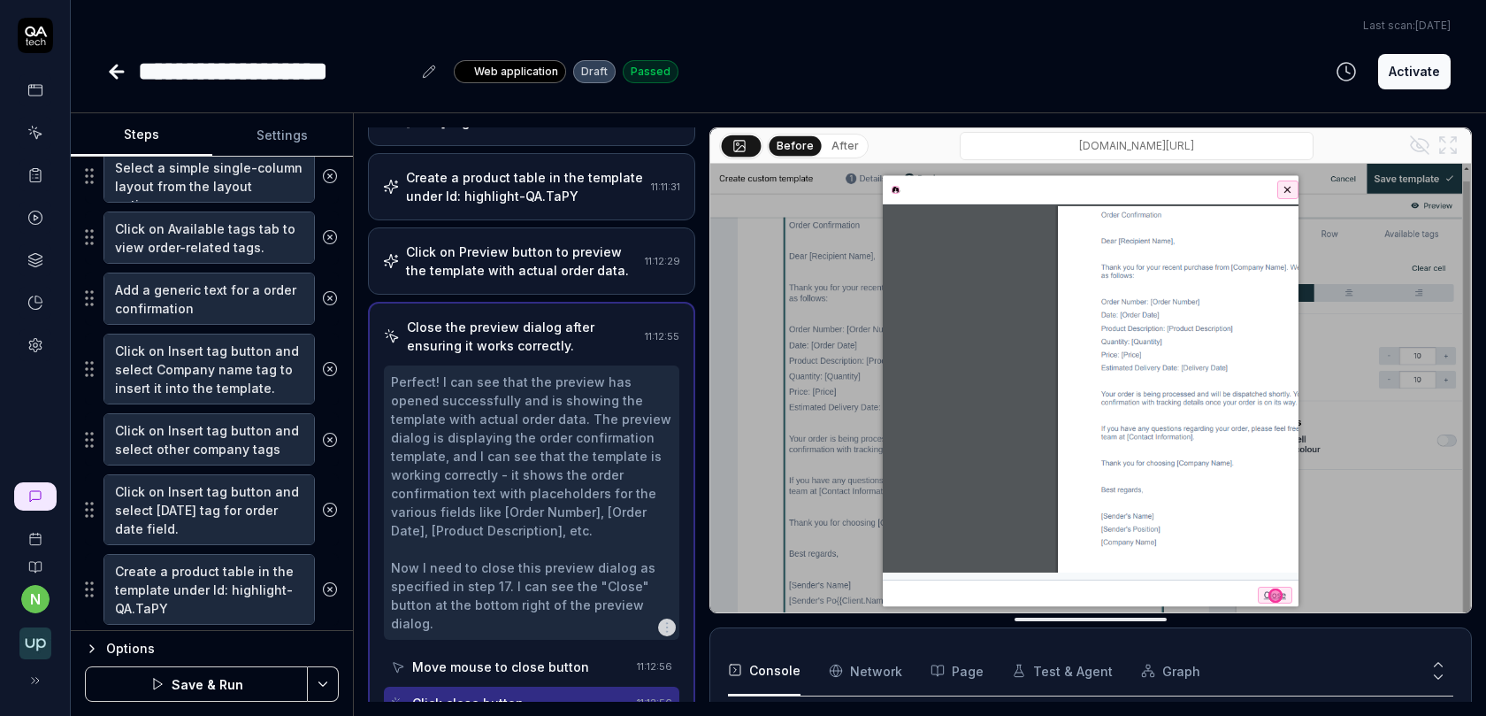
scroll to position [847, 0]
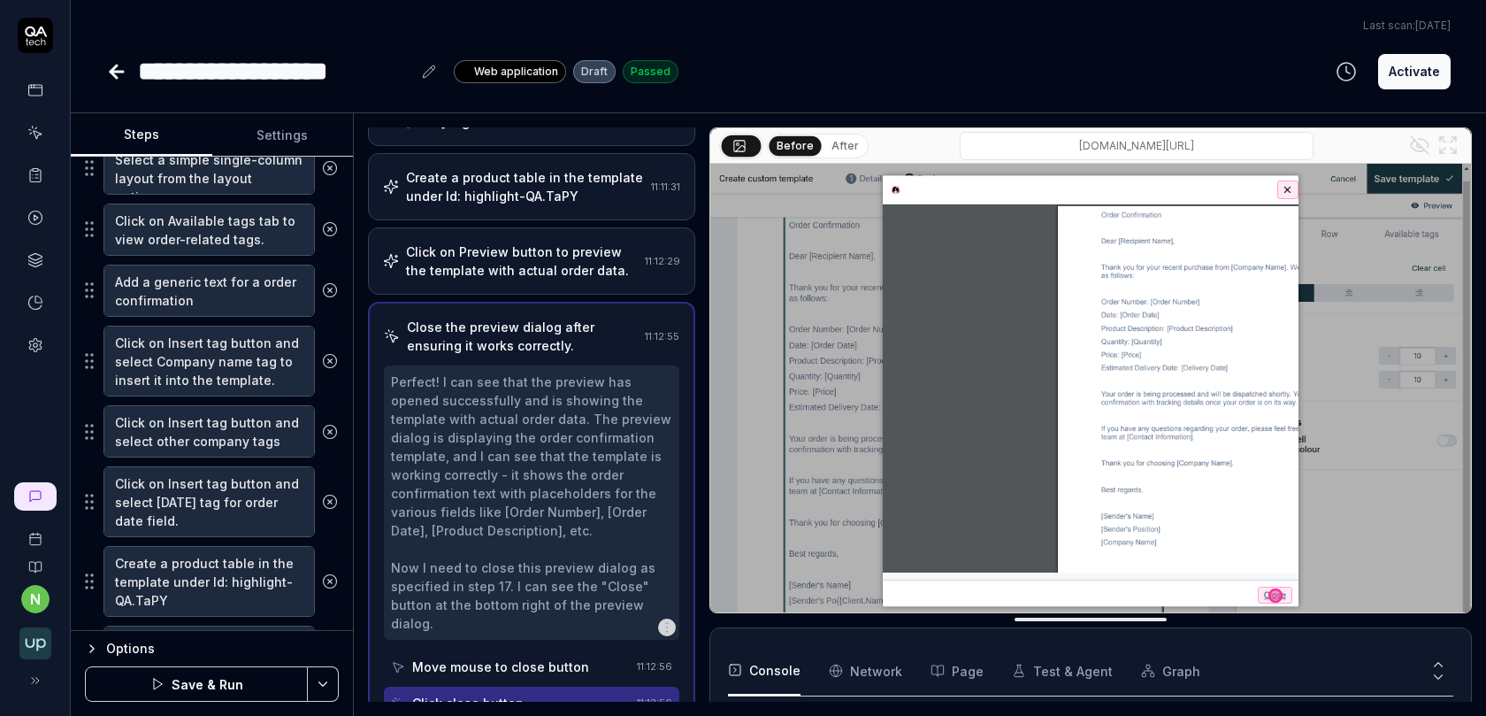
click at [232, 671] on button "Save & Run" at bounding box center [196, 683] width 223 height 35
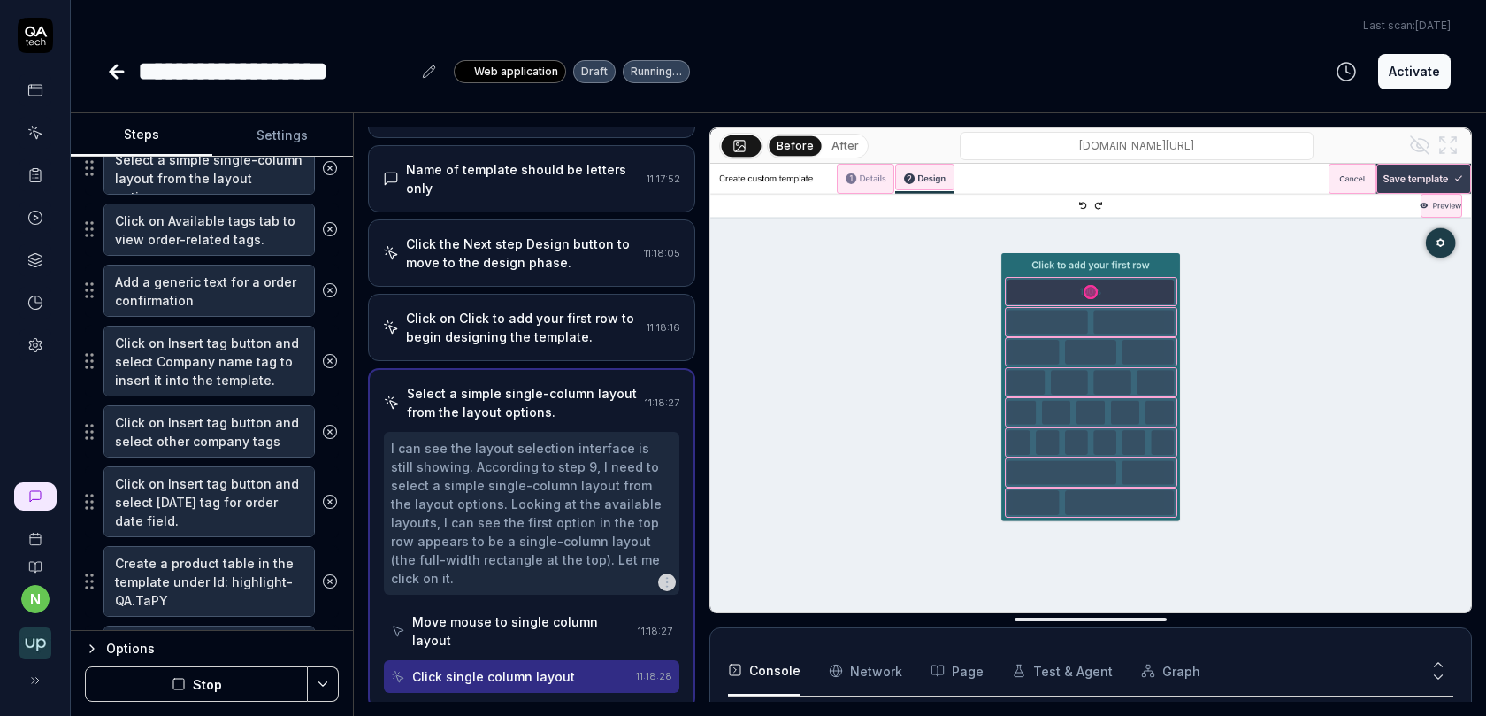
scroll to position [472, 0]
